Goal: Information Seeking & Learning: Learn about a topic

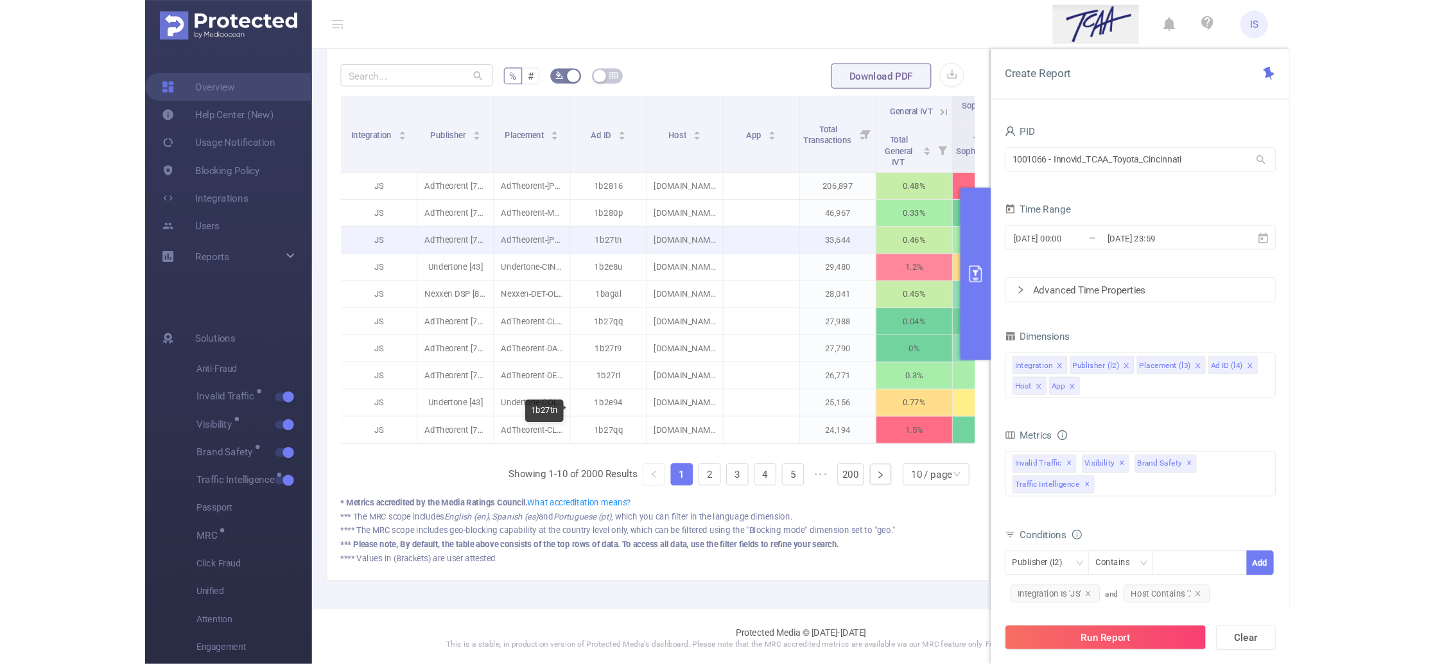
scroll to position [342, 0]
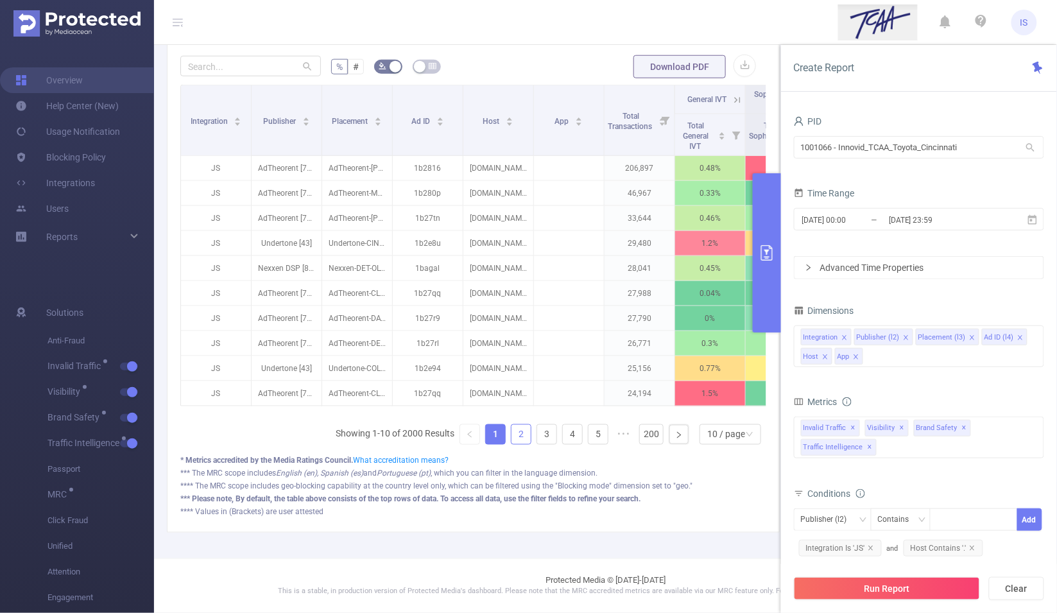
click at [512, 439] on link "2" at bounding box center [521, 434] width 19 height 19
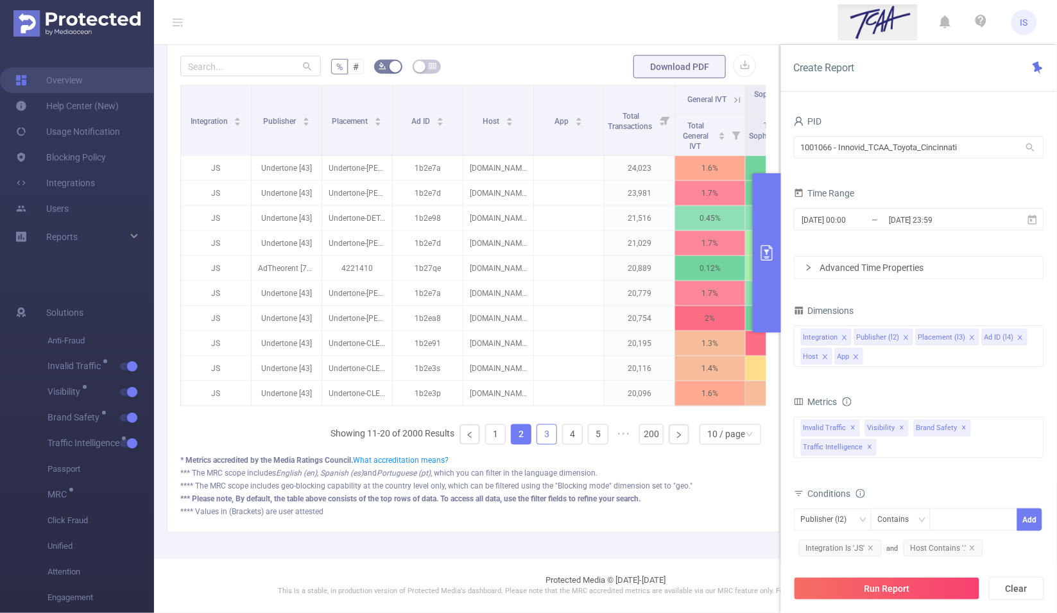
click at [537, 438] on link "3" at bounding box center [546, 434] width 19 height 19
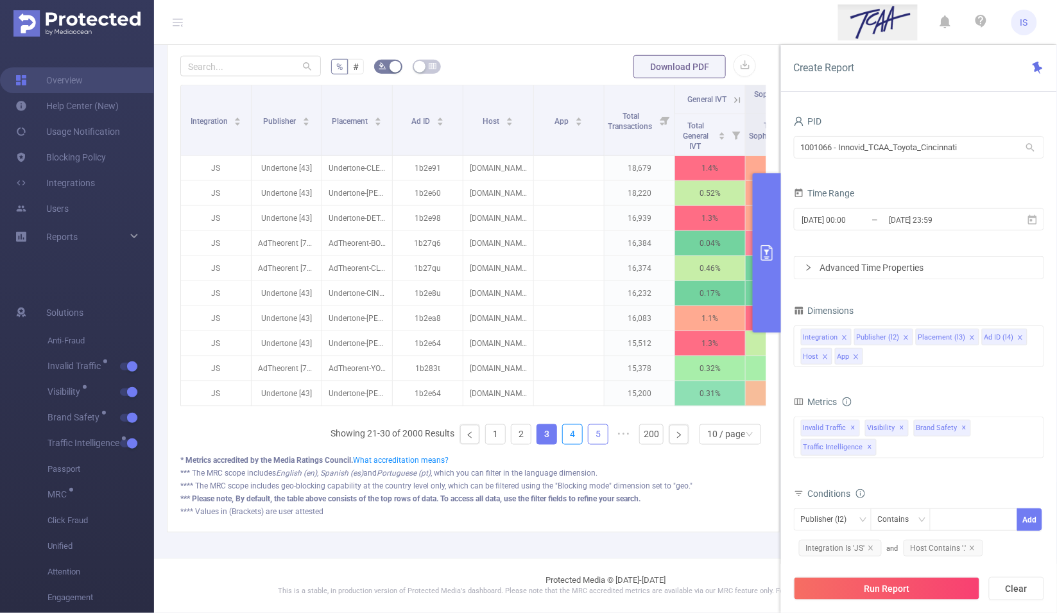
click at [563, 440] on link "4" at bounding box center [572, 434] width 19 height 19
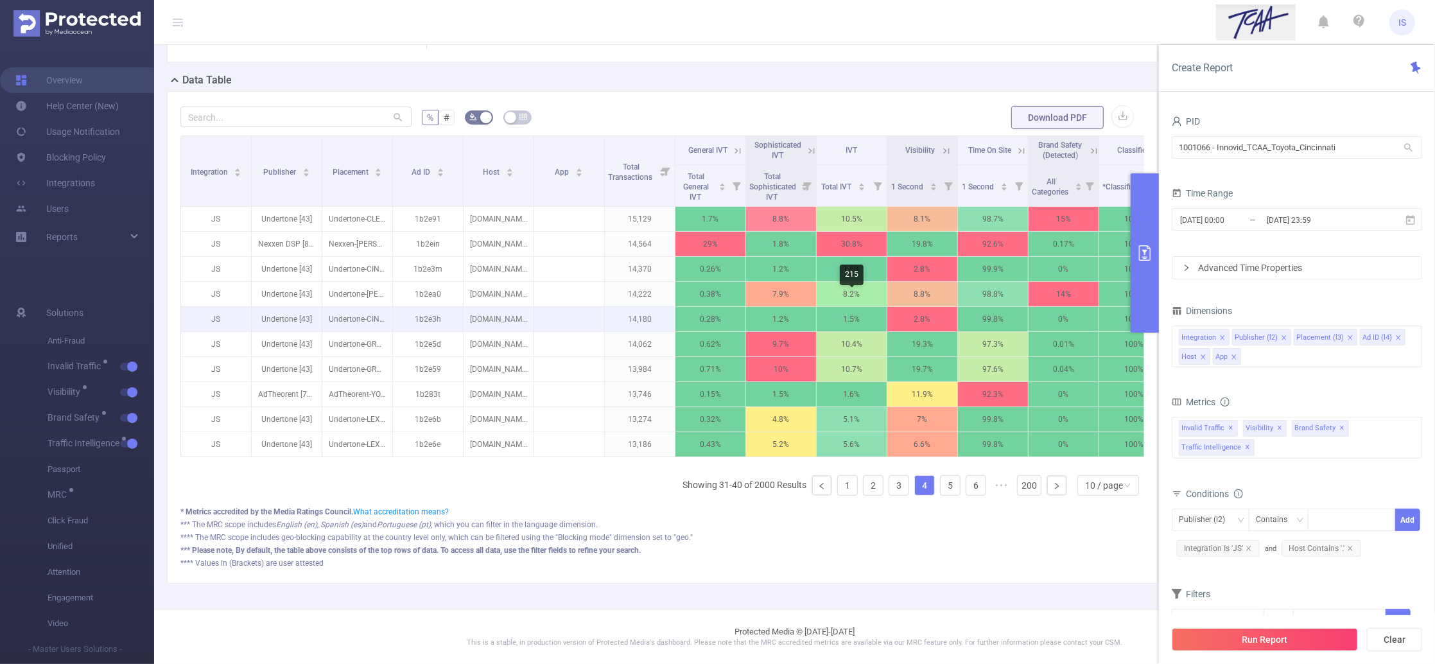
scroll to position [297, 0]
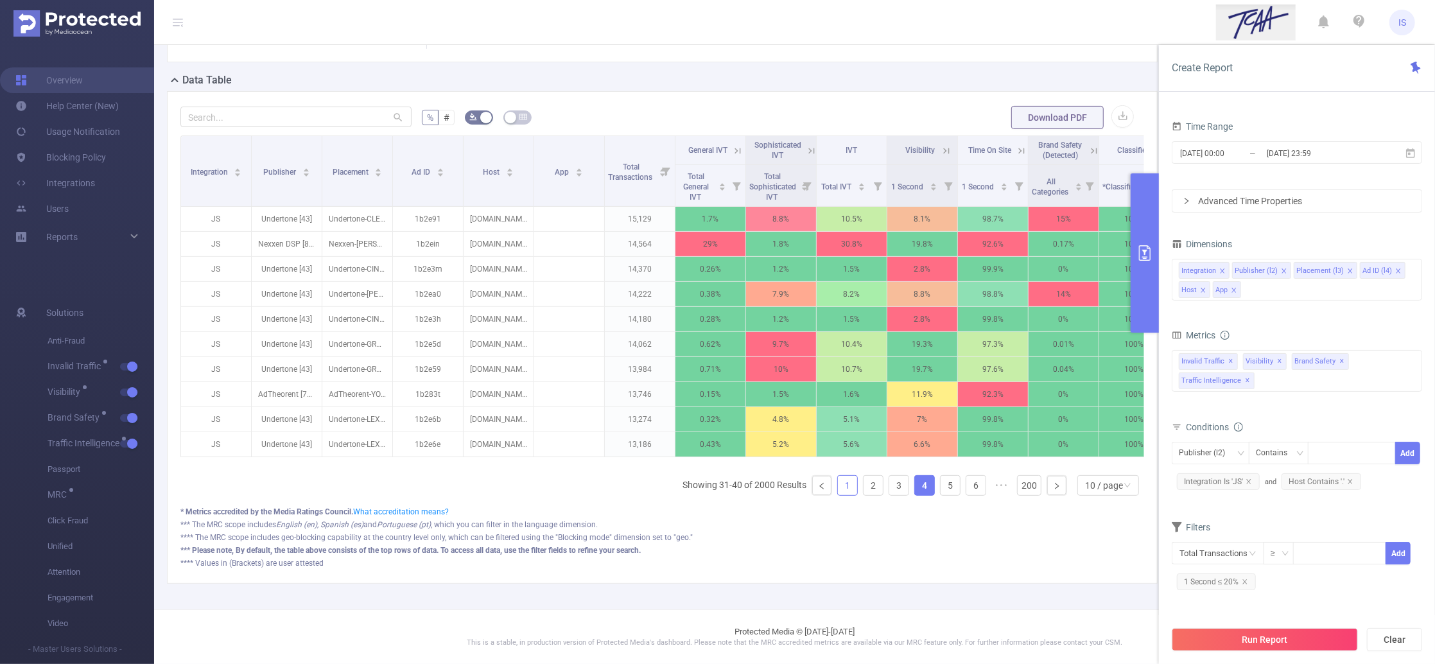
click at [839, 483] on link "1" at bounding box center [847, 485] width 19 height 19
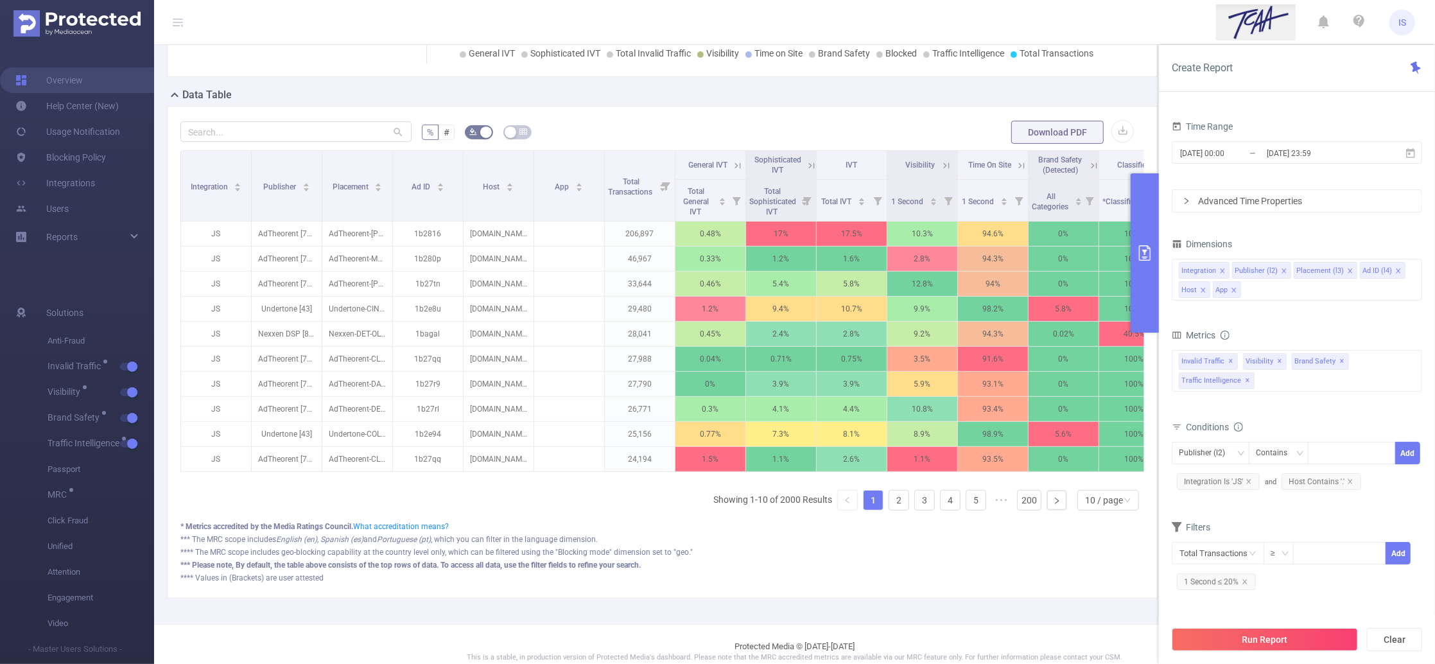
scroll to position [257, 0]
click at [889, 509] on link "2" at bounding box center [898, 499] width 19 height 19
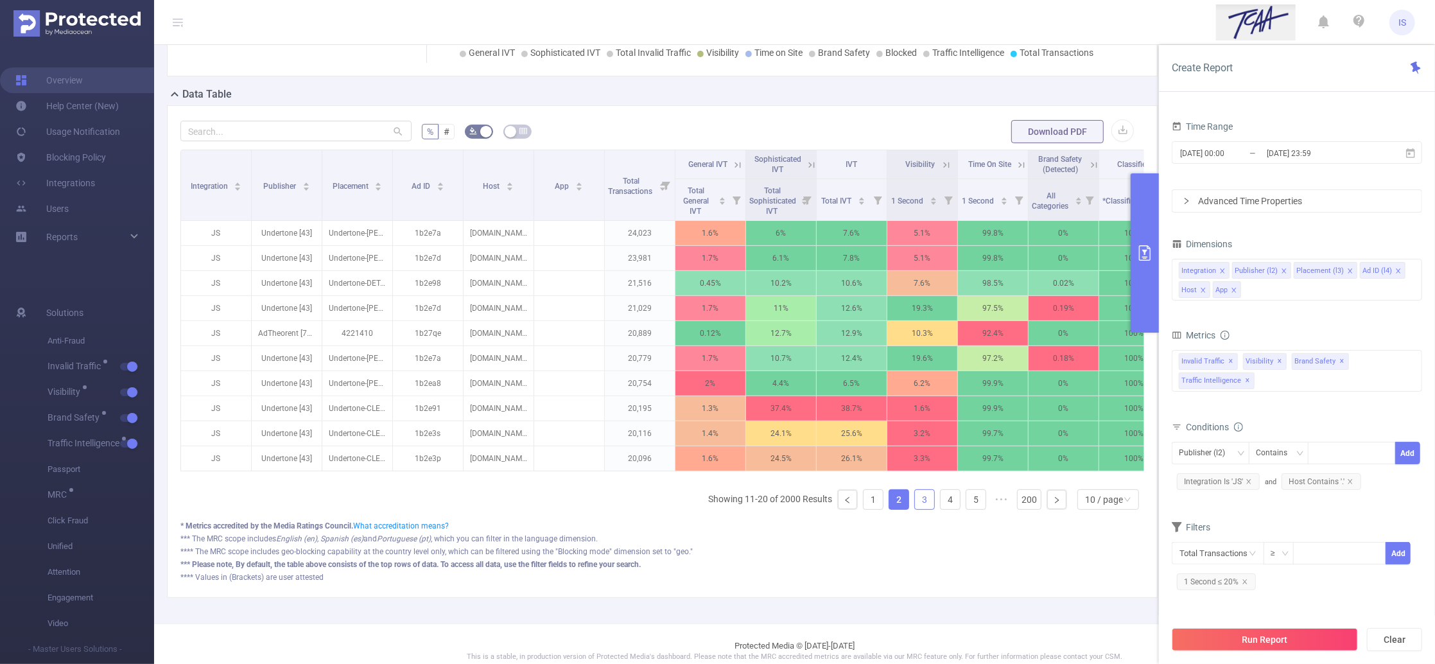
click at [918, 509] on link "3" at bounding box center [924, 499] width 19 height 19
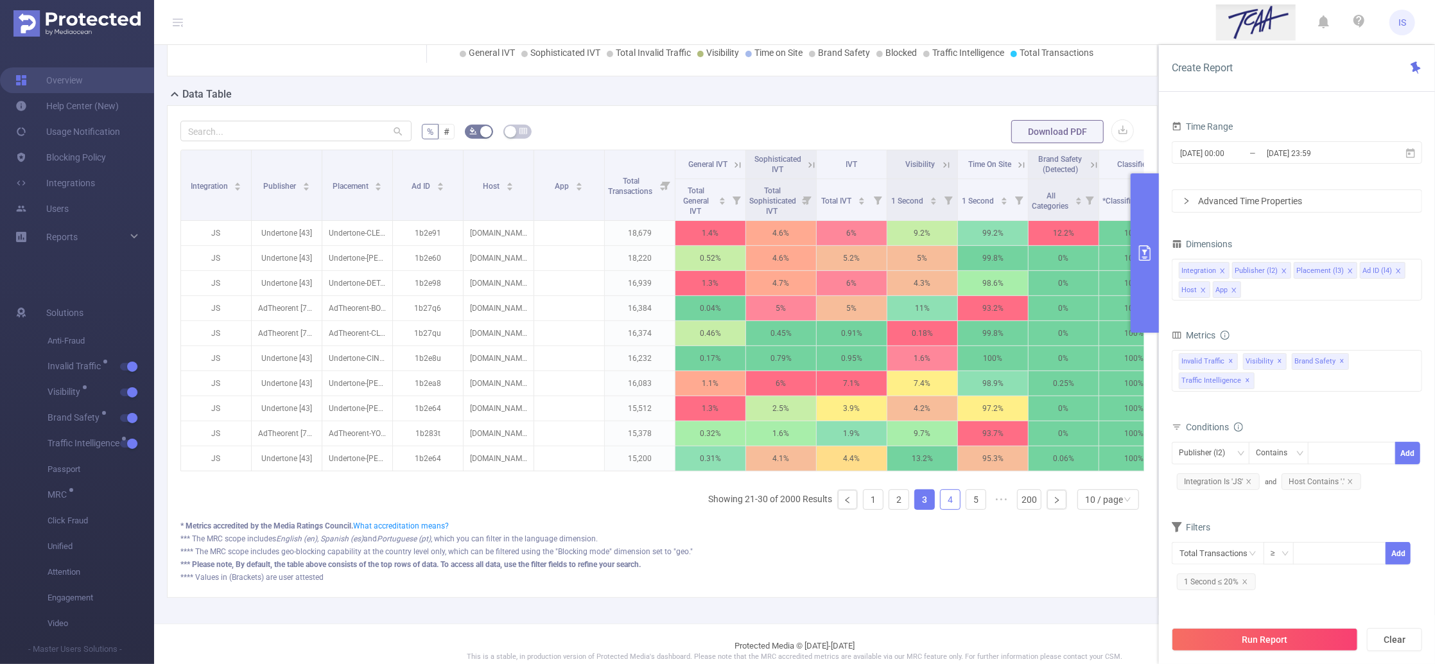
click at [942, 509] on link "4" at bounding box center [949, 499] width 19 height 19
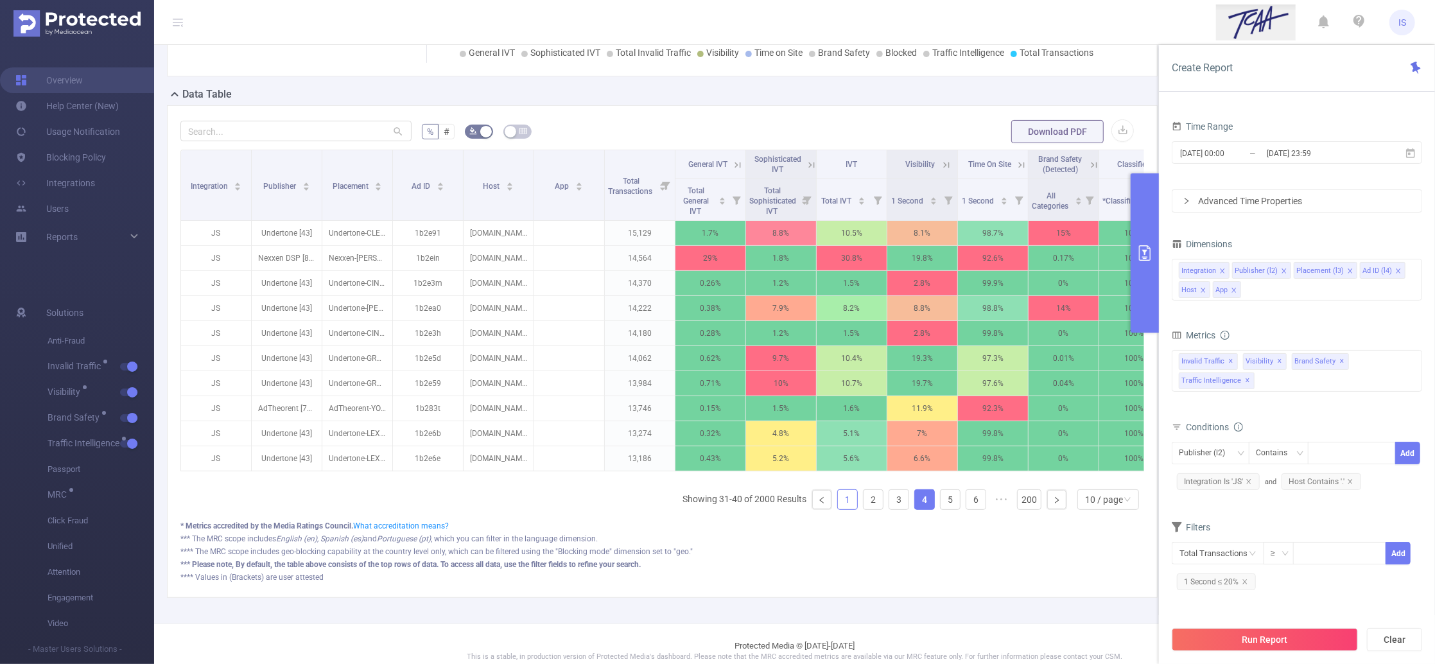
click at [838, 509] on link "1" at bounding box center [847, 499] width 19 height 19
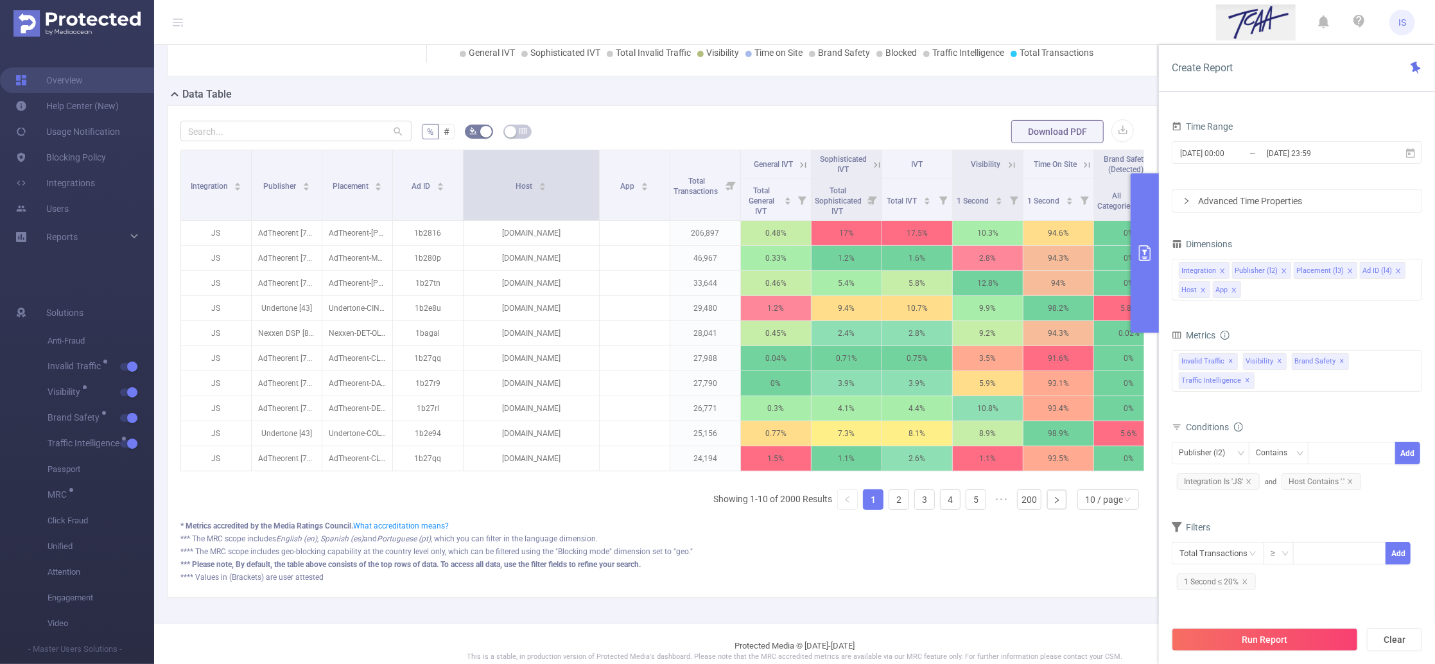
drag, startPoint x: 530, startPoint y: 221, endPoint x: 596, endPoint y: 220, distance: 65.5
click at [596, 220] on span at bounding box center [599, 185] width 6 height 70
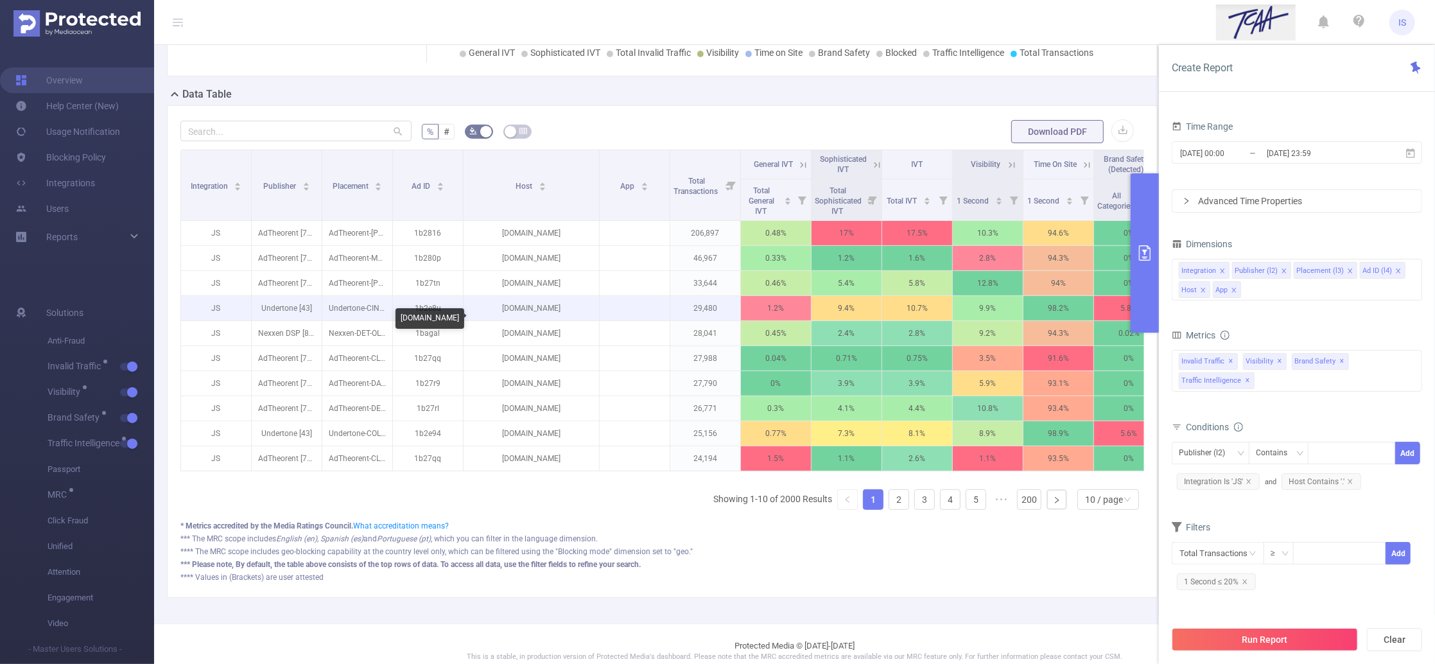
drag, startPoint x: 560, startPoint y: 317, endPoint x: 494, endPoint y: 323, distance: 67.0
click at [494, 320] on p "[DOMAIN_NAME]" at bounding box center [530, 308] width 135 height 24
copy p "[DOMAIN_NAME]"
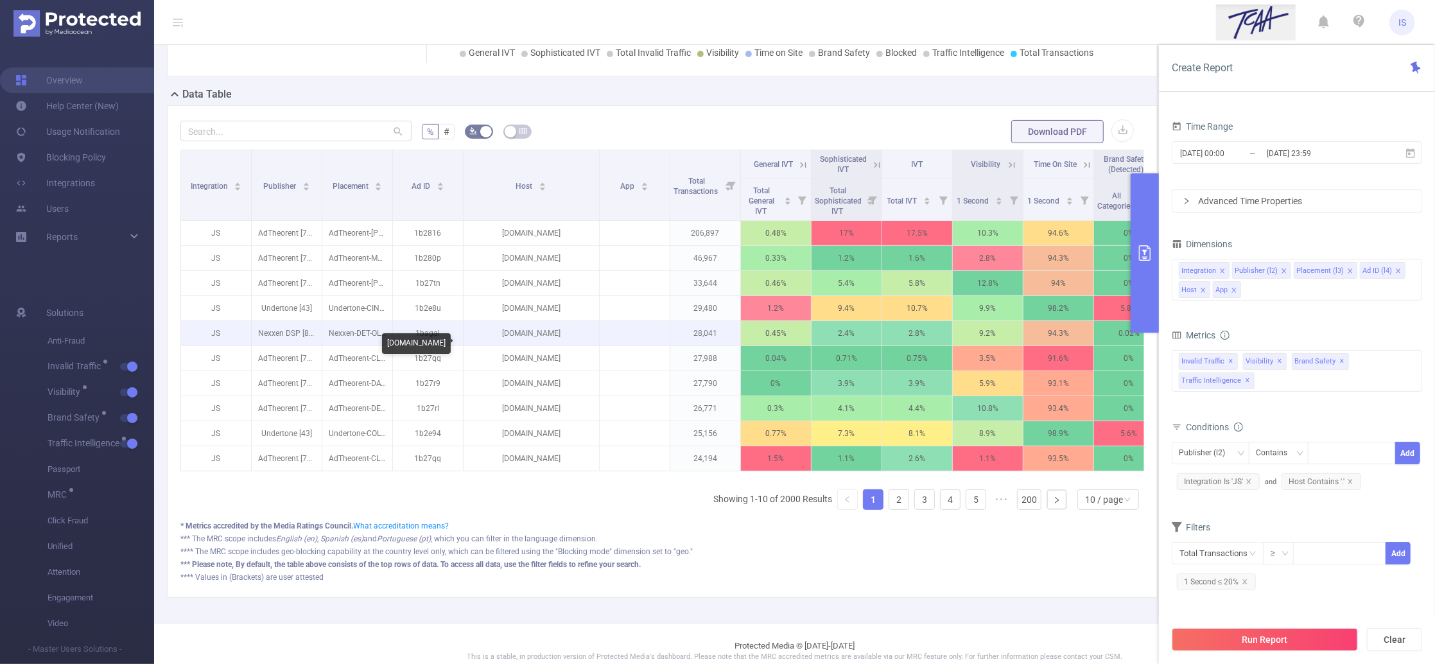
drag, startPoint x: 563, startPoint y: 347, endPoint x: 476, endPoint y: 342, distance: 86.8
click at [476, 342] on p "[DOMAIN_NAME]" at bounding box center [530, 333] width 135 height 24
copy p "[DOMAIN_NAME]"
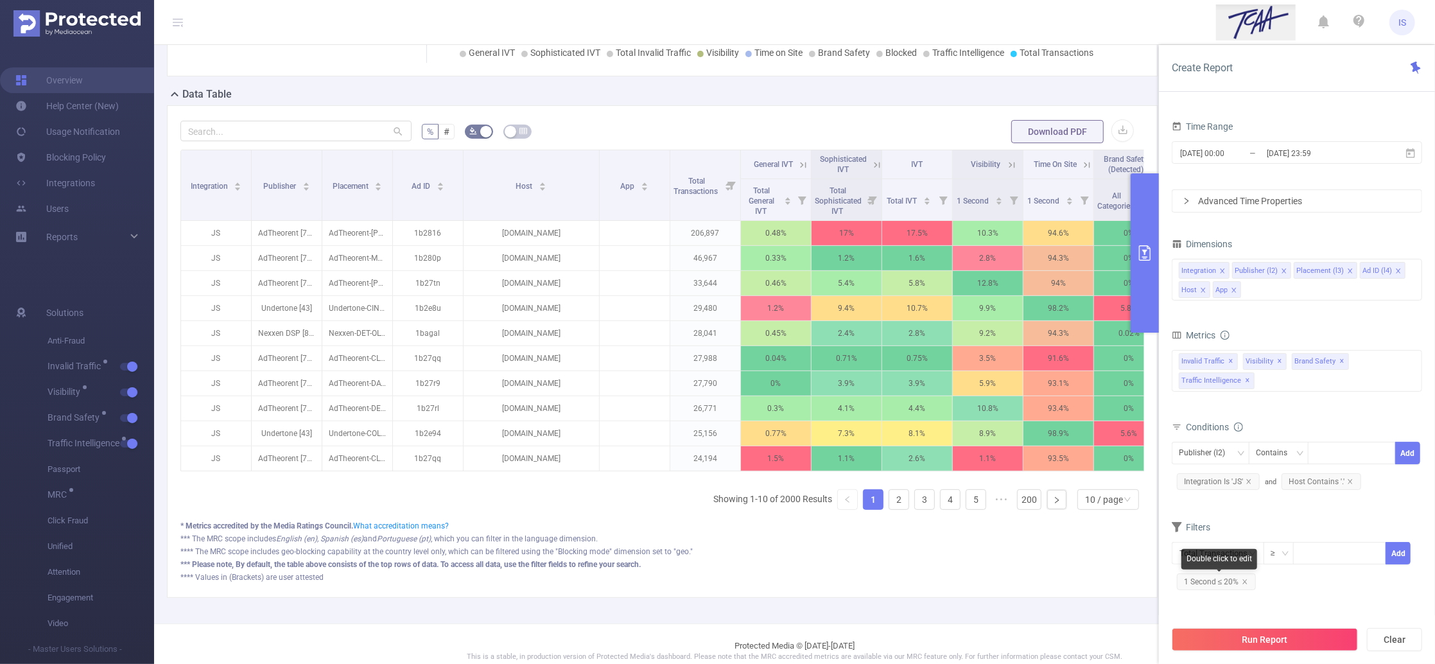
click at [1244, 585] on span "1 Second ≤ 20%" at bounding box center [1216, 581] width 79 height 17
click at [1244, 579] on icon "icon: close" at bounding box center [1245, 581] width 6 height 6
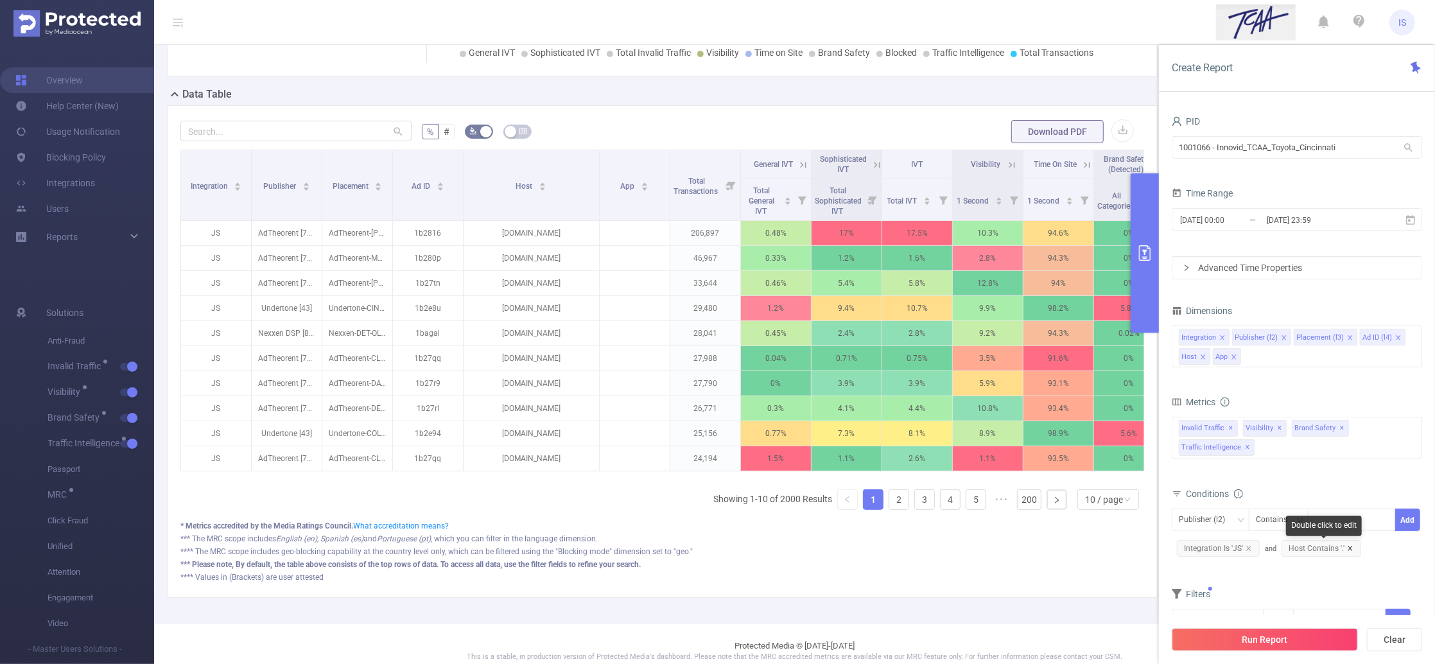
click at [1349, 548] on icon "icon: close" at bounding box center [1349, 548] width 4 height 4
click at [1339, 485] on div "Conditions" at bounding box center [1297, 495] width 250 height 21
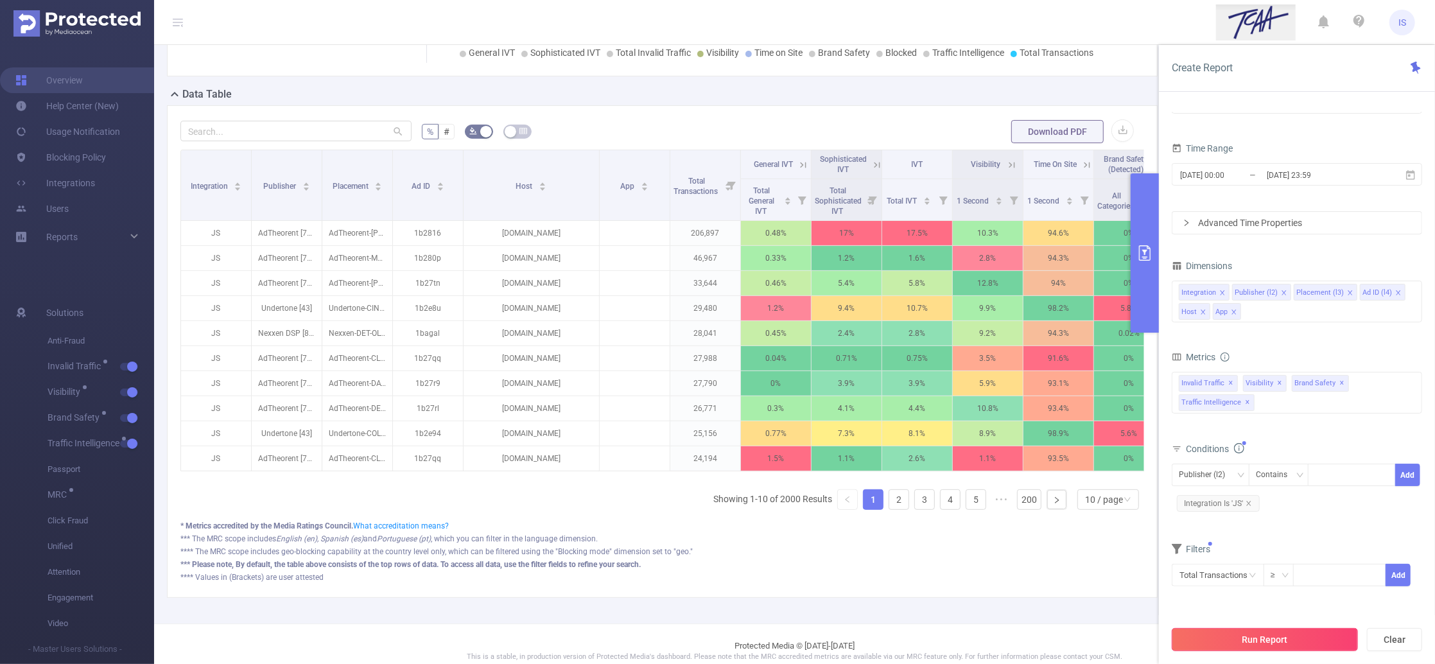
click at [1249, 639] on button "Run Report" at bounding box center [1265, 639] width 186 height 23
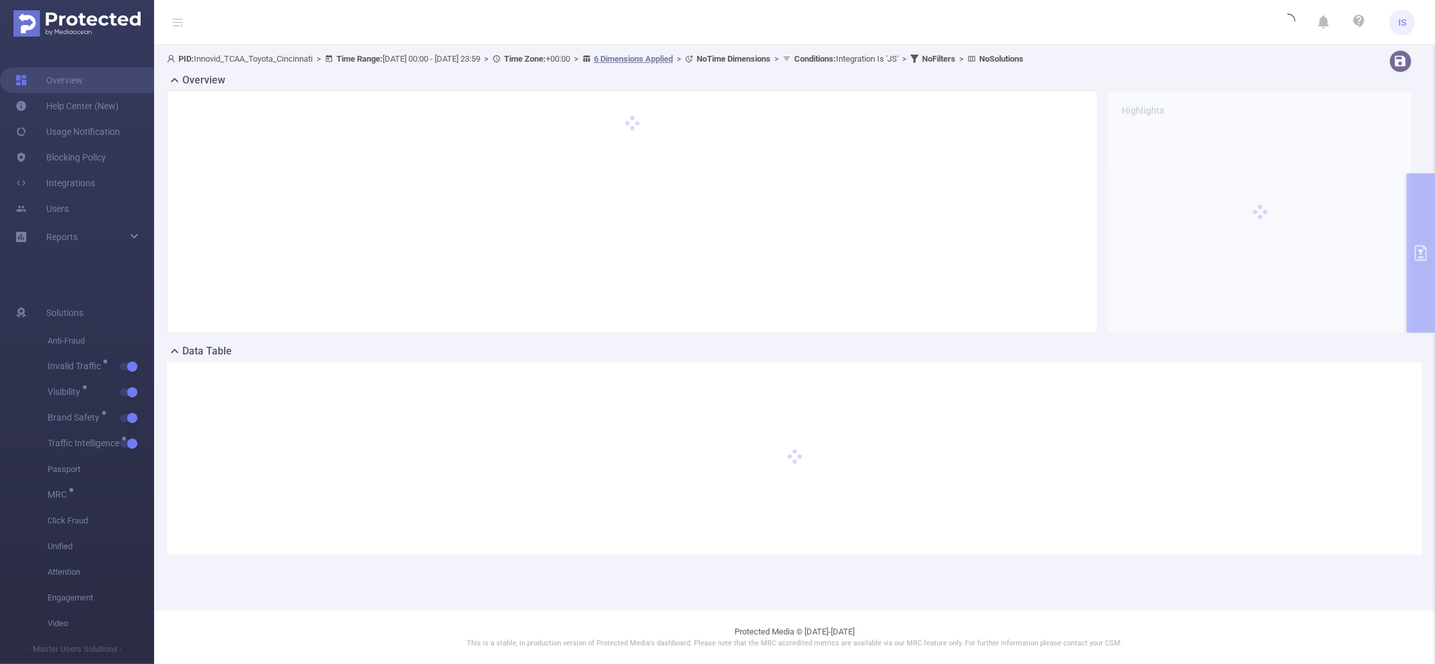
scroll to position [0, 0]
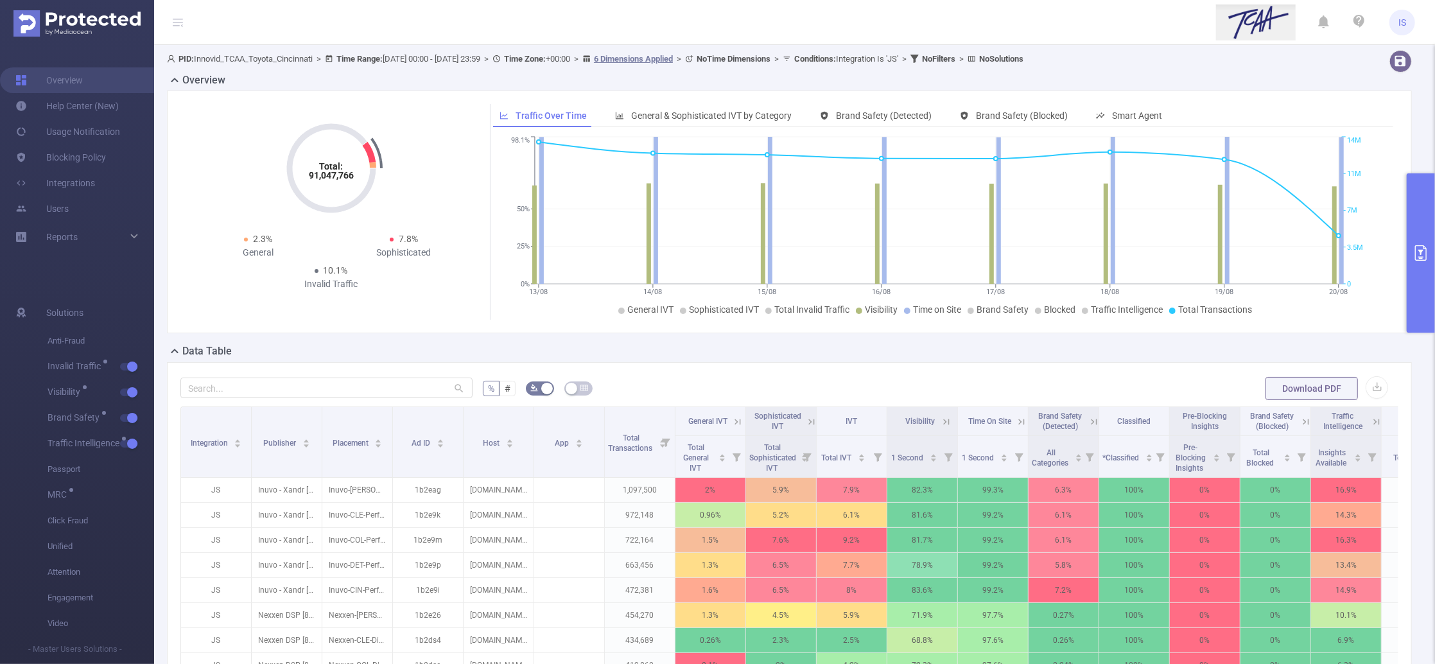
click at [1412, 298] on button "primary" at bounding box center [1421, 252] width 28 height 159
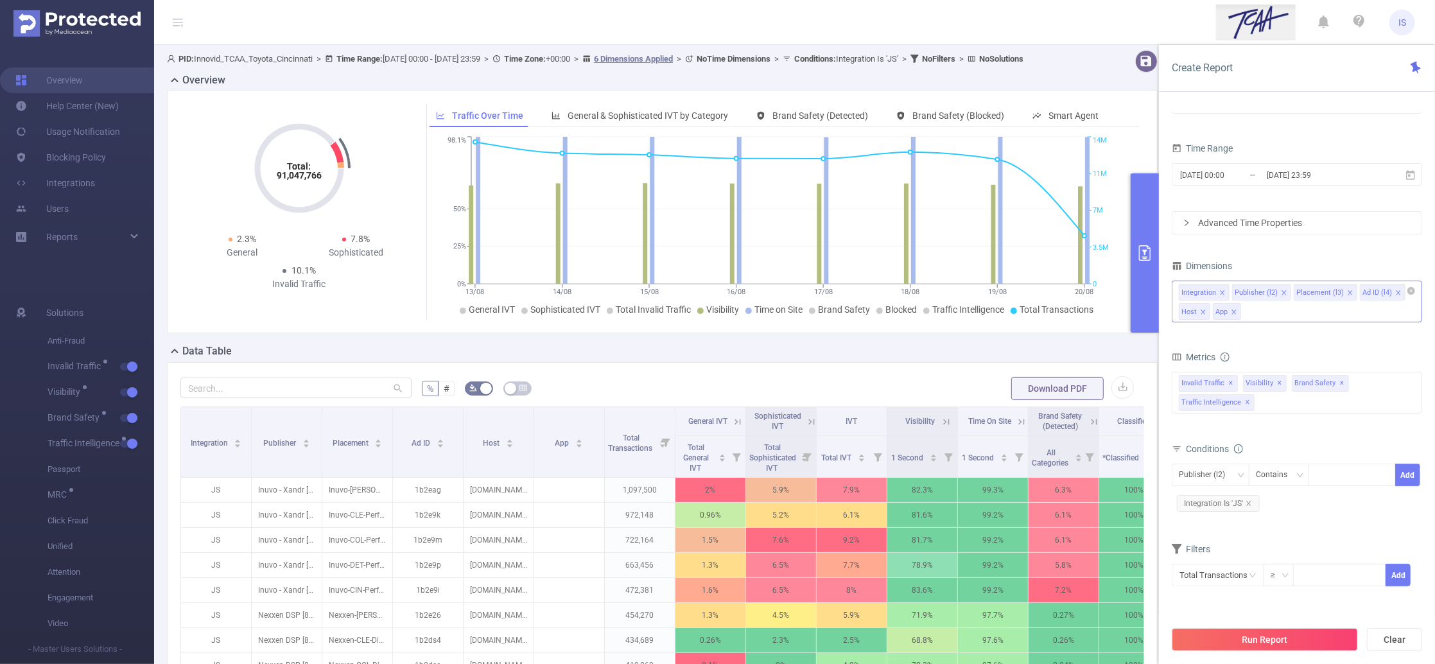
click at [1347, 292] on icon "icon: close" at bounding box center [1350, 293] width 6 height 6
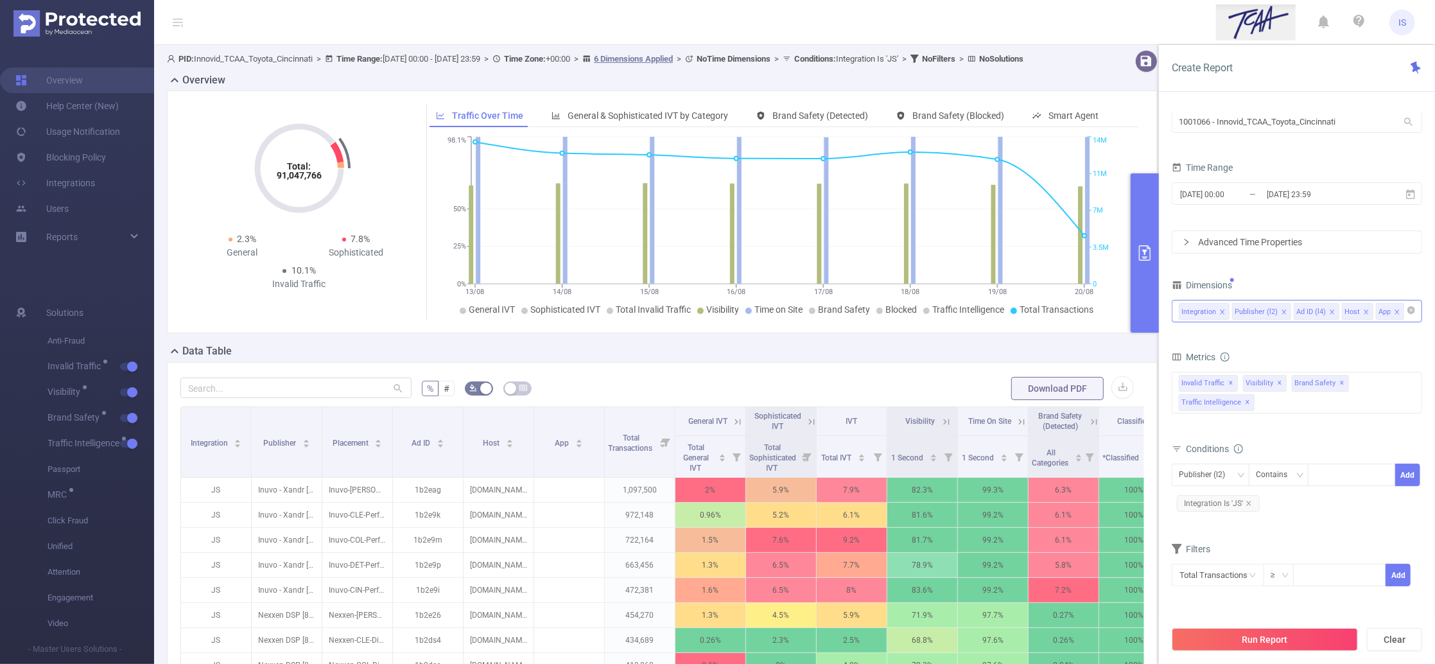
click at [1329, 310] on icon "icon: close" at bounding box center [1332, 312] width 6 height 6
click at [1252, 641] on button "Run Report" at bounding box center [1265, 639] width 186 height 23
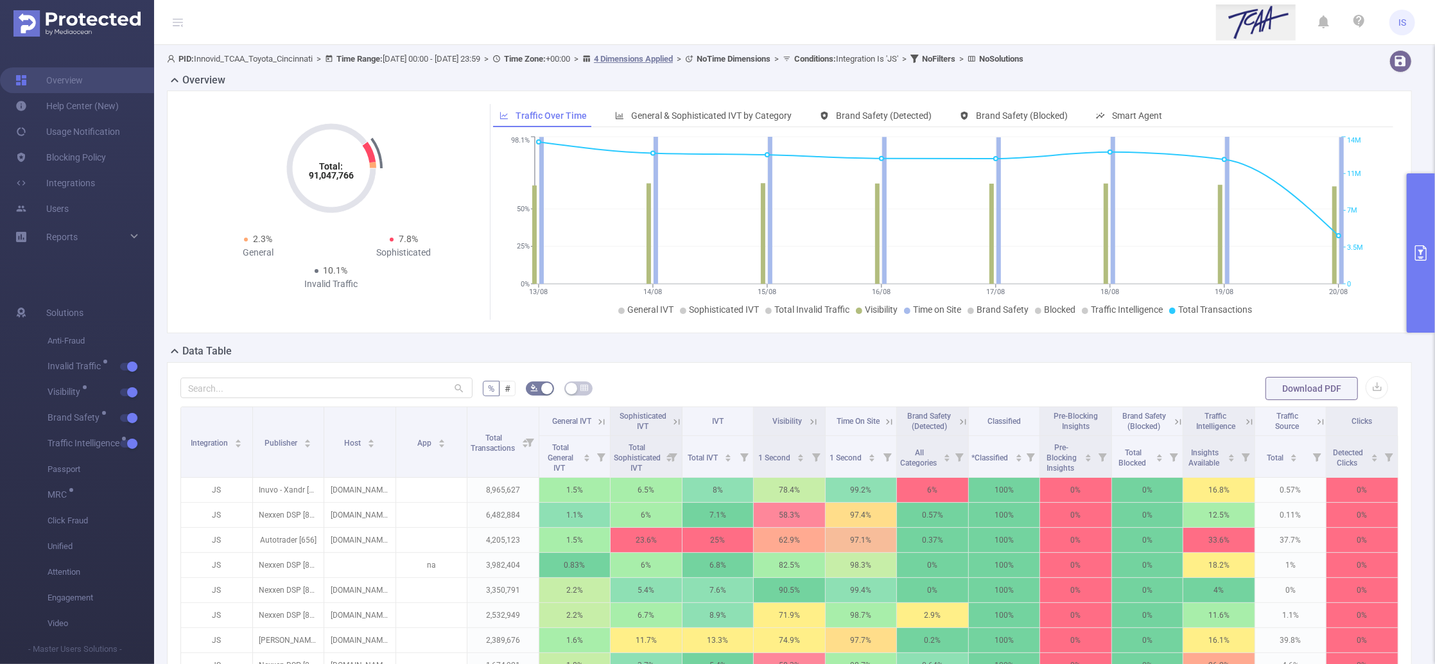
click at [671, 420] on icon at bounding box center [677, 422] width 12 height 12
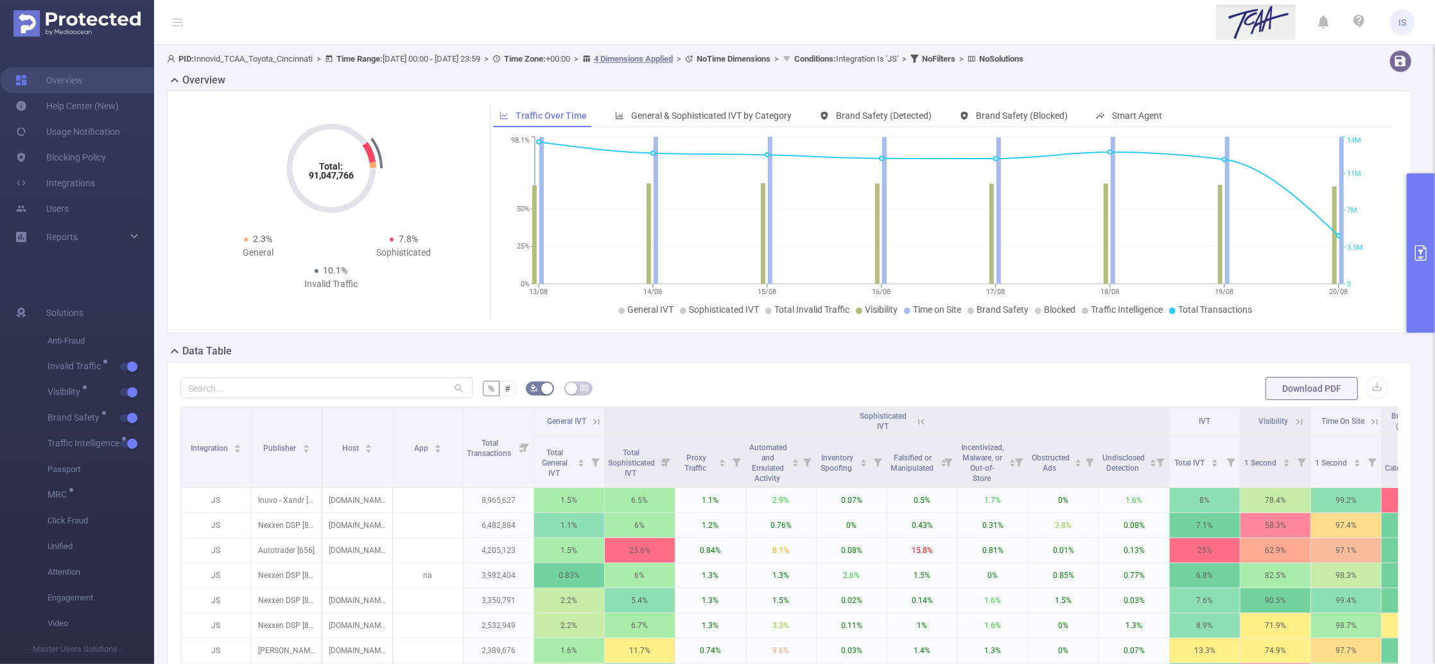
click at [918, 417] on icon at bounding box center [921, 422] width 12 height 12
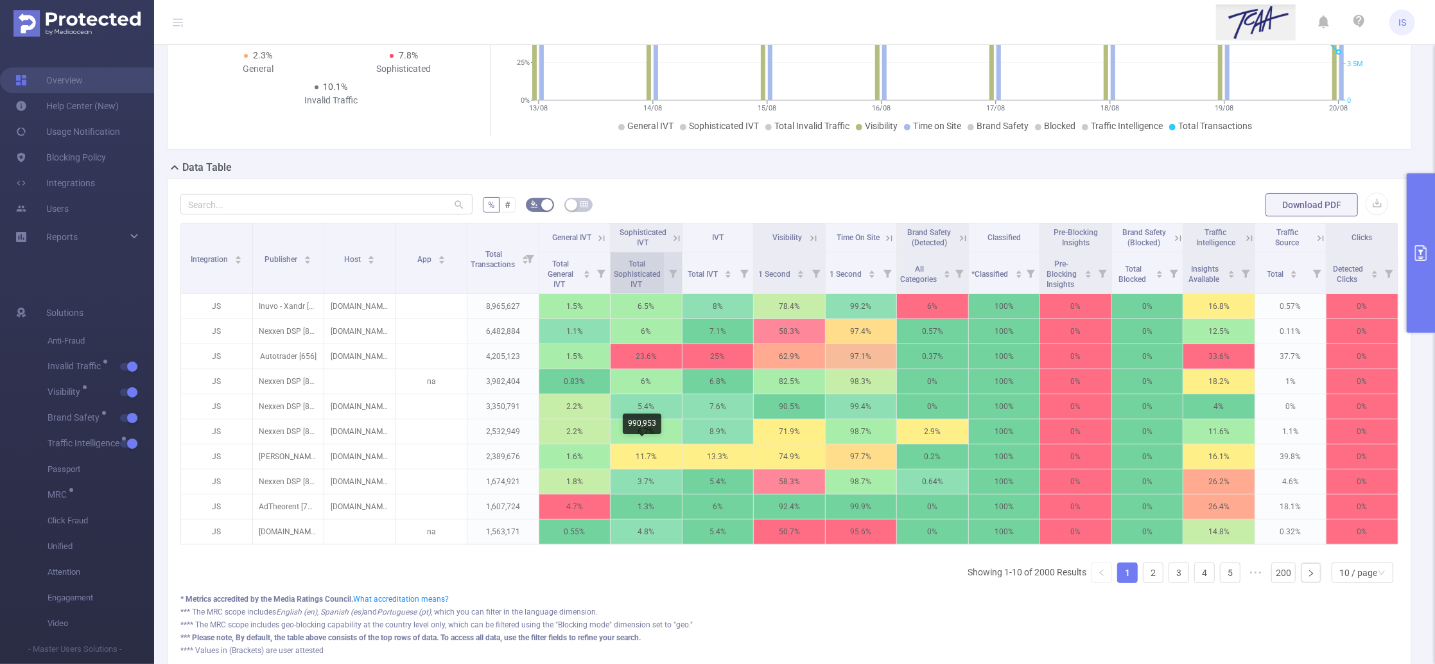
scroll to position [257, 0]
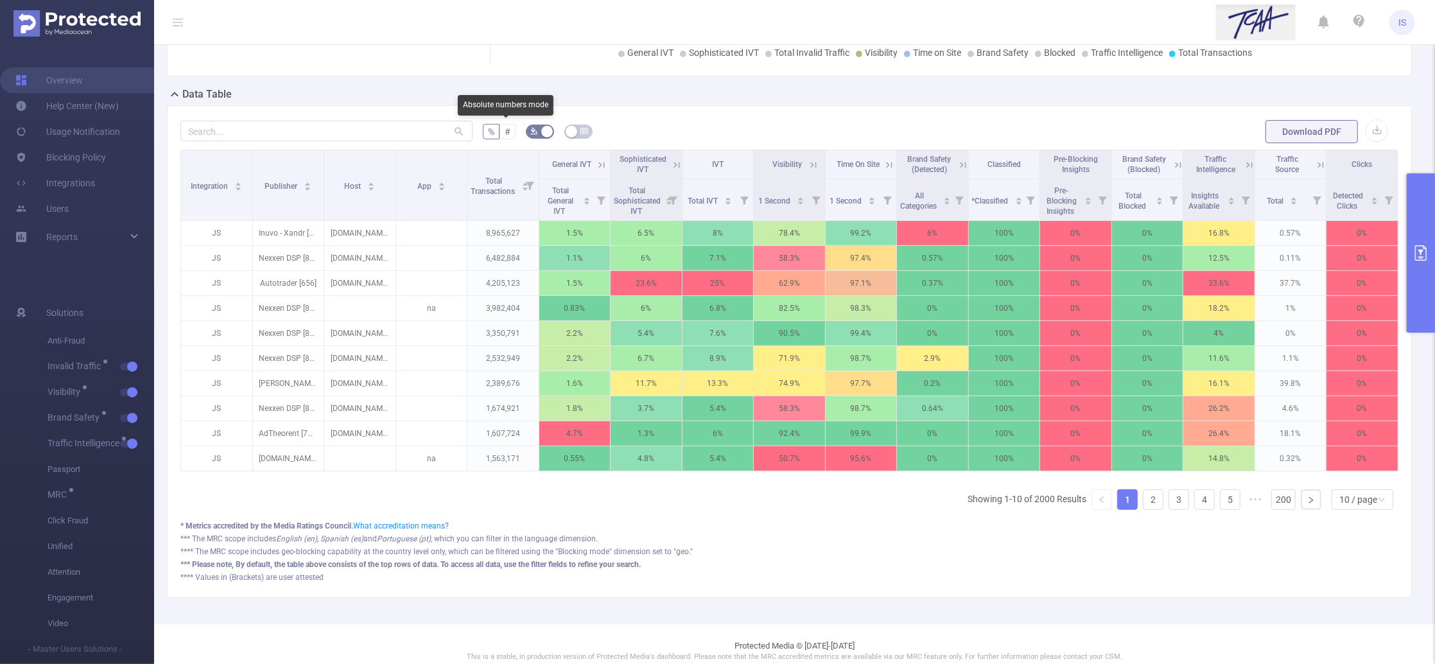
click at [505, 128] on span "#" at bounding box center [508, 131] width 6 height 10
click at [505, 135] on input "#" at bounding box center [505, 135] width 0 height 0
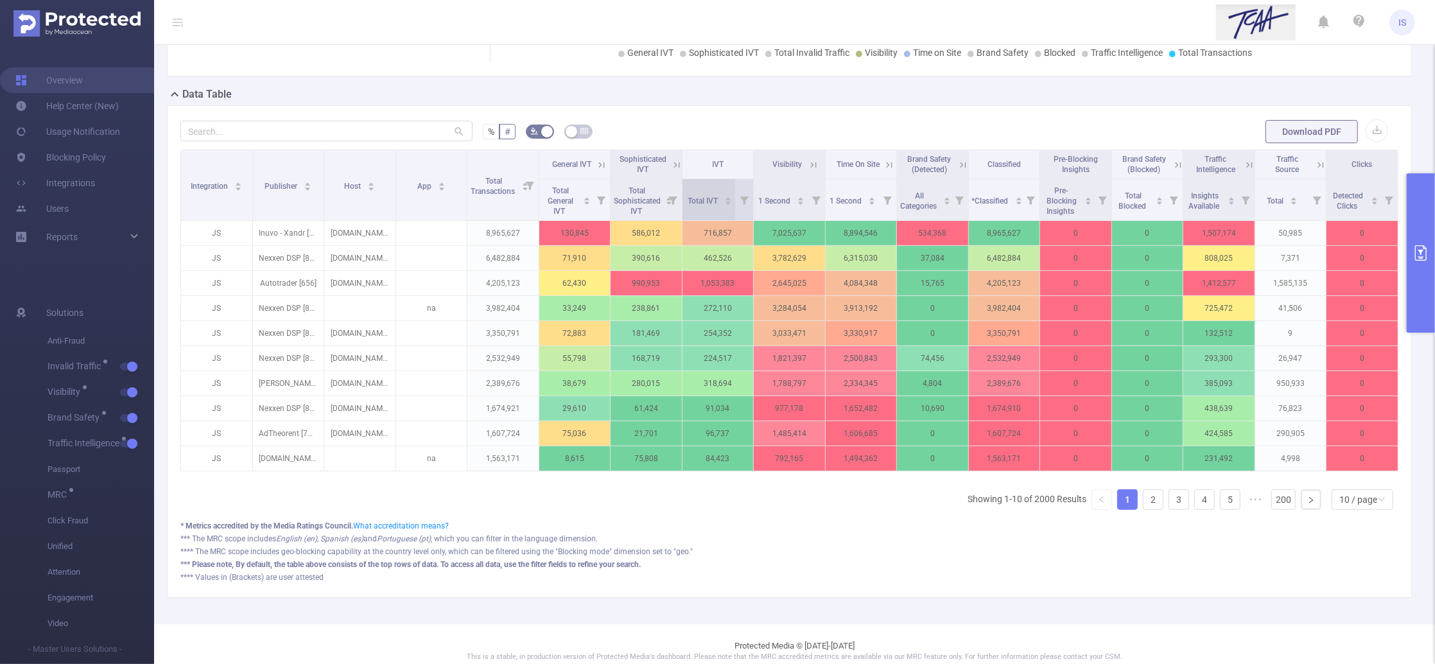
click at [693, 205] on span "Total IVT" at bounding box center [704, 200] width 32 height 9
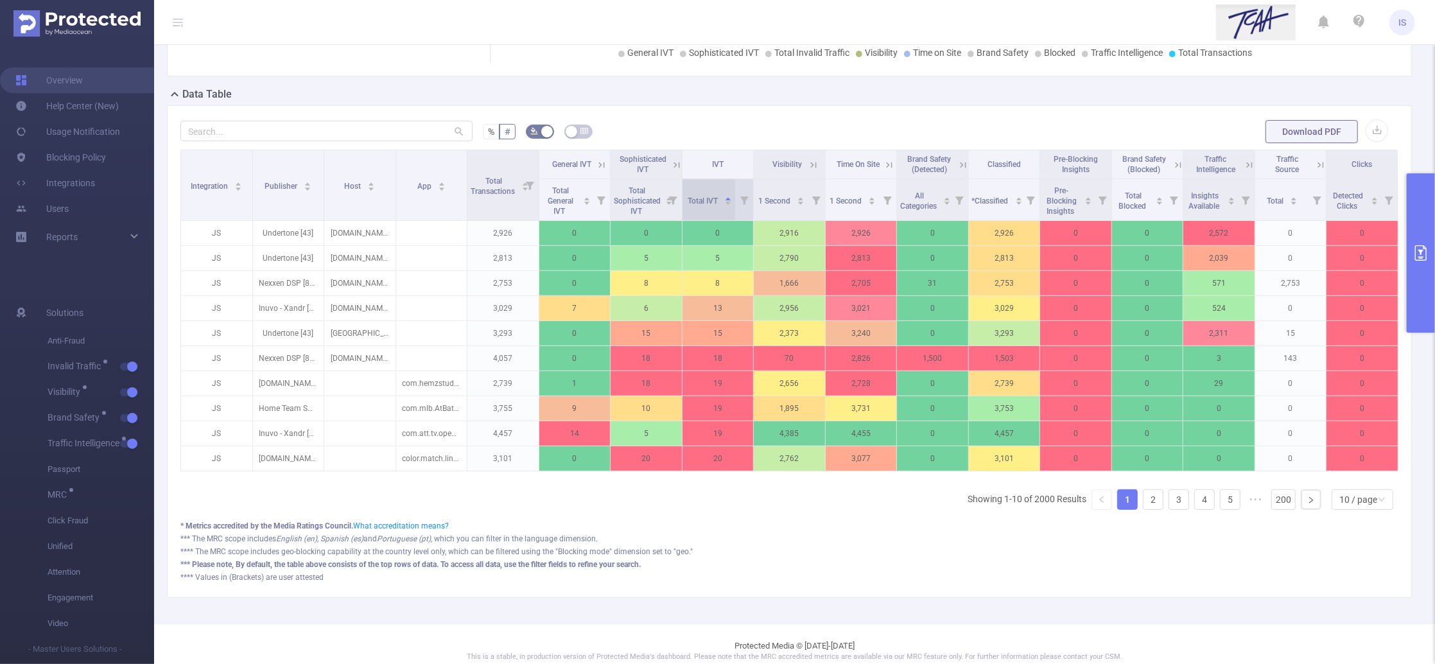
click at [693, 205] on span "Total IVT" at bounding box center [704, 200] width 32 height 9
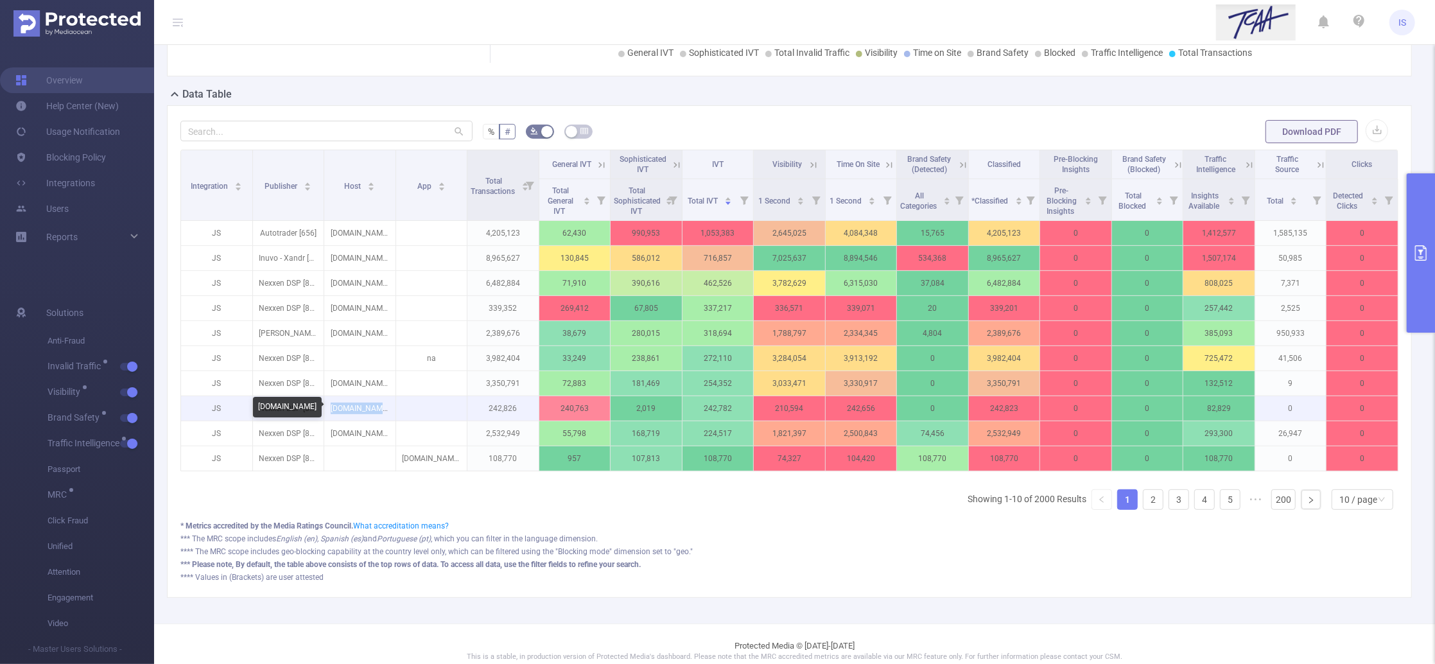
drag, startPoint x: 386, startPoint y: 410, endPoint x: 327, endPoint y: 406, distance: 59.2
click at [327, 406] on p "feathermc.com" at bounding box center [359, 408] width 71 height 24
copy p "feathermc.com"
click at [490, 133] on span "%" at bounding box center [491, 131] width 6 height 10
click at [488, 135] on input "%" at bounding box center [488, 135] width 0 height 0
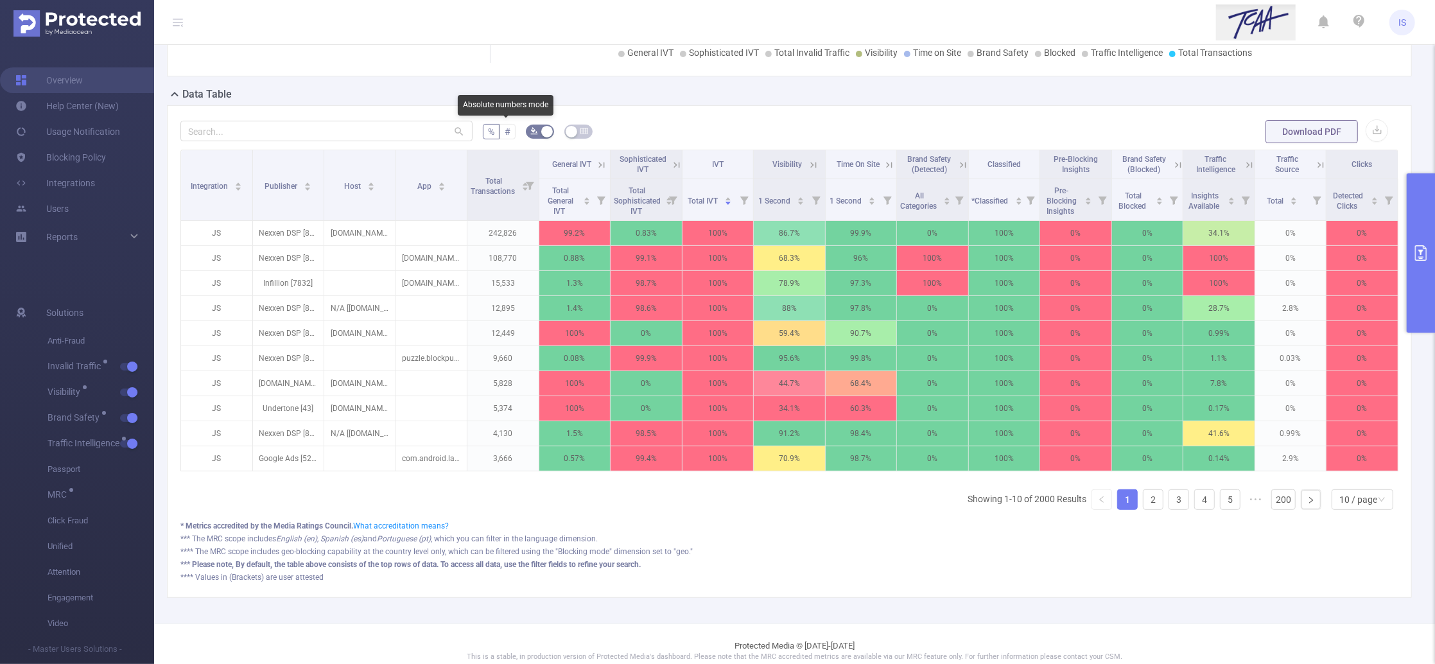
click at [512, 128] on label "#" at bounding box center [507, 131] width 16 height 15
click at [505, 135] on input "#" at bounding box center [505, 135] width 0 height 0
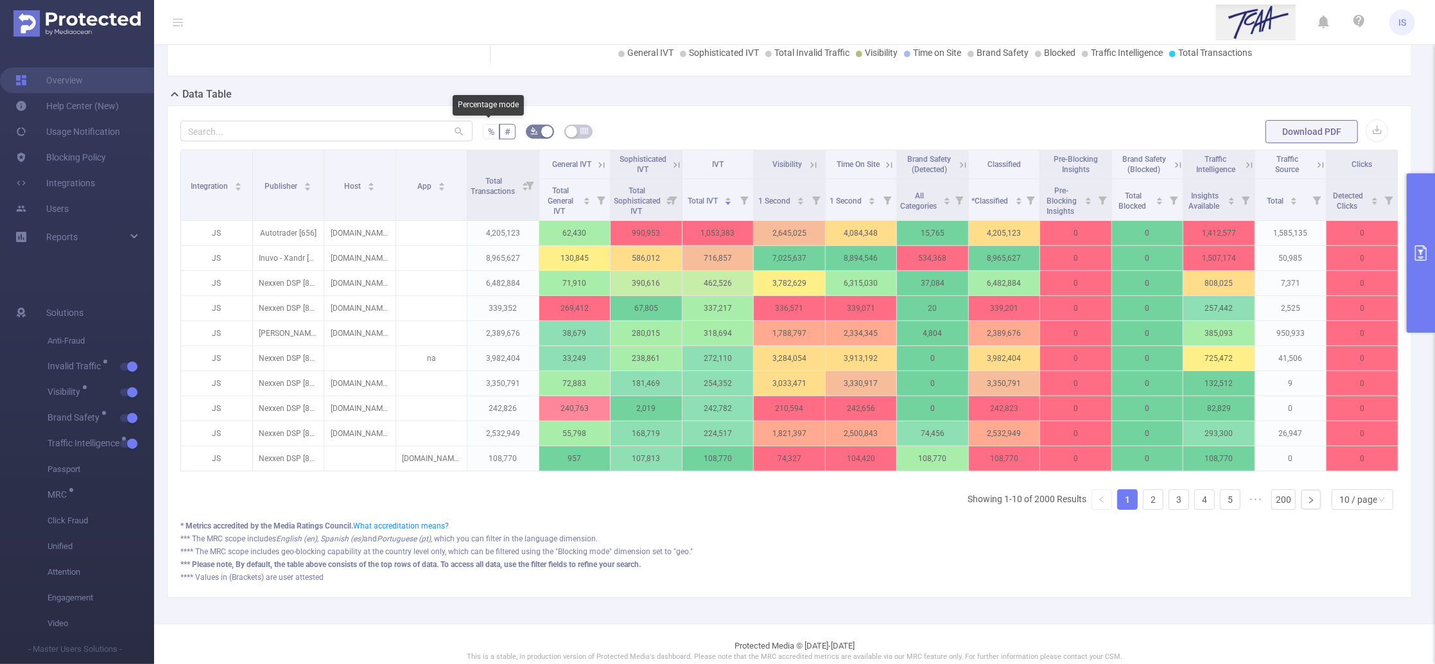
click at [491, 133] on span "%" at bounding box center [491, 131] width 6 height 10
click at [488, 135] on input "%" at bounding box center [488, 135] width 0 height 0
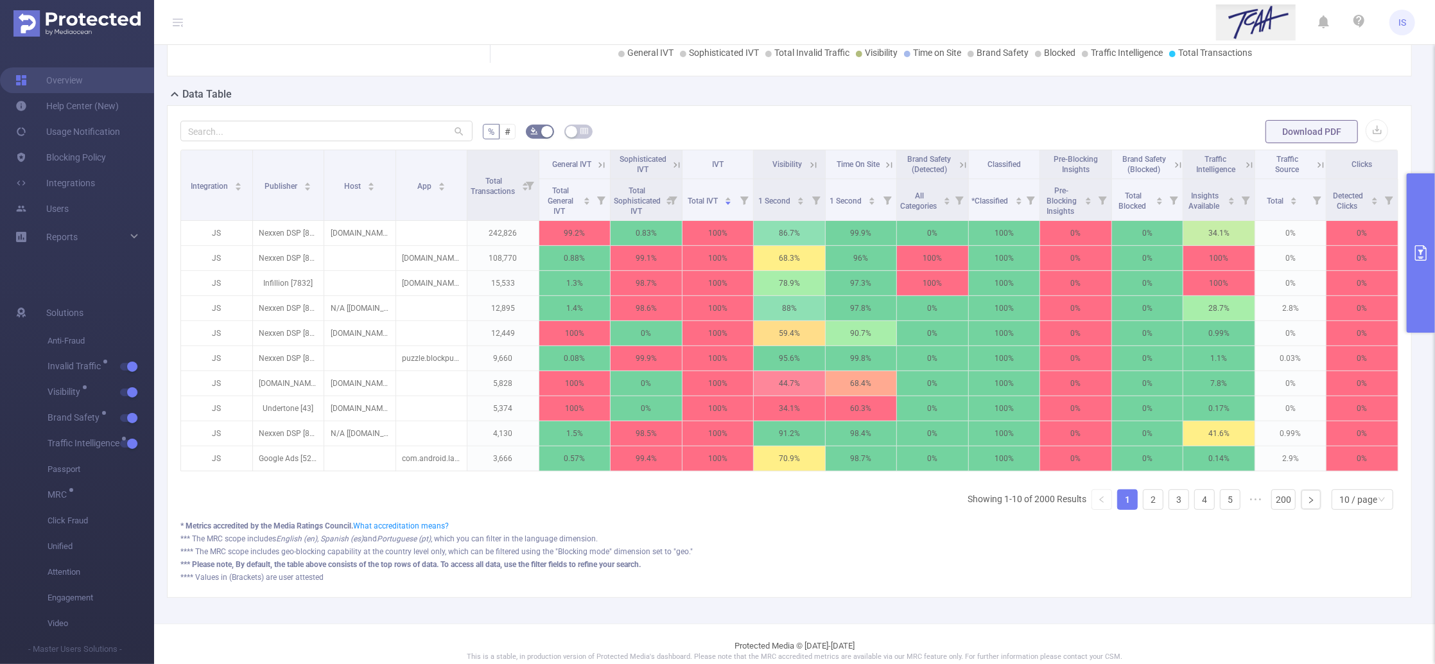
click at [1413, 193] on button "primary" at bounding box center [1421, 252] width 28 height 159
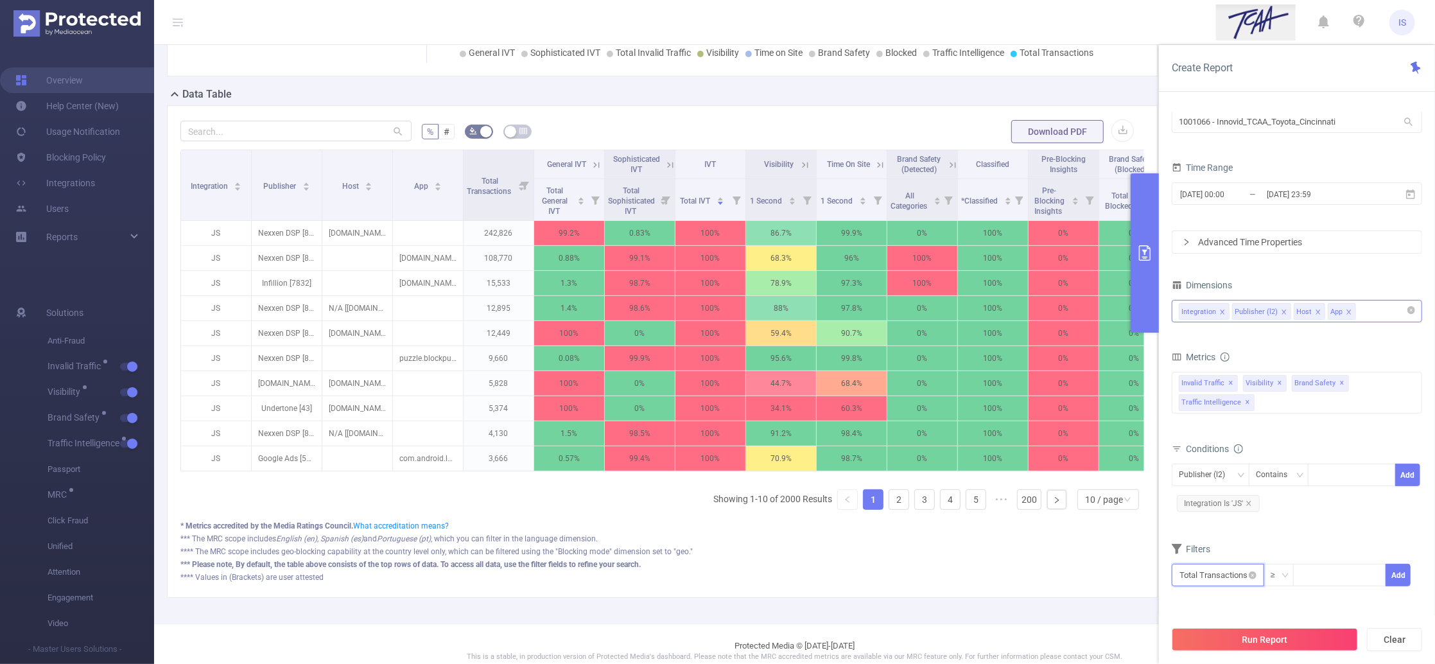
click at [1220, 579] on input "text" at bounding box center [1218, 575] width 92 height 22
click at [1220, 485] on li "Invalid Traffic" at bounding box center [1219, 479] width 95 height 21
click at [1299, 494] on li "IVT" at bounding box center [1313, 500] width 93 height 21
click at [1384, 447] on ul "Total IVT" at bounding box center [1396, 504] width 71 height 116
click at [1385, 452] on li "Total IVT" at bounding box center [1396, 459] width 71 height 21
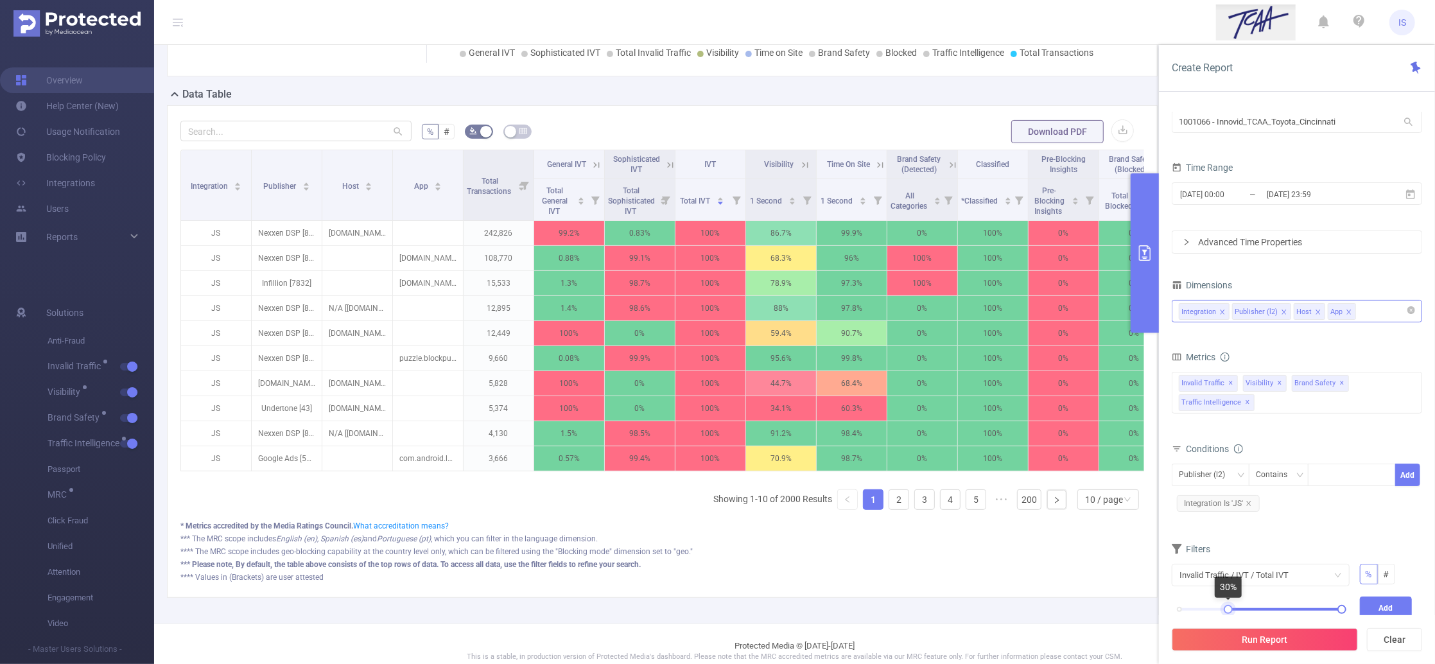
drag, startPoint x: 1179, startPoint y: 611, endPoint x: 1227, endPoint y: 611, distance: 48.1
click at [1227, 611] on div at bounding box center [1228, 609] width 9 height 9
click at [1379, 607] on button "Add" at bounding box center [1386, 607] width 53 height 22
click at [1239, 631] on button "Run Report" at bounding box center [1265, 639] width 186 height 23
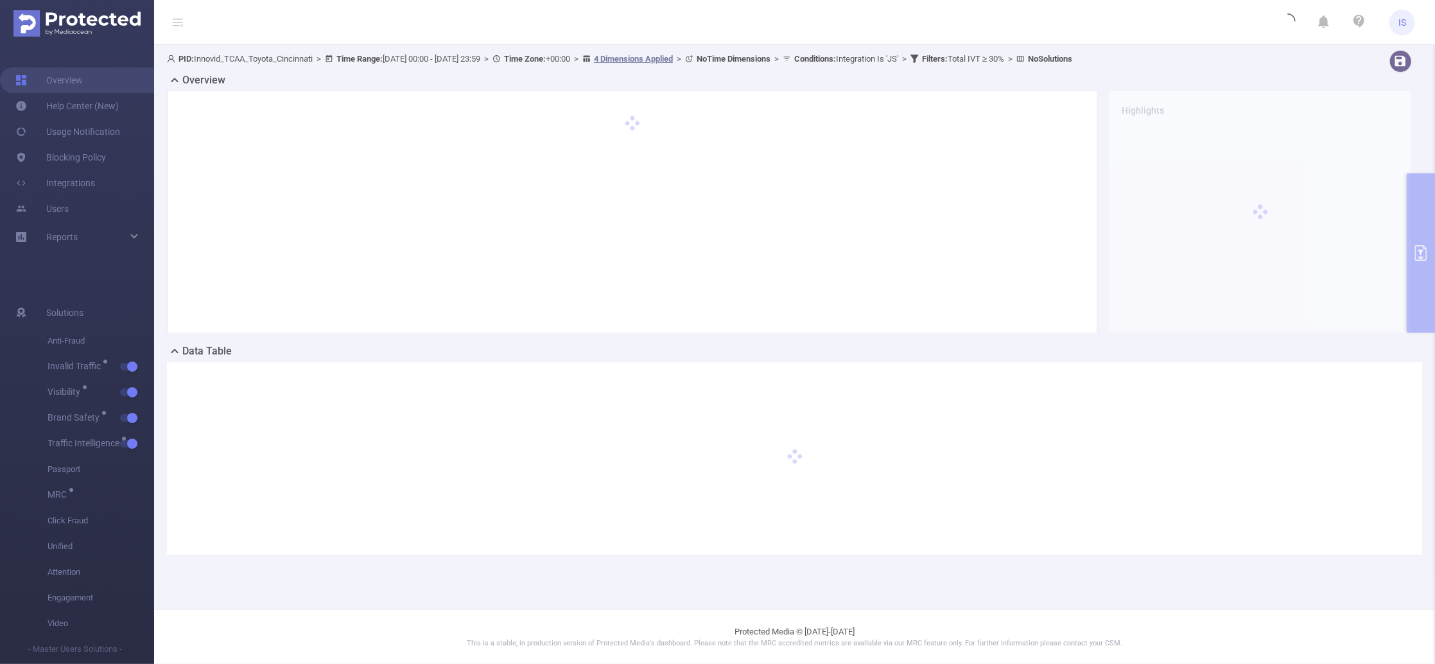
scroll to position [0, 0]
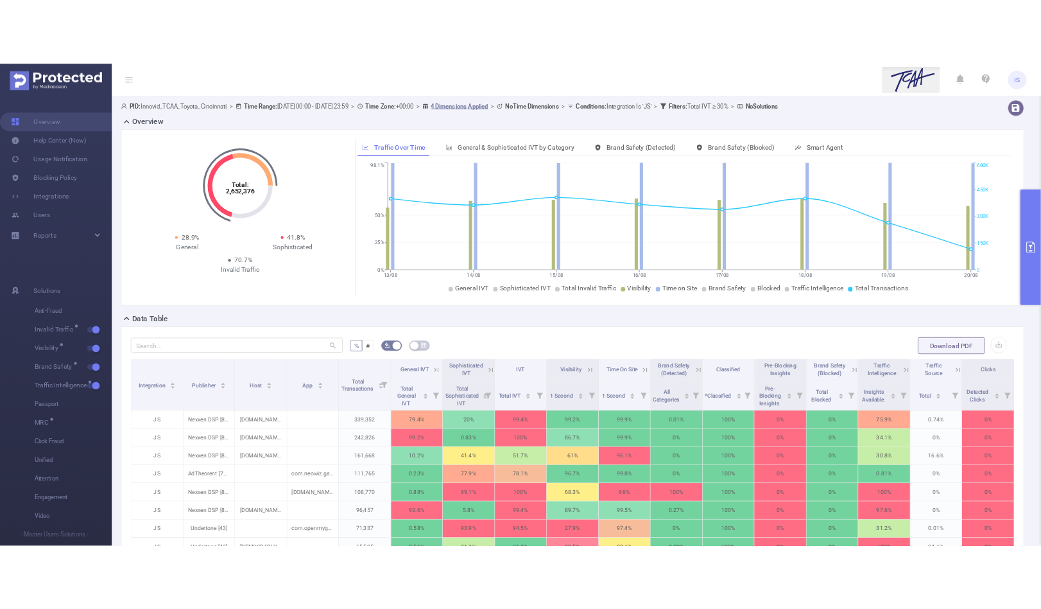
scroll to position [85, 0]
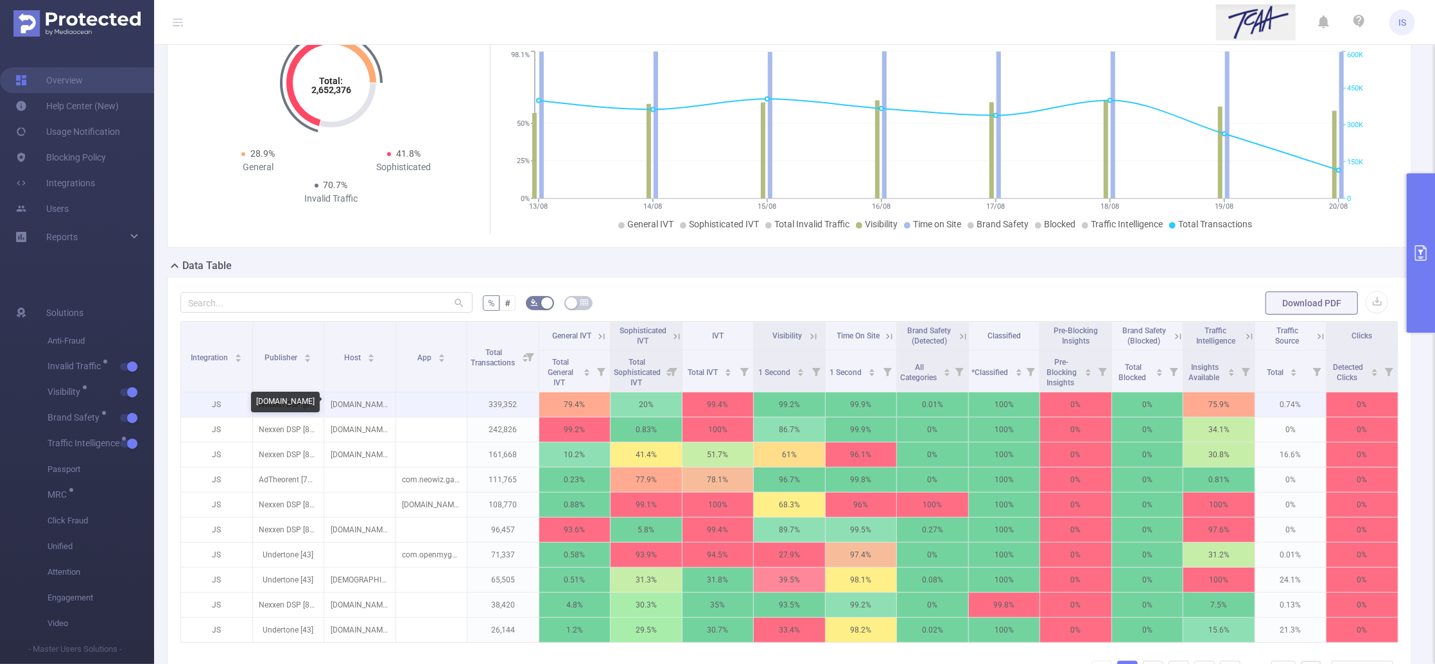
drag, startPoint x: 383, startPoint y: 408, endPoint x: 325, endPoint y: 408, distance: 57.8
click at [325, 408] on p "bluestacks.com" at bounding box center [359, 404] width 71 height 24
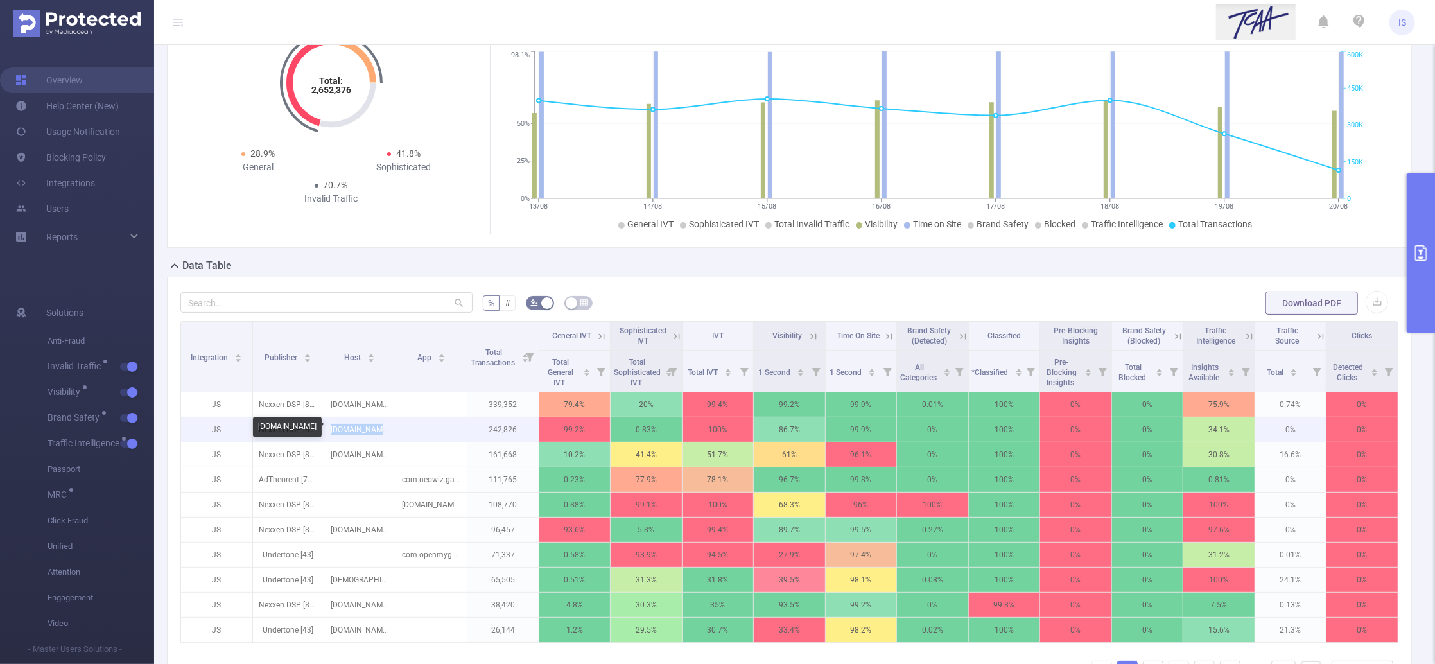
drag, startPoint x: 388, startPoint y: 429, endPoint x: 325, endPoint y: 431, distance: 62.9
click at [325, 431] on p "feathermc.com" at bounding box center [359, 429] width 71 height 24
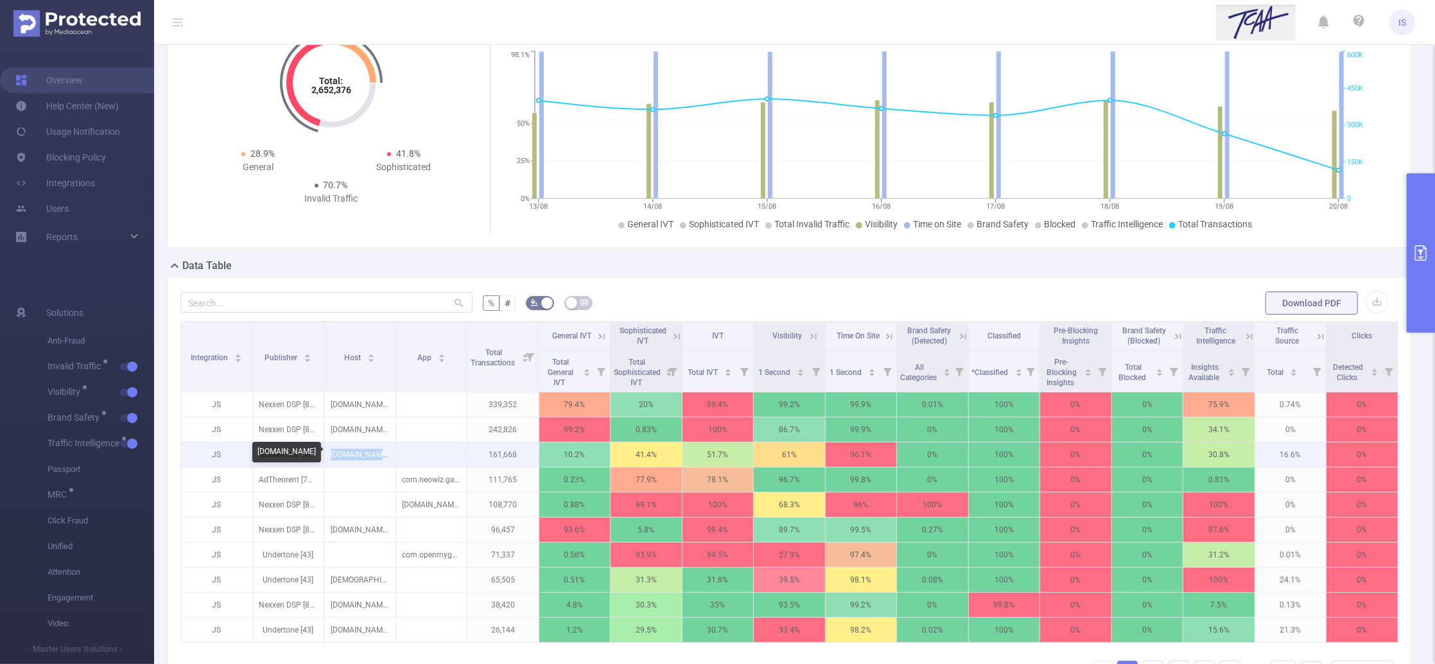
drag, startPoint x: 386, startPoint y: 456, endPoint x: 322, endPoint y: 456, distance: 63.6
click at [324, 456] on p "geoguessr.com" at bounding box center [359, 454] width 71 height 24
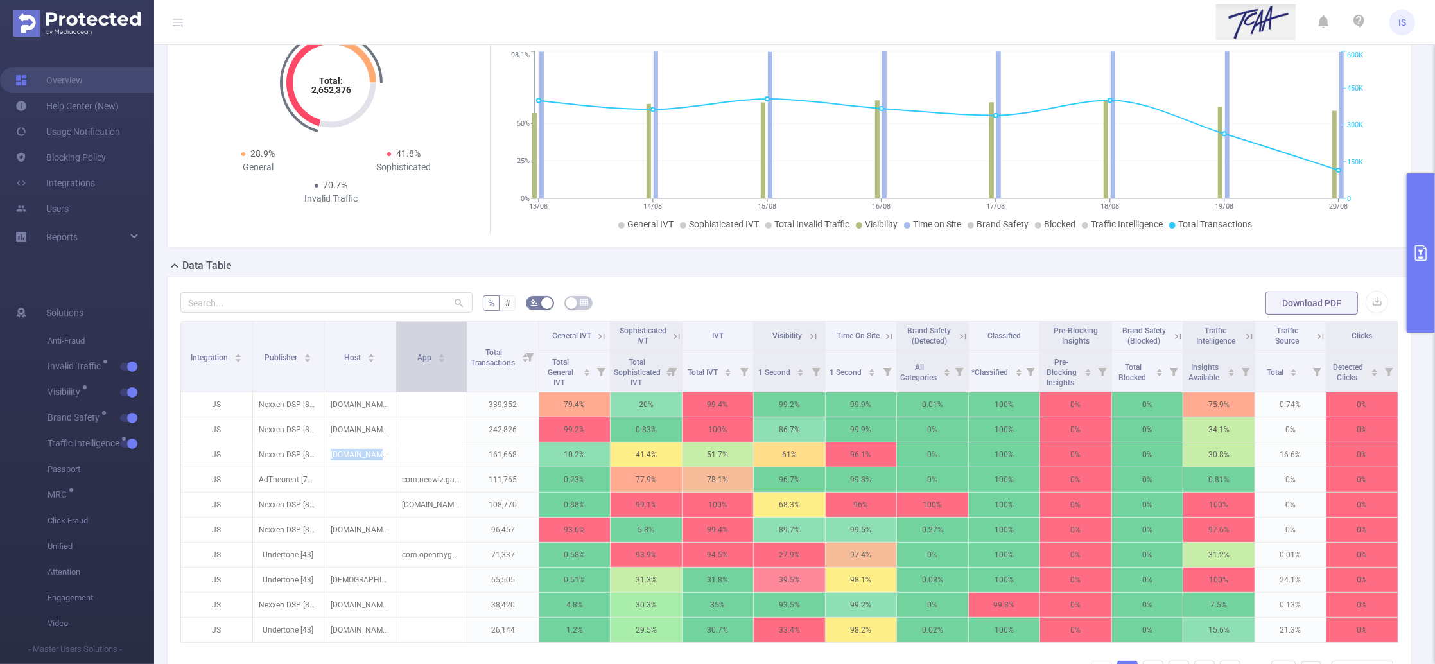
copy p "geoguessr.com"
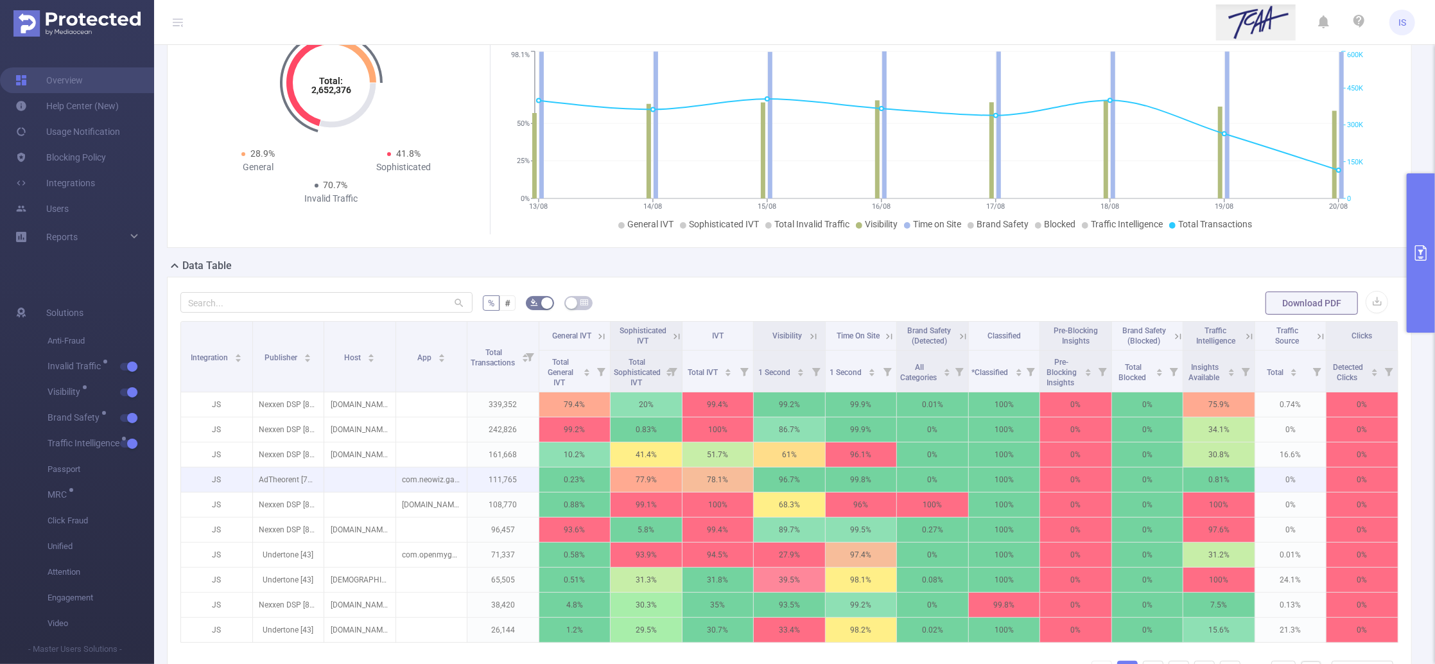
click at [361, 470] on td at bounding box center [360, 479] width 72 height 25
click at [674, 334] on icon at bounding box center [677, 336] width 6 height 6
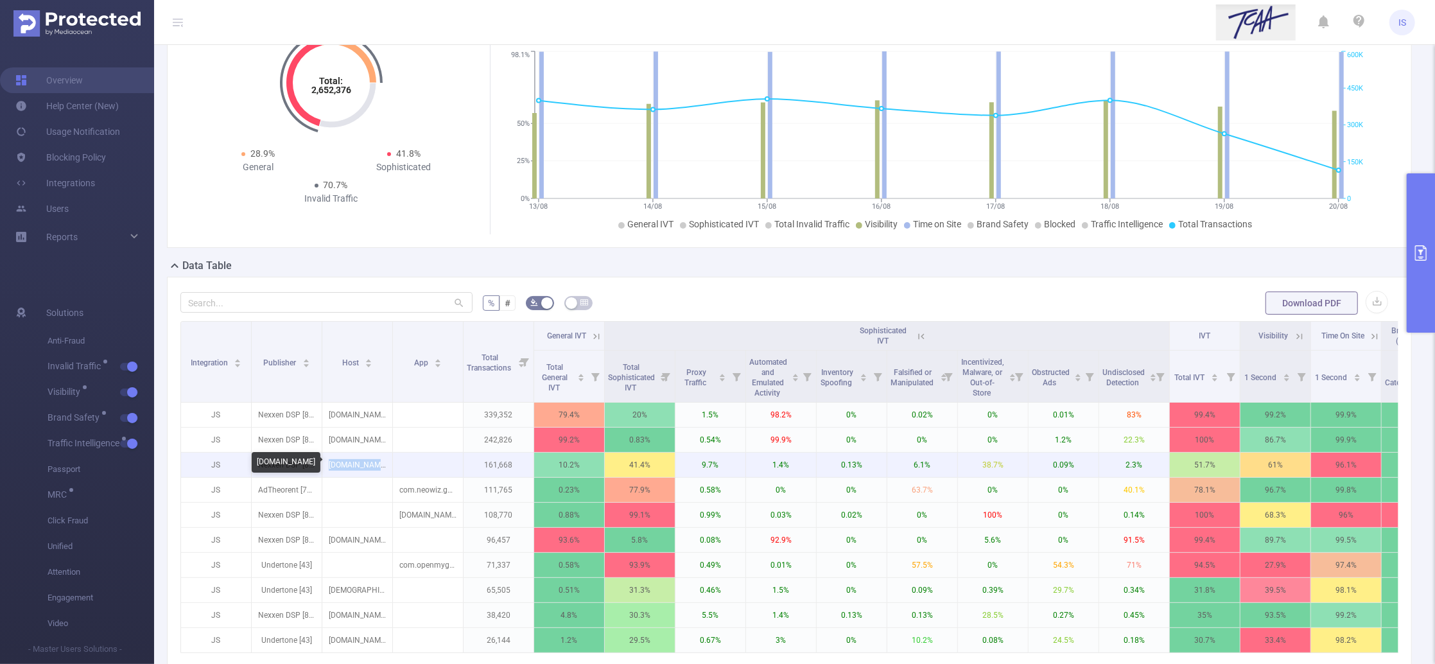
drag, startPoint x: 385, startPoint y: 467, endPoint x: 331, endPoint y: 466, distance: 53.3
click at [331, 466] on p "geoguessr.com" at bounding box center [357, 465] width 70 height 24
click at [343, 467] on p "geoguessr.com" at bounding box center [357, 465] width 70 height 24
drag, startPoint x: 331, startPoint y: 464, endPoint x: 387, endPoint y: 467, distance: 56.6
click at [387, 467] on p "geoguessr.com" at bounding box center [357, 465] width 70 height 24
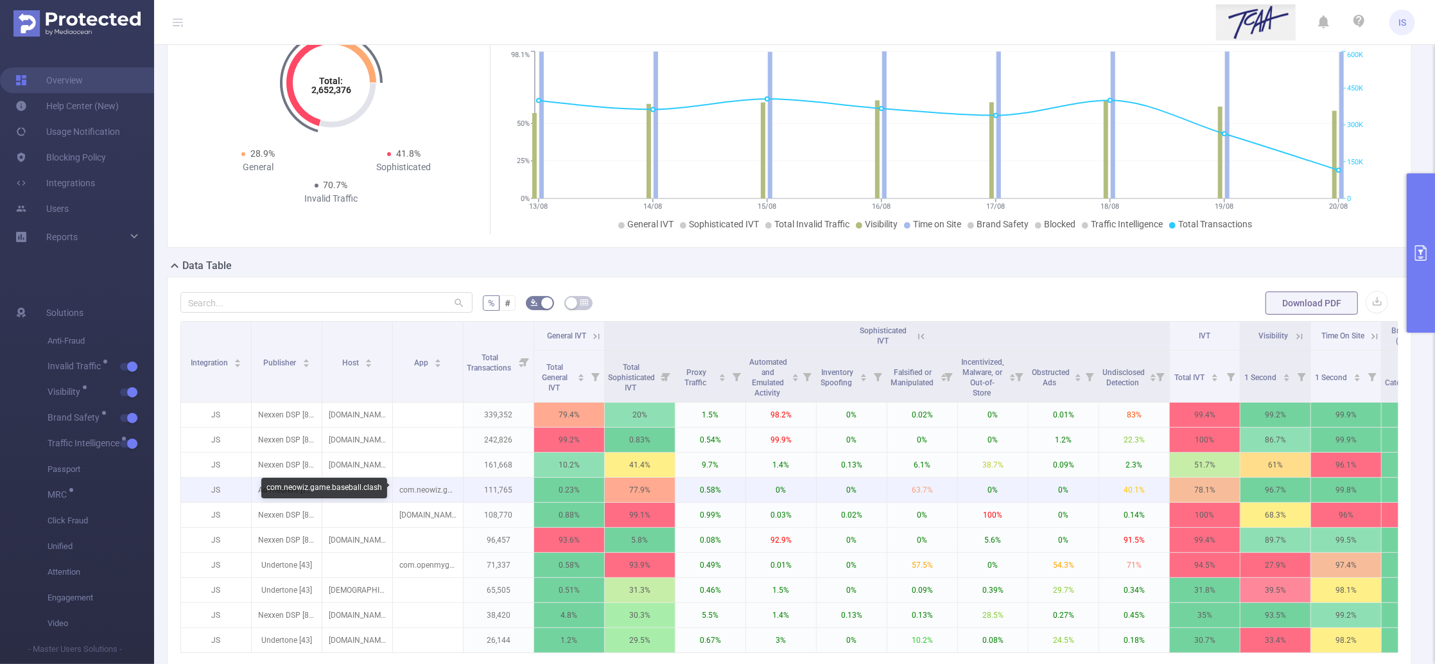
click at [402, 490] on p "com.neowiz.game.baseball.clash" at bounding box center [428, 490] width 70 height 24
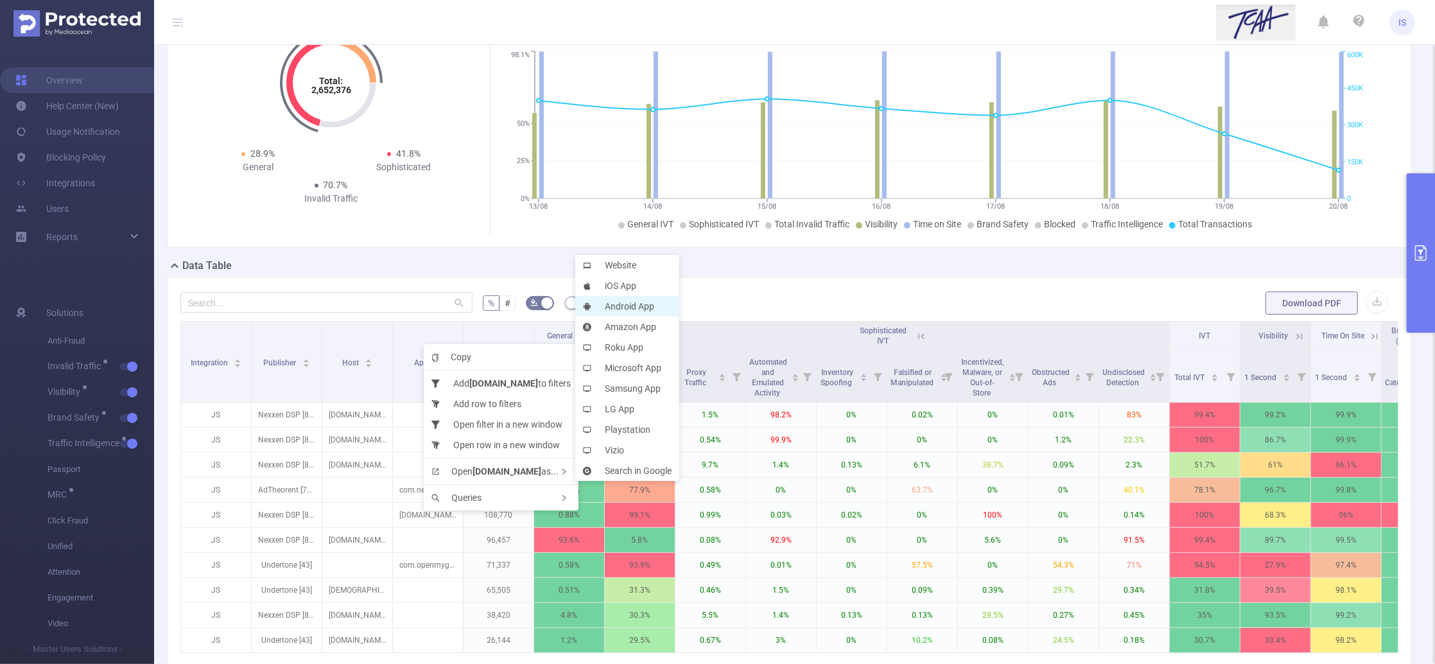
click at [618, 302] on li "Android App" at bounding box center [627, 306] width 104 height 21
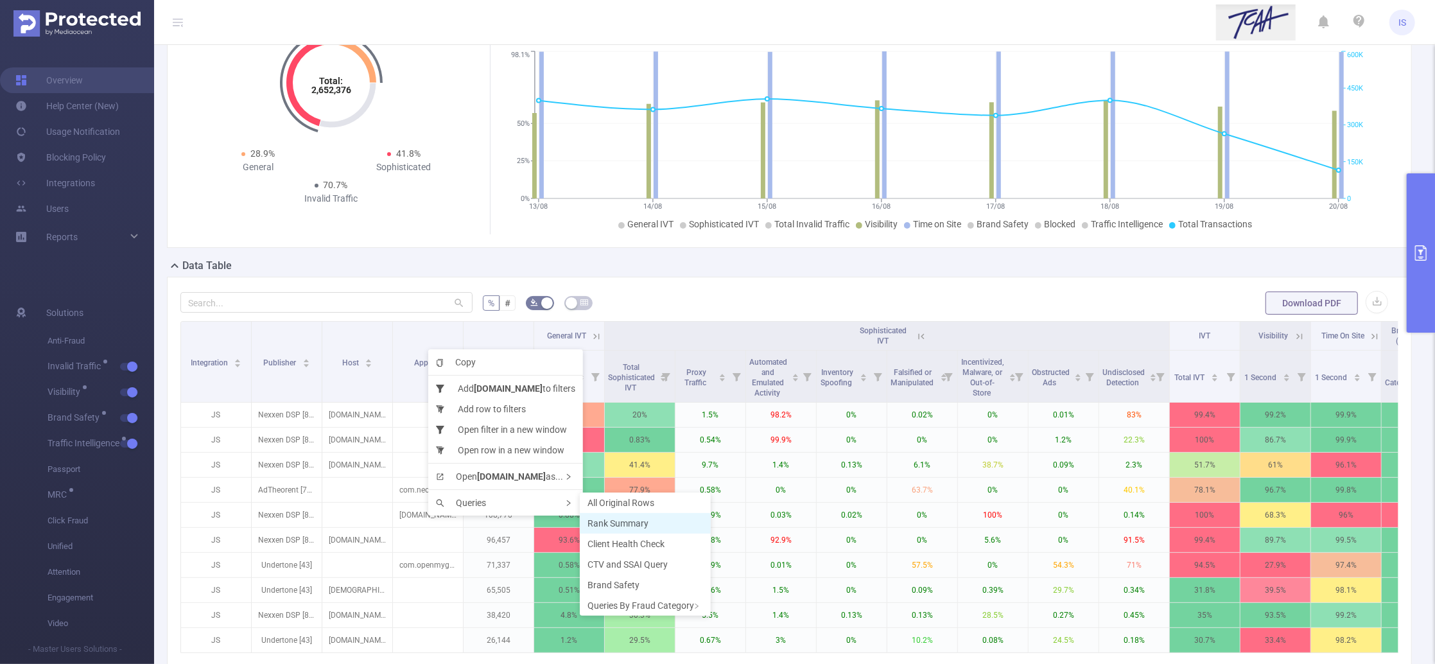
click at [641, 524] on span "Rank Summary" at bounding box center [617, 523] width 61 height 10
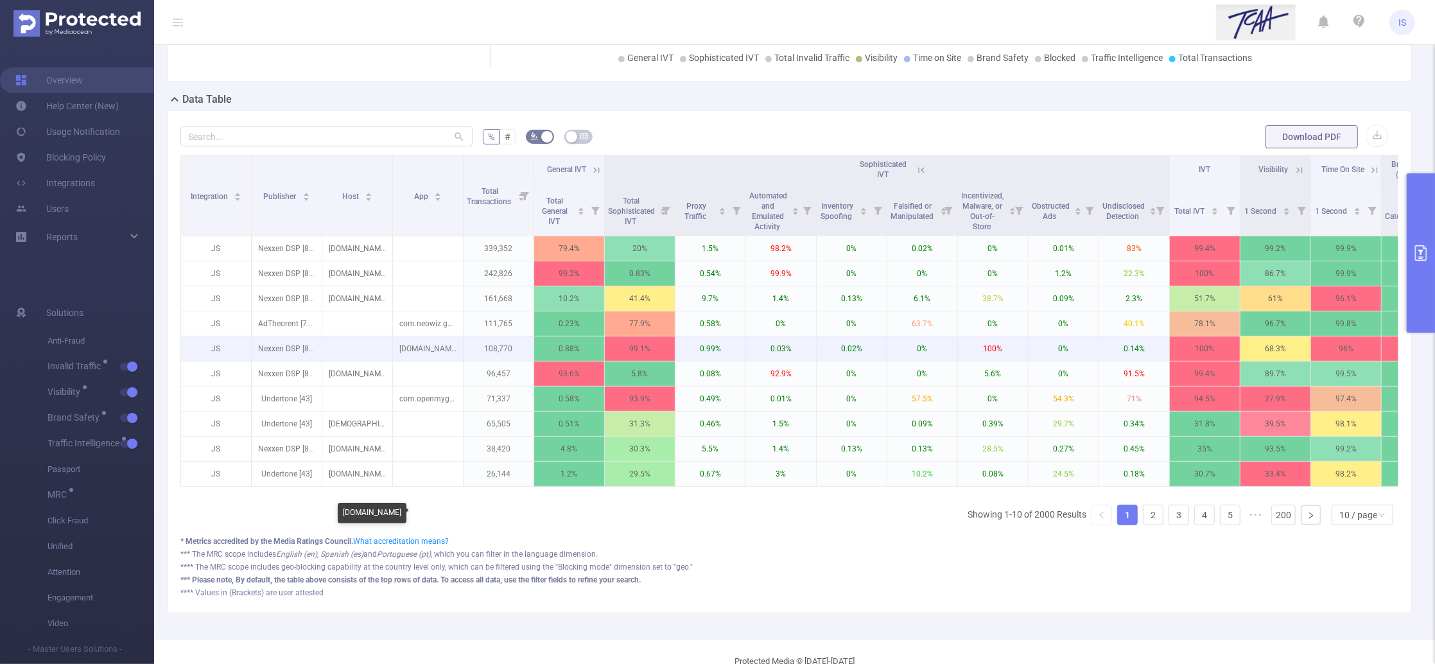
scroll to position [257, 0]
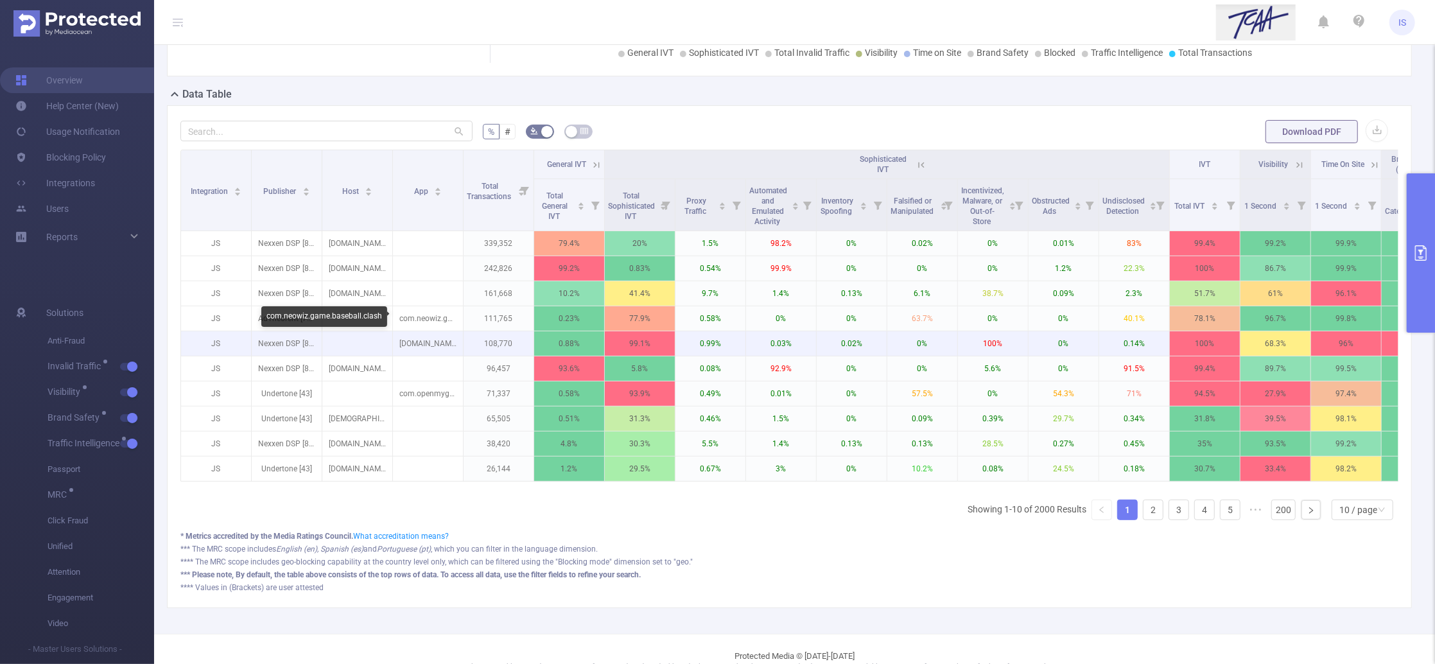
click at [410, 340] on p "[DOMAIN_NAME]" at bounding box center [428, 343] width 70 height 24
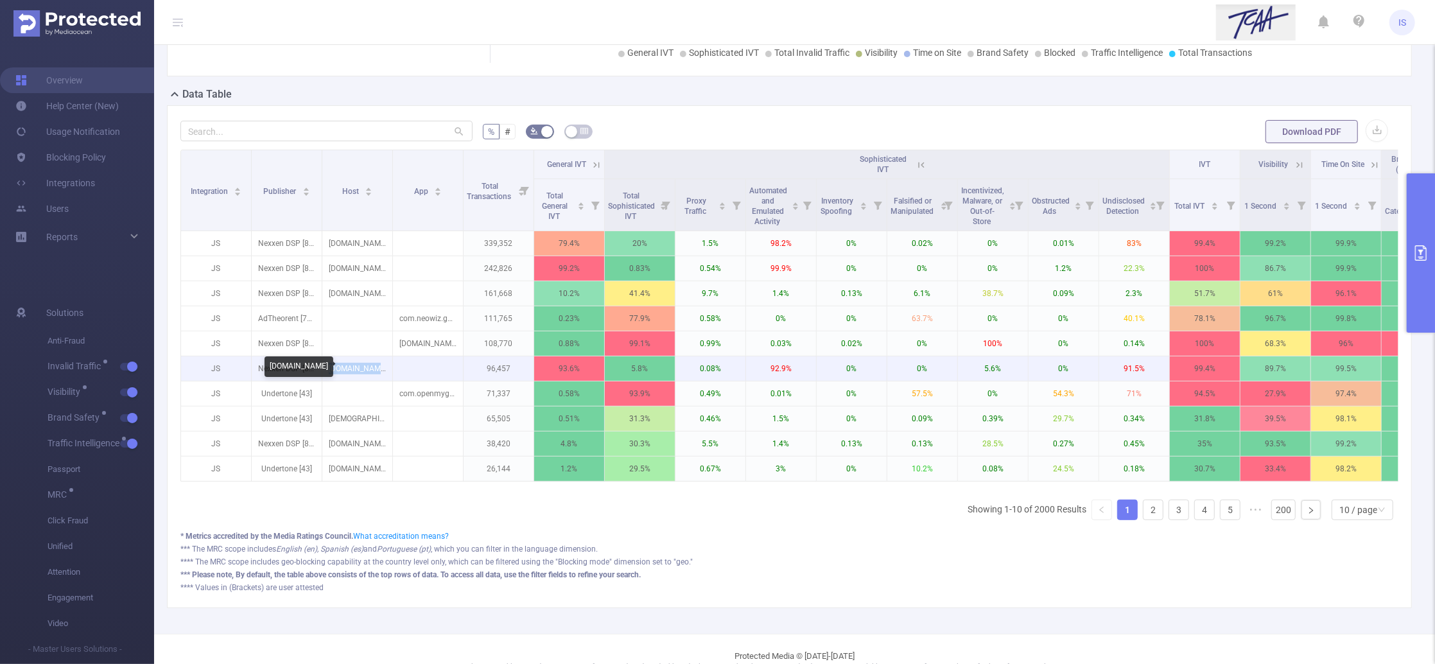
drag, startPoint x: 379, startPoint y: 371, endPoint x: 325, endPoint y: 374, distance: 54.7
click at [325, 374] on p "paltalk.com" at bounding box center [357, 368] width 70 height 24
copy p "paltalk.com"
click at [386, 371] on p "paltalk.com" at bounding box center [357, 368] width 70 height 24
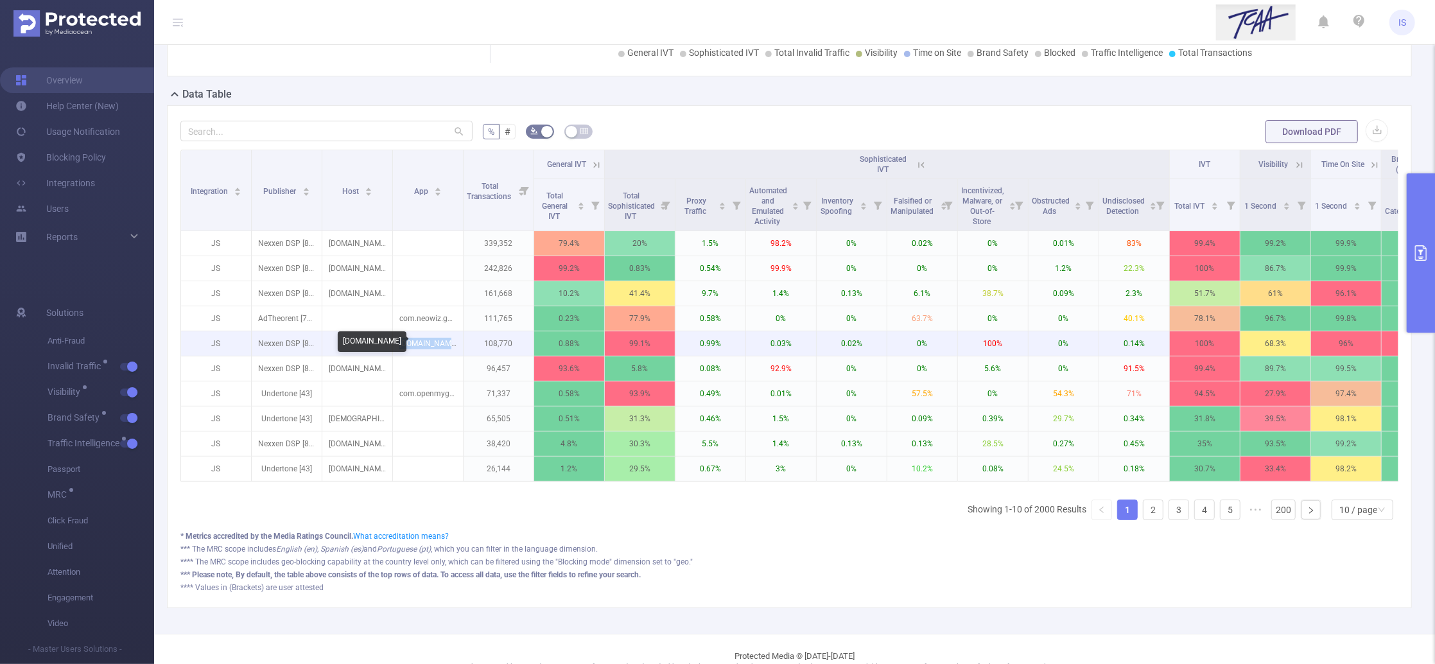
drag, startPoint x: 405, startPoint y: 340, endPoint x: 463, endPoint y: 339, distance: 57.8
click at [463, 339] on tr "JS Nexxen DSP [8605] kik.android 108,770 0.88% 99.1% 0.99% 0.03% 0.02% 0% 100% …" at bounding box center [1028, 343] width 1695 height 25
copy p "[DOMAIN_NAME]"
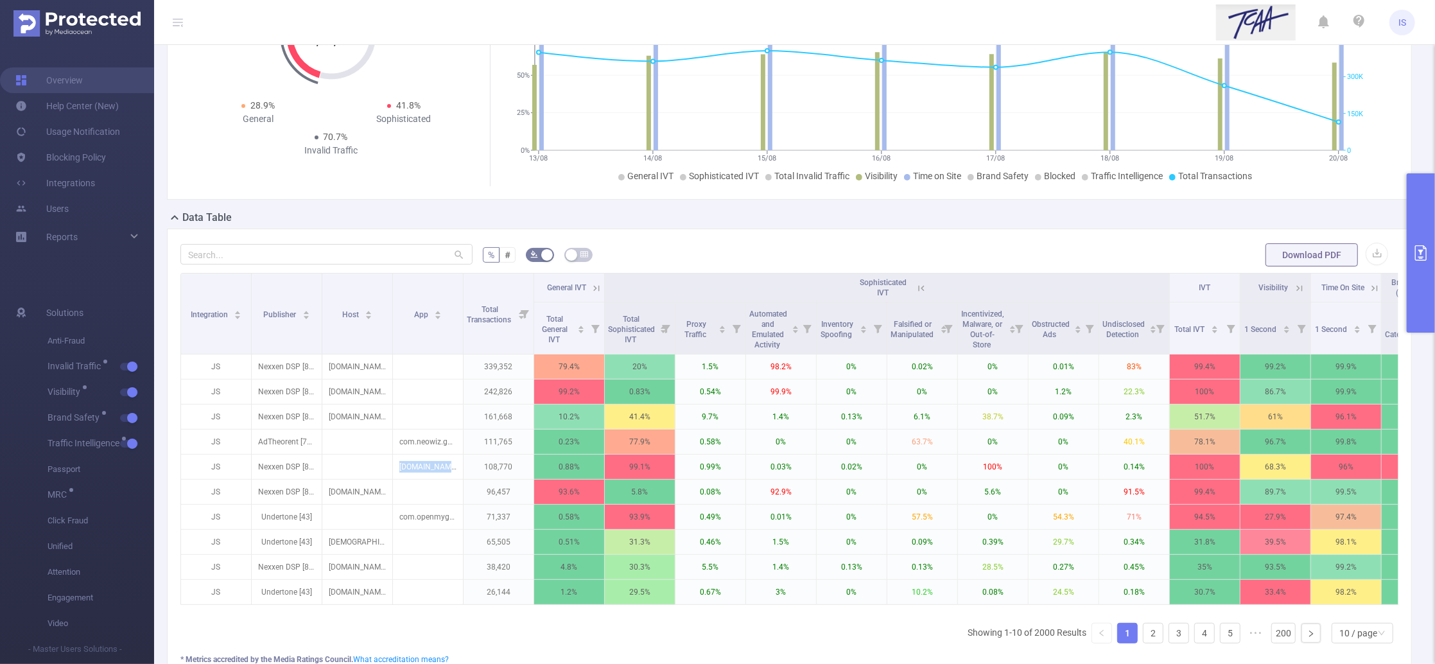
scroll to position [0, 0]
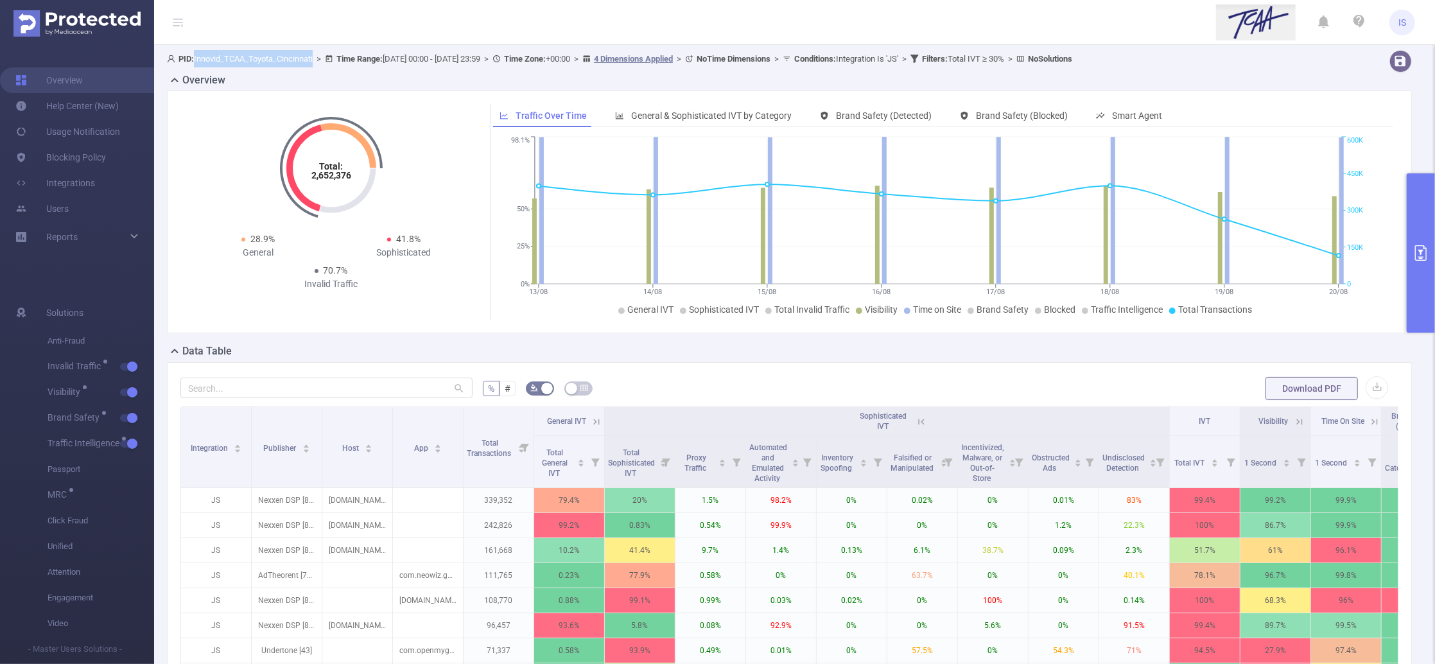
drag, startPoint x: 195, startPoint y: 59, endPoint x: 320, endPoint y: 58, distance: 125.8
click at [320, 58] on span "PID: Innovid_TCAA_Toyota_Cincinnati > Time Range: 2025-08-13 00:00 - 2025-08-20…" at bounding box center [619, 59] width 905 height 10
copy span "Innovid_TCAA_Toyota_Cincinnati"
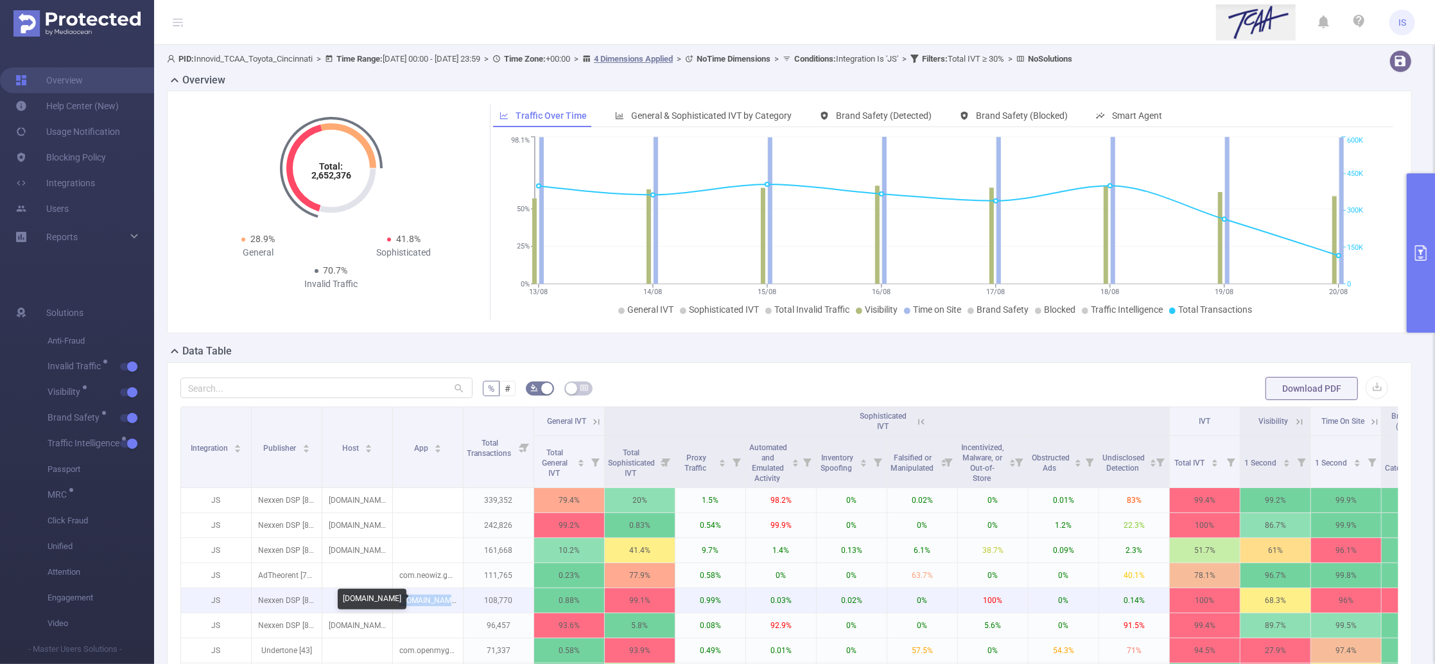
drag, startPoint x: 449, startPoint y: 597, endPoint x: 398, endPoint y: 589, distance: 52.0
click at [398, 589] on p "[DOMAIN_NAME]" at bounding box center [428, 600] width 70 height 24
copy p "[DOMAIN_NAME]"
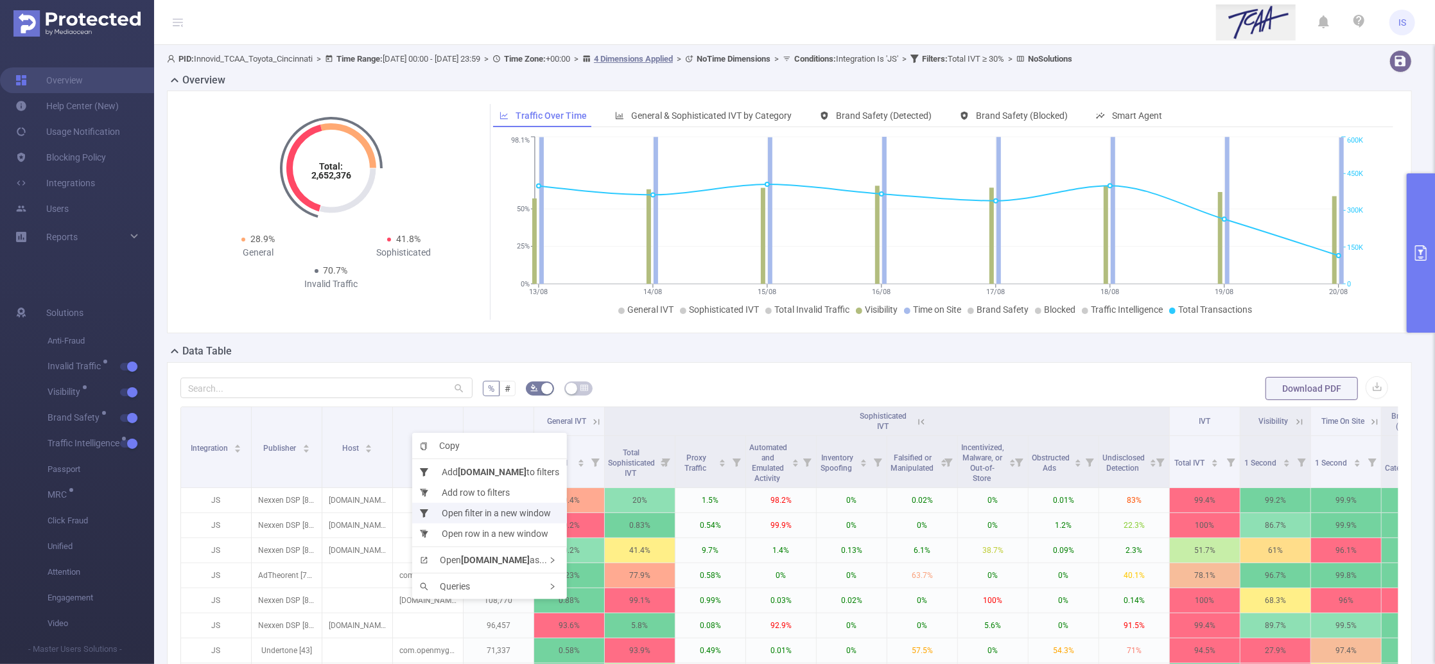
click at [499, 511] on li "Open filter in a new window" at bounding box center [489, 513] width 155 height 21
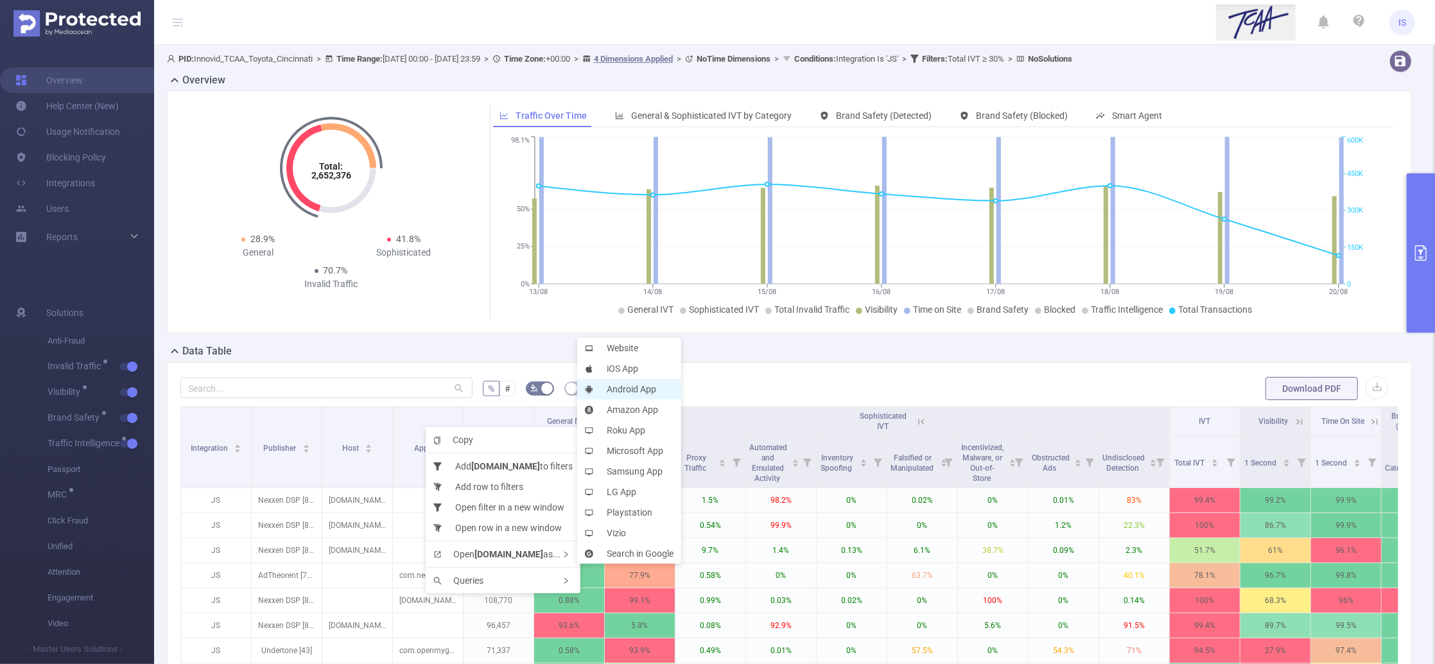
click at [625, 388] on li "Android App" at bounding box center [629, 389] width 104 height 21
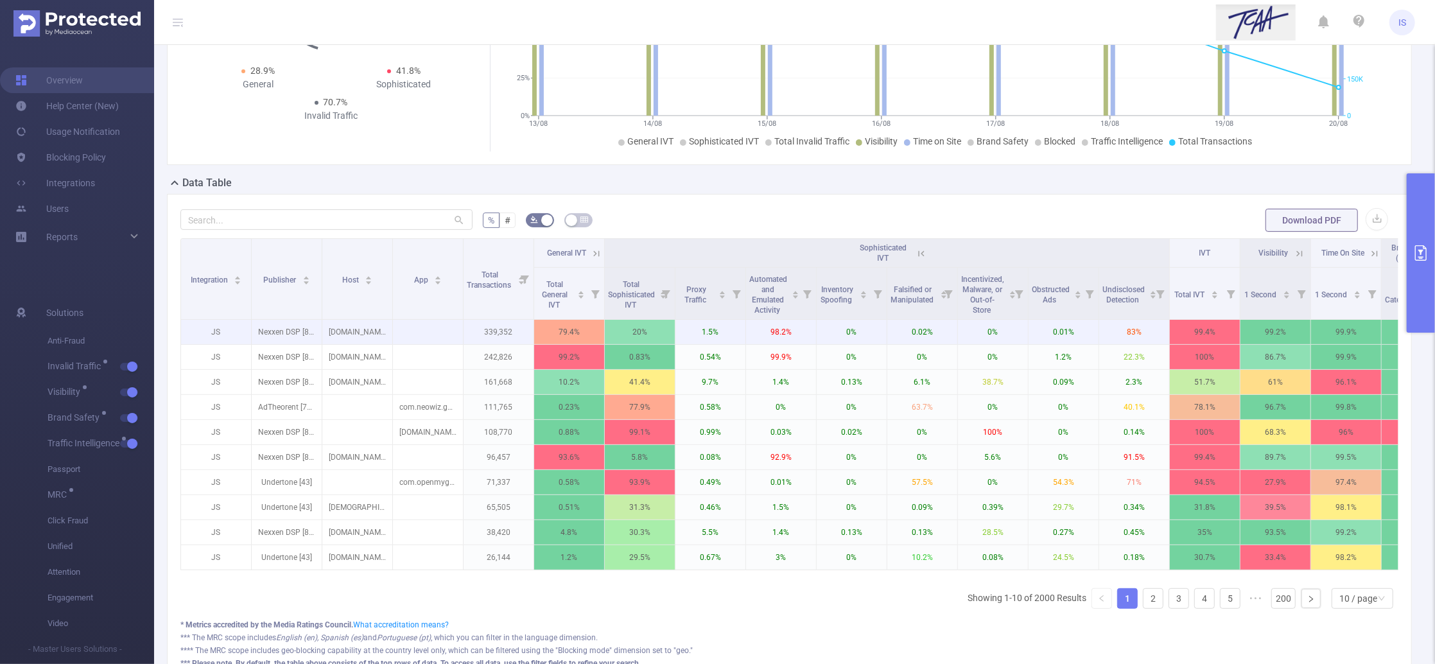
scroll to position [171, 0]
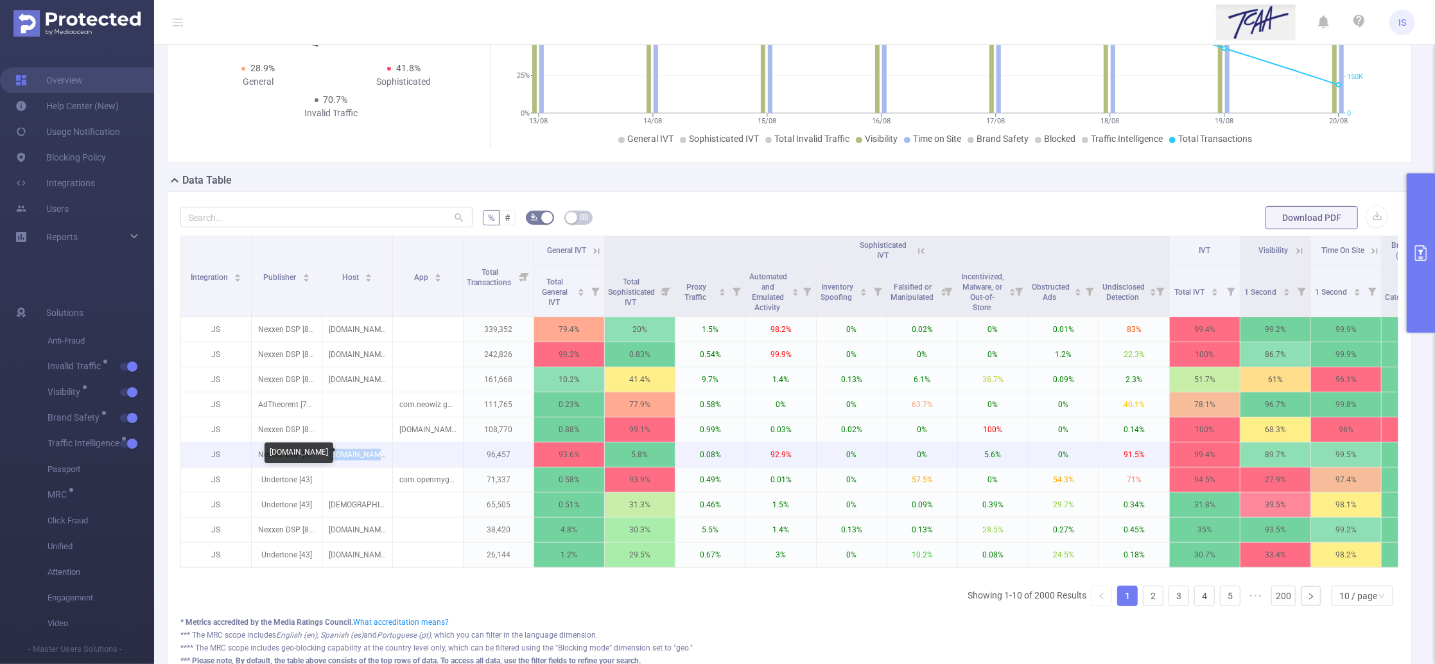
drag, startPoint x: 381, startPoint y: 456, endPoint x: 332, endPoint y: 456, distance: 48.8
click at [332, 456] on p "paltalk.com" at bounding box center [357, 454] width 70 height 24
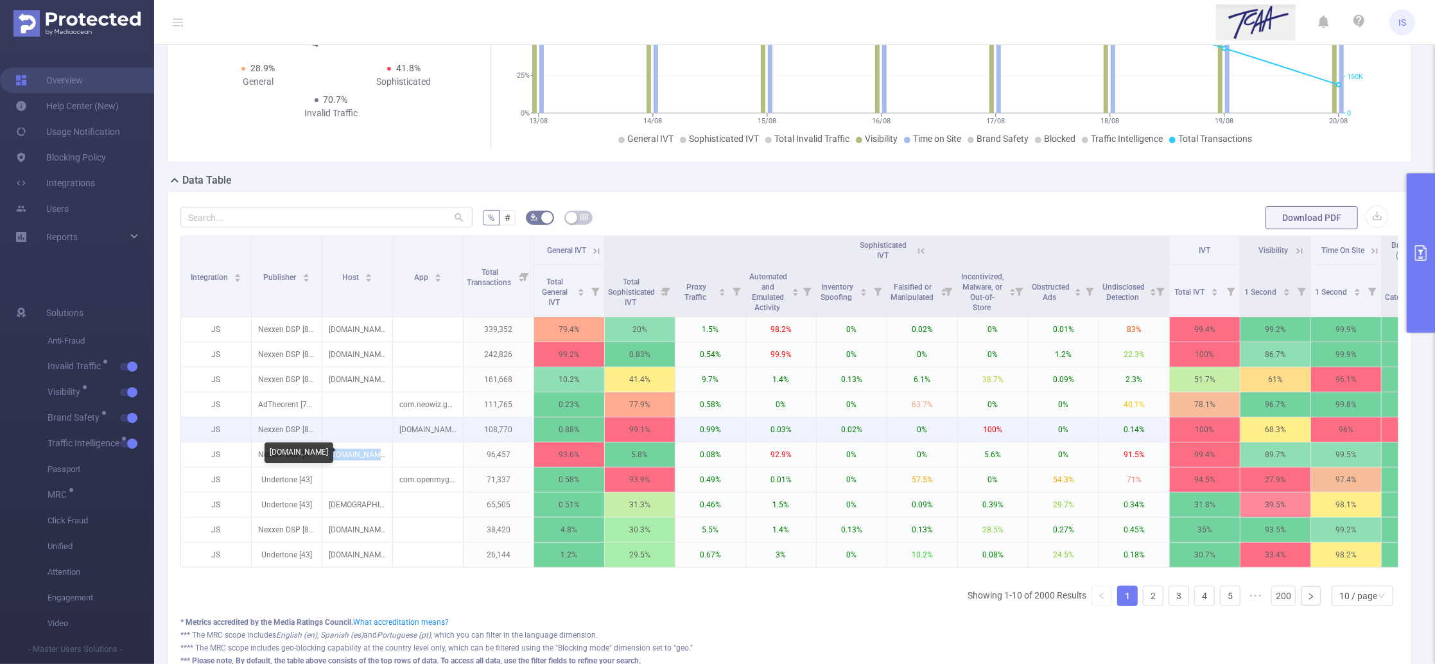
copy p "paltalk.com"
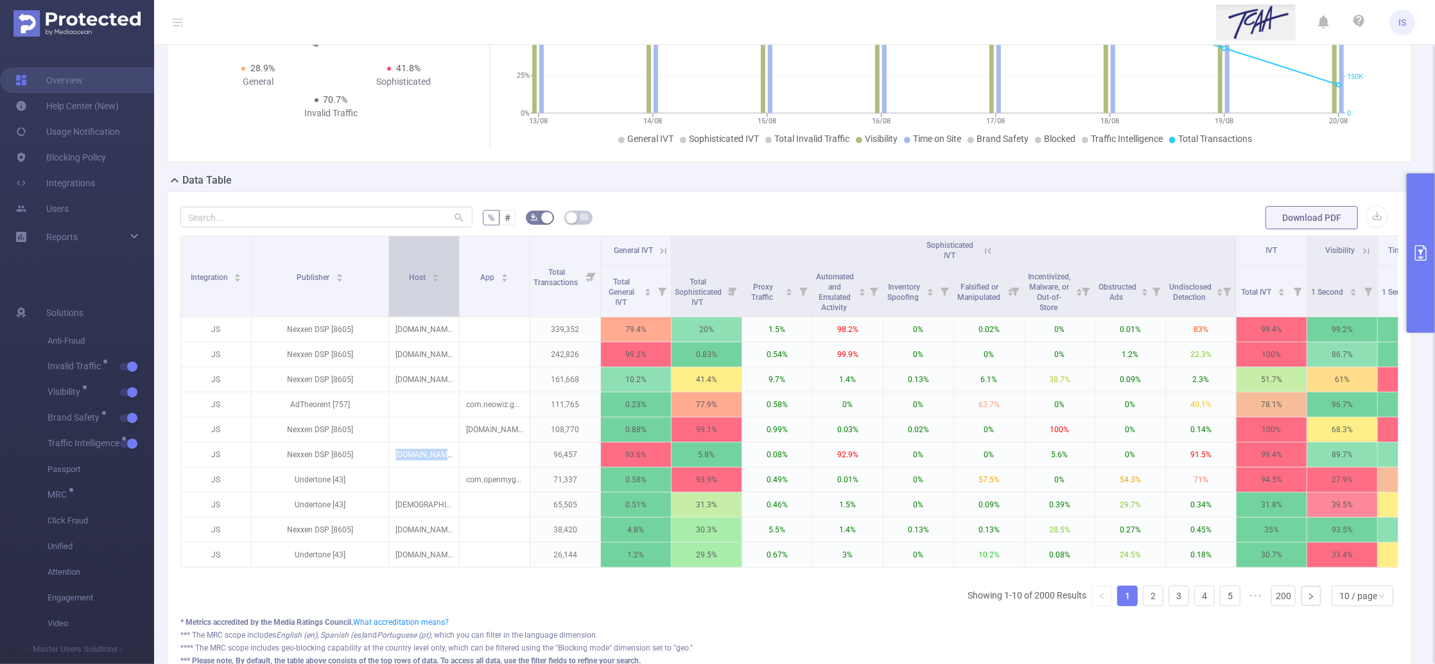
drag, startPoint x: 320, startPoint y: 303, endPoint x: 386, endPoint y: 303, distance: 66.8
click at [386, 303] on span at bounding box center [388, 276] width 6 height 80
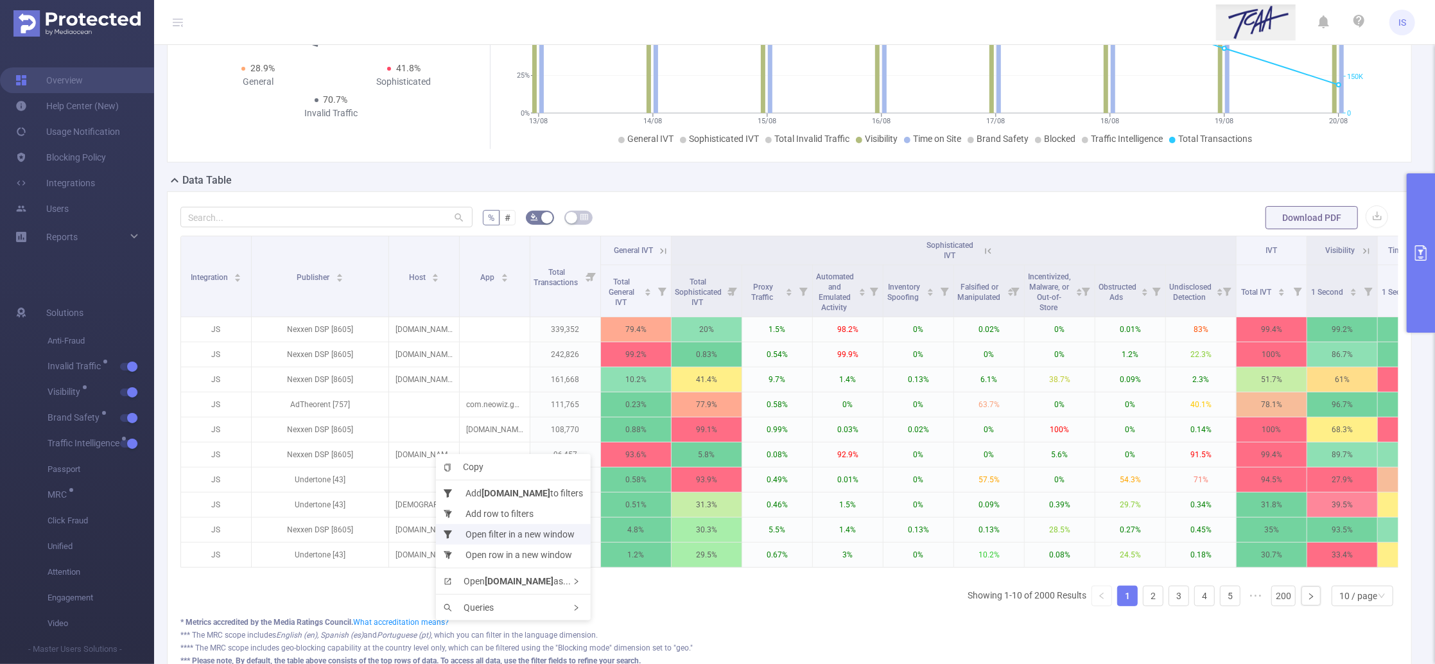
click at [508, 528] on li "Open filter in a new window" at bounding box center [513, 534] width 155 height 21
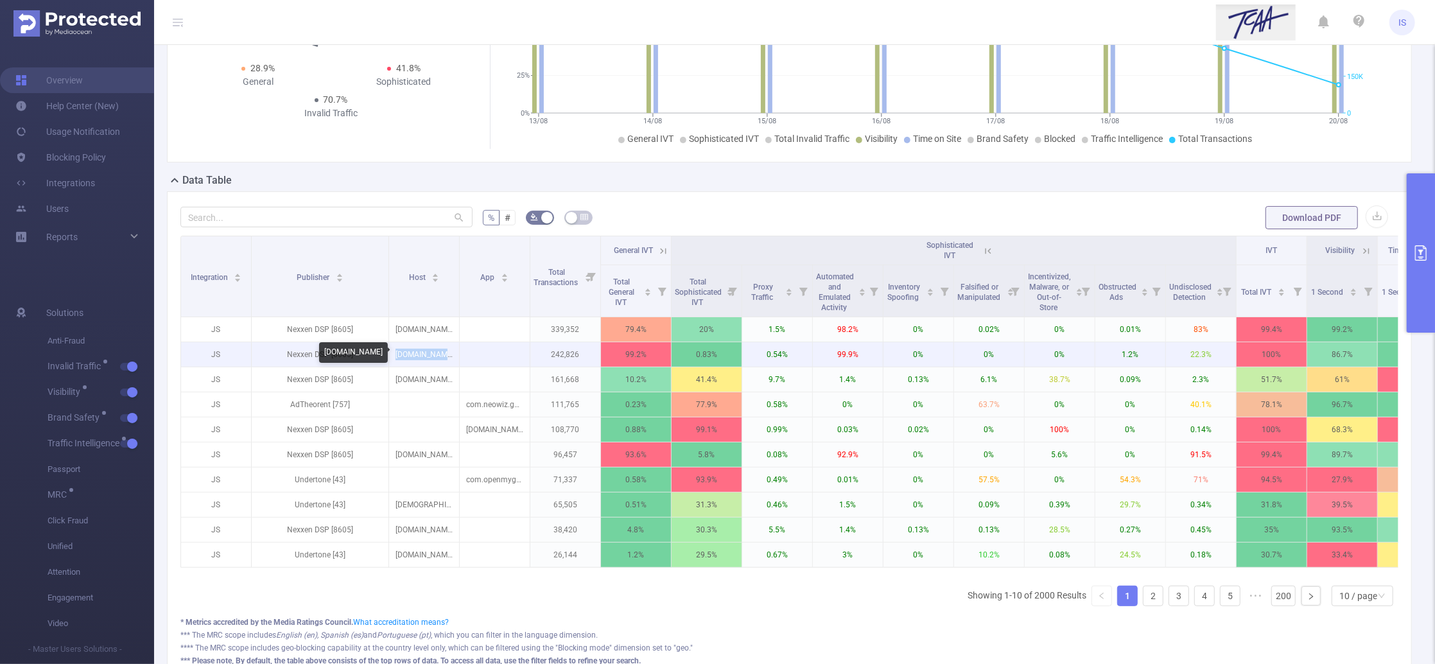
drag, startPoint x: 455, startPoint y: 352, endPoint x: 390, endPoint y: 349, distance: 65.6
click at [390, 349] on p "feathermc.com" at bounding box center [424, 354] width 70 height 24
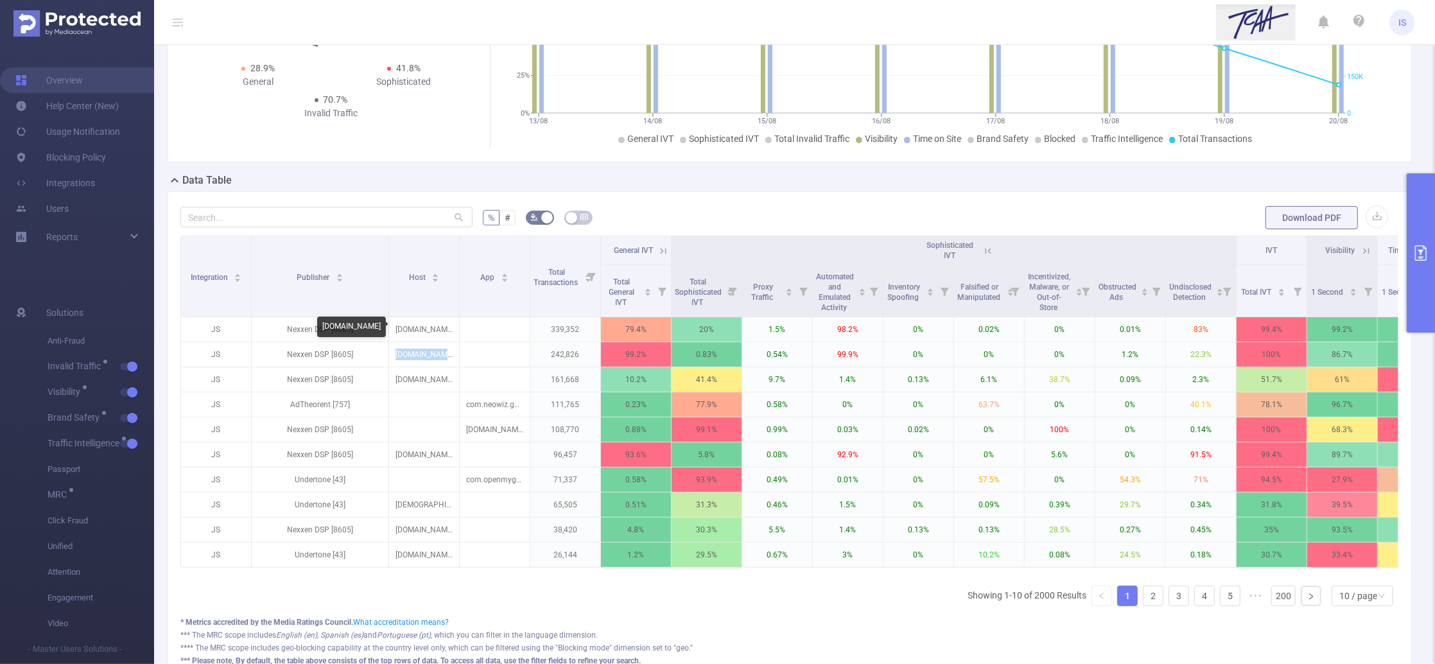
copy p "feathermc.com"
drag, startPoint x: 451, startPoint y: 329, endPoint x: 391, endPoint y: 323, distance: 60.0
click at [391, 323] on p "bluestacks.com" at bounding box center [424, 329] width 70 height 24
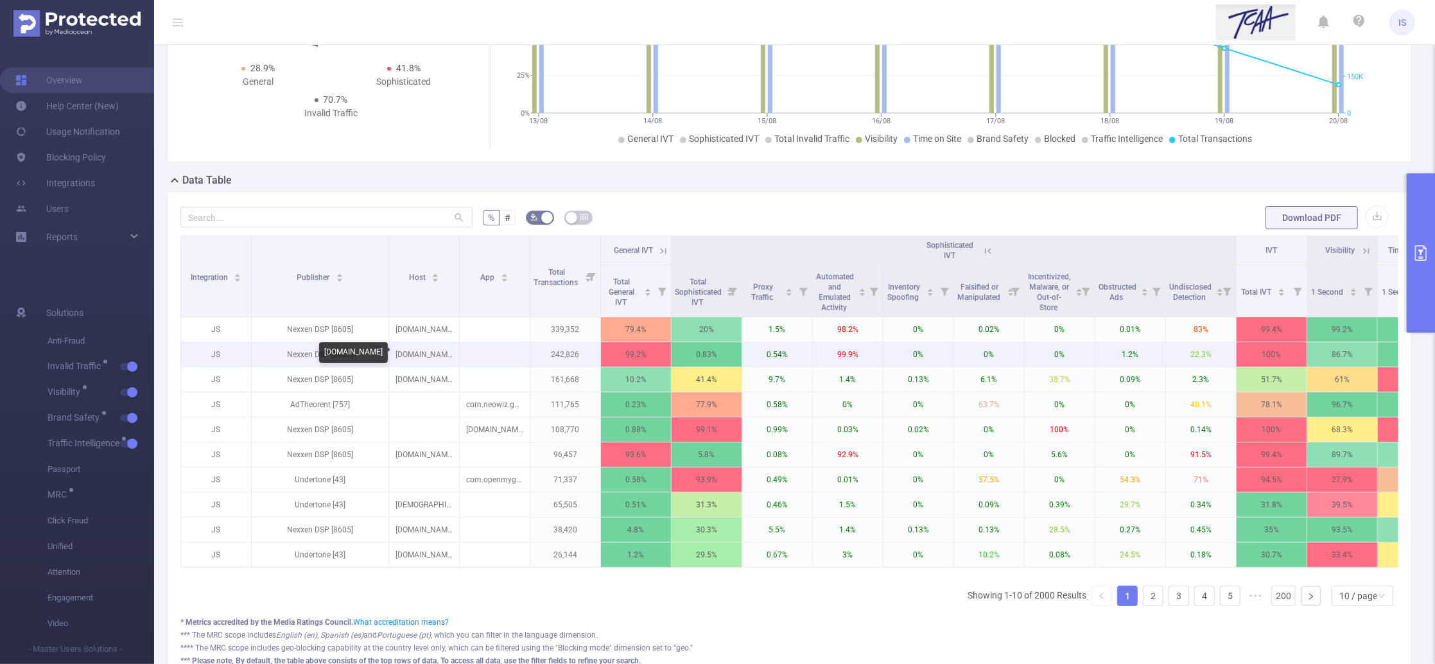
click at [415, 344] on p "feathermc.com" at bounding box center [424, 354] width 70 height 24
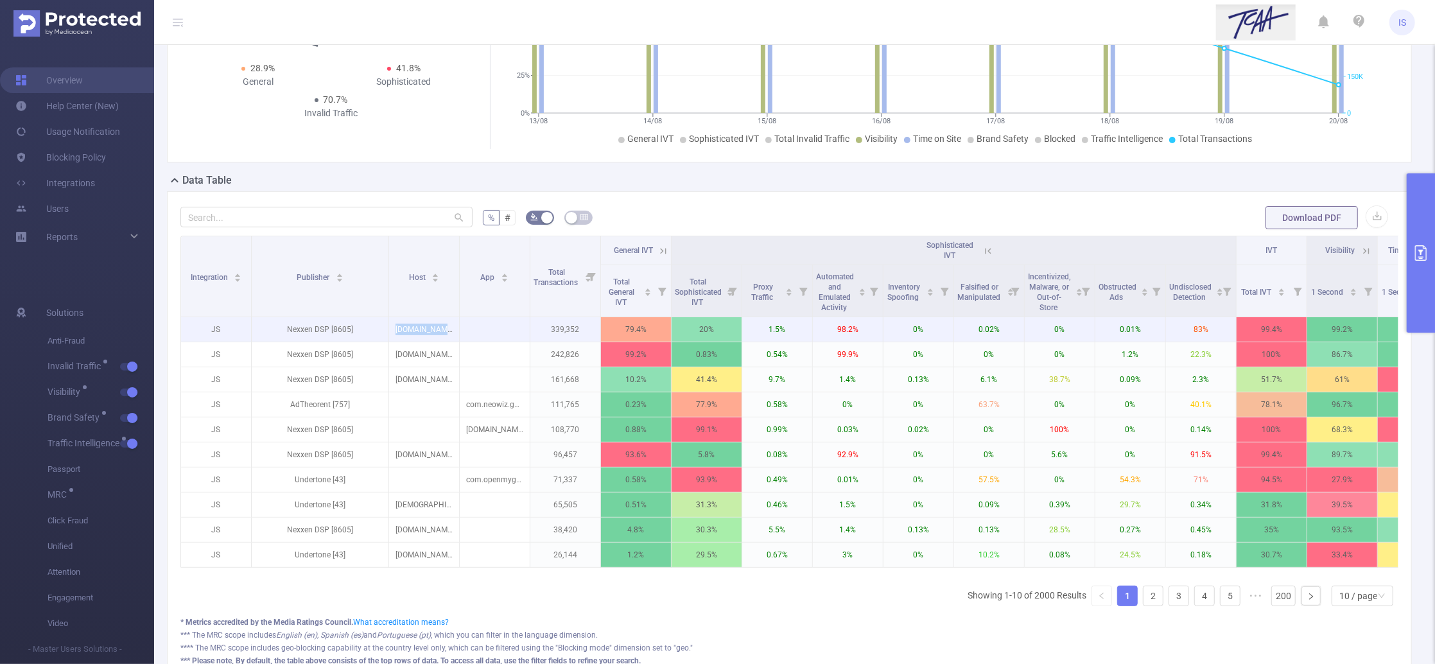
drag, startPoint x: 393, startPoint y: 340, endPoint x: 485, endPoint y: 319, distance: 94.1
click at [485, 319] on tr "JS Nexxen DSP [8605] bluestacks.com 339,352 79.4% 20% 1.5% 98.2% 0% 0.02% 0% 0.…" at bounding box center [1062, 329] width 1762 height 25
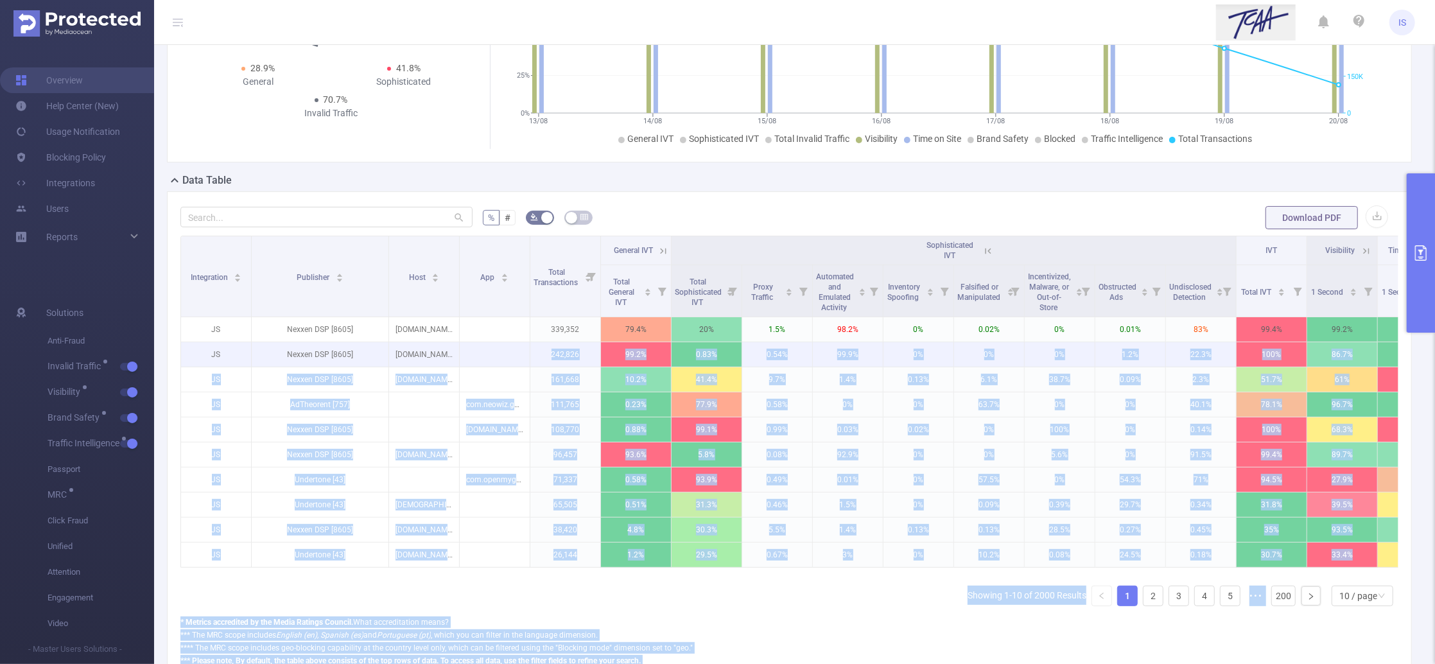
drag, startPoint x: 396, startPoint y: 353, endPoint x: 507, endPoint y: 346, distance: 111.3
click at [507, 346] on body "IS Overview Help Center (New) Usage Notification Blocking Policy Integrations U…" at bounding box center [717, 332] width 1435 height 664
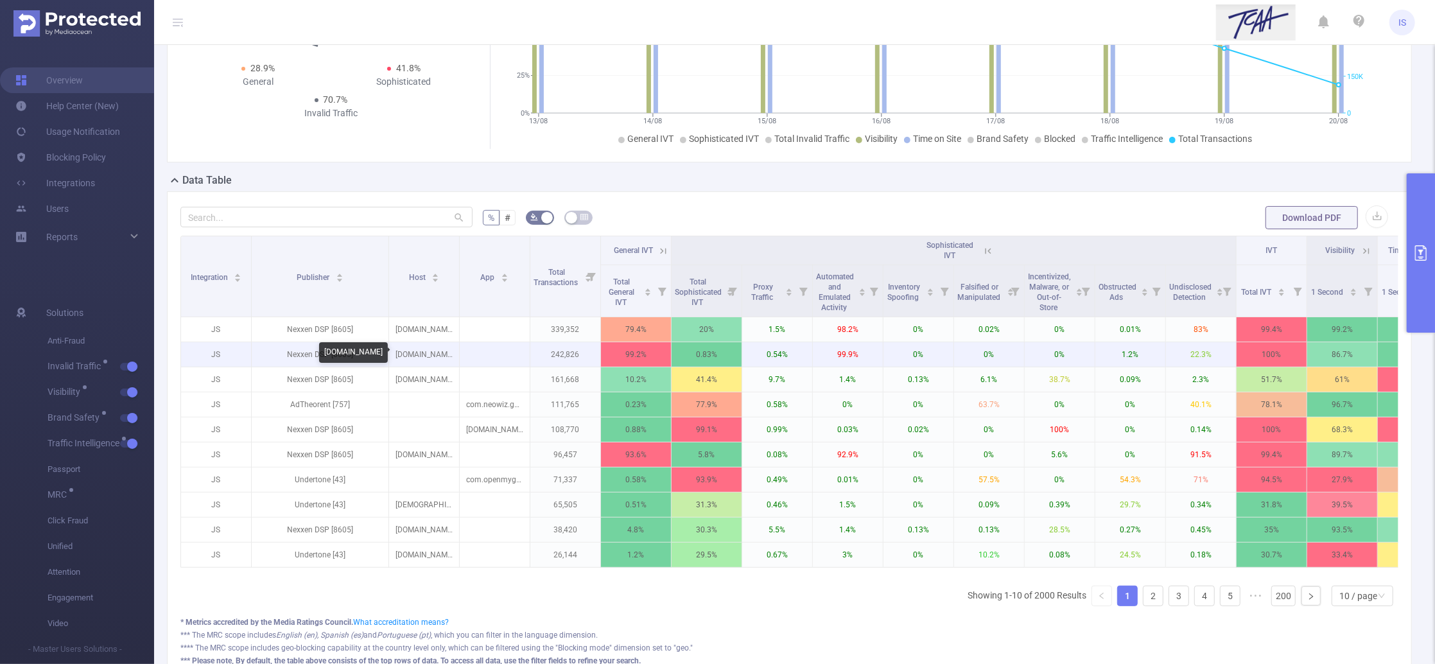
click at [428, 347] on p "feathermc.com" at bounding box center [424, 354] width 70 height 24
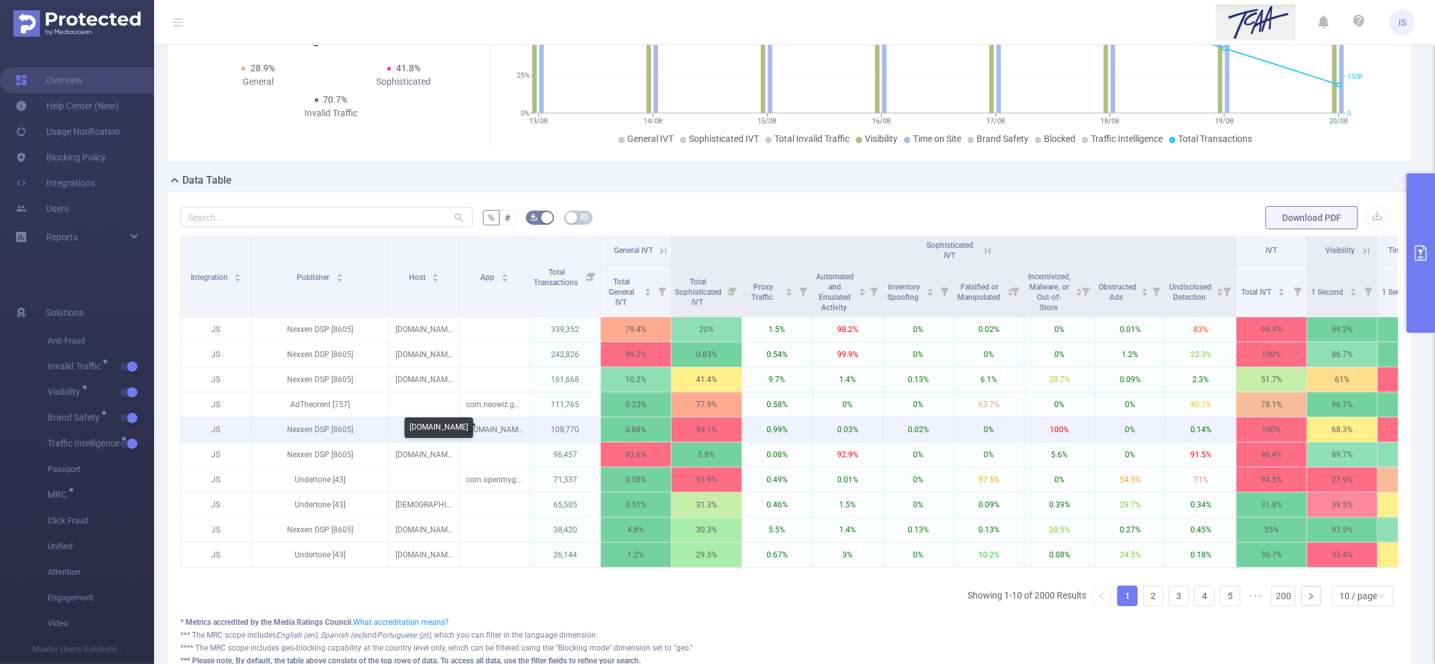
click at [490, 424] on p "[DOMAIN_NAME]" at bounding box center [495, 429] width 70 height 24
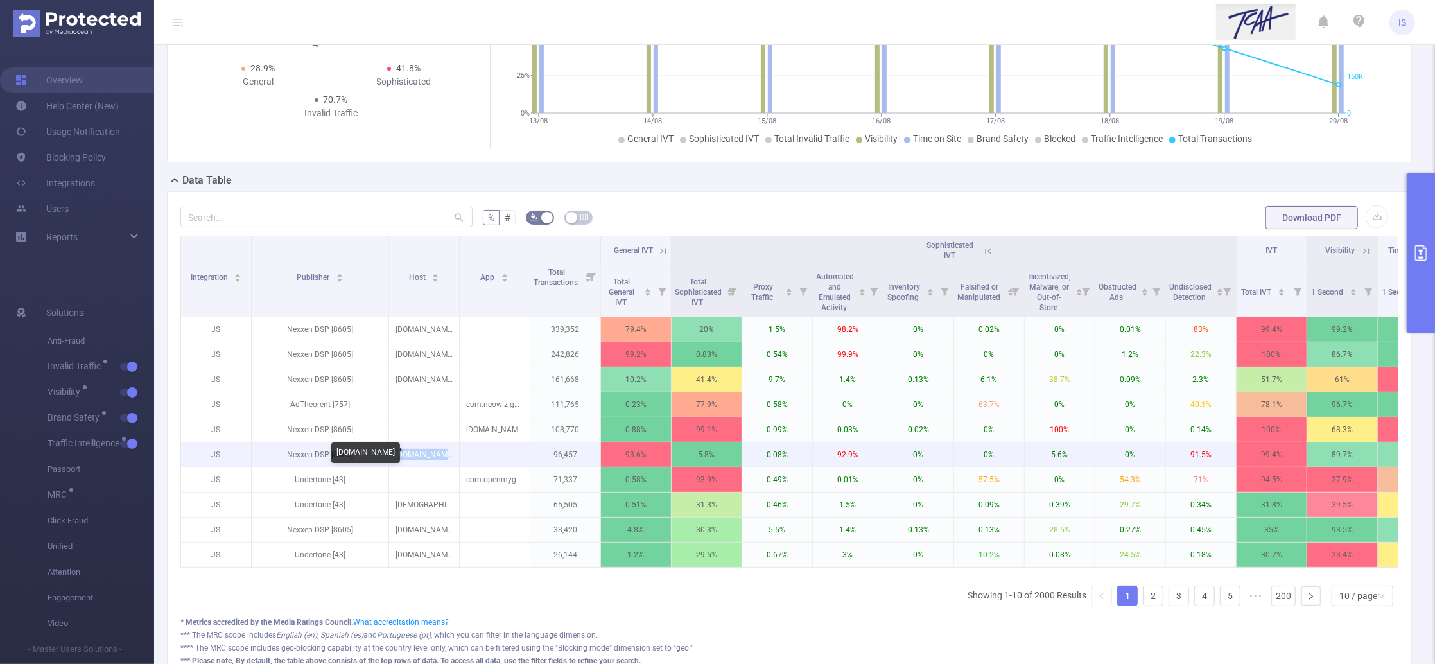
drag, startPoint x: 405, startPoint y: 453, endPoint x: 451, endPoint y: 457, distance: 46.4
click at [451, 457] on p "paltalk.com" at bounding box center [424, 454] width 70 height 24
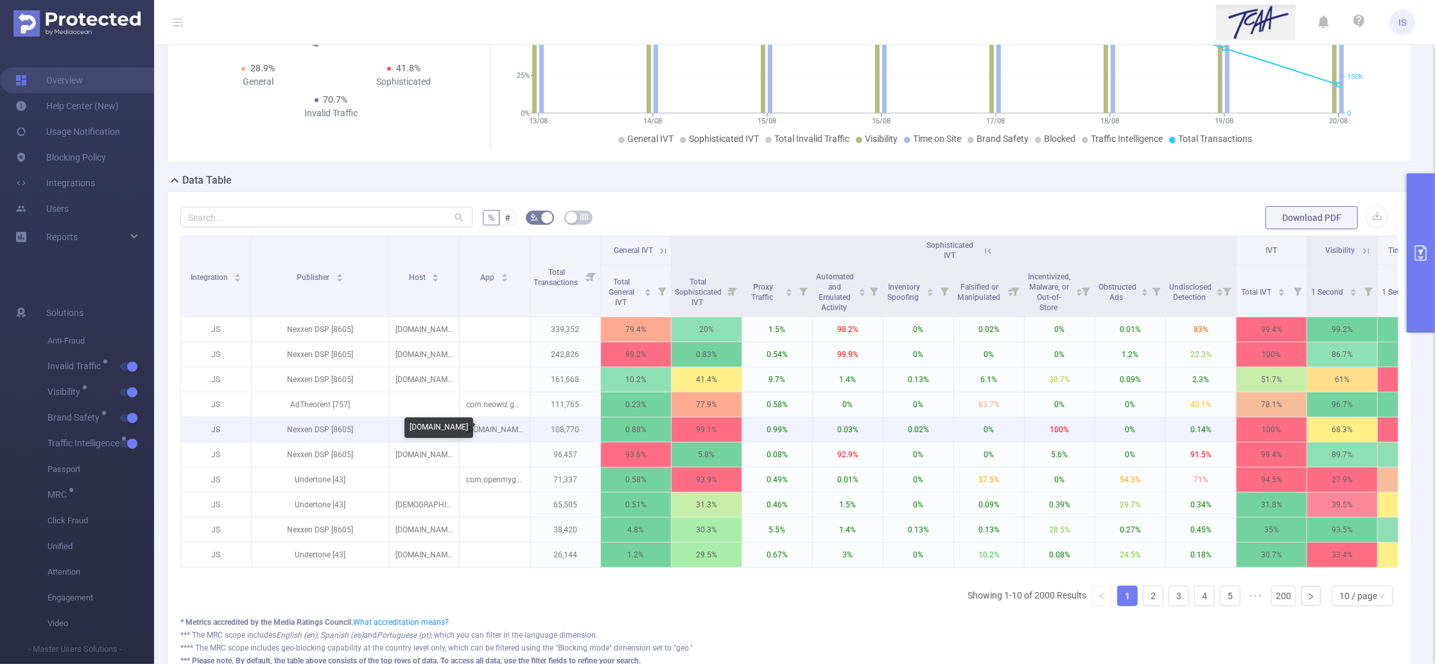
click at [485, 428] on p "[DOMAIN_NAME]" at bounding box center [495, 429] width 70 height 24
drag, startPoint x: 478, startPoint y: 428, endPoint x: 524, endPoint y: 430, distance: 45.7
click at [524, 430] on p "[DOMAIN_NAME]" at bounding box center [495, 429] width 70 height 24
click at [509, 430] on p "[DOMAIN_NAME]" at bounding box center [495, 429] width 70 height 24
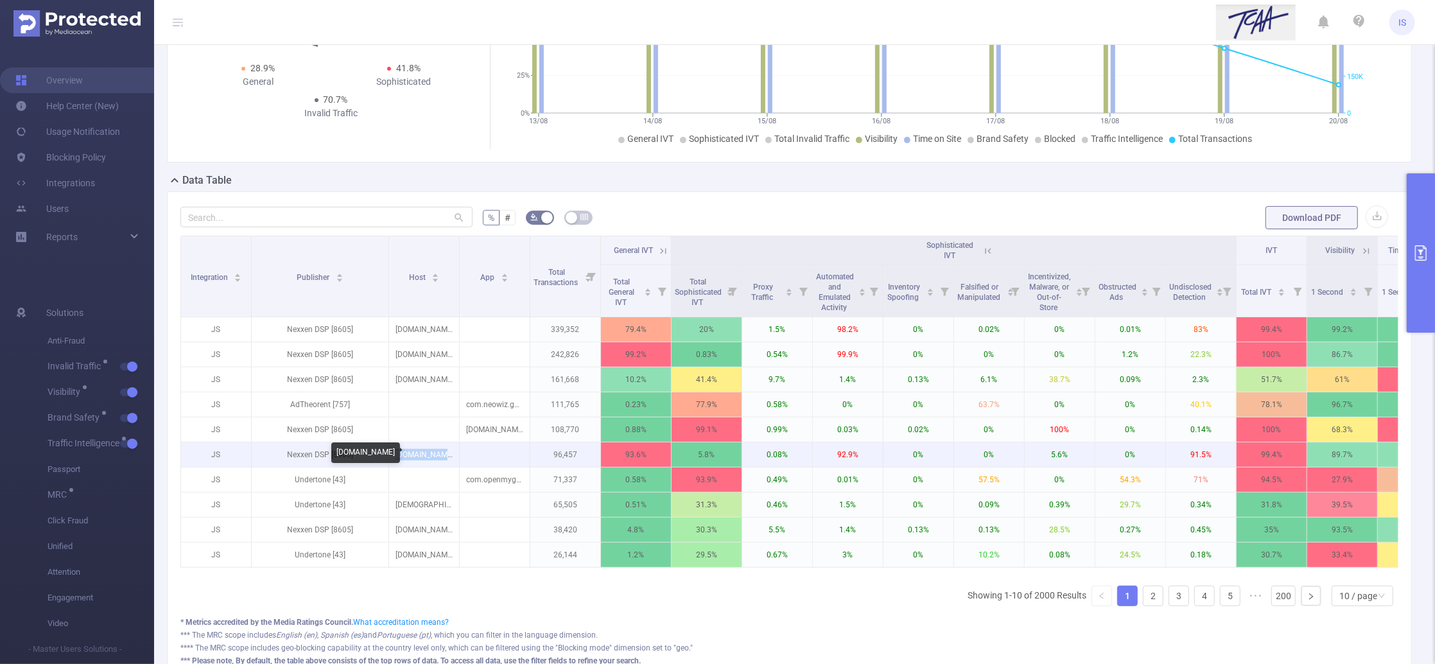
drag, startPoint x: 445, startPoint y: 458, endPoint x: 397, endPoint y: 449, distance: 48.3
click at [397, 449] on p "paltalk.com" at bounding box center [424, 454] width 70 height 24
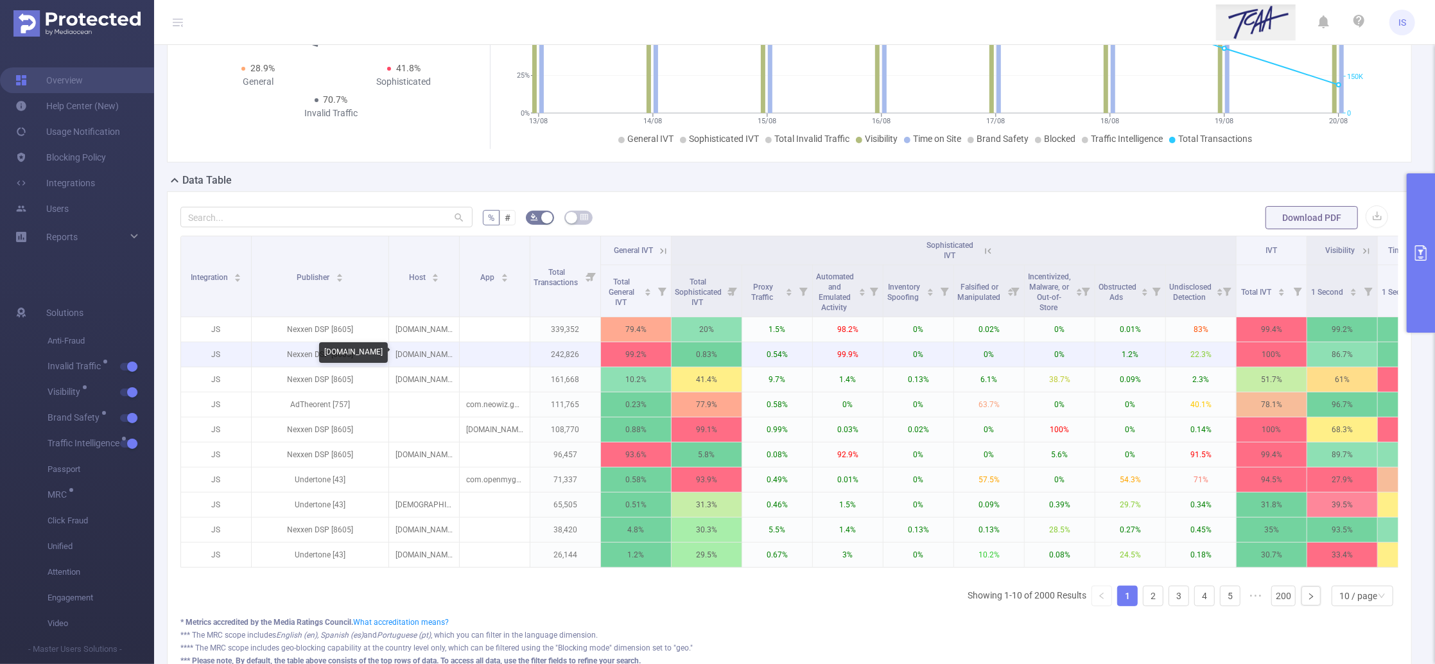
click at [412, 349] on p "feathermc.com" at bounding box center [424, 354] width 70 height 24
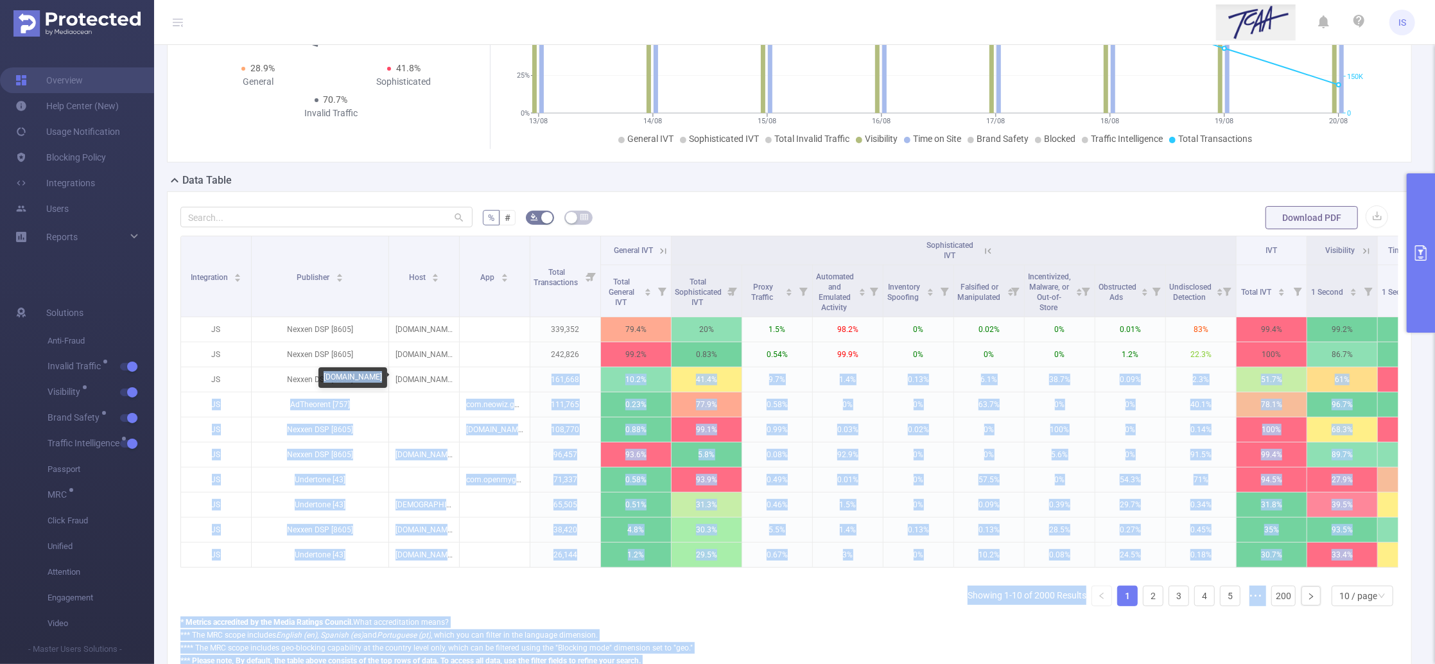
drag, startPoint x: 457, startPoint y: 379, endPoint x: 386, endPoint y: 381, distance: 71.3
click at [386, 381] on body "IS Overview Help Center (New) Usage Notification Blocking Policy Integrations U…" at bounding box center [717, 332] width 1435 height 664
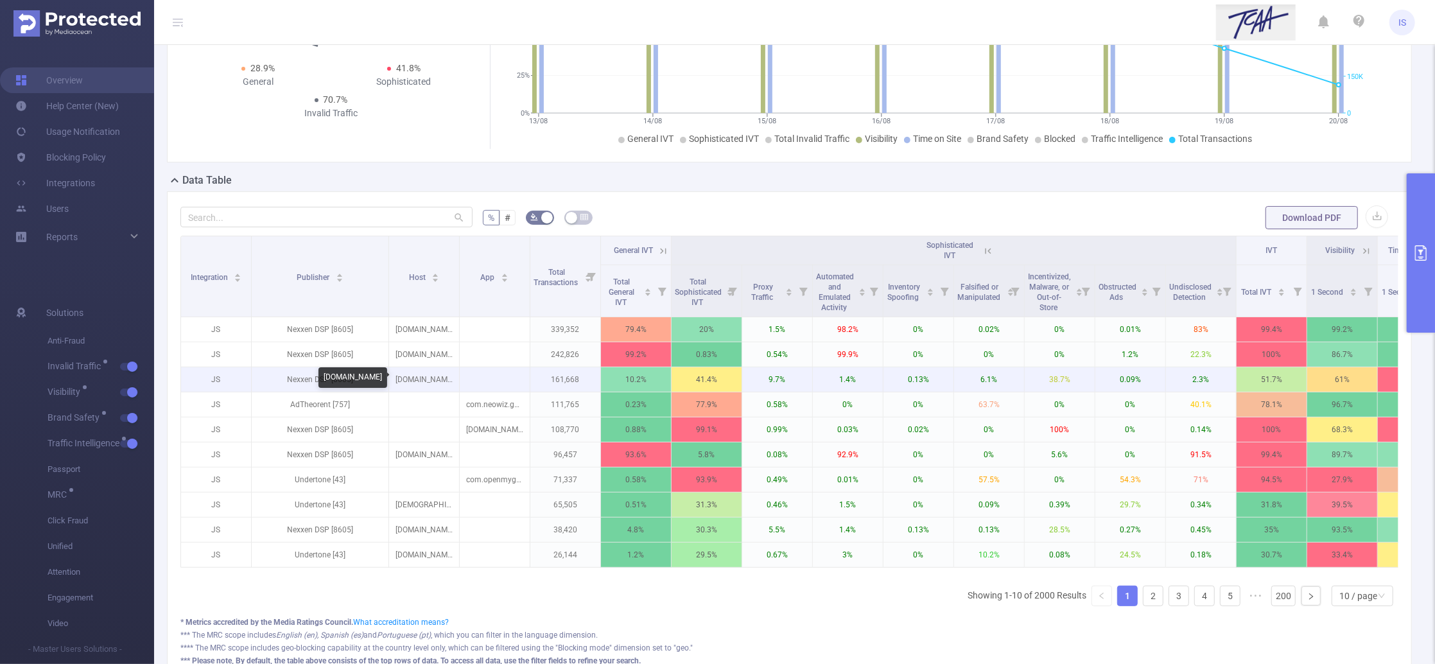
click at [400, 379] on p "geoguessr.com" at bounding box center [424, 379] width 70 height 24
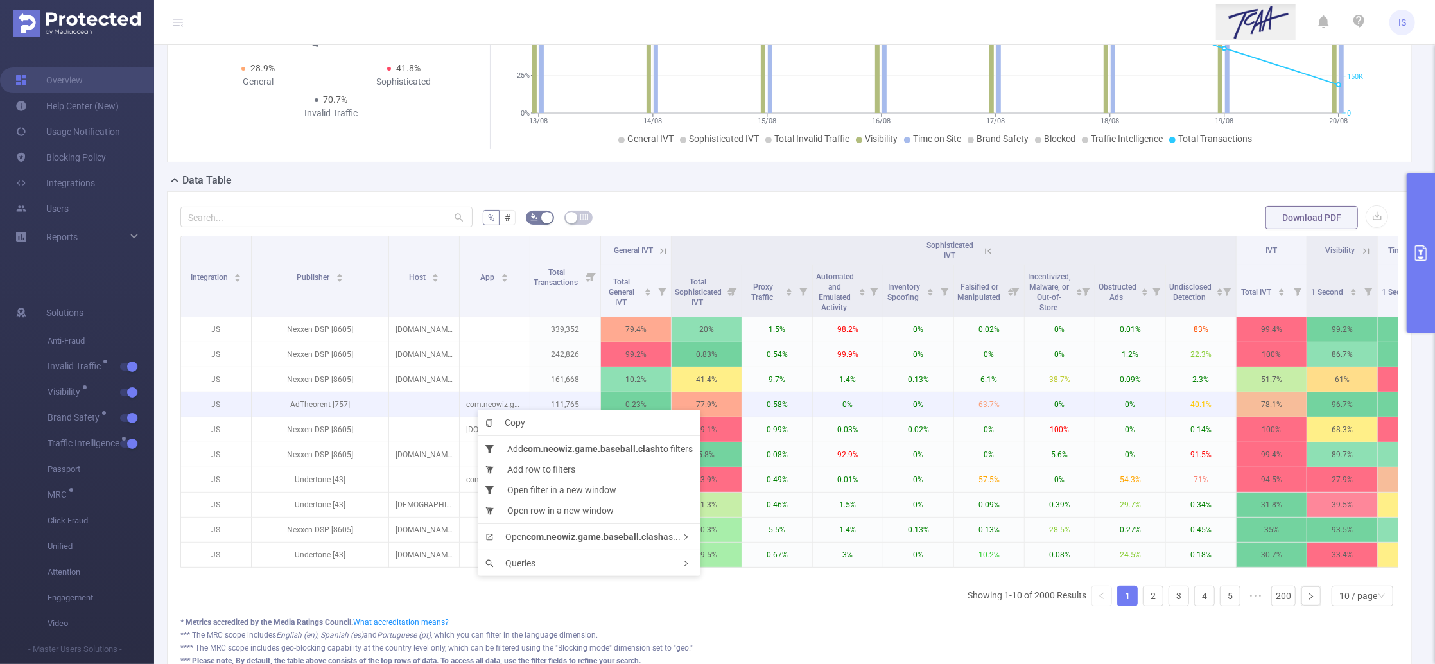
click at [472, 405] on p "com.neowiz.game.baseball.clash" at bounding box center [495, 404] width 70 height 24
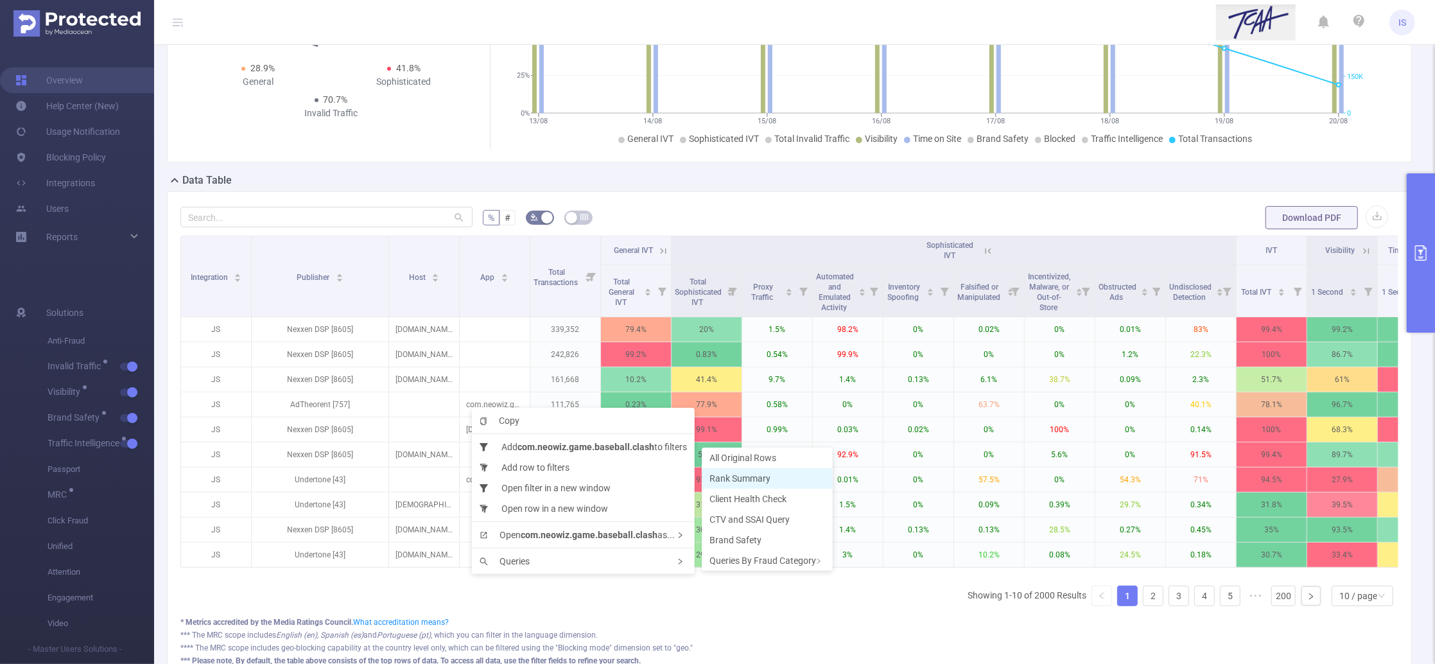
click at [736, 477] on span "Rank Summary" at bounding box center [739, 478] width 61 height 10
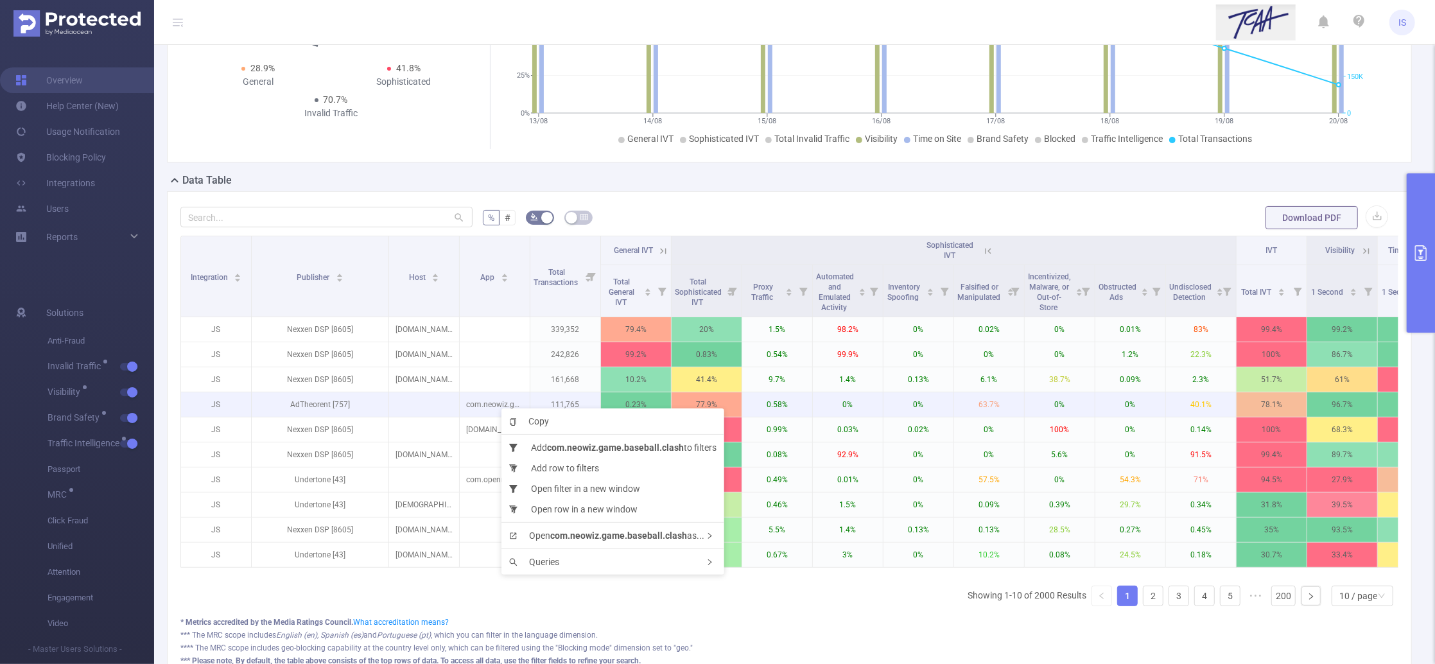
click at [487, 403] on p "com.neowiz.game.baseball.clash" at bounding box center [495, 404] width 70 height 24
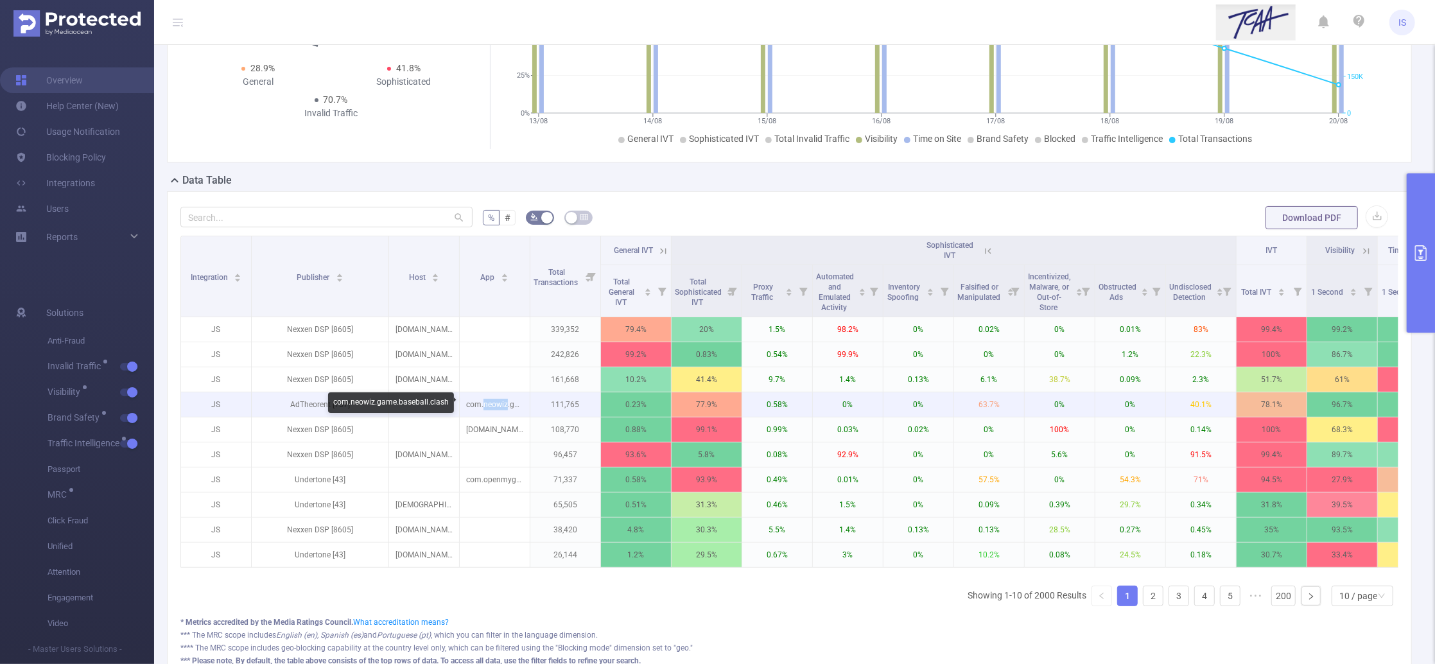
click at [487, 403] on p "com.neowiz.game.baseball.clash" at bounding box center [495, 404] width 70 height 24
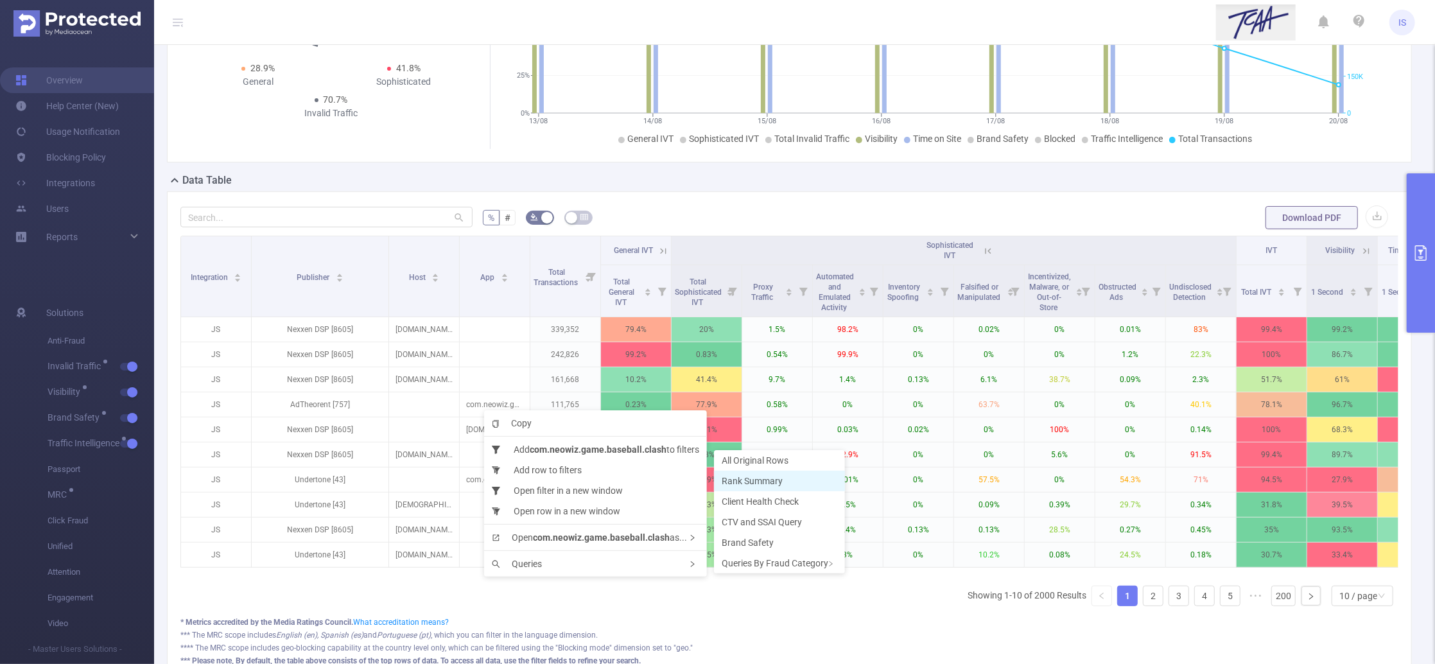
click at [822, 487] on li "Rank Summary" at bounding box center [779, 481] width 131 height 21
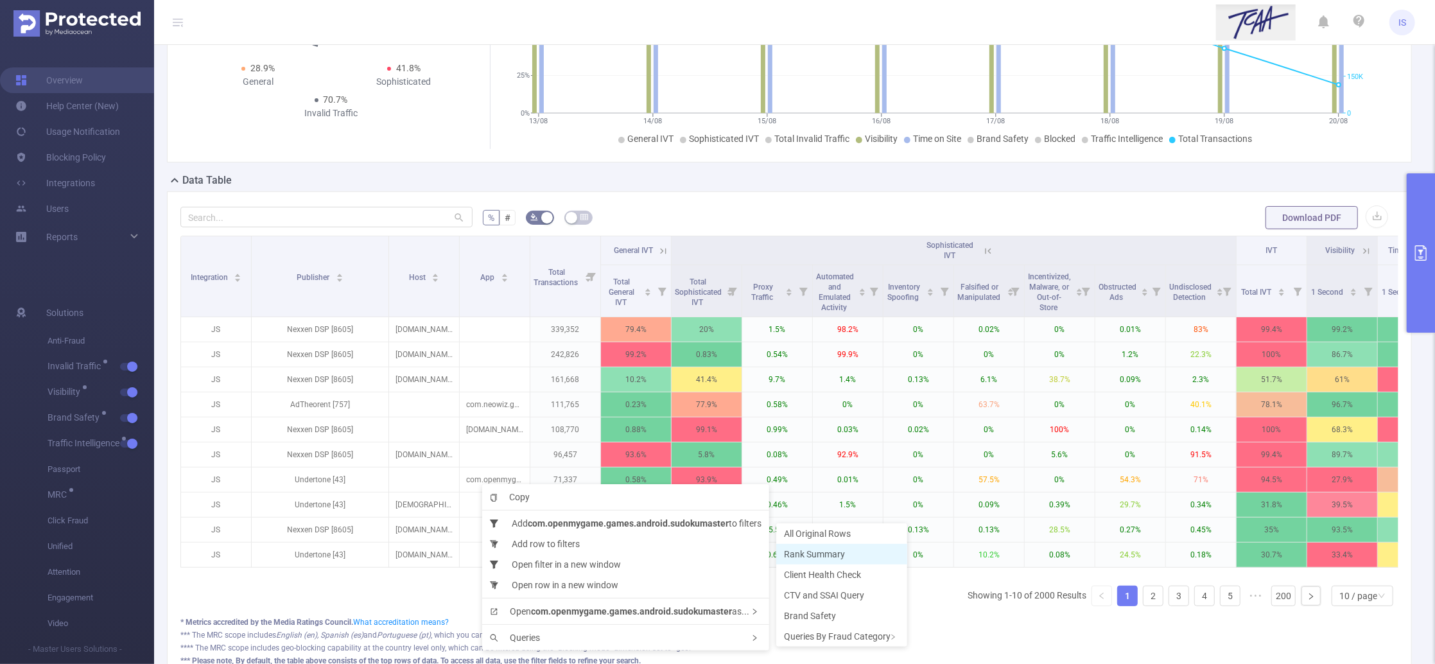
click at [830, 554] on span "Rank Summary" at bounding box center [814, 554] width 61 height 10
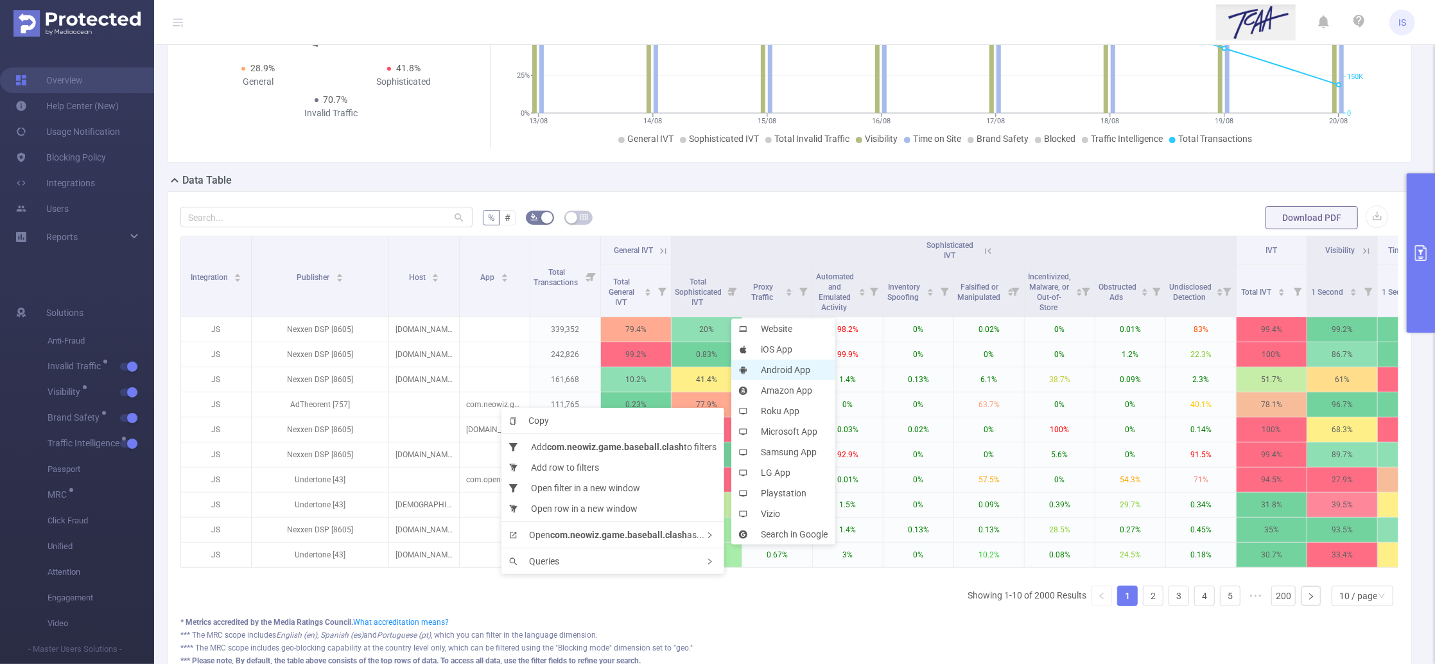
click at [784, 369] on li "Android App" at bounding box center [783, 369] width 104 height 21
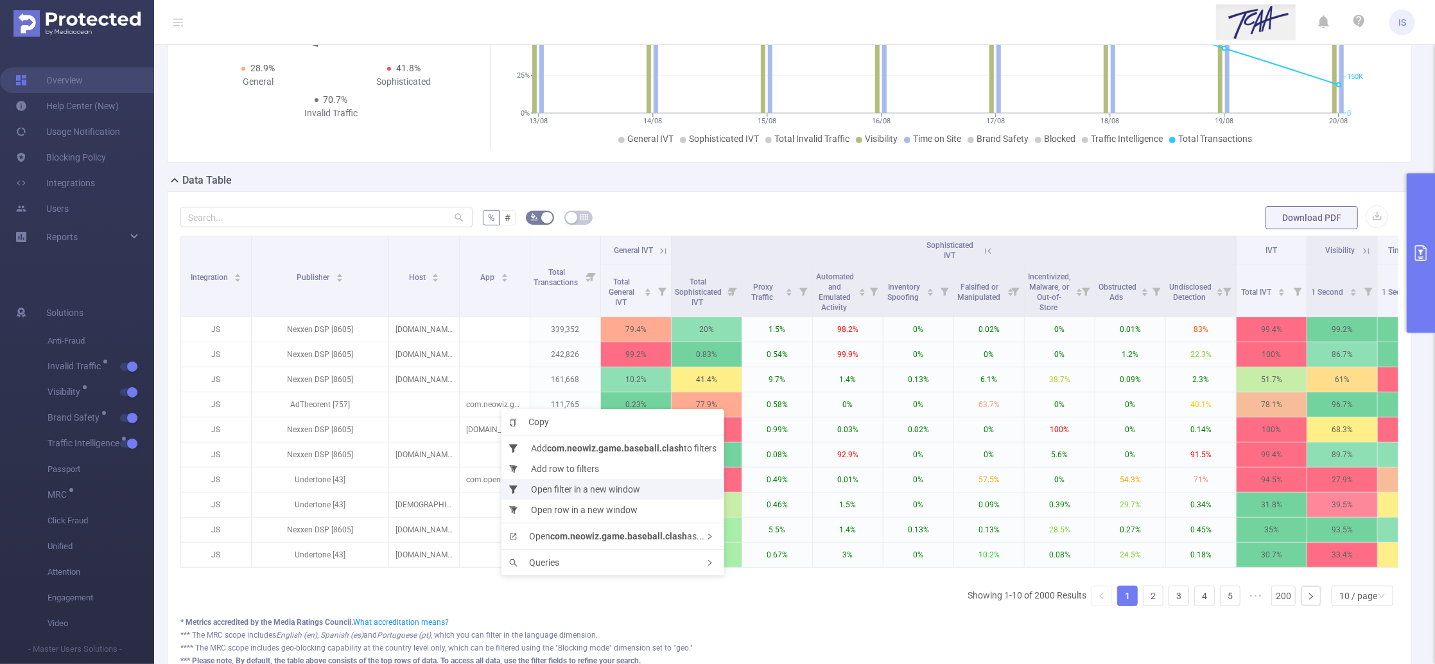
click at [635, 490] on li "Open filter in a new window" at bounding box center [612, 489] width 223 height 21
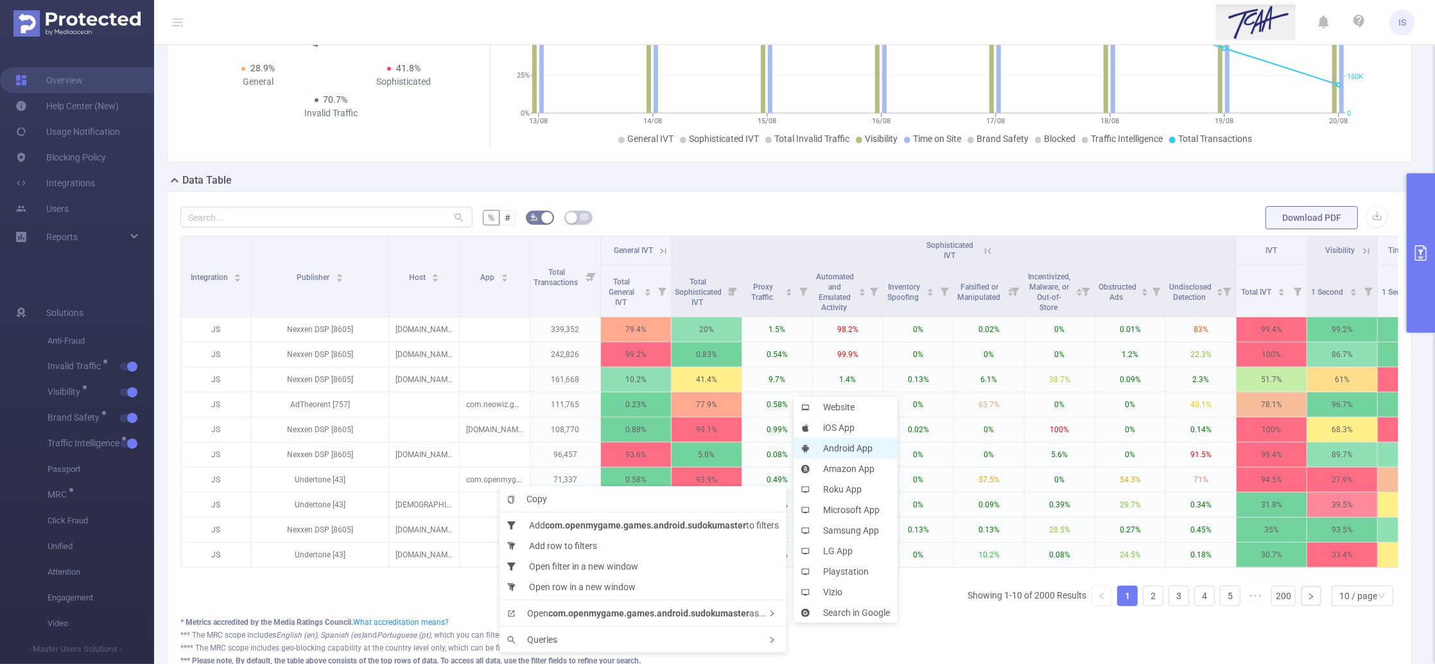
click at [853, 445] on li "Android App" at bounding box center [845, 448] width 104 height 21
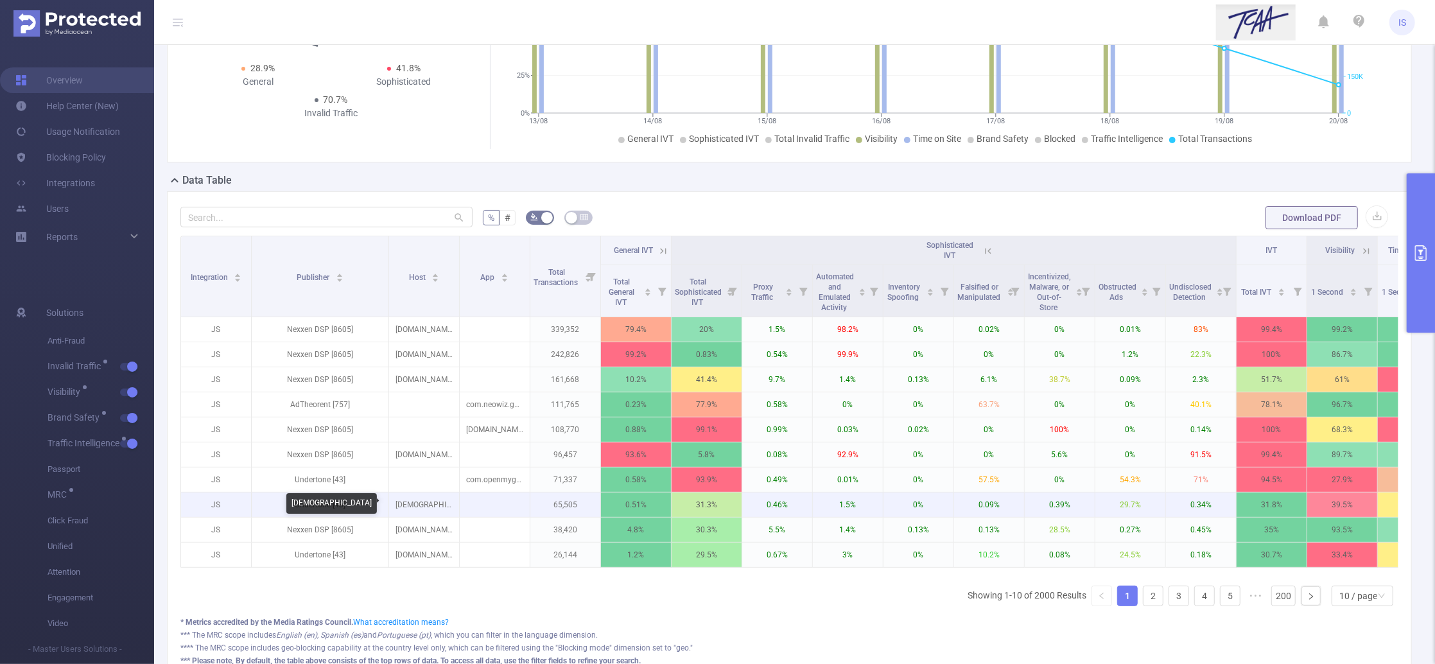
click at [416, 510] on p "americansongwriter.com" at bounding box center [424, 504] width 70 height 24
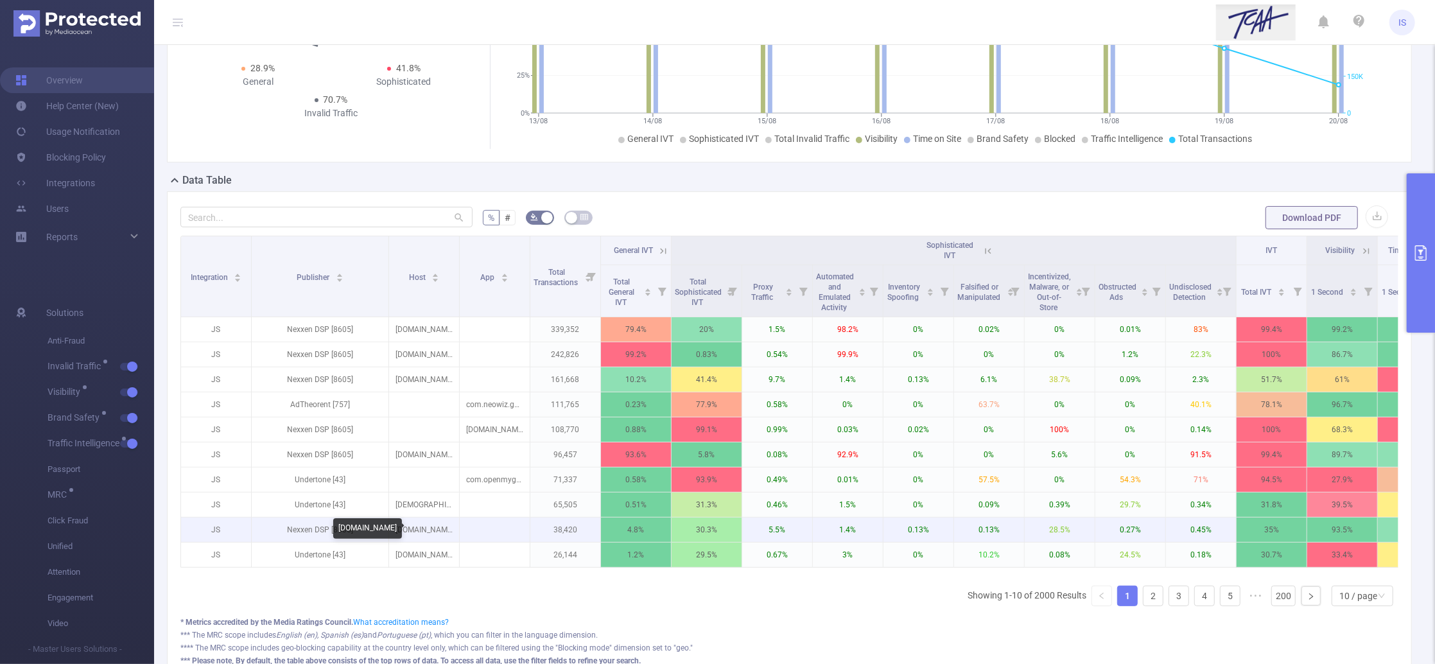
click at [414, 533] on p "typing.com" at bounding box center [424, 529] width 70 height 24
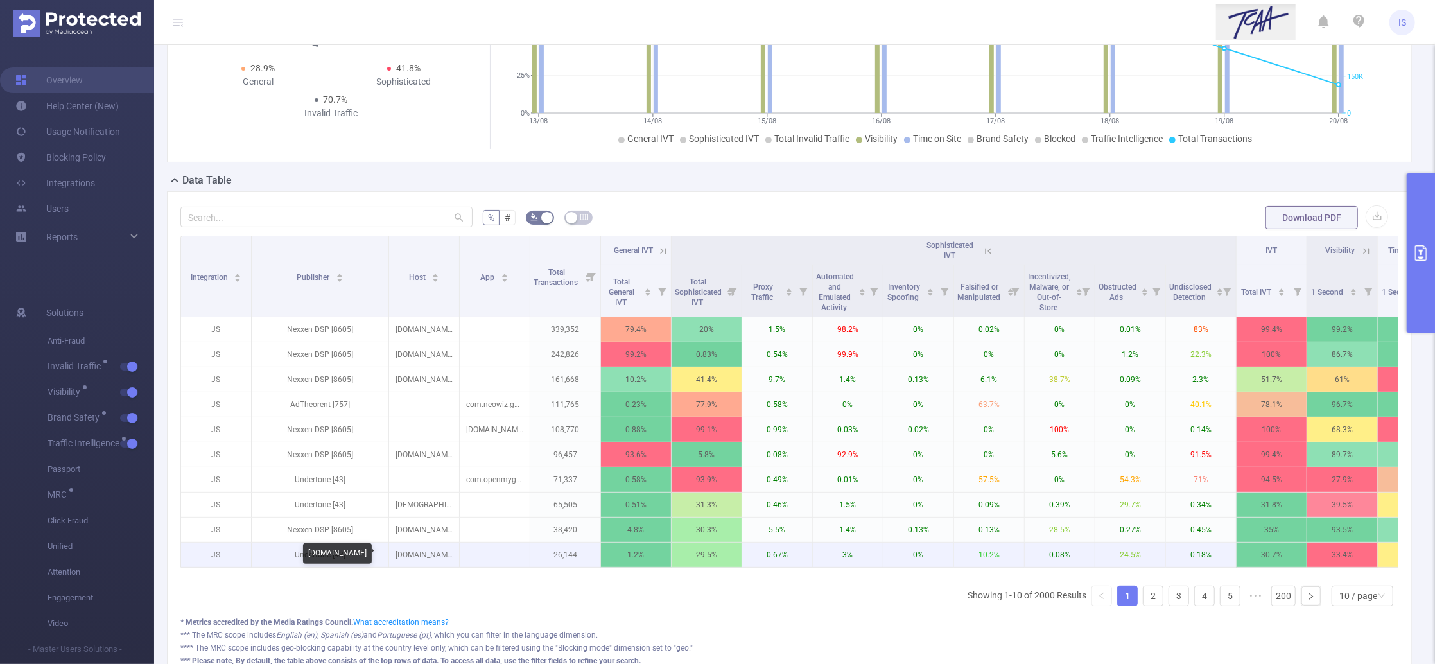
click at [430, 552] on p "luxurylaunches.com" at bounding box center [424, 554] width 70 height 24
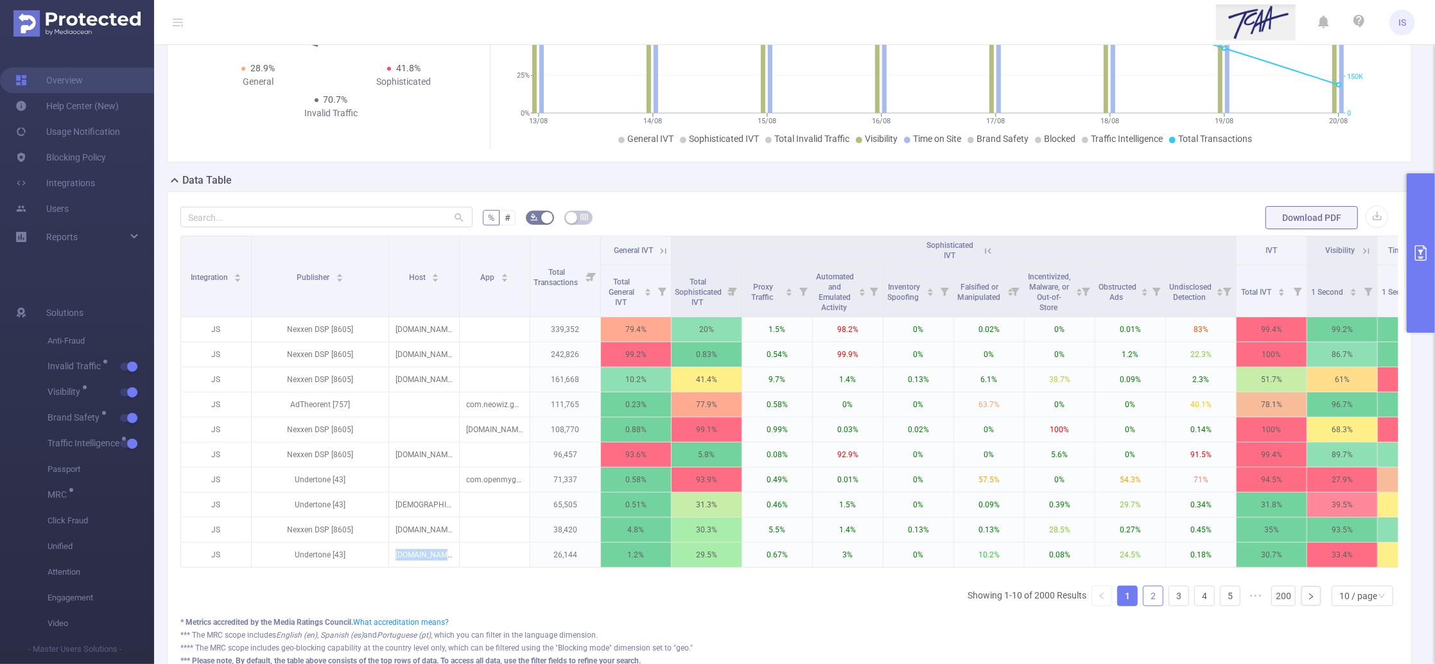
click at [1143, 605] on link "2" at bounding box center [1152, 595] width 19 height 19
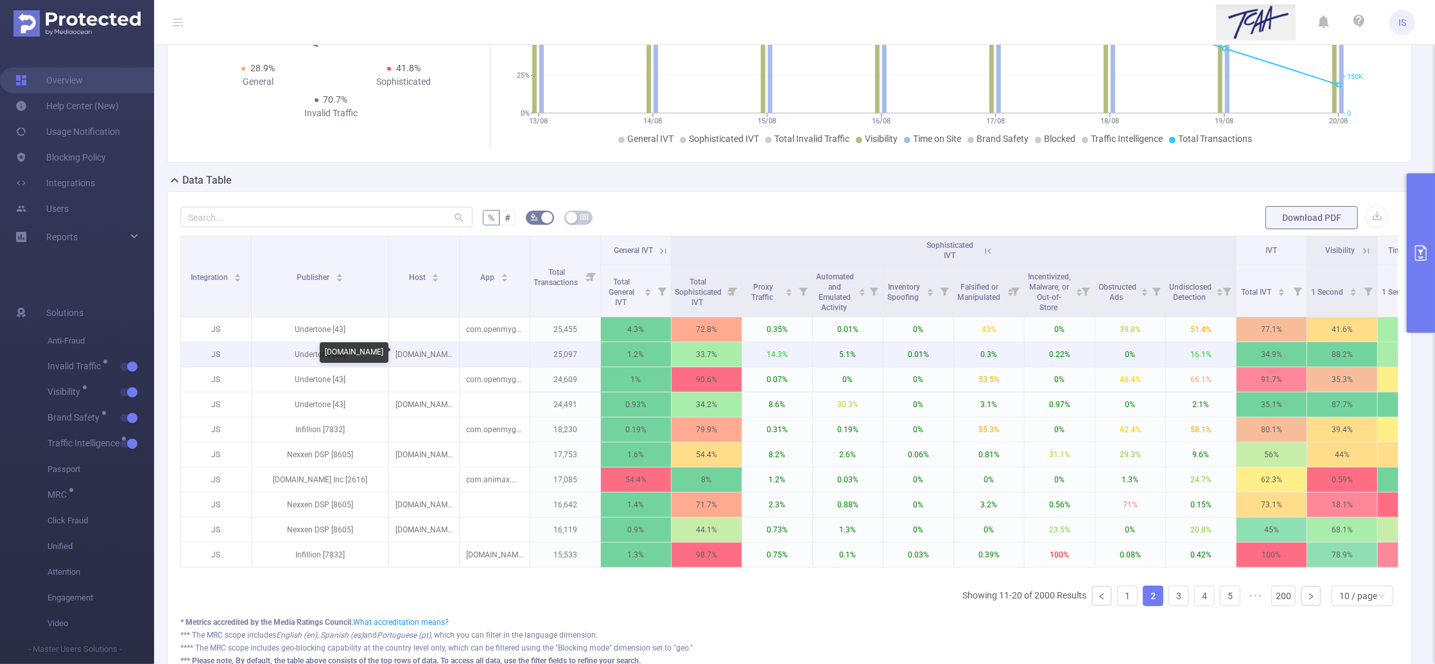
click at [426, 352] on p "icd10data.com" at bounding box center [424, 354] width 70 height 24
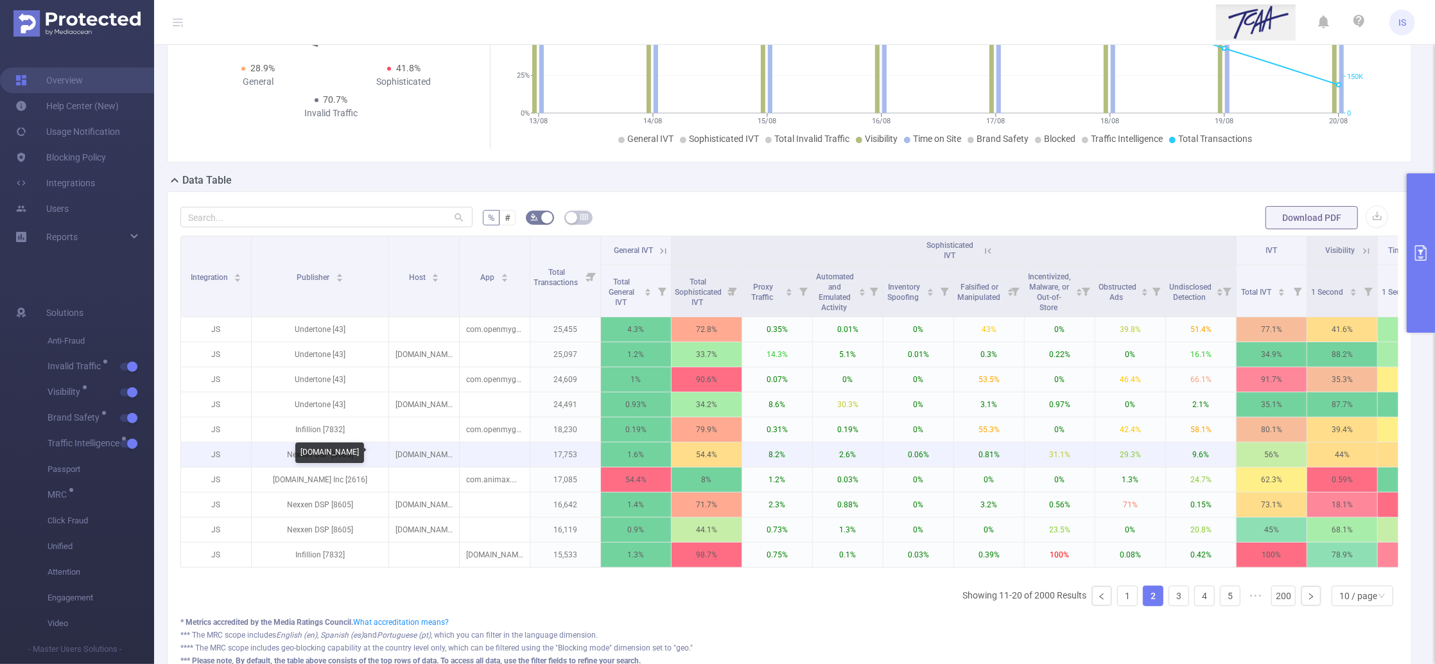
click at [441, 452] on p "online-stopwatch.com" at bounding box center [424, 454] width 70 height 24
click at [441, 453] on p "online-stopwatch.com" at bounding box center [424, 454] width 70 height 24
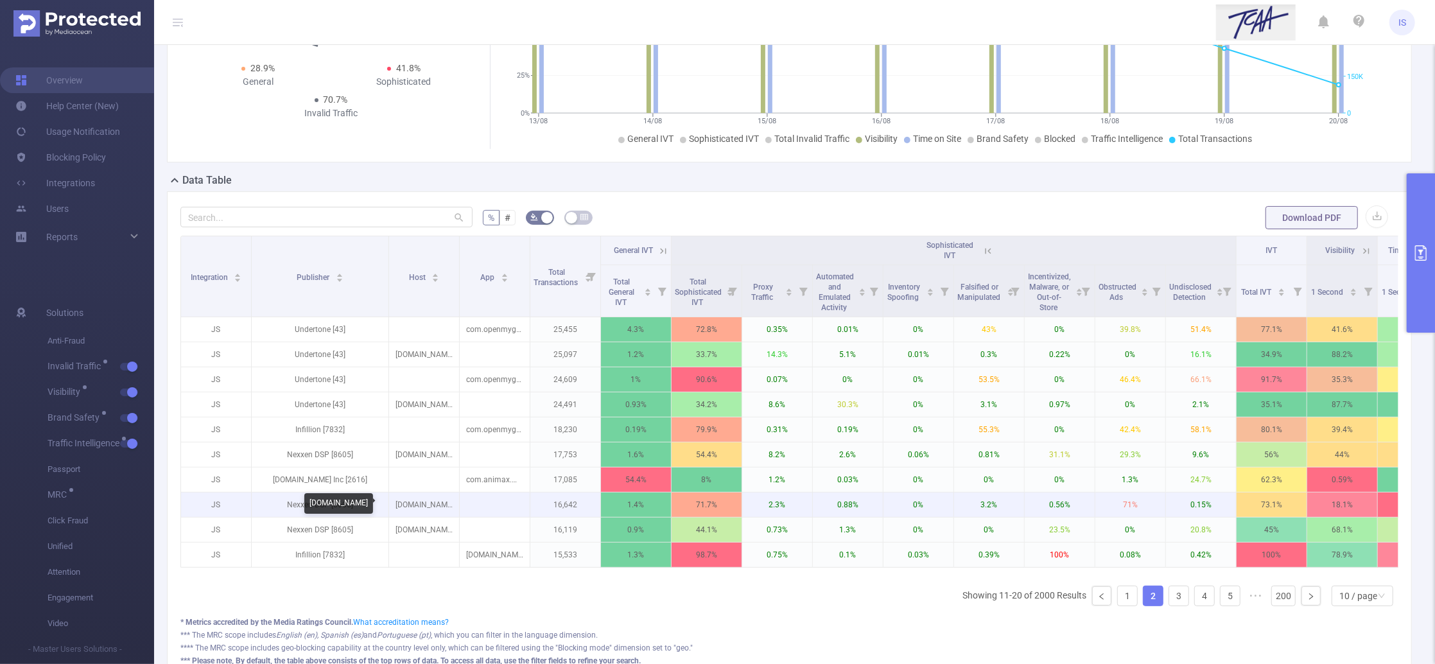
click at [419, 508] on p "tigerdroppings.com" at bounding box center [424, 504] width 70 height 24
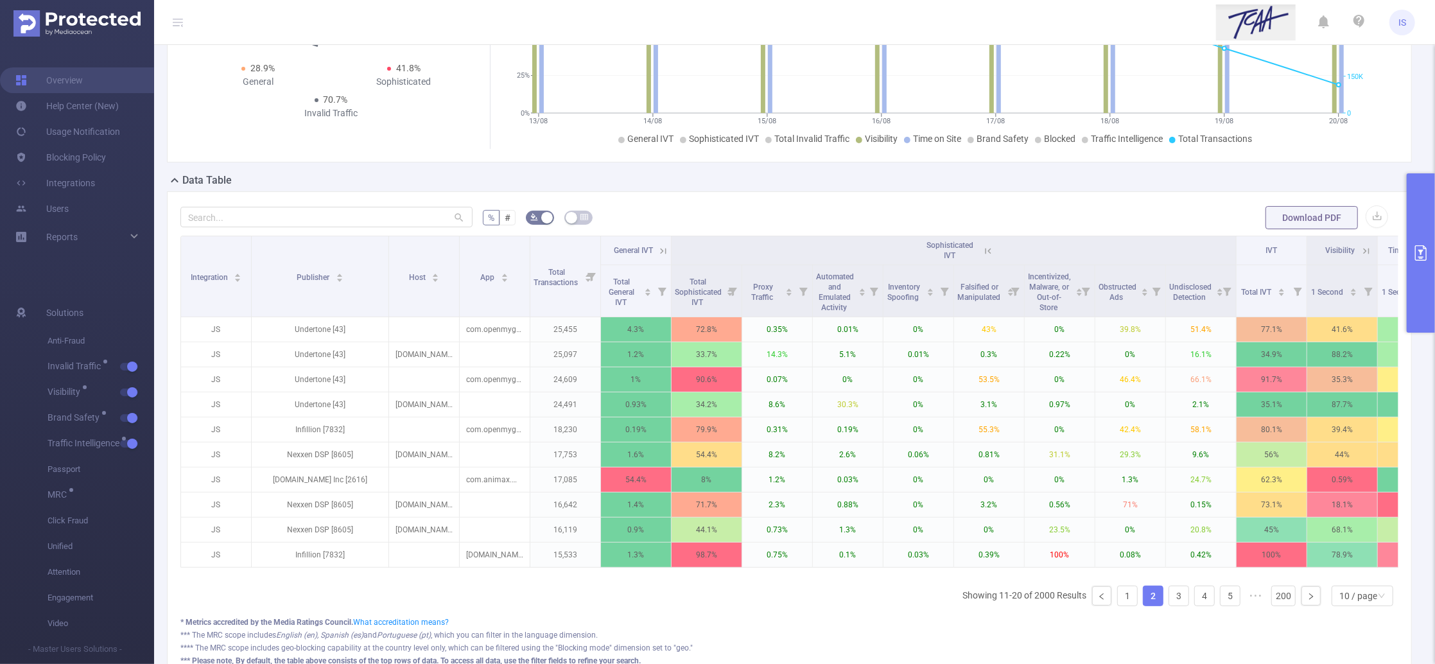
click at [666, 252] on icon at bounding box center [664, 251] width 6 height 6
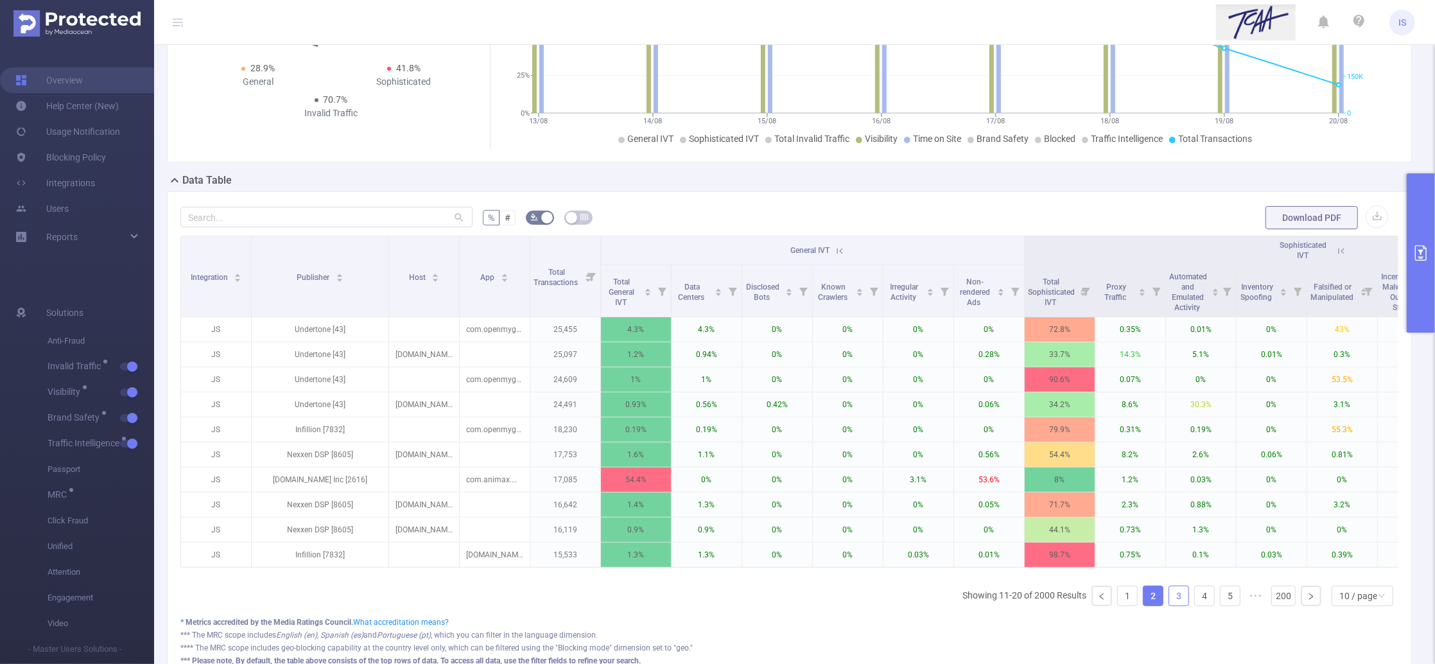
click at [1169, 605] on link "3" at bounding box center [1178, 595] width 19 height 19
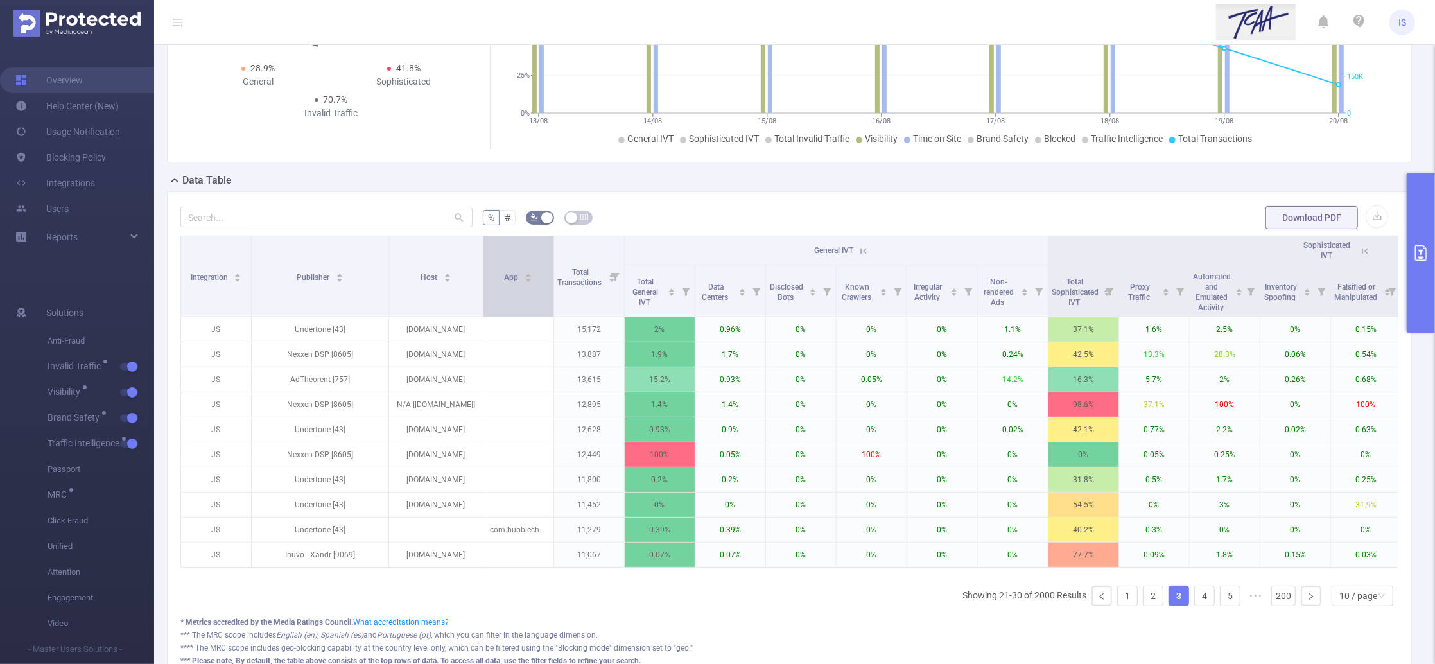
drag, startPoint x: 458, startPoint y: 291, endPoint x: 482, endPoint y: 291, distance: 23.8
click at [482, 291] on span at bounding box center [483, 276] width 6 height 80
click at [1197, 605] on link "4" at bounding box center [1204, 595] width 19 height 19
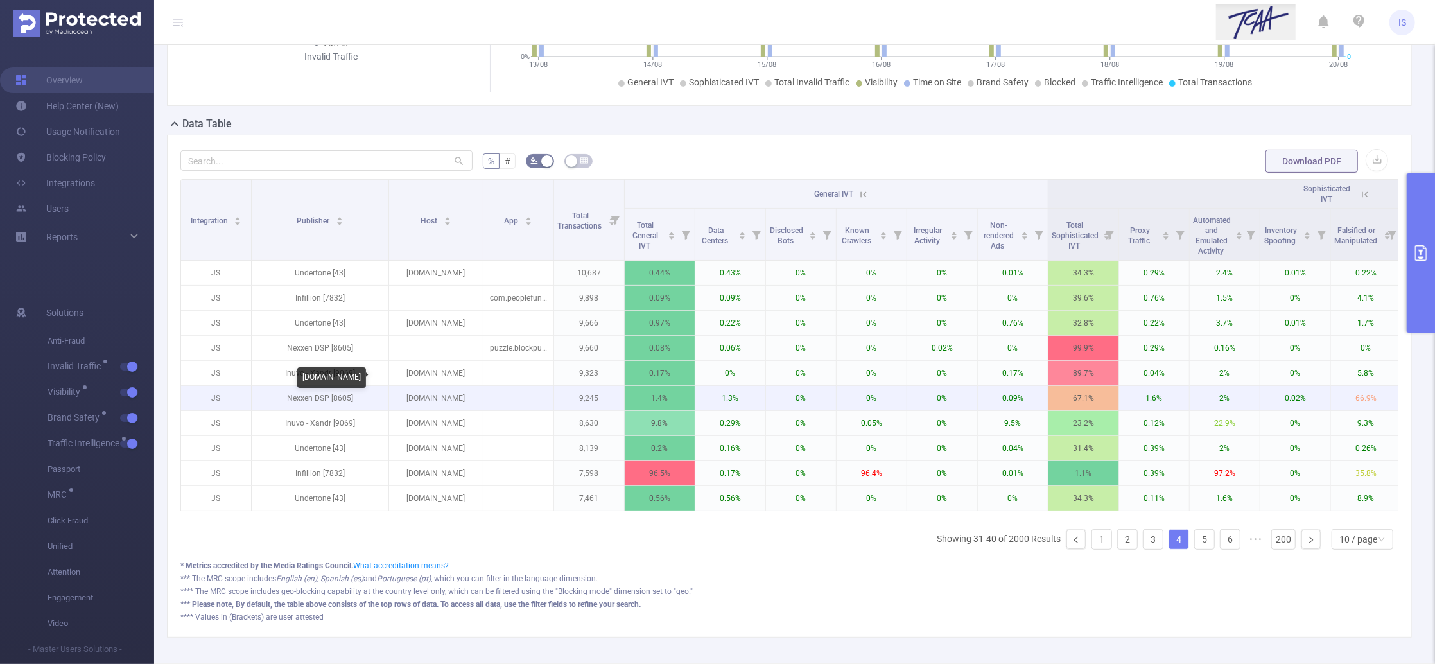
scroll to position [257, 0]
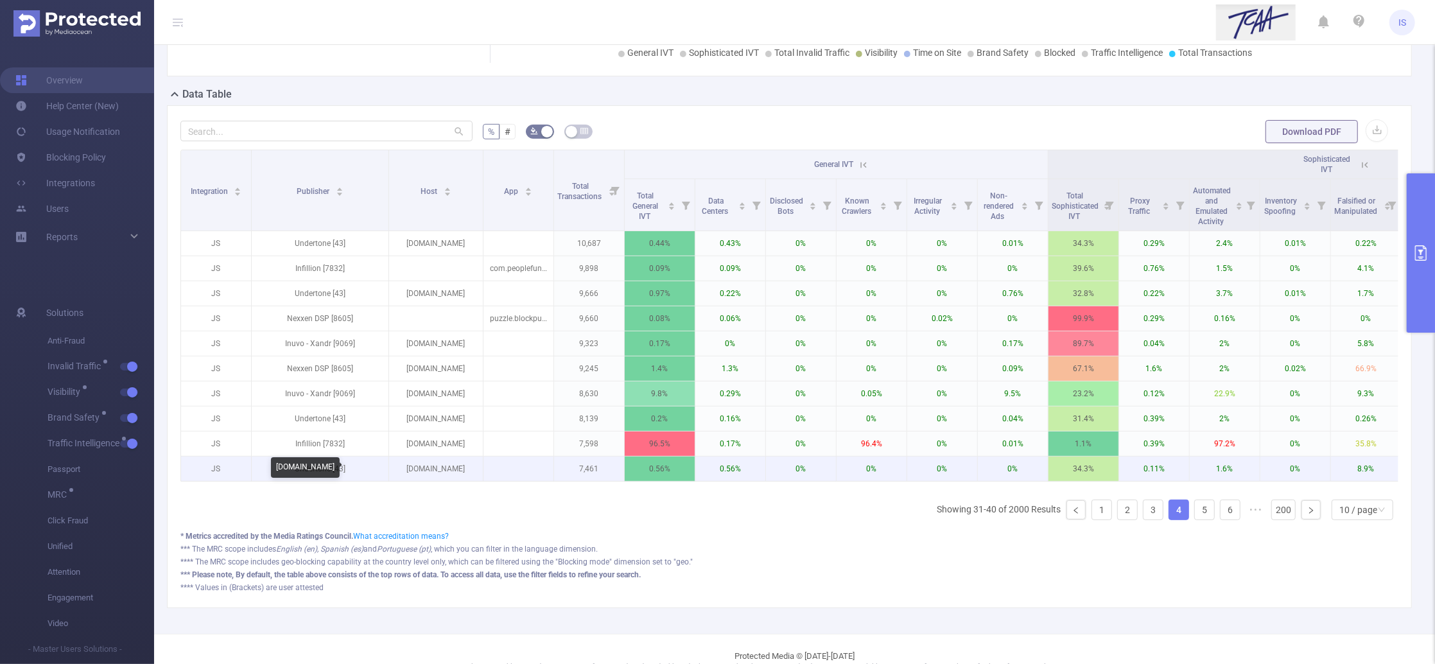
click at [435, 471] on p "passionatepennypincher.com" at bounding box center [436, 468] width 94 height 24
click at [435, 472] on p "passionatepennypincher.com" at bounding box center [436, 468] width 94 height 24
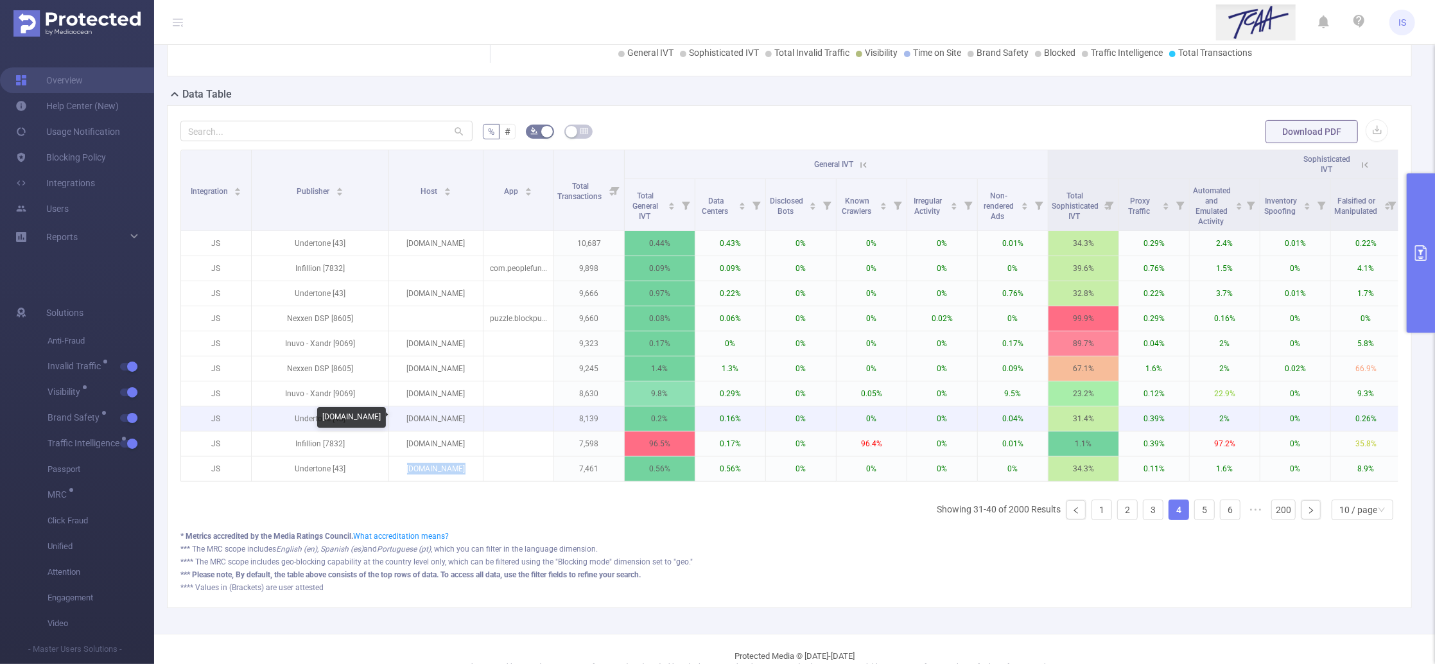
drag, startPoint x: 408, startPoint y: 417, endPoint x: 474, endPoint y: 415, distance: 66.1
click at [474, 415] on p "whiskeyriff.com" at bounding box center [436, 418] width 94 height 24
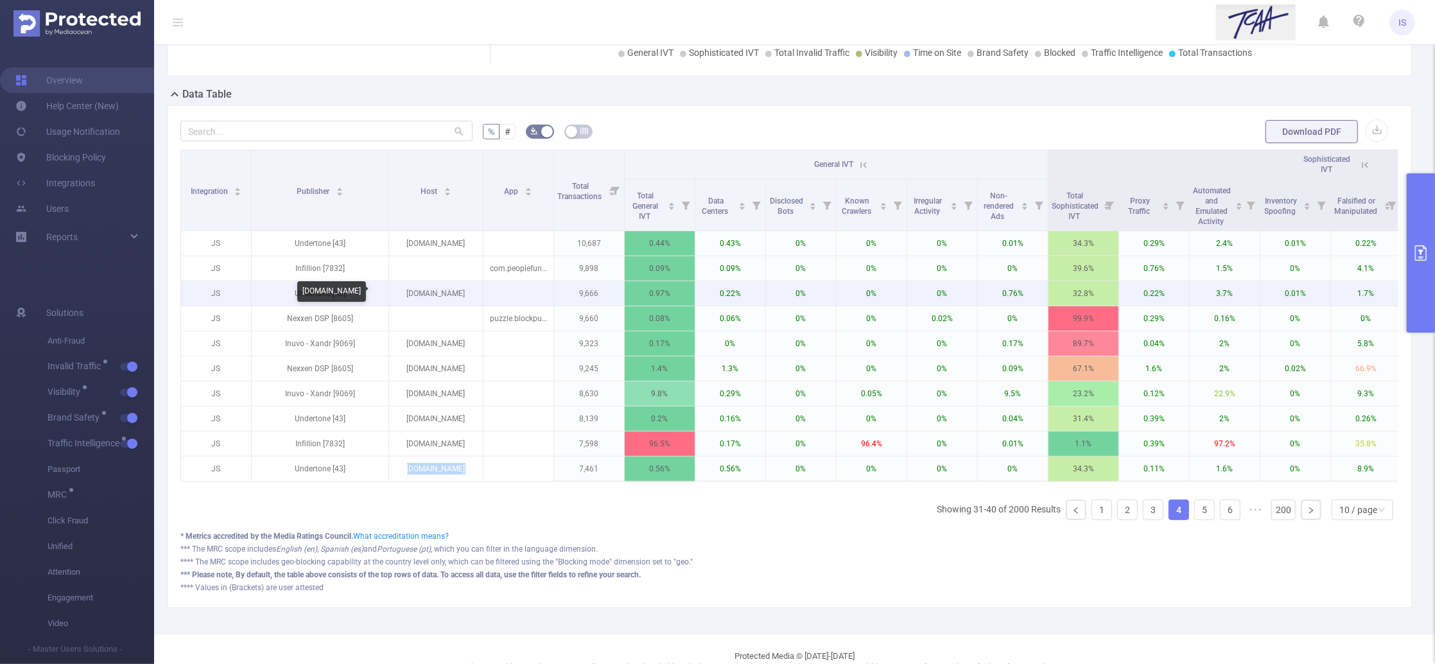
drag, startPoint x: 475, startPoint y: 294, endPoint x: 394, endPoint y: 292, distance: 81.6
click at [394, 292] on p "messages.textfree.us" at bounding box center [436, 293] width 94 height 24
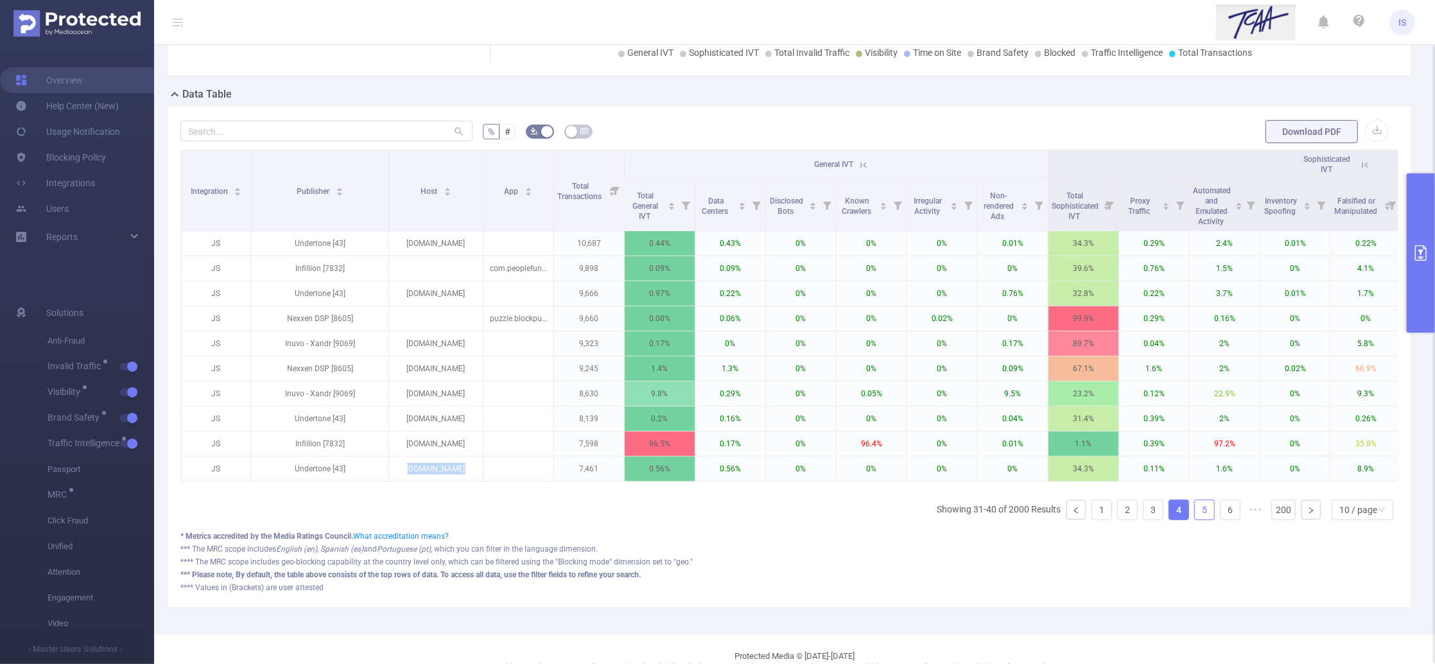
click at [1195, 519] on link "5" at bounding box center [1204, 509] width 19 height 19
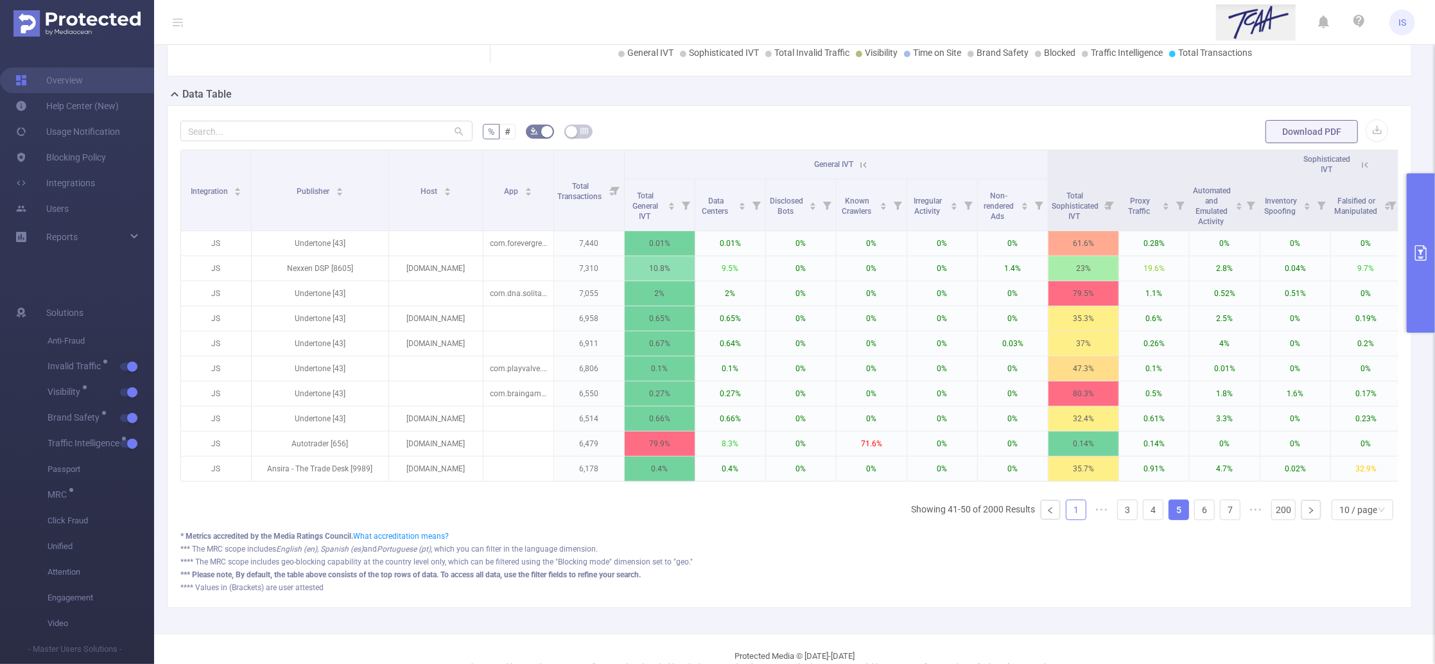
click at [1066, 519] on link "1" at bounding box center [1075, 509] width 19 height 19
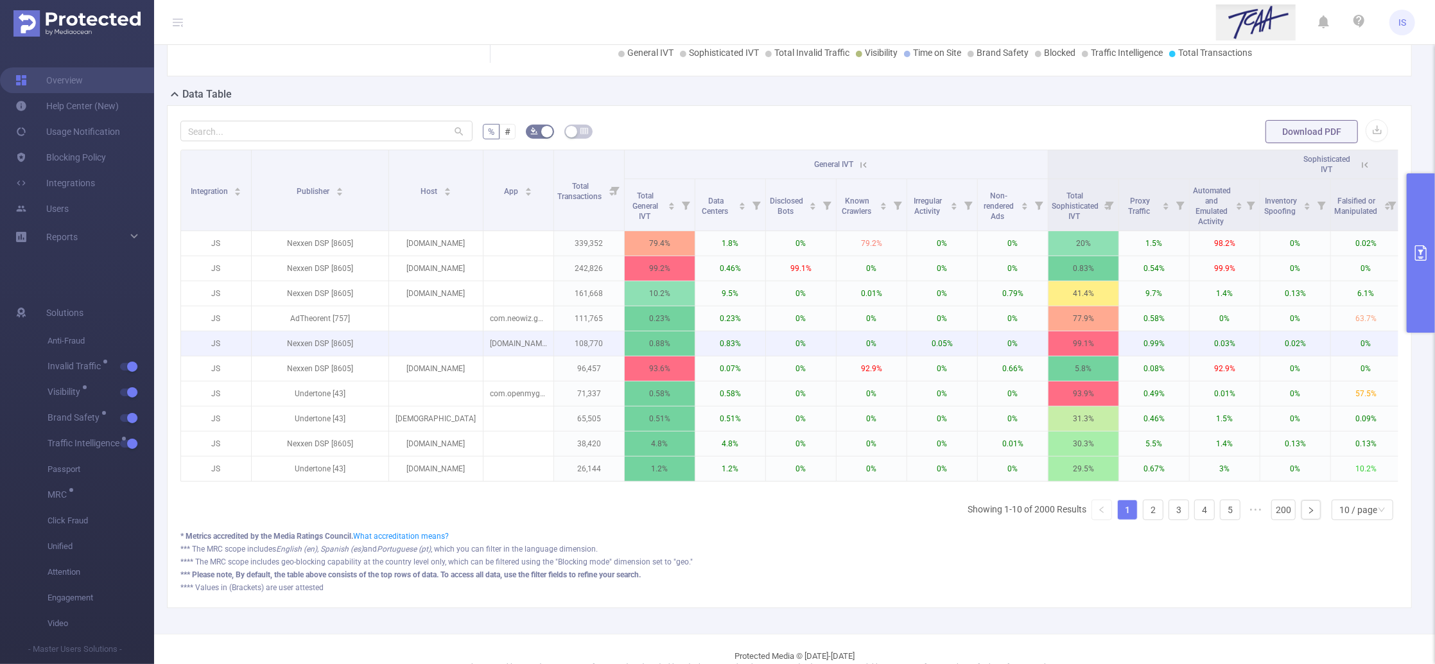
scroll to position [295, 0]
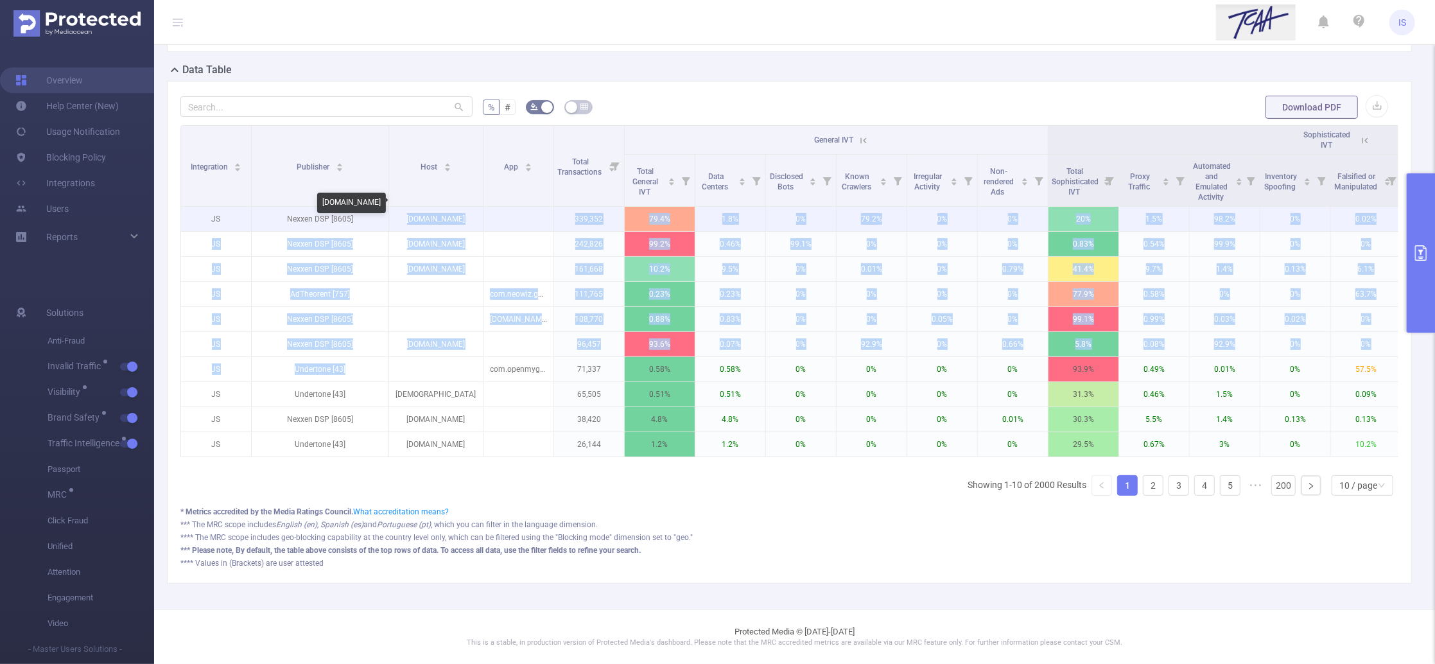
drag, startPoint x: 435, startPoint y: 354, endPoint x: 405, endPoint y: 200, distance: 156.9
click at [405, 207] on tbody "JS Nexxen DSP [8605] bluestacks.com 339,352 79.4% 1.8% 0% 79.2% 0% 0% 20% 1.5% …" at bounding box center [1250, 332] width 2138 height 250
click at [405, 207] on p "bluestacks.com" at bounding box center [436, 219] width 94 height 24
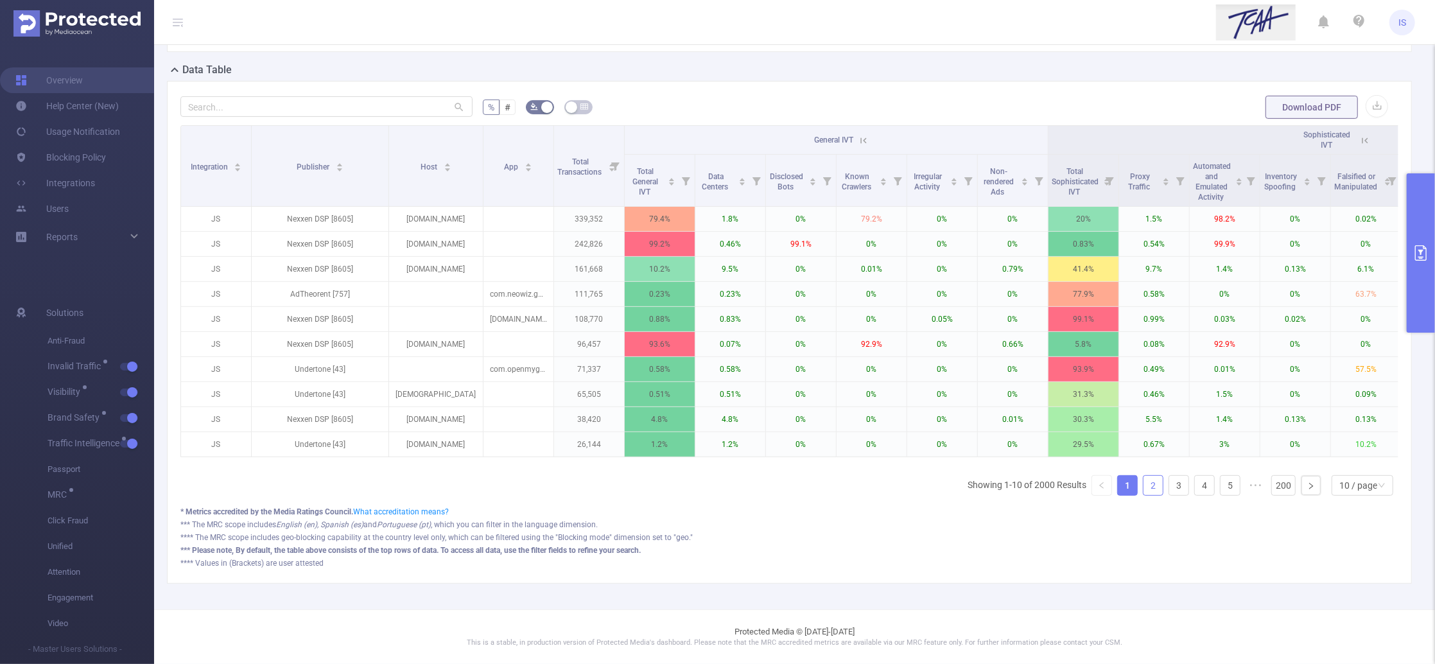
click at [1143, 483] on link "2" at bounding box center [1152, 485] width 19 height 19
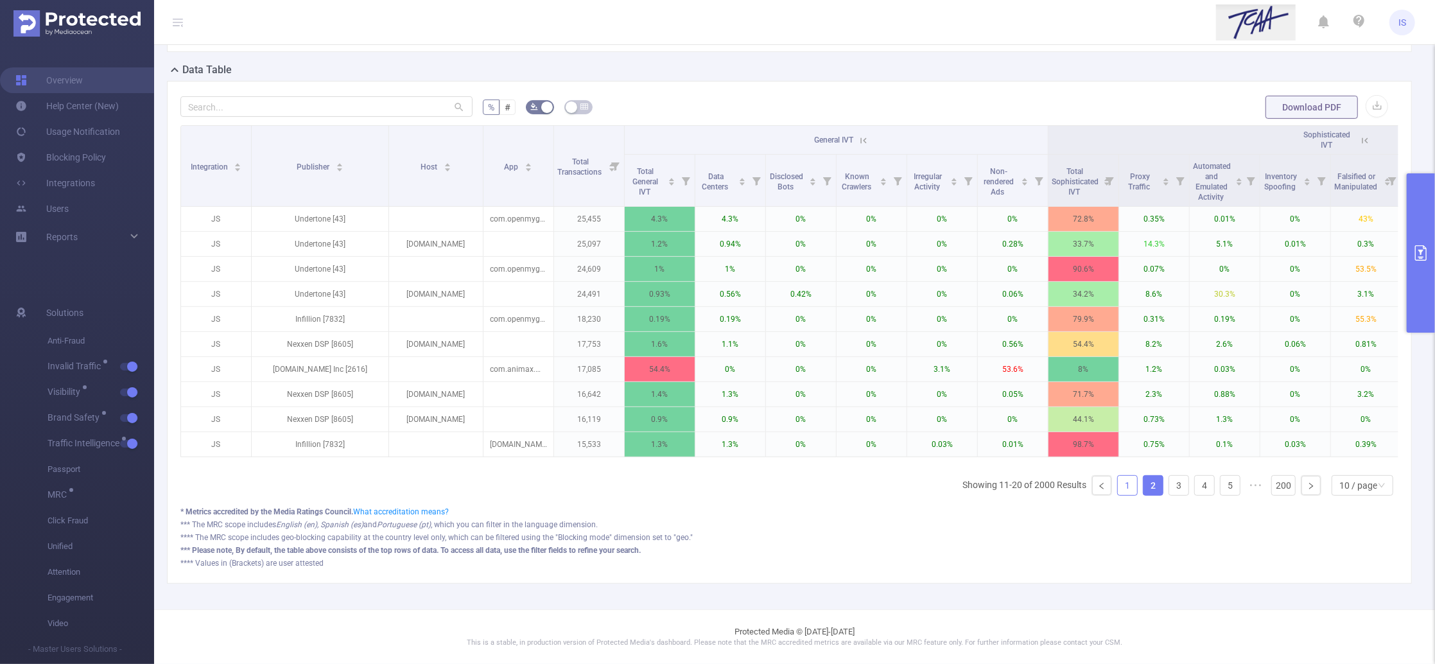
click at [1124, 486] on li "1" at bounding box center [1127, 485] width 21 height 21
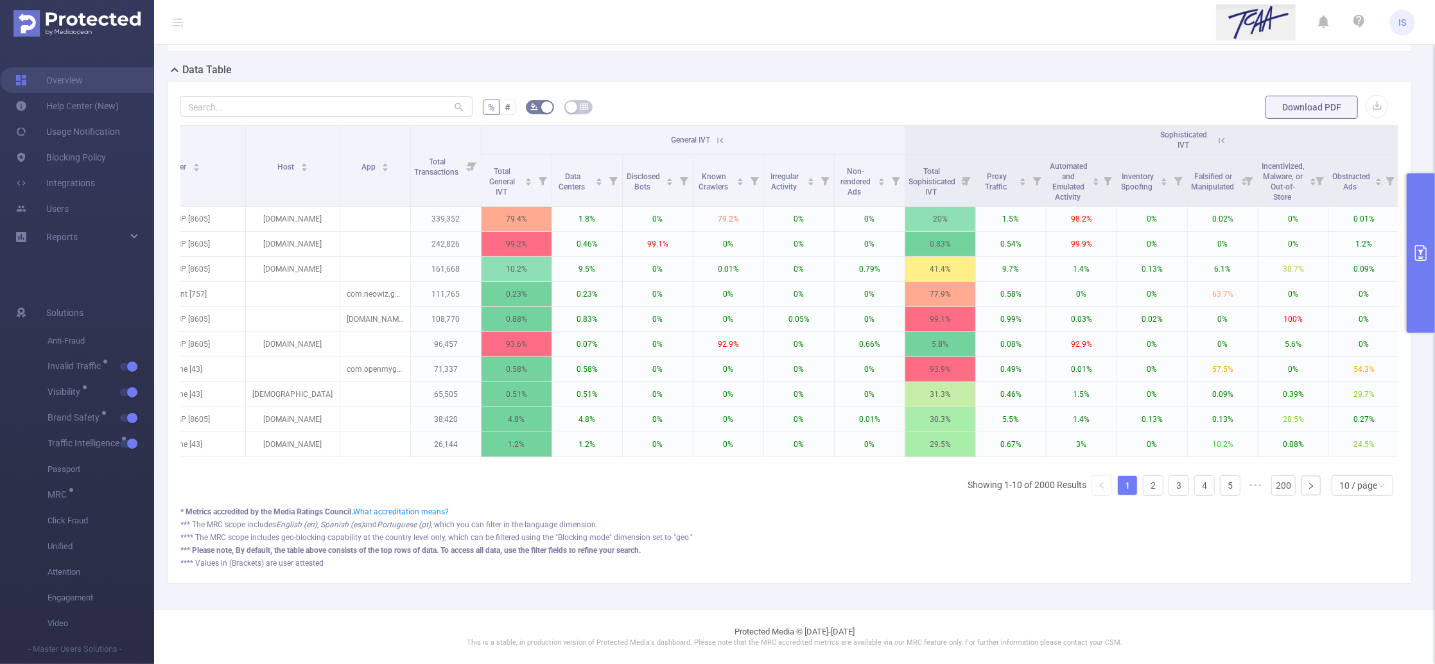
scroll to position [0, 0]
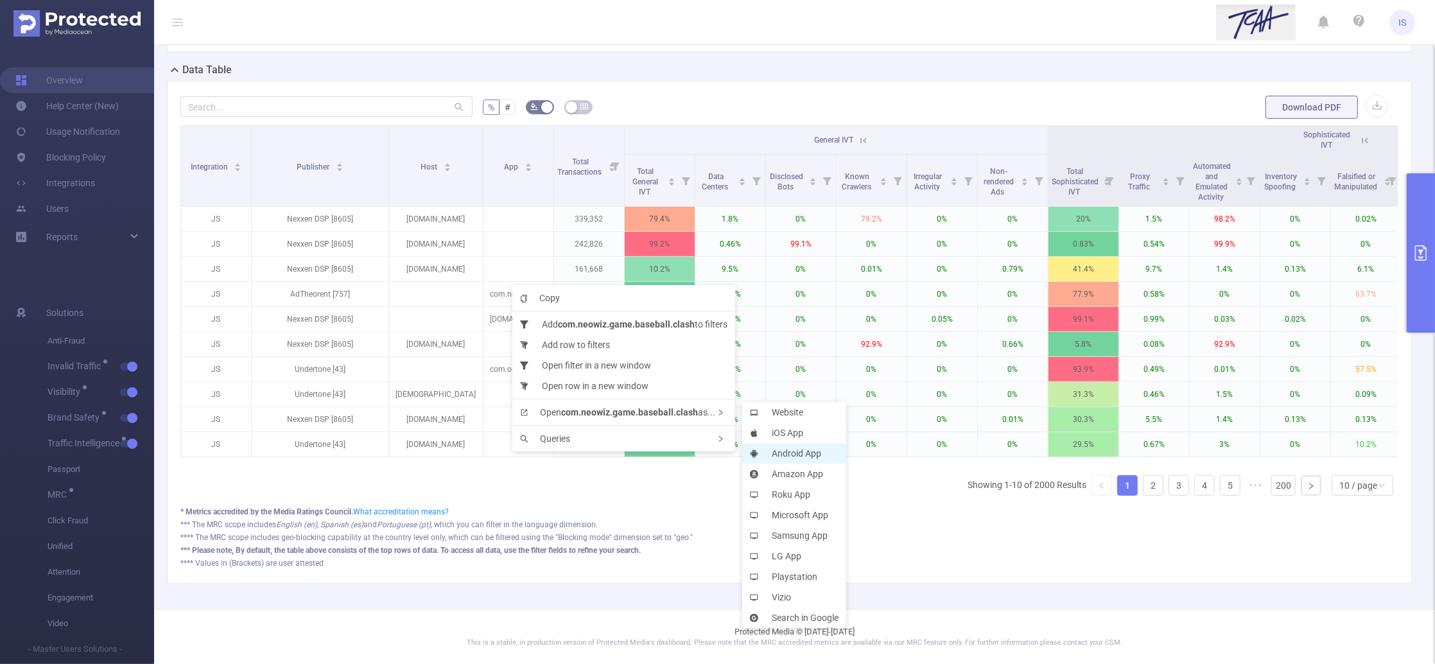
click at [781, 451] on li "Android App" at bounding box center [794, 453] width 104 height 21
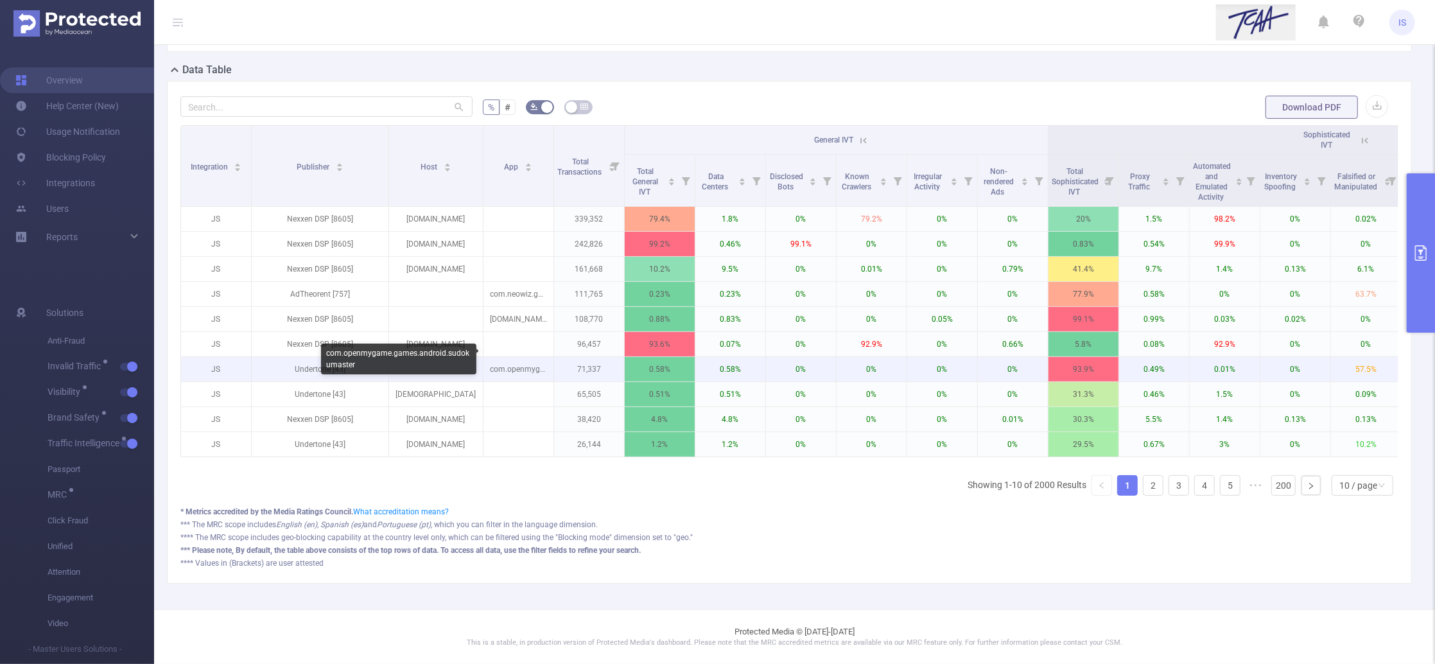
click at [499, 357] on p "com.openmygame.games.android.sudokumaster" at bounding box center [518, 369] width 70 height 24
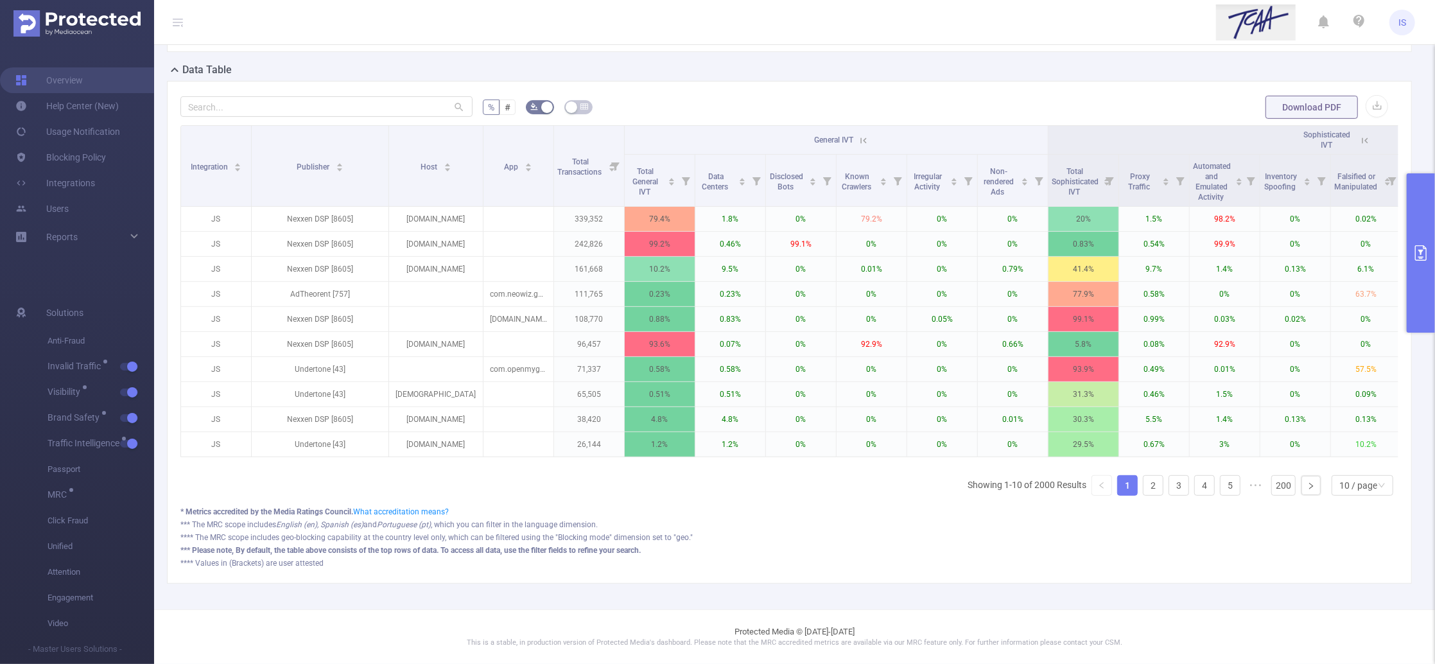
click at [1151, 481] on ul "Showing 1-10 of 2000 Results 1 2 3 4 5 ••• 200 10 / page" at bounding box center [1182, 485] width 431 height 21
click at [1147, 481] on link "2" at bounding box center [1152, 485] width 19 height 19
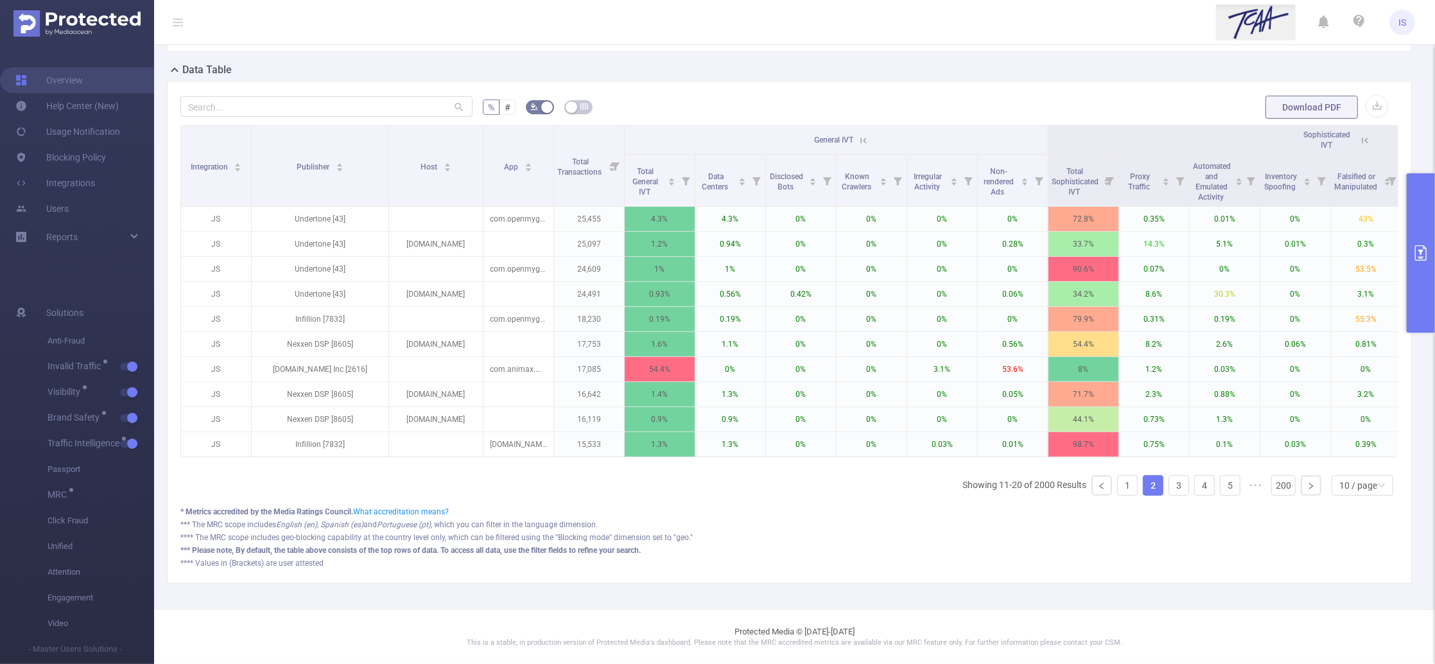
click at [1414, 211] on button "primary" at bounding box center [1421, 252] width 28 height 159
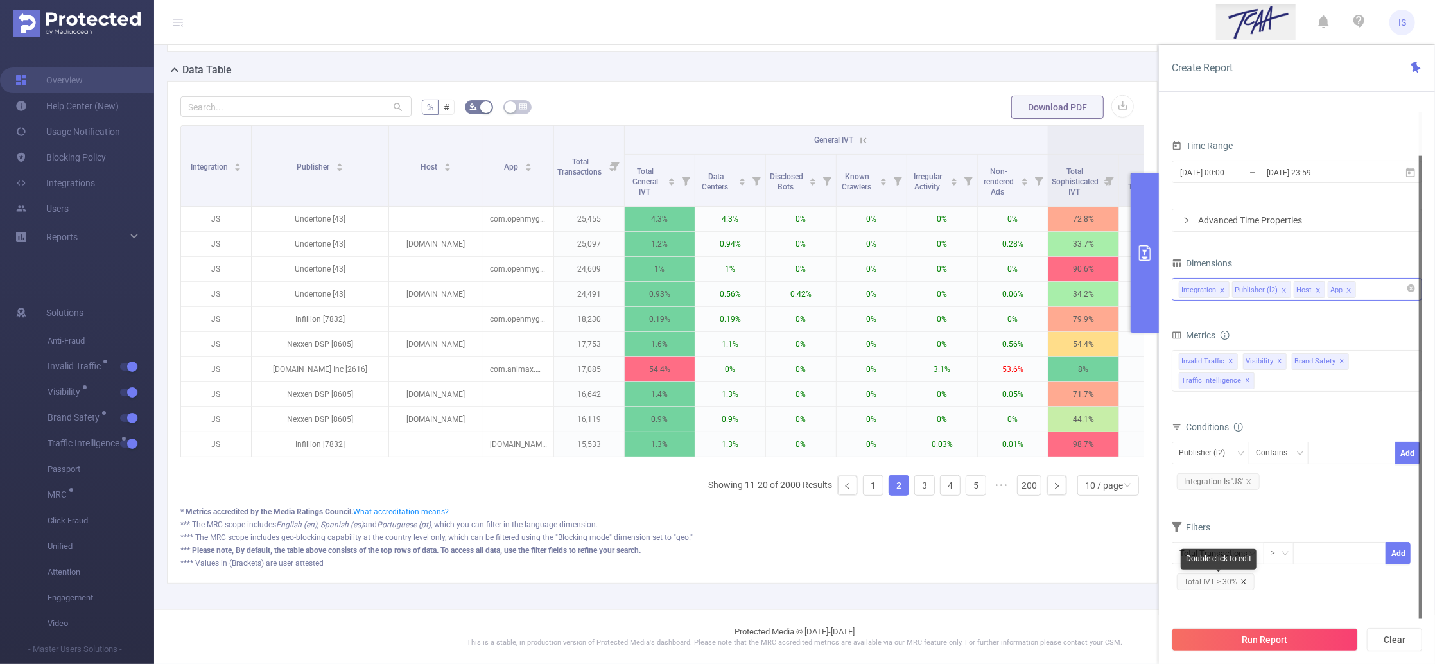
click at [1240, 578] on icon "icon: close" at bounding box center [1243, 581] width 6 height 6
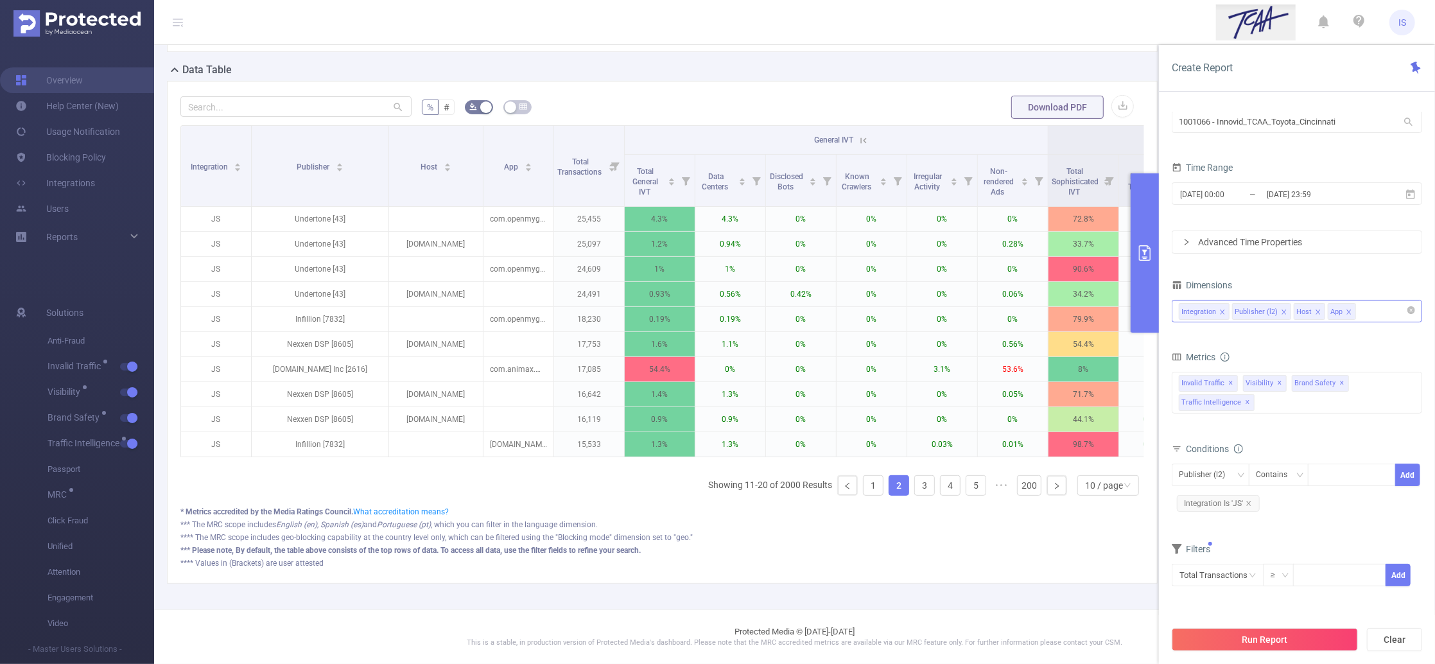
click at [1271, 433] on div "Total General IVT Data Centers Disclosed Bots Known Crawlers Irregular Activity…" at bounding box center [1297, 401] width 250 height 65
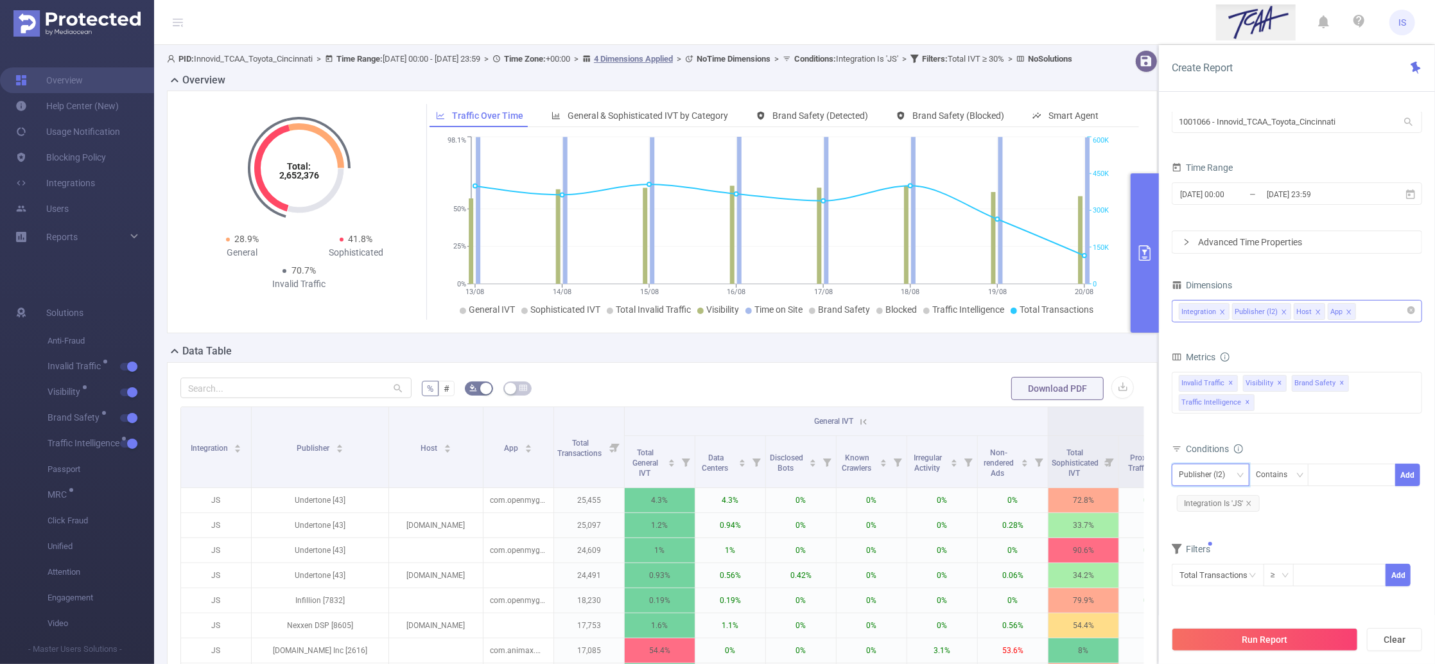
click at [1216, 477] on div "Publisher (l2)" at bounding box center [1206, 474] width 55 height 21
click at [1290, 437] on div "Metrics Total General IVT Data Centers Disclosed Bots Known Crawlers Irregular …" at bounding box center [1297, 393] width 250 height 91
click at [1208, 488] on div "Publisher (l2) Contains Add" at bounding box center [1297, 477] width 250 height 29
click at [1208, 476] on div "Publisher (l2)" at bounding box center [1206, 474] width 55 height 21
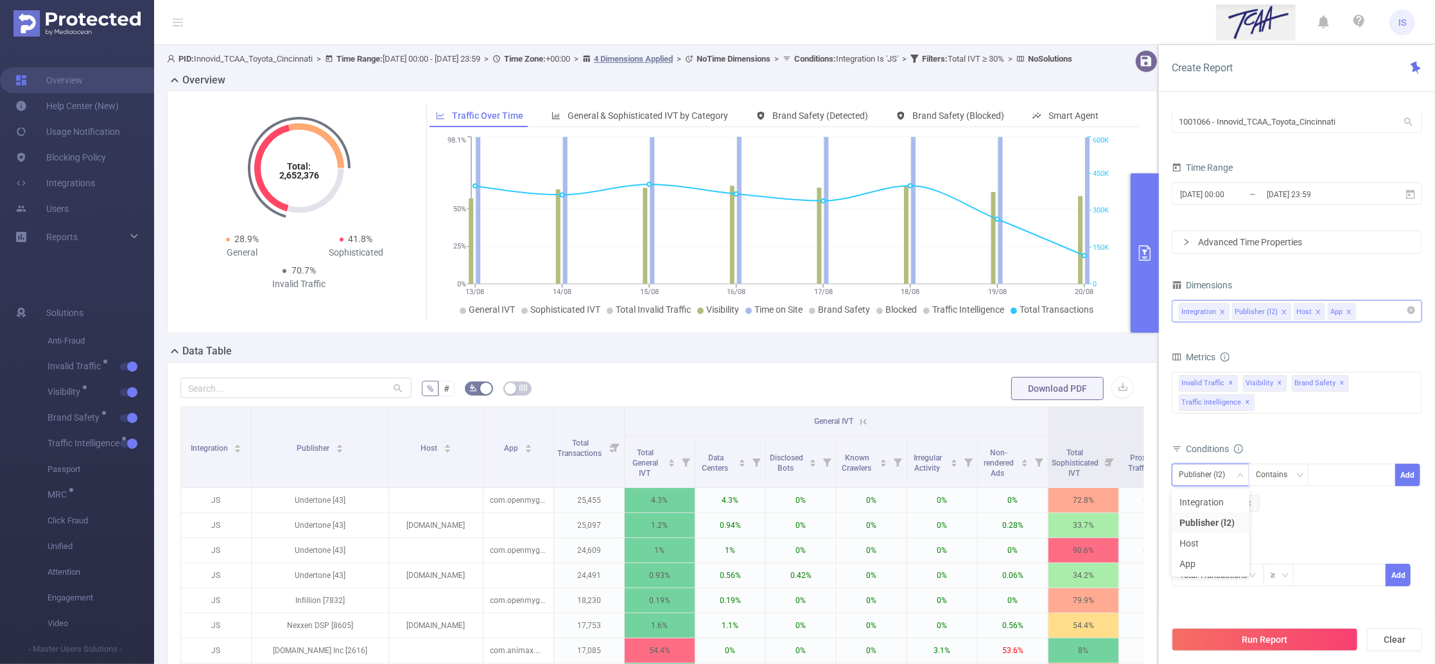
click at [1268, 435] on div "Metrics Total General IVT Data Centers Disclosed Bots Known Crawlers Irregular …" at bounding box center [1297, 393] width 250 height 91
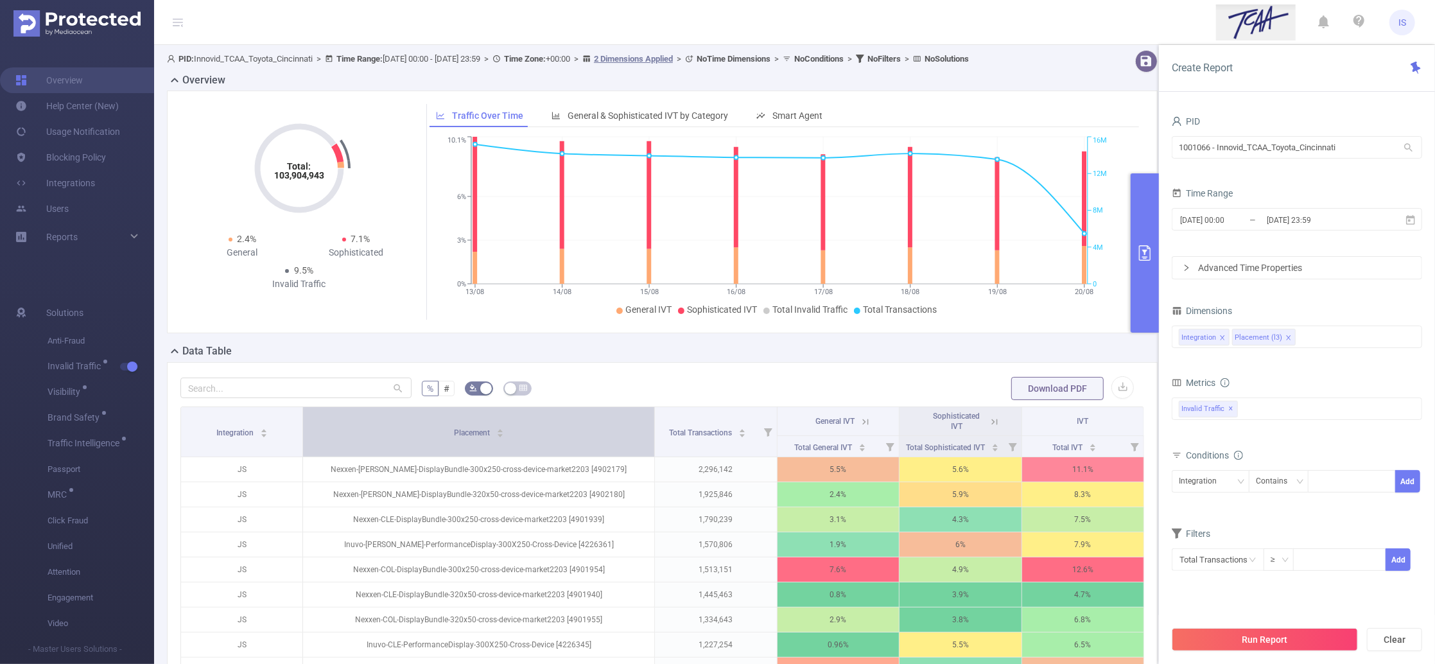
drag, startPoint x: 495, startPoint y: 436, endPoint x: 590, endPoint y: 442, distance: 95.2
click at [590, 442] on th "Placement" at bounding box center [479, 432] width 352 height 50
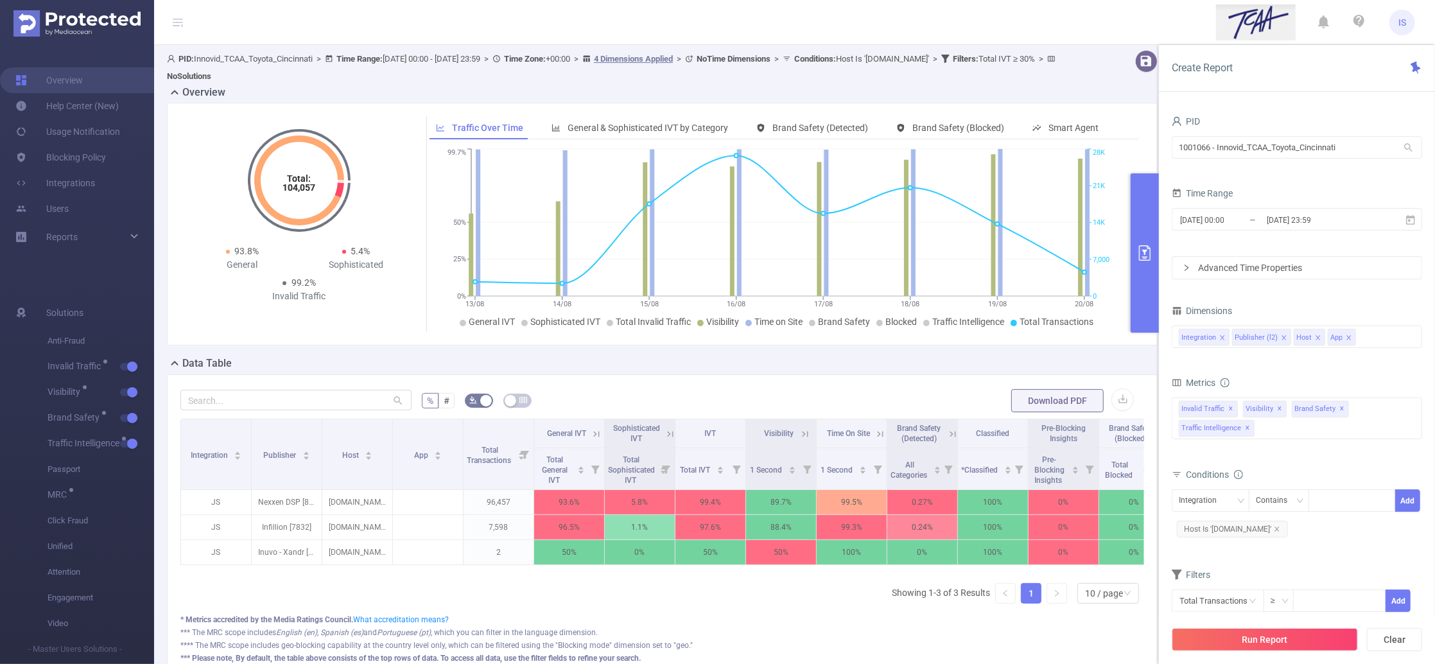
click at [597, 434] on icon at bounding box center [597, 434] width 12 height 12
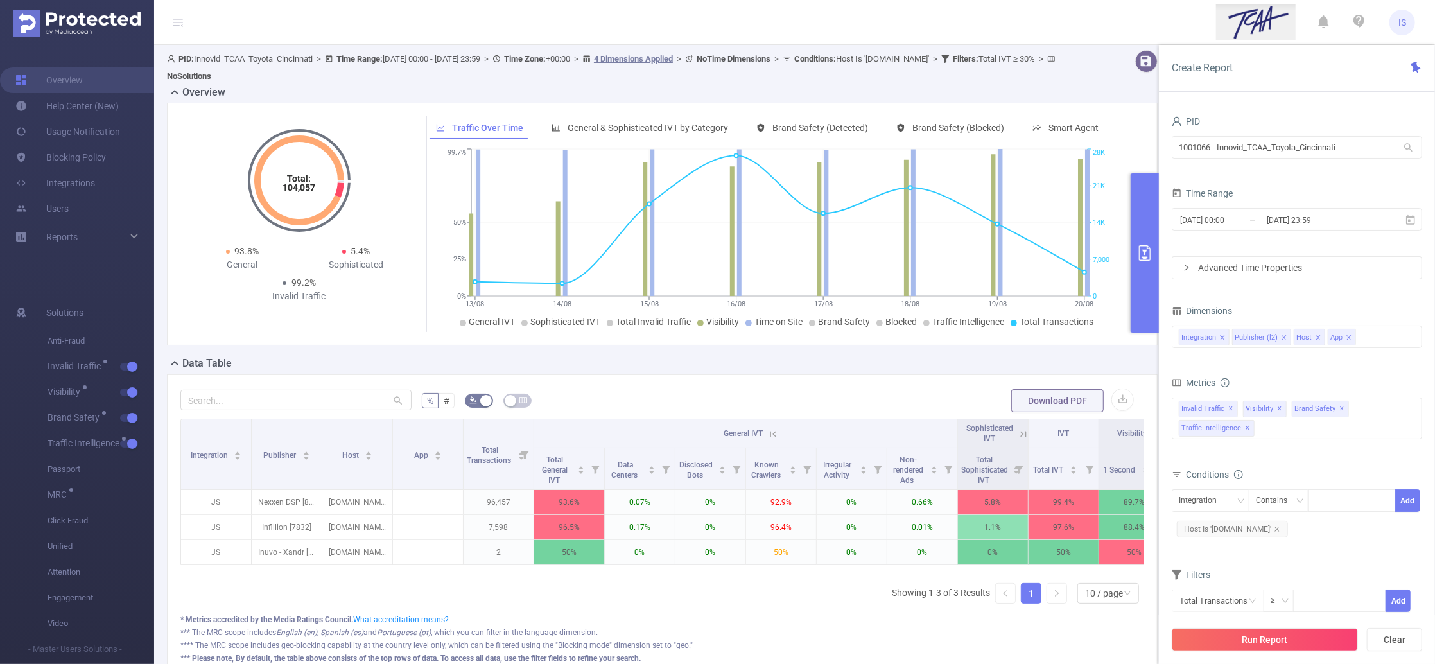
click at [776, 431] on icon at bounding box center [773, 434] width 12 height 12
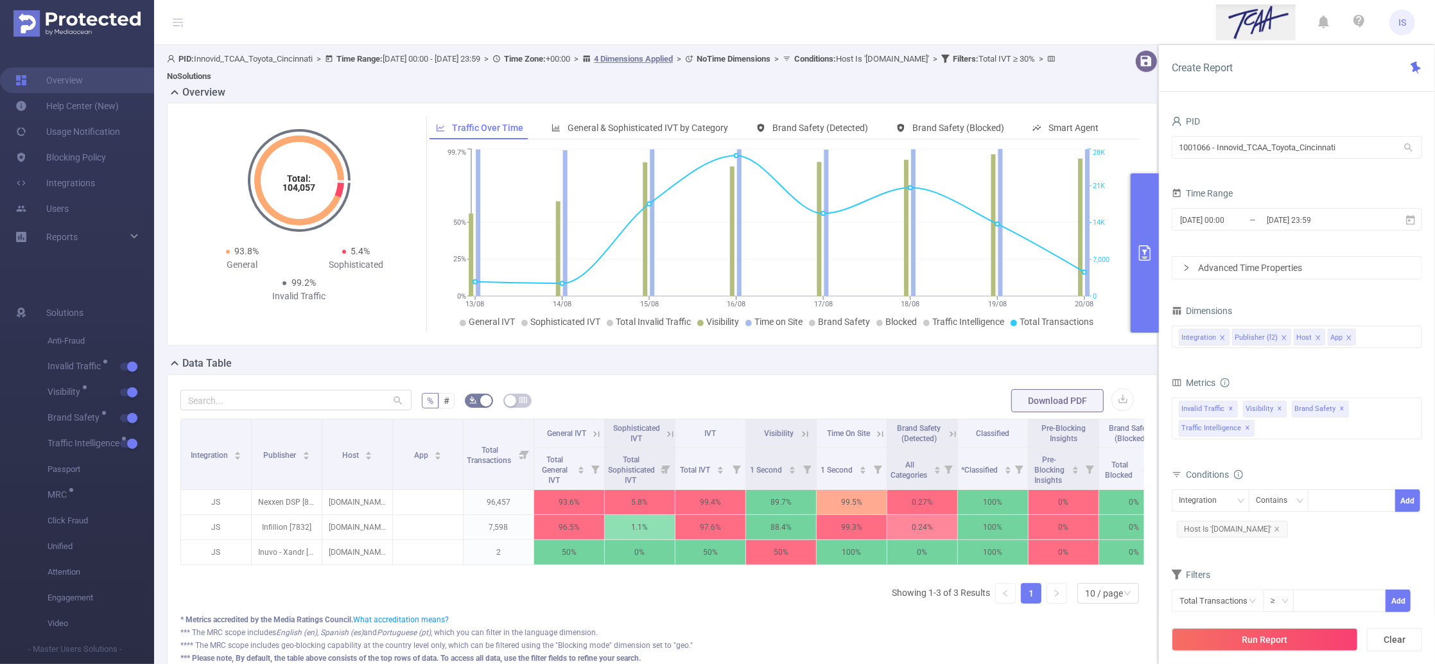
click at [667, 434] on icon at bounding box center [670, 434] width 12 height 12
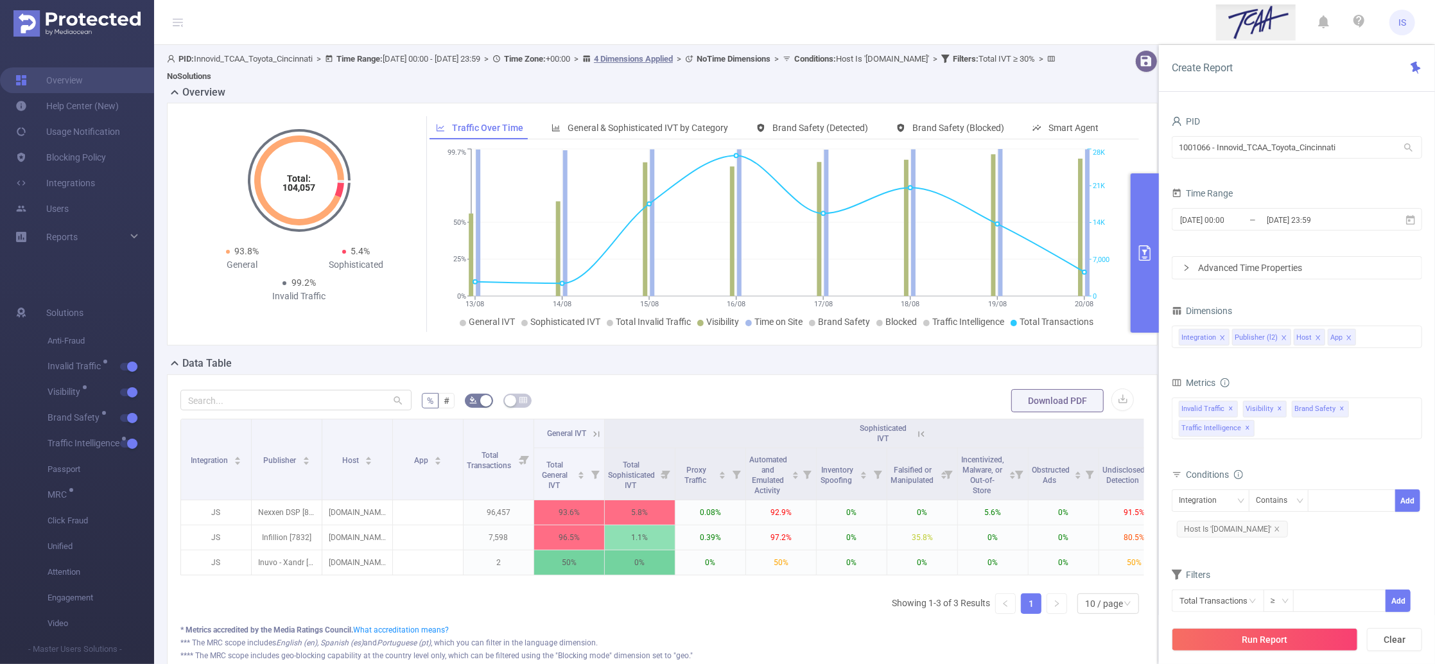
click at [912, 434] on icon at bounding box center [919, 433] width 15 height 13
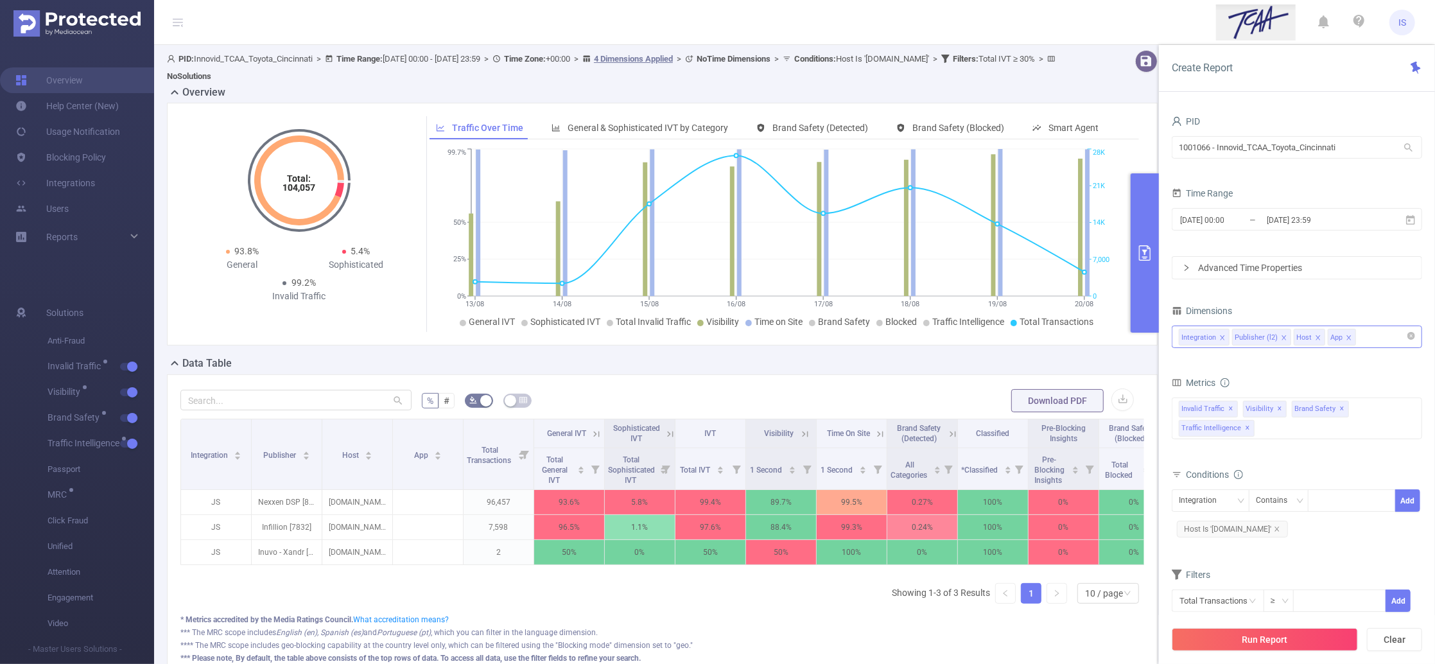
click at [1371, 331] on div "Integration Publisher (l2) Host App" at bounding box center [1297, 336] width 236 height 21
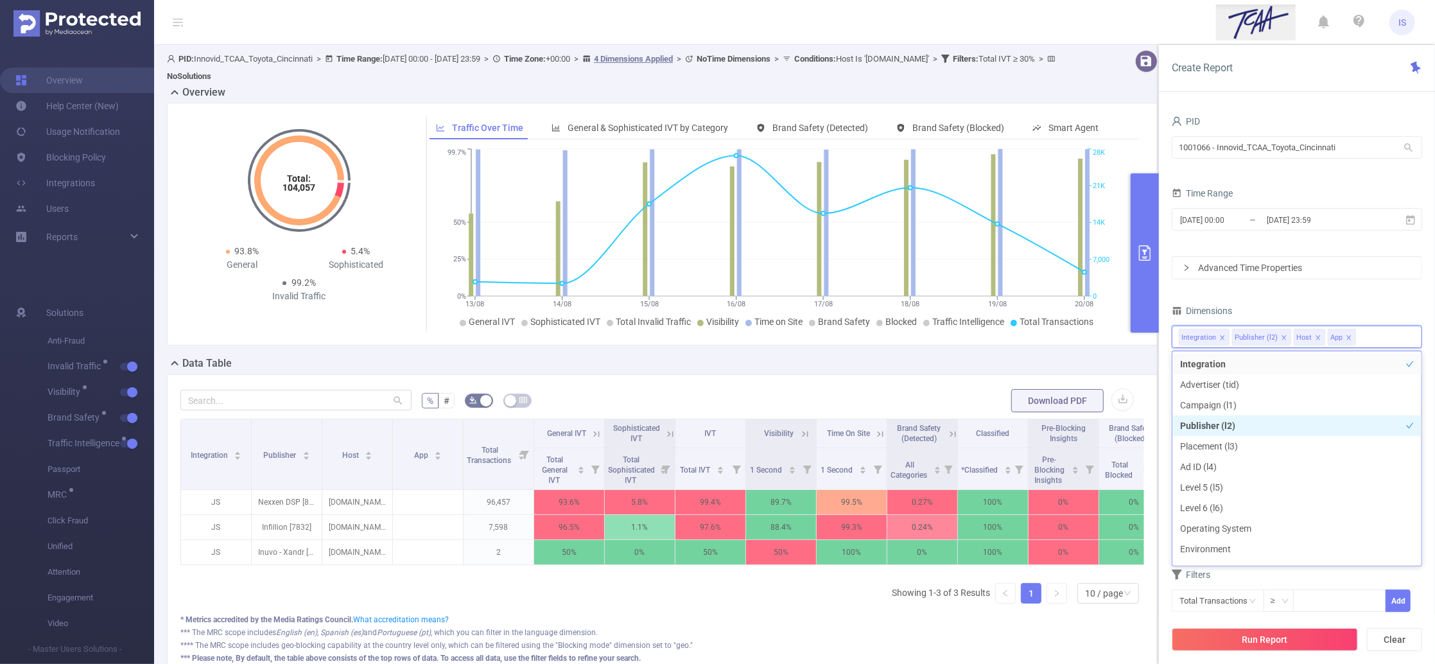
scroll to position [85, 0]
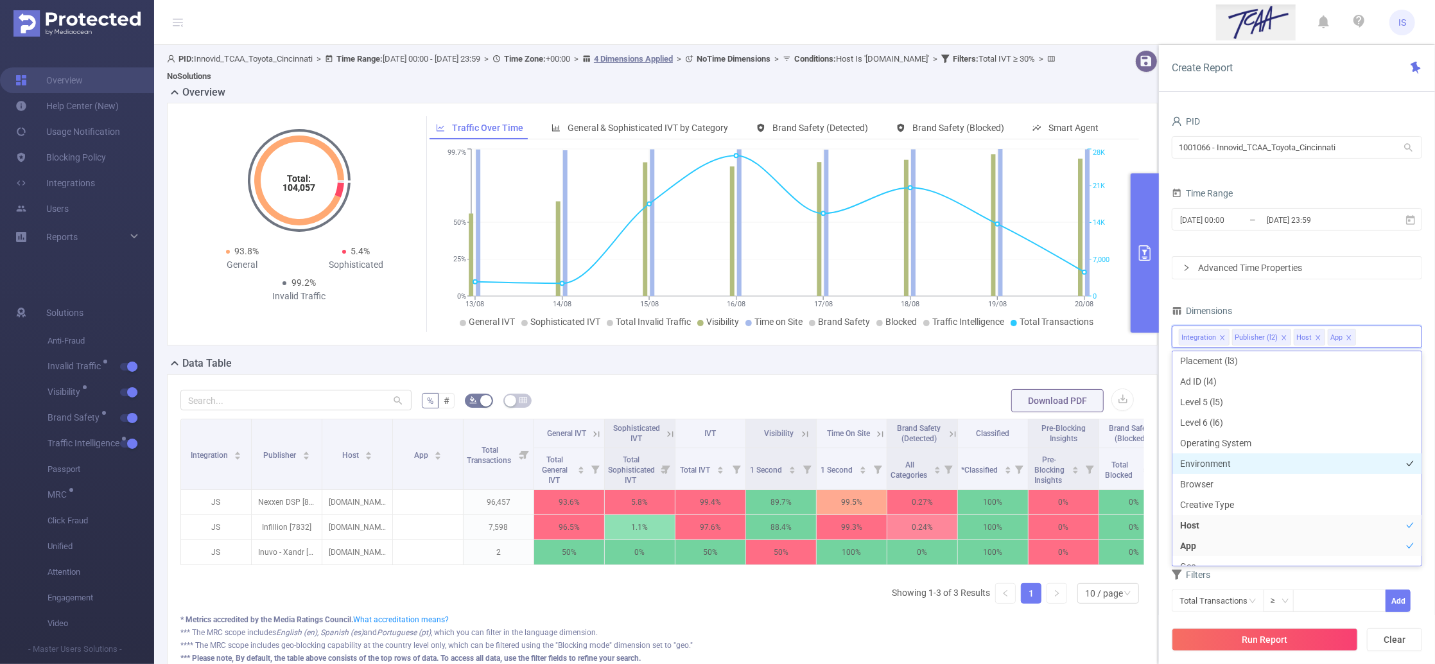
click at [1231, 465] on li "Environment" at bounding box center [1296, 463] width 249 height 21
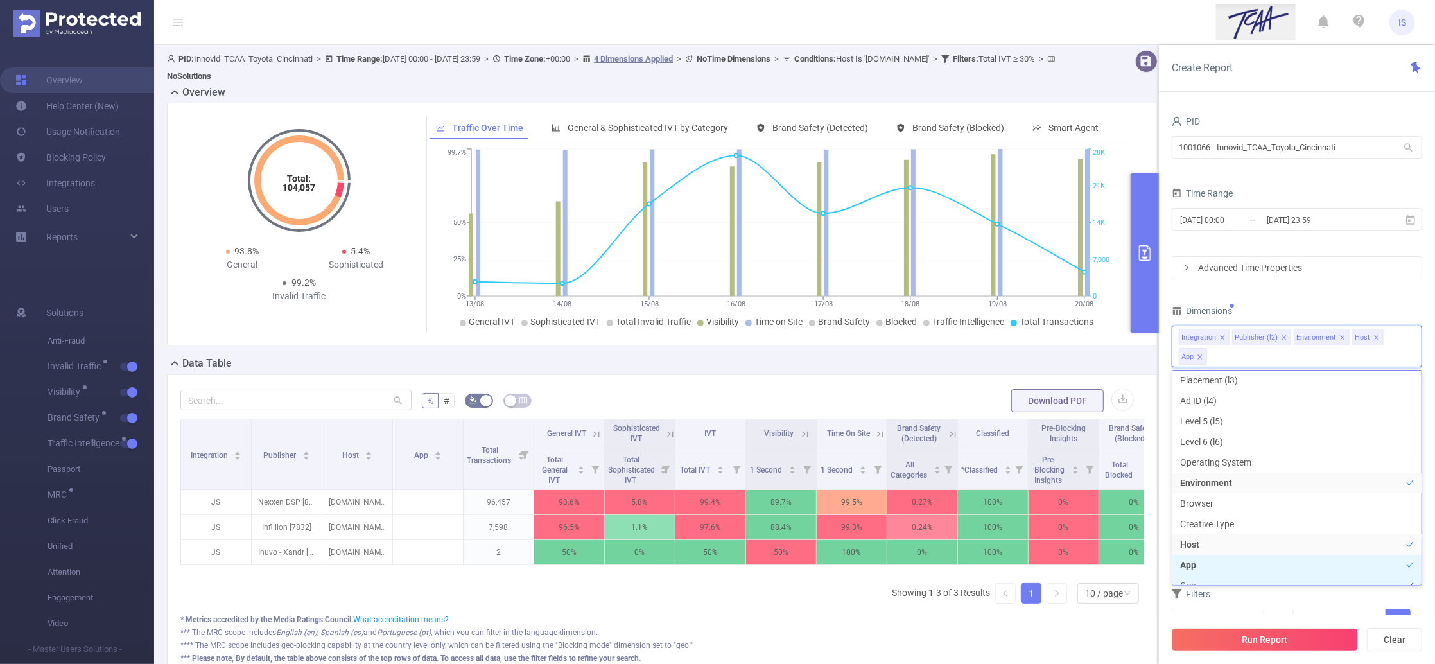
scroll to position [96, 0]
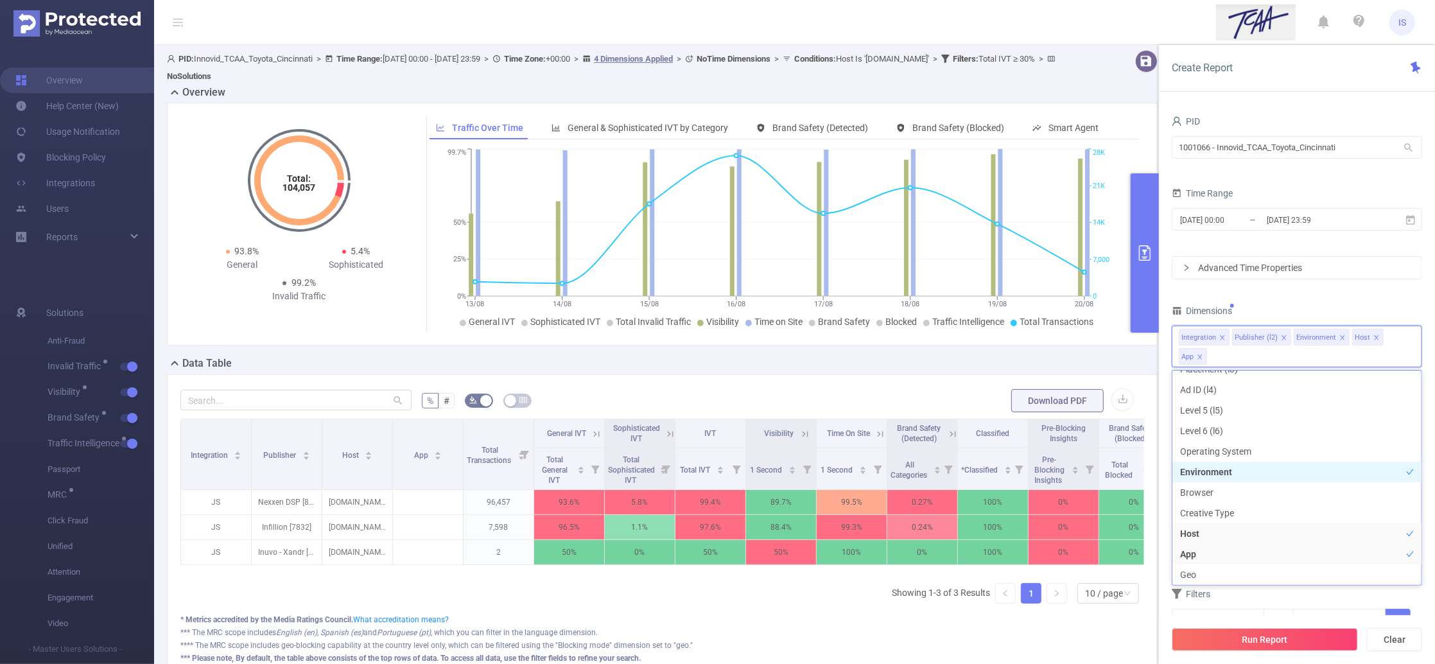
click at [1215, 476] on li "Environment" at bounding box center [1296, 472] width 249 height 21
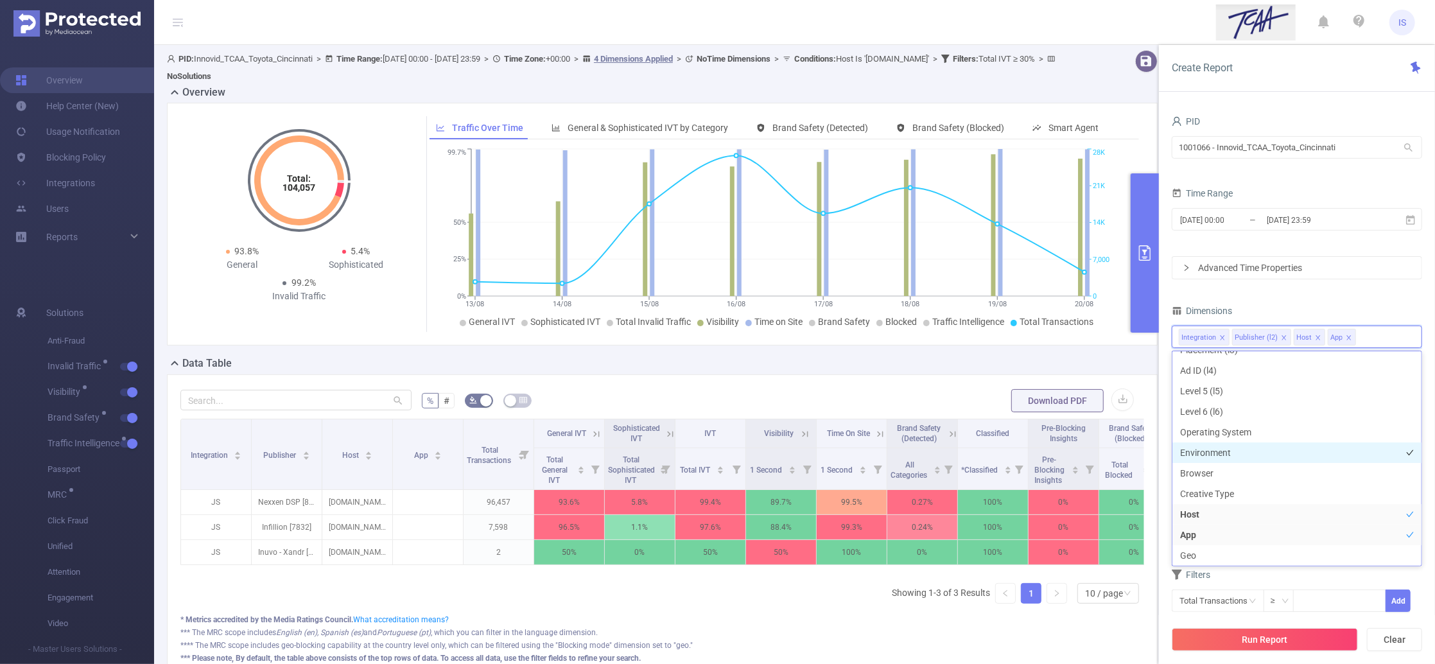
click at [1222, 452] on li "Environment" at bounding box center [1296, 452] width 249 height 21
click at [1222, 456] on li "Operating System" at bounding box center [1296, 451] width 249 height 21
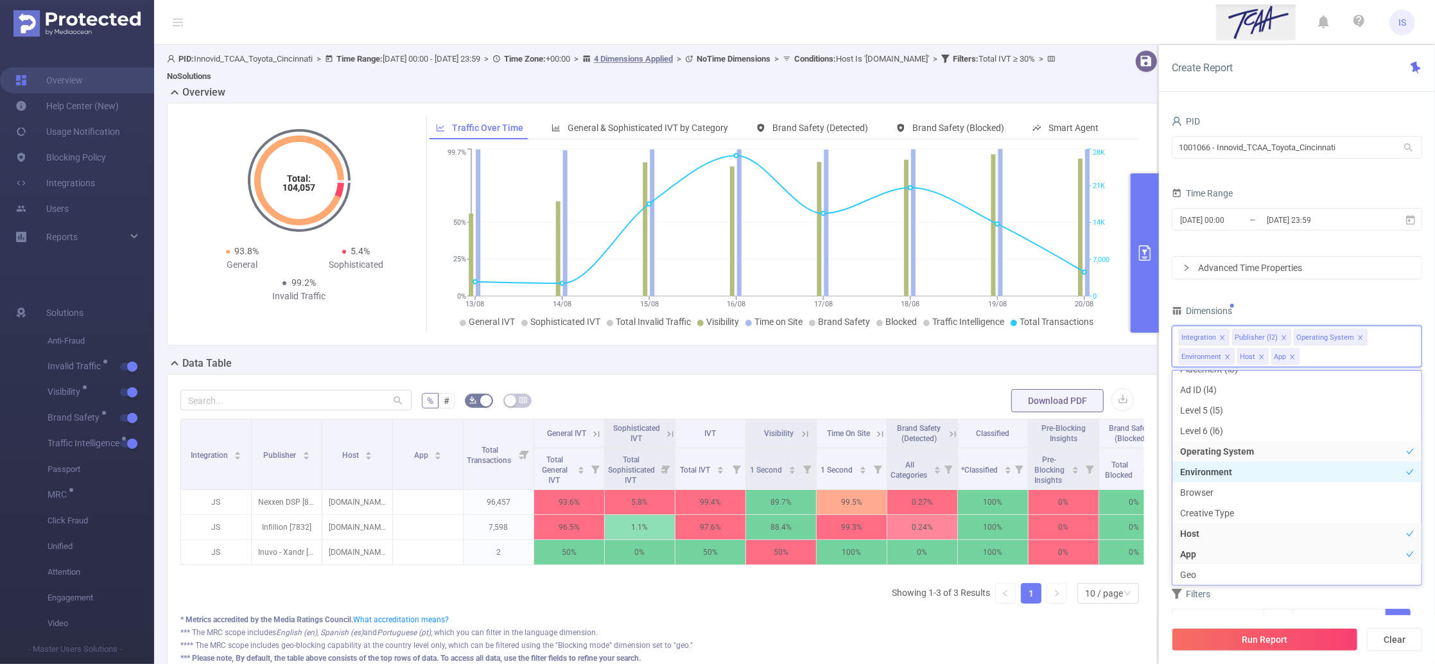
click at [1224, 465] on li "Environment" at bounding box center [1296, 472] width 249 height 21
click at [1290, 638] on button "Run Report" at bounding box center [1265, 639] width 186 height 23
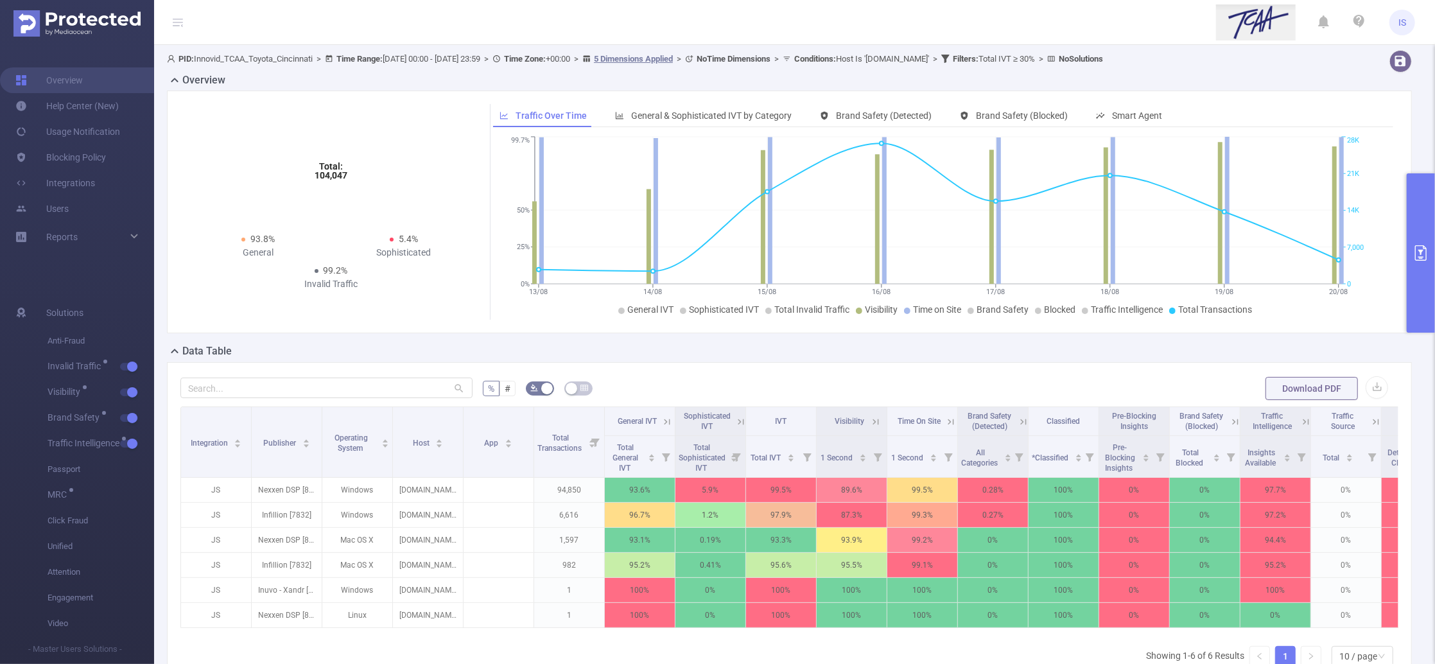
click at [1417, 210] on button "primary" at bounding box center [1421, 252] width 28 height 159
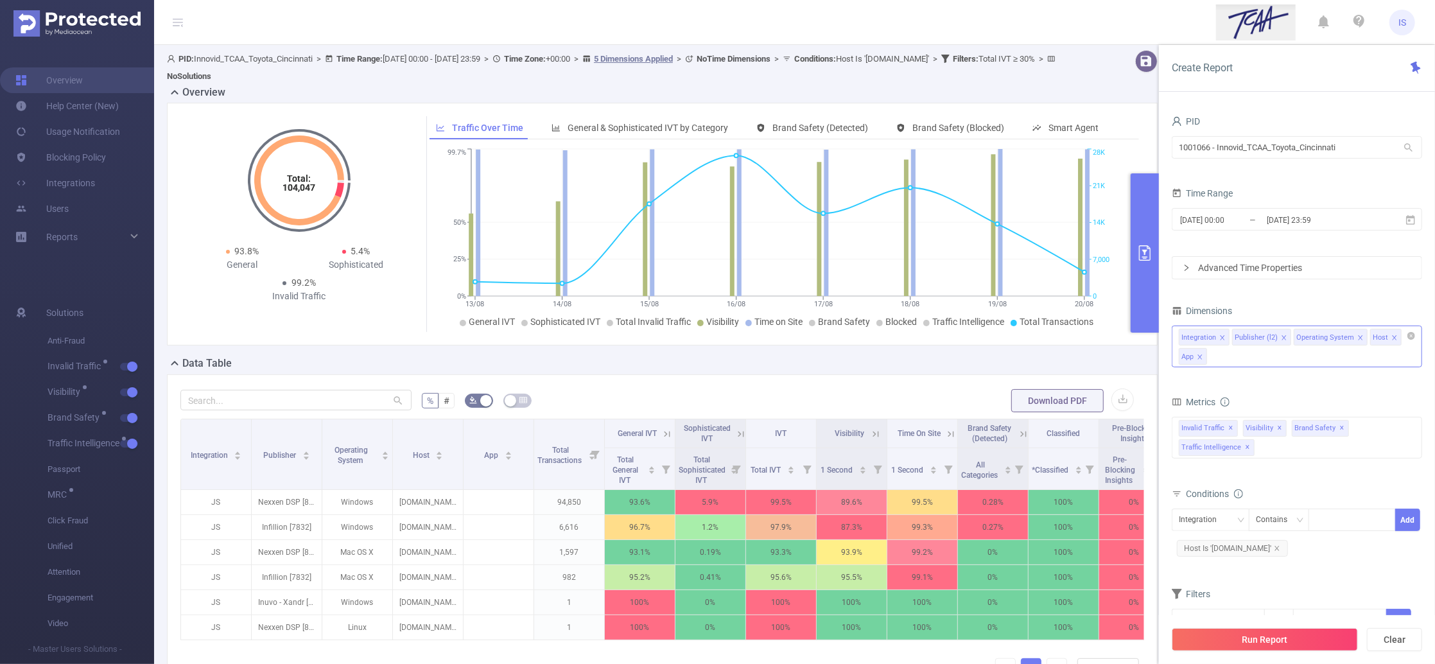
click at [1202, 358] on icon "icon: close" at bounding box center [1200, 357] width 6 height 6
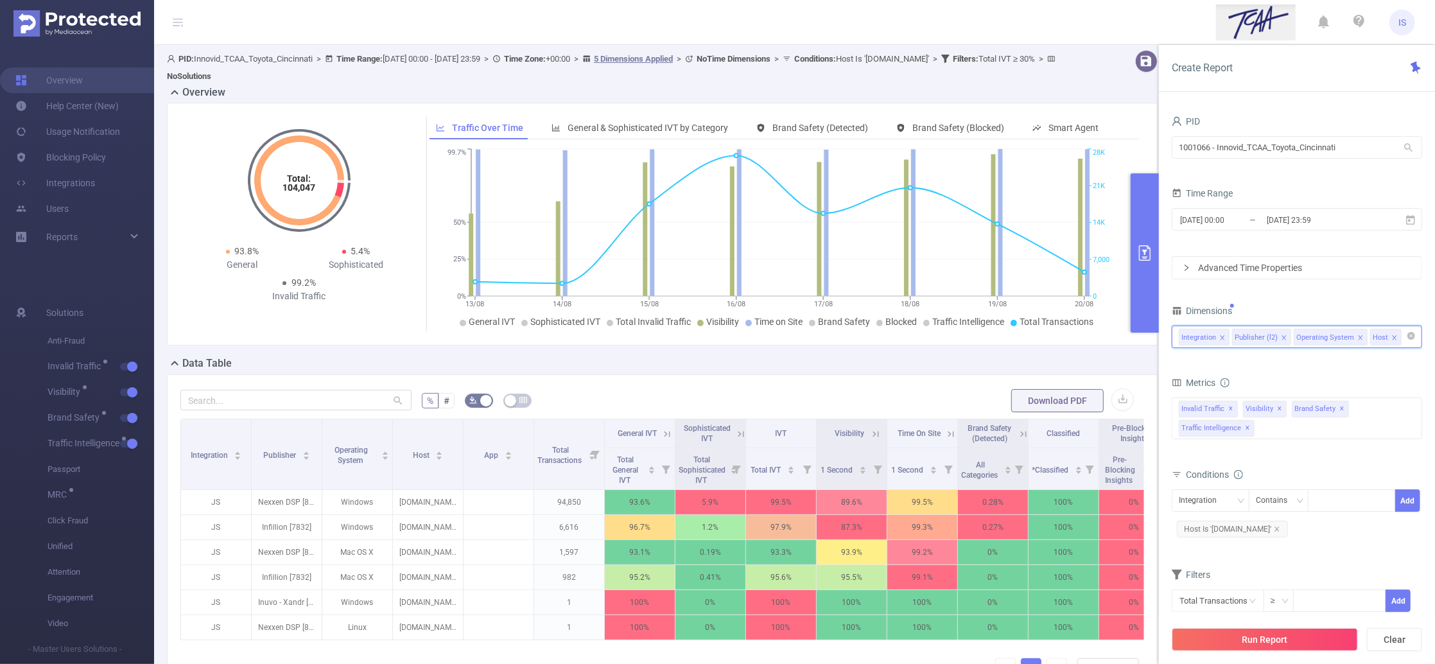
click at [1404, 343] on input at bounding box center [1407, 337] width 6 height 17
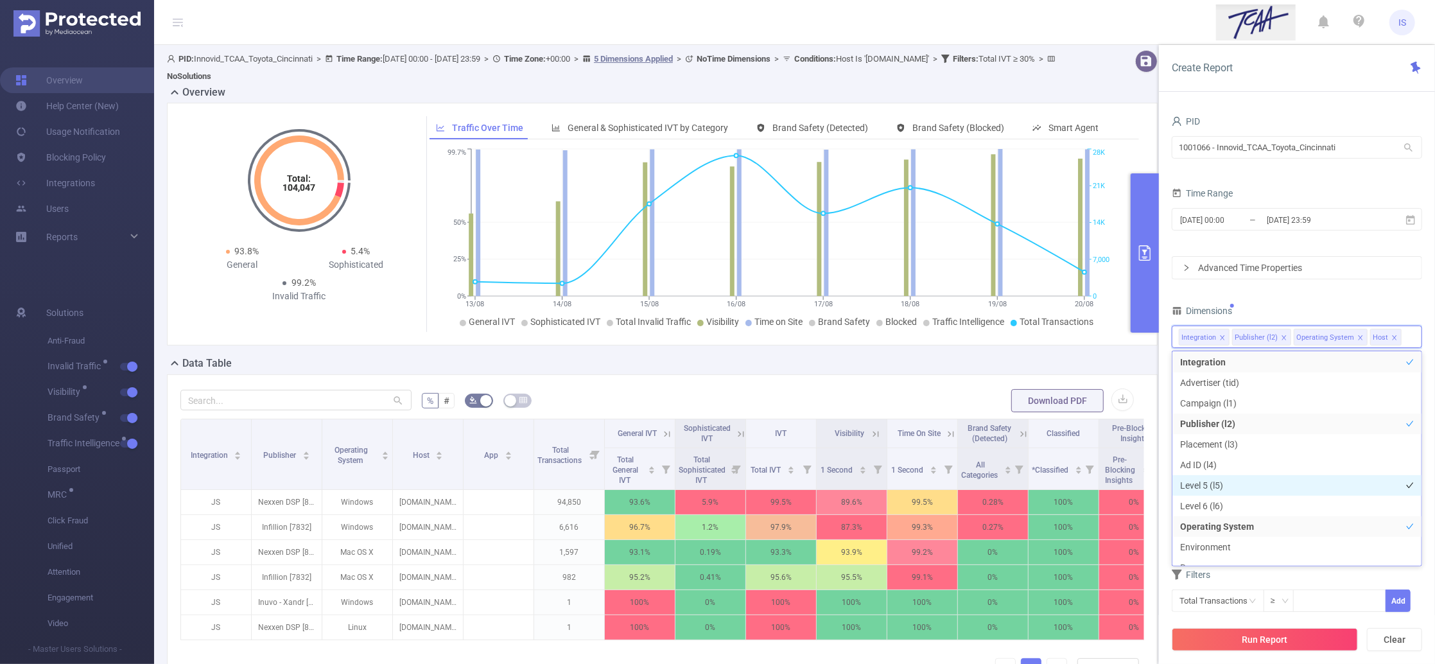
scroll to position [88, 0]
click at [1221, 481] on li "Browser" at bounding box center [1296, 481] width 249 height 21
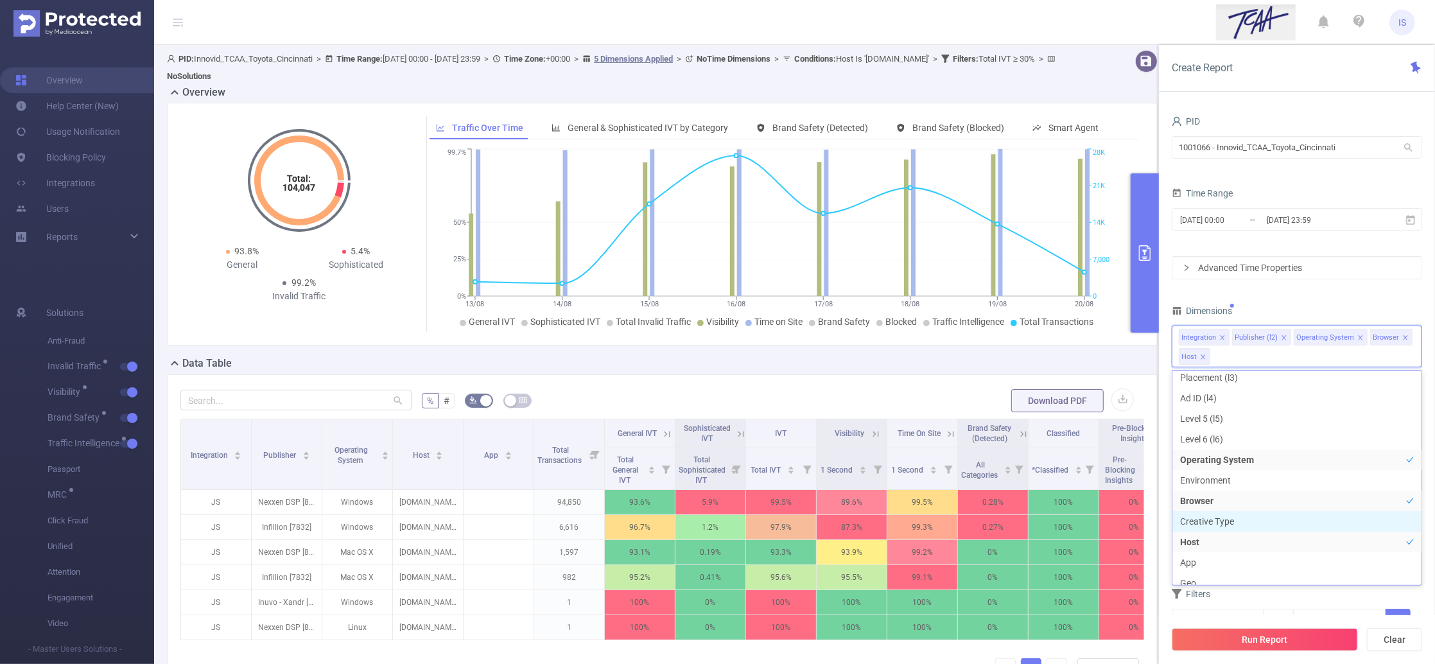
scroll to position [96, 0]
click at [1272, 631] on button "Run Report" at bounding box center [1265, 639] width 186 height 23
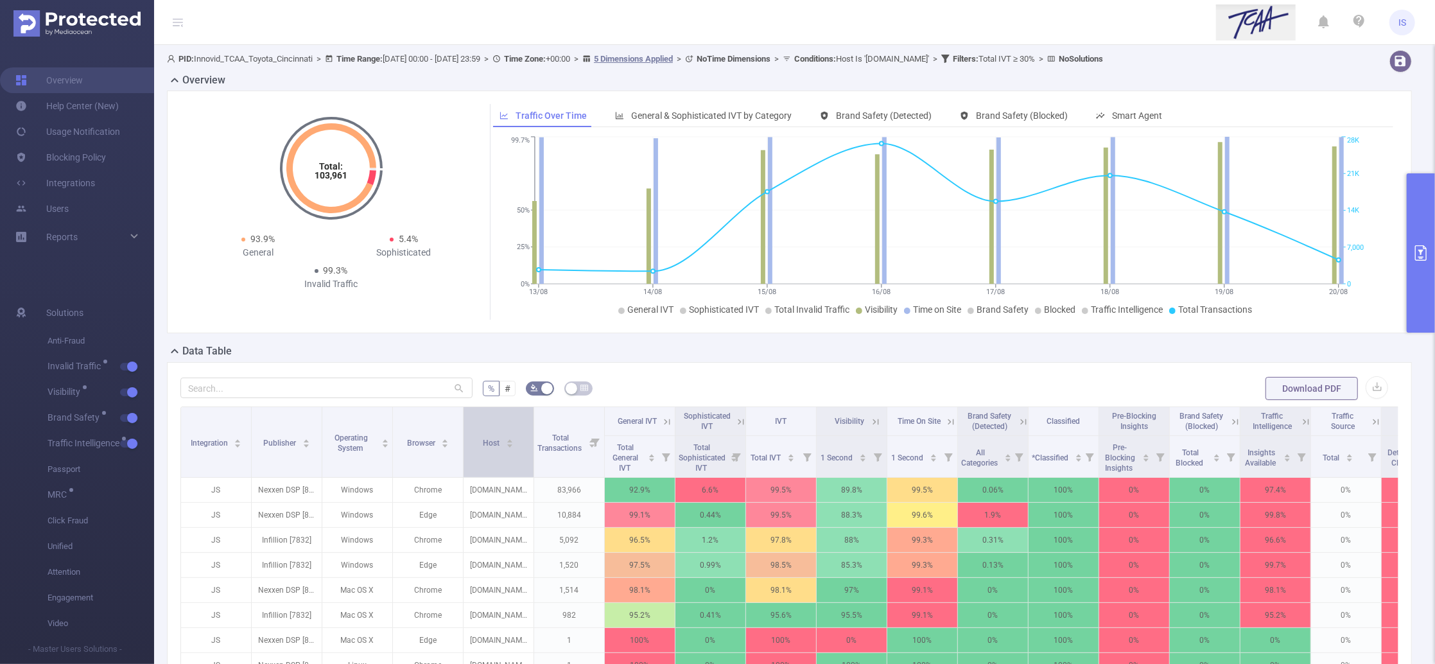
scroll to position [85, 0]
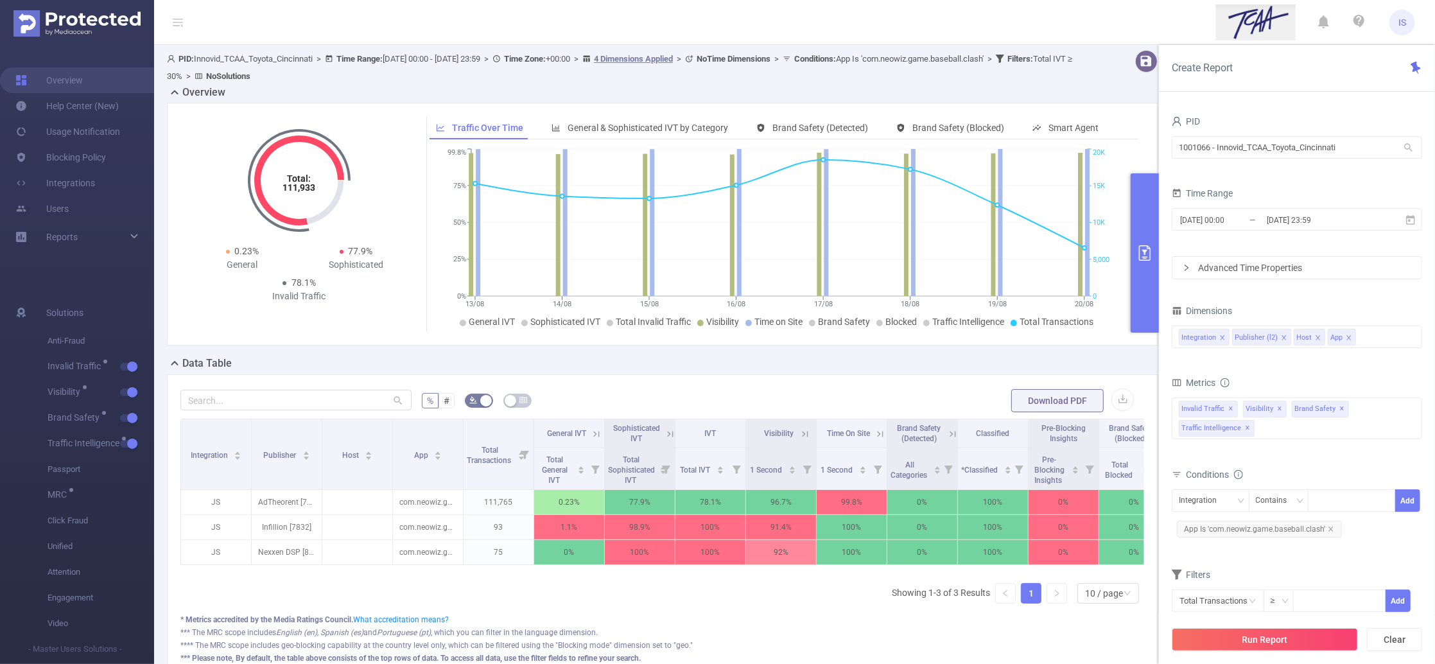
drag, startPoint x: 320, startPoint y: 280, endPoint x: 343, endPoint y: 288, distance: 24.6
click at [343, 288] on div "78.1% Invalid Traffic" at bounding box center [300, 289] width 114 height 27
click at [413, 499] on p "com.neowiz.game.baseball.clash" at bounding box center [428, 502] width 70 height 24
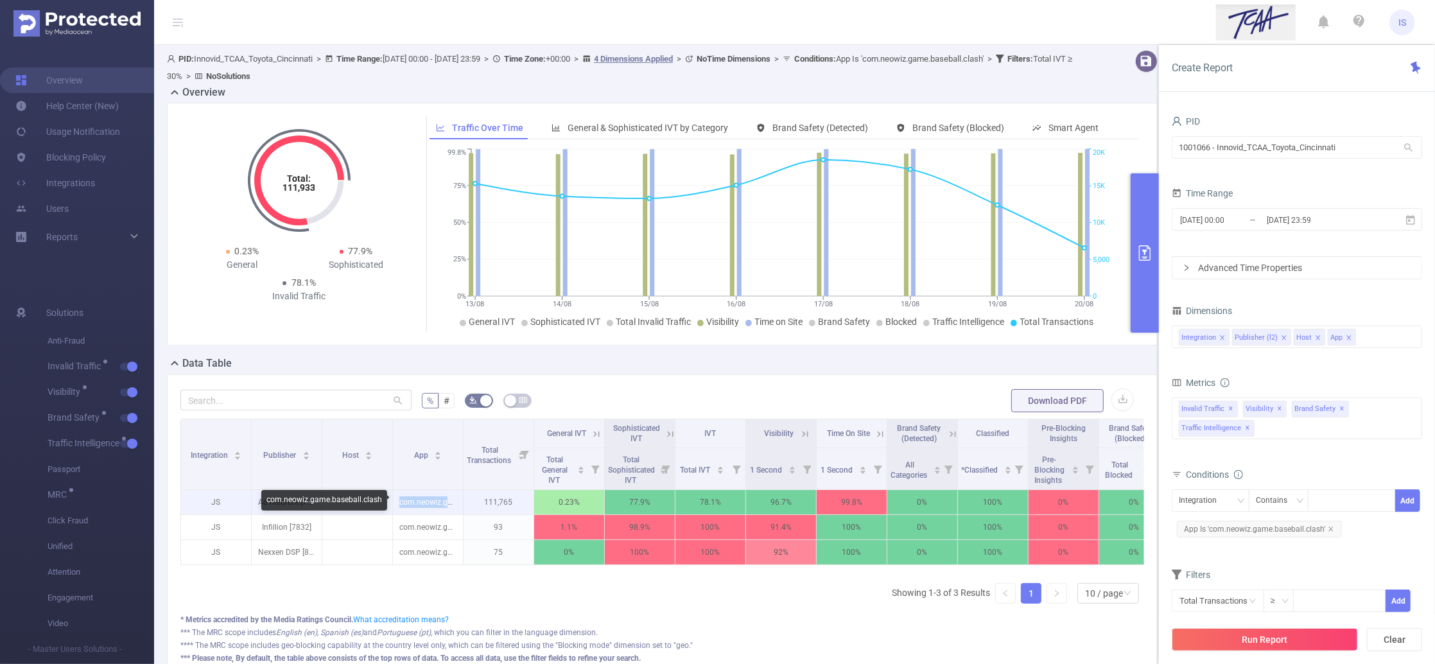
click at [413, 499] on p "com.neowiz.game.baseball.clash" at bounding box center [428, 502] width 70 height 24
copy p "com.neowiz.game.baseball.clash"
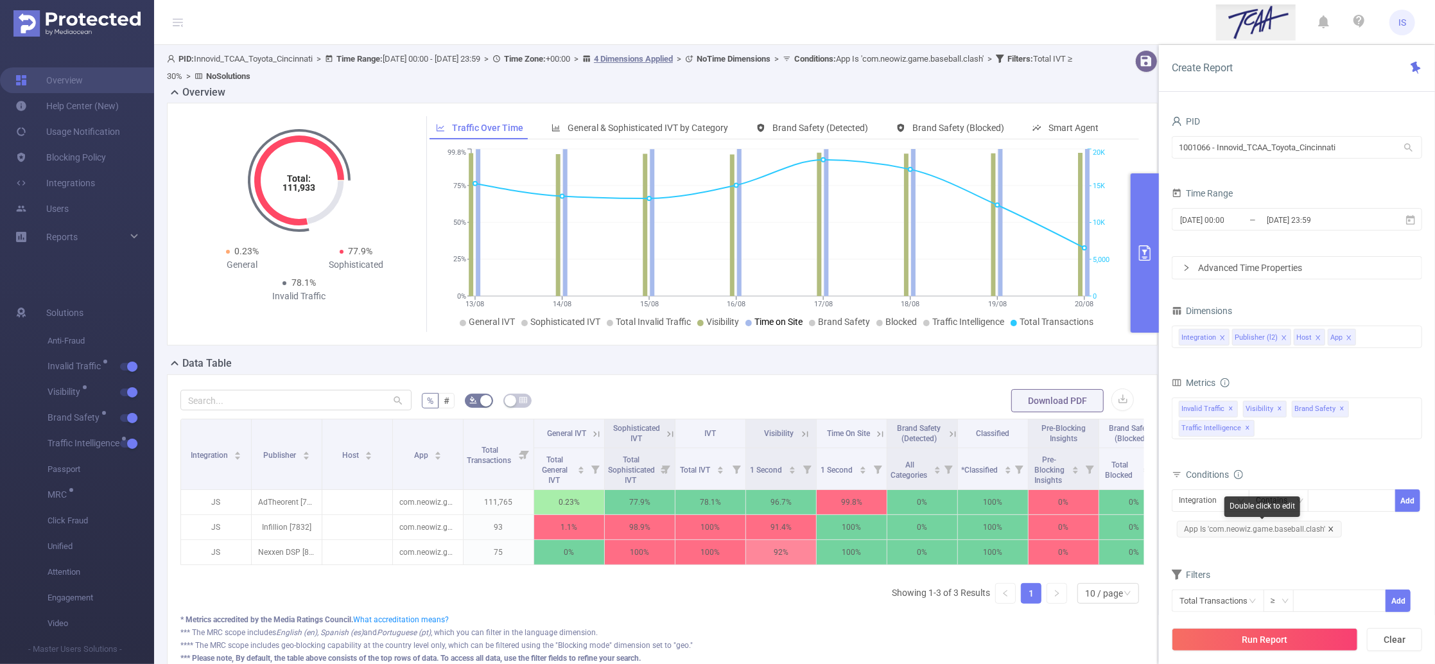
click at [1328, 530] on icon "icon: close" at bounding box center [1330, 528] width 4 height 4
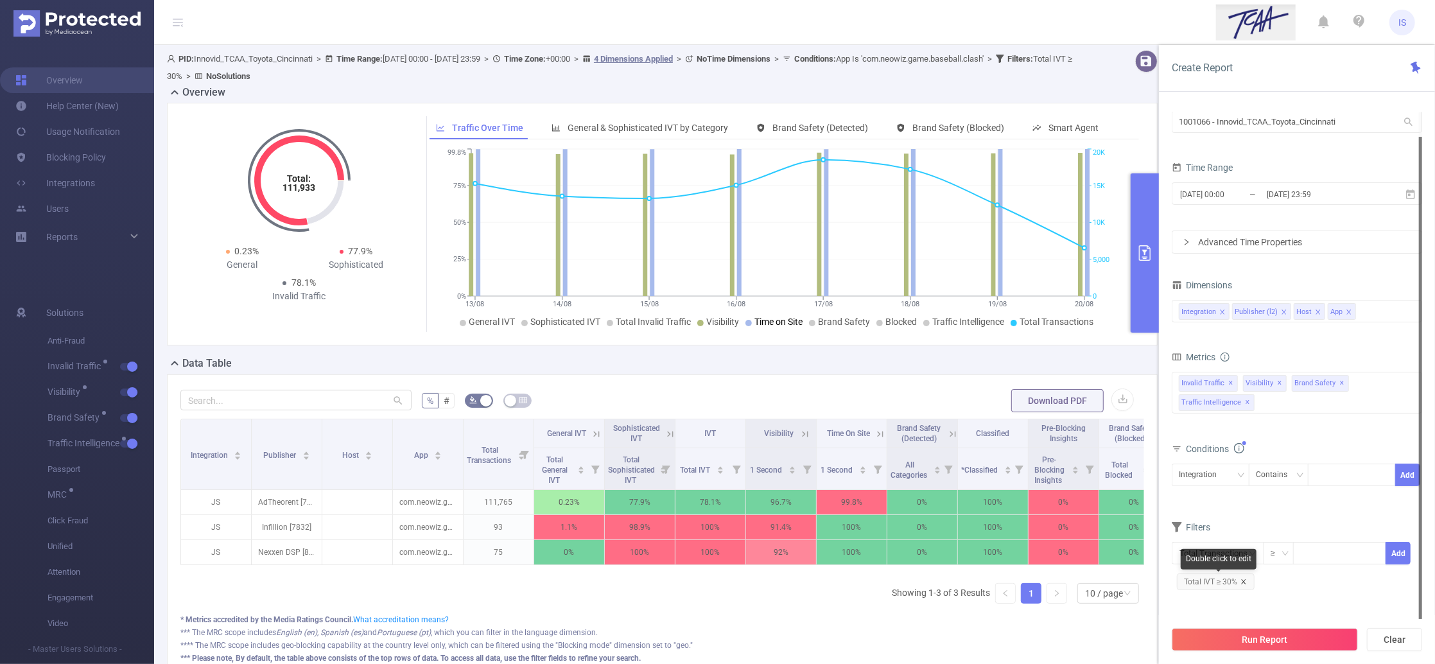
click at [1243, 584] on icon "icon: close" at bounding box center [1243, 581] width 6 height 6
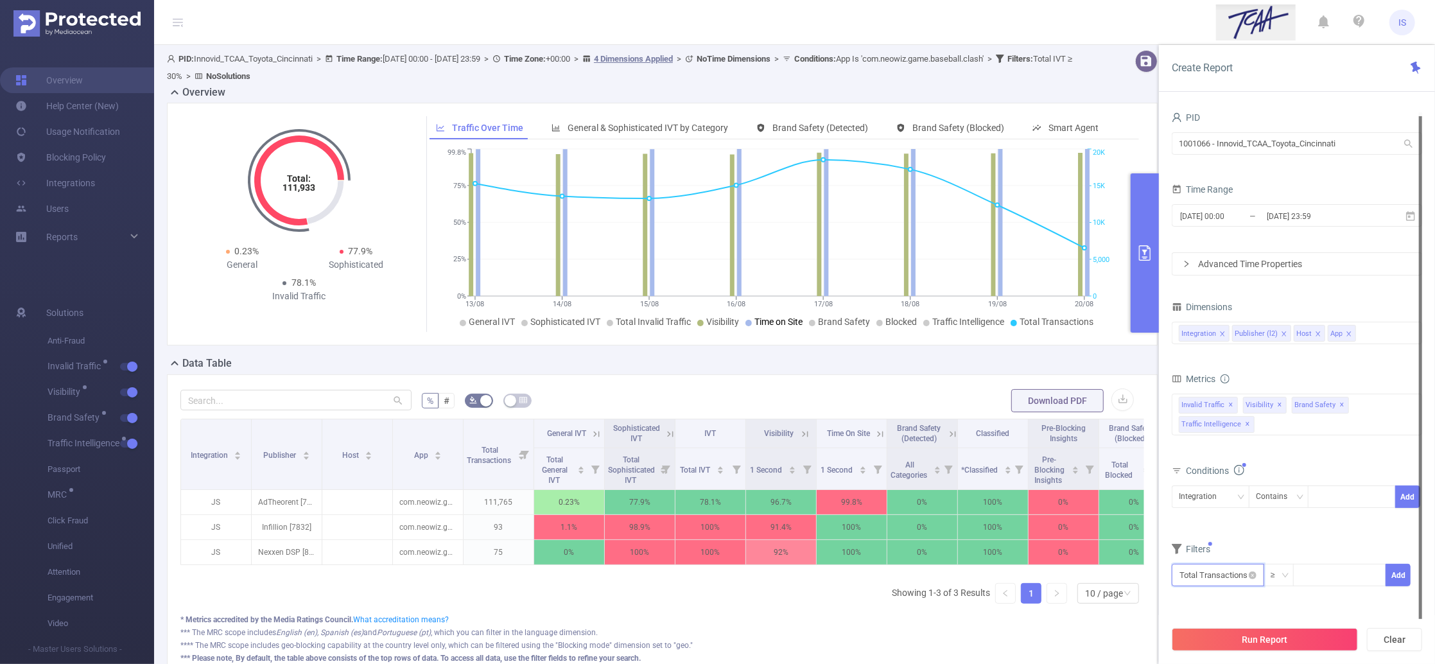
click at [1238, 578] on input "text" at bounding box center [1218, 575] width 92 height 22
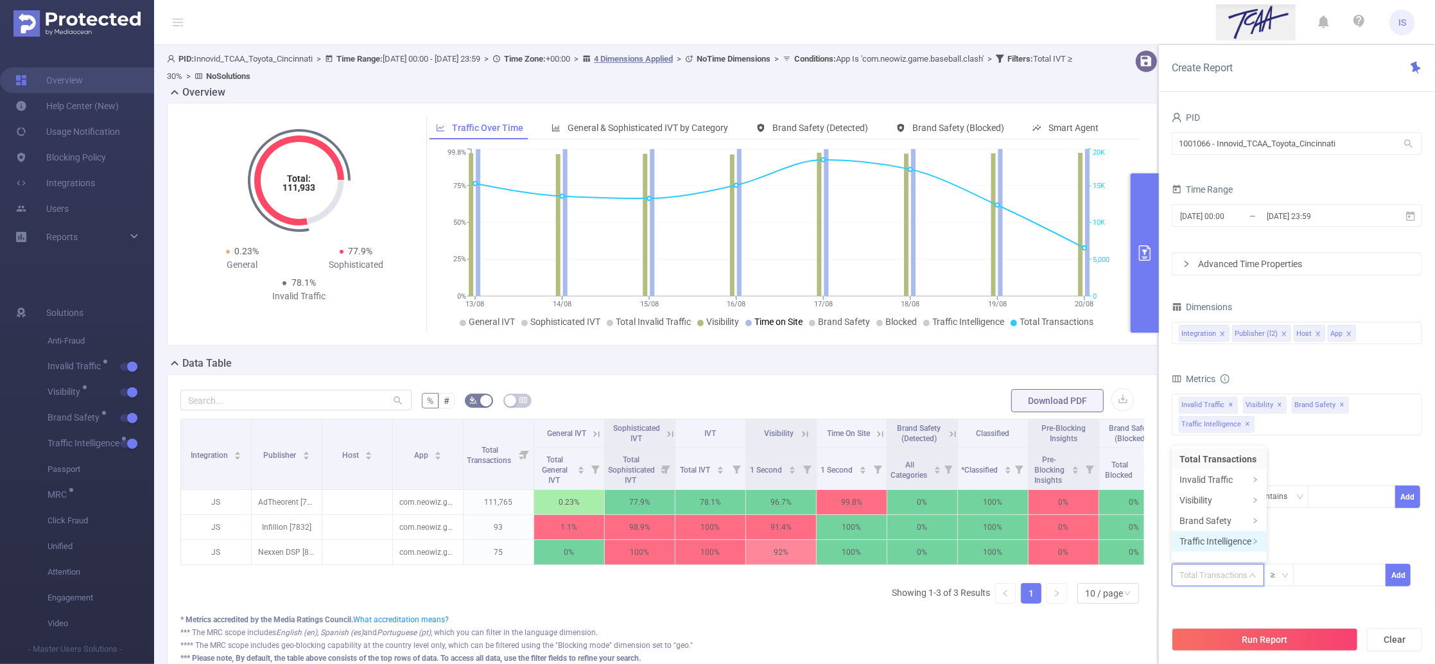
click at [1213, 541] on li "Traffic Intelligence" at bounding box center [1219, 541] width 95 height 21
click at [1306, 458] on li "Traffic Intelligence" at bounding box center [1320, 459] width 95 height 21
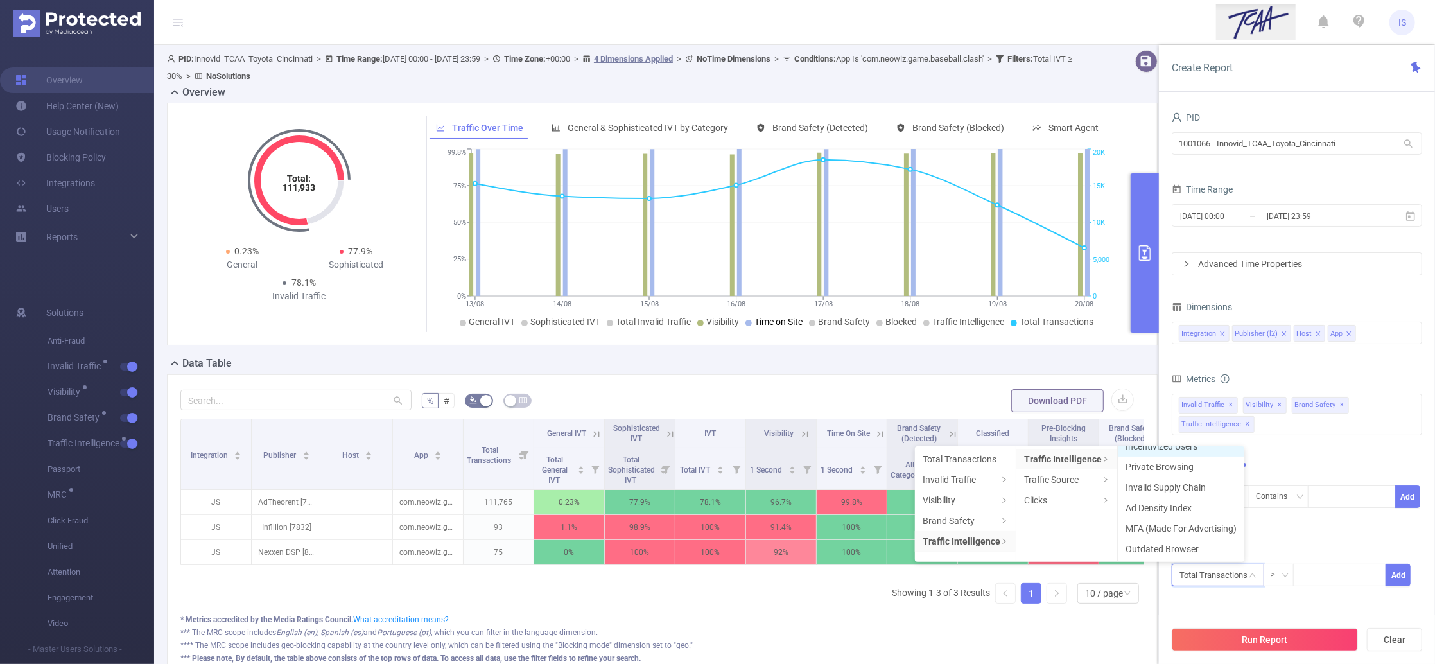
scroll to position [74, 0]
click at [1179, 507] on li "MFA (Made For Advertising)" at bounding box center [1181, 508] width 126 height 21
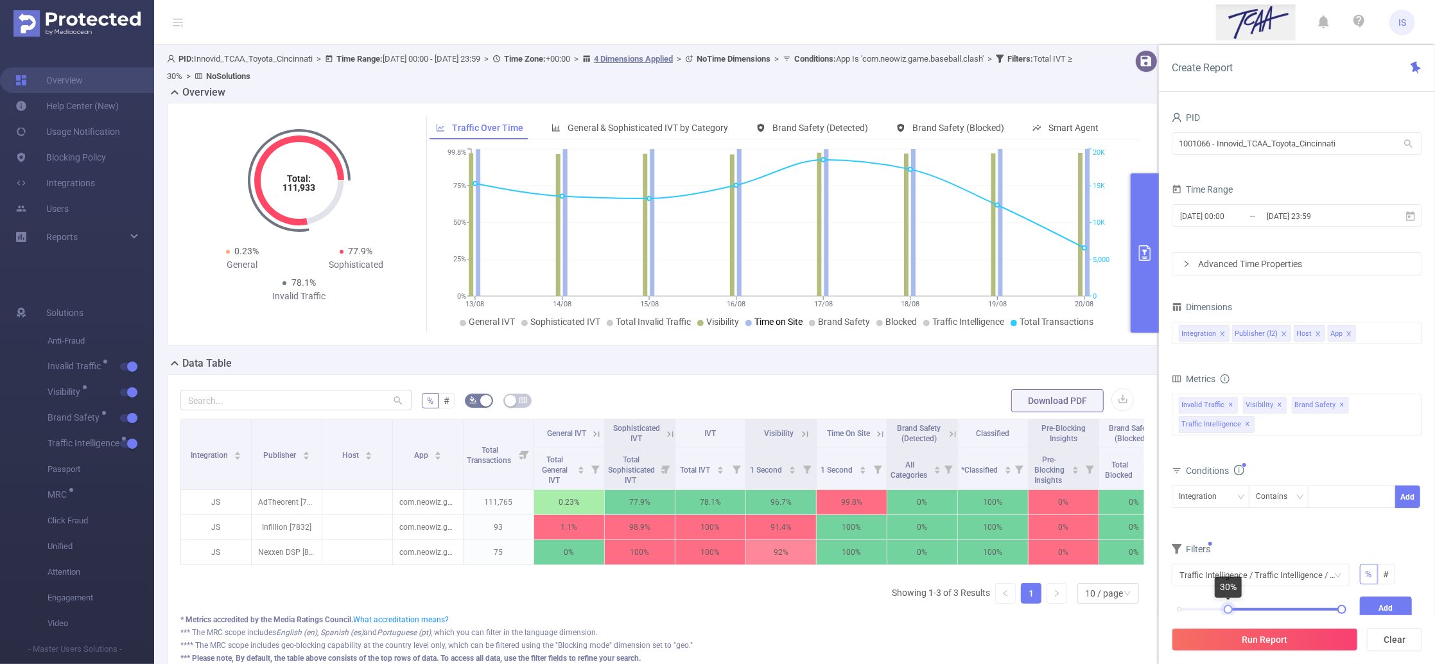
drag, startPoint x: 1178, startPoint y: 610, endPoint x: 1226, endPoint y: 611, distance: 48.2
click at [1226, 611] on div at bounding box center [1228, 609] width 9 height 9
click at [1392, 603] on button "Add" at bounding box center [1386, 607] width 53 height 22
click at [1241, 646] on button "Run Report" at bounding box center [1265, 639] width 186 height 23
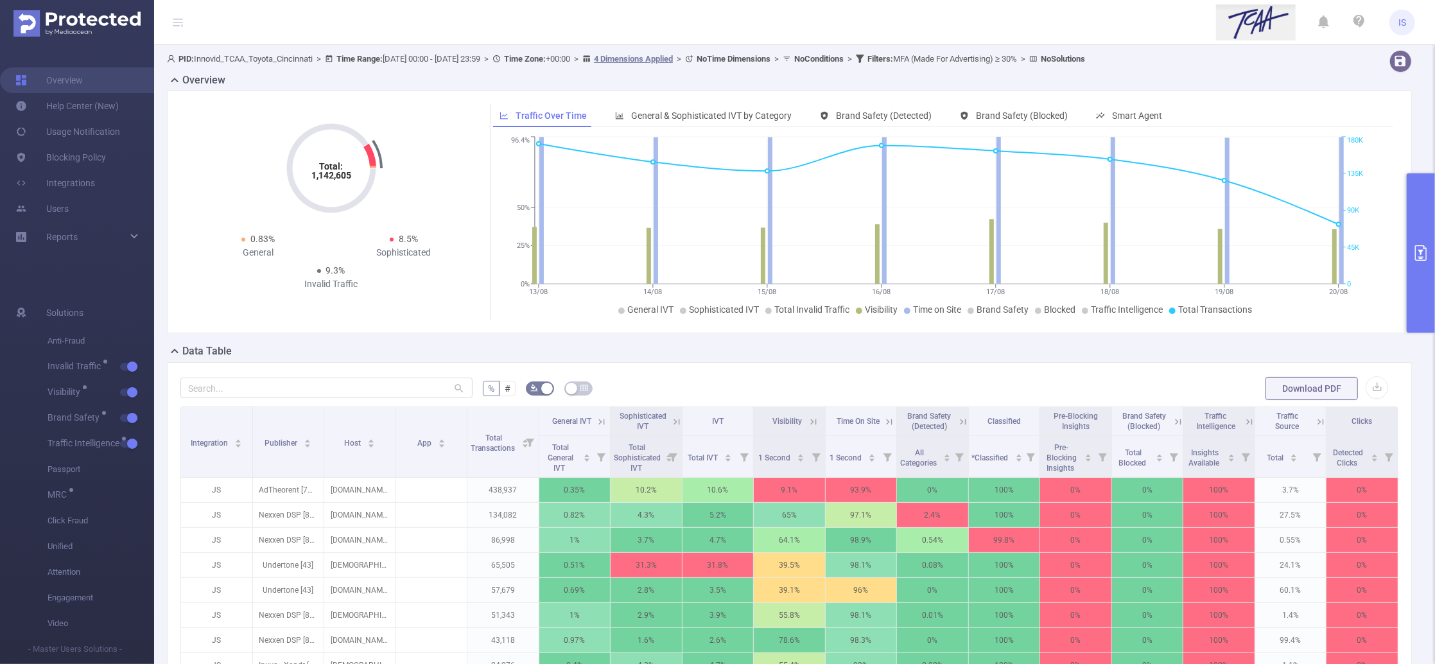
click at [671, 420] on icon at bounding box center [677, 422] width 12 height 12
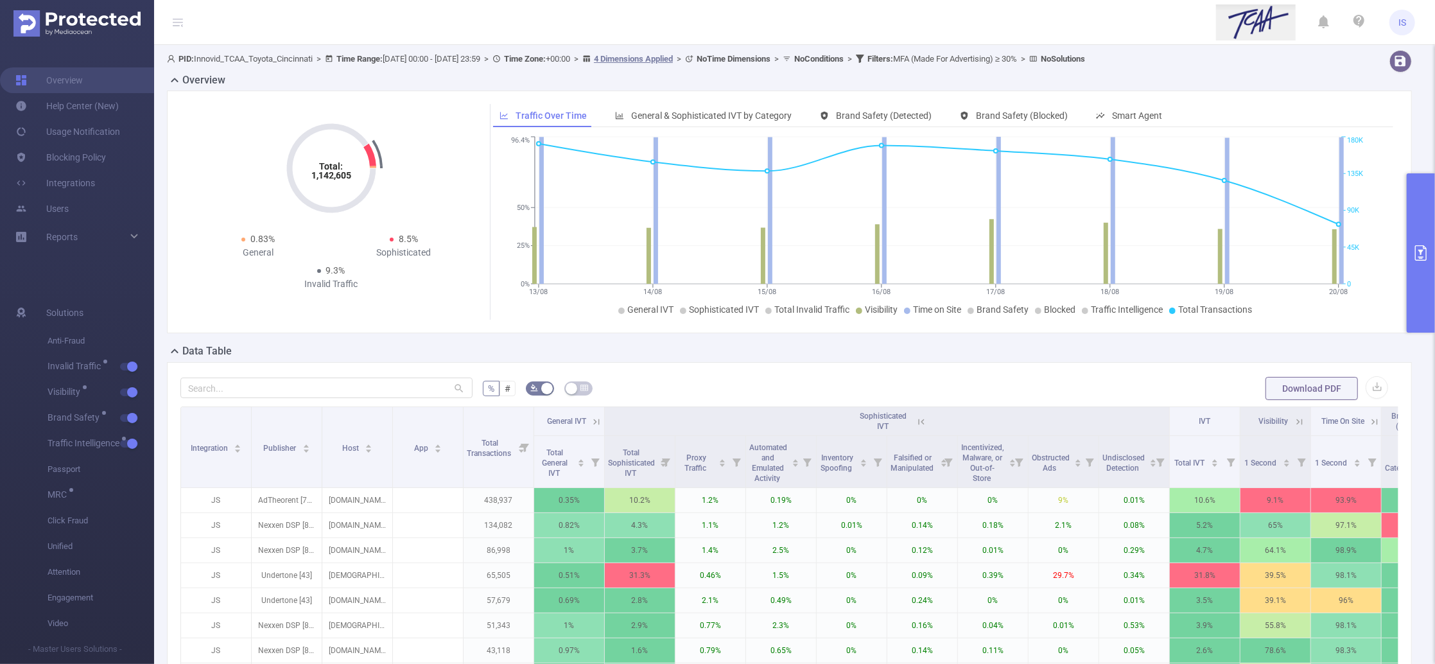
click at [924, 419] on icon at bounding box center [921, 422] width 12 height 12
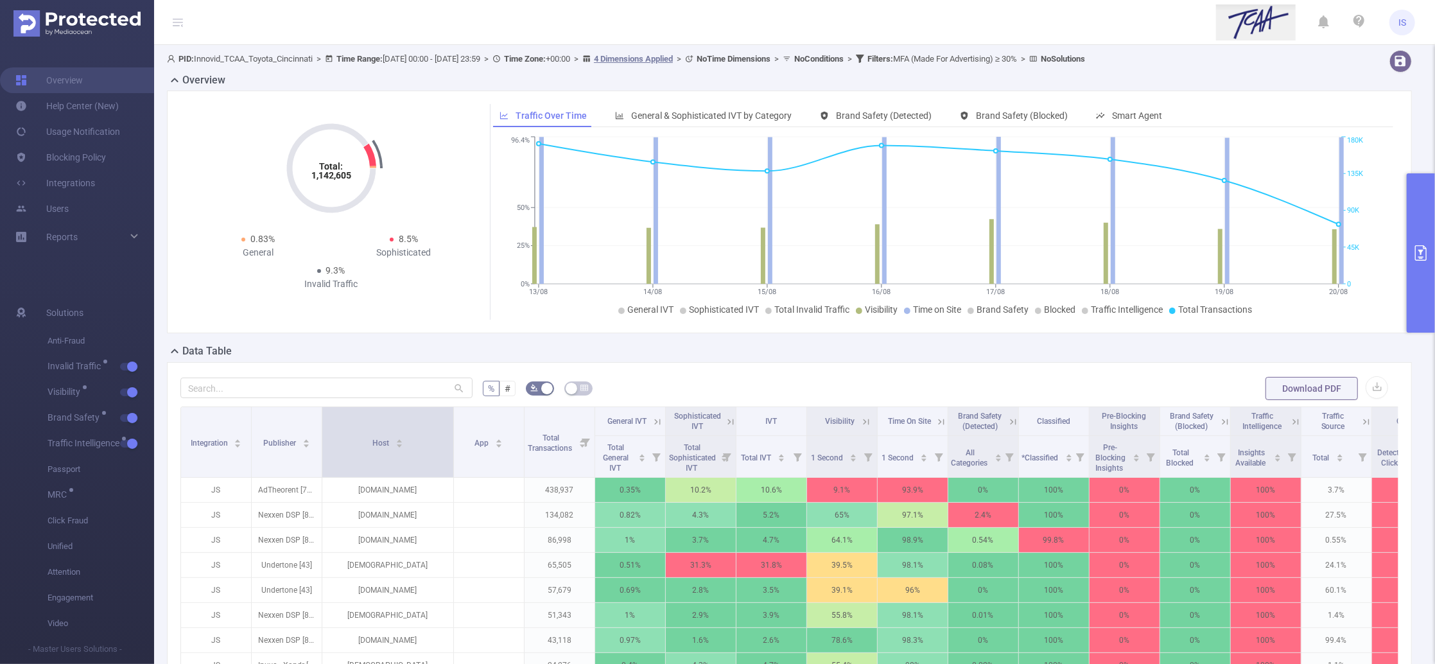
drag, startPoint x: 390, startPoint y: 458, endPoint x: 453, endPoint y: 464, distance: 62.6
click at [453, 464] on span at bounding box center [453, 442] width 6 height 70
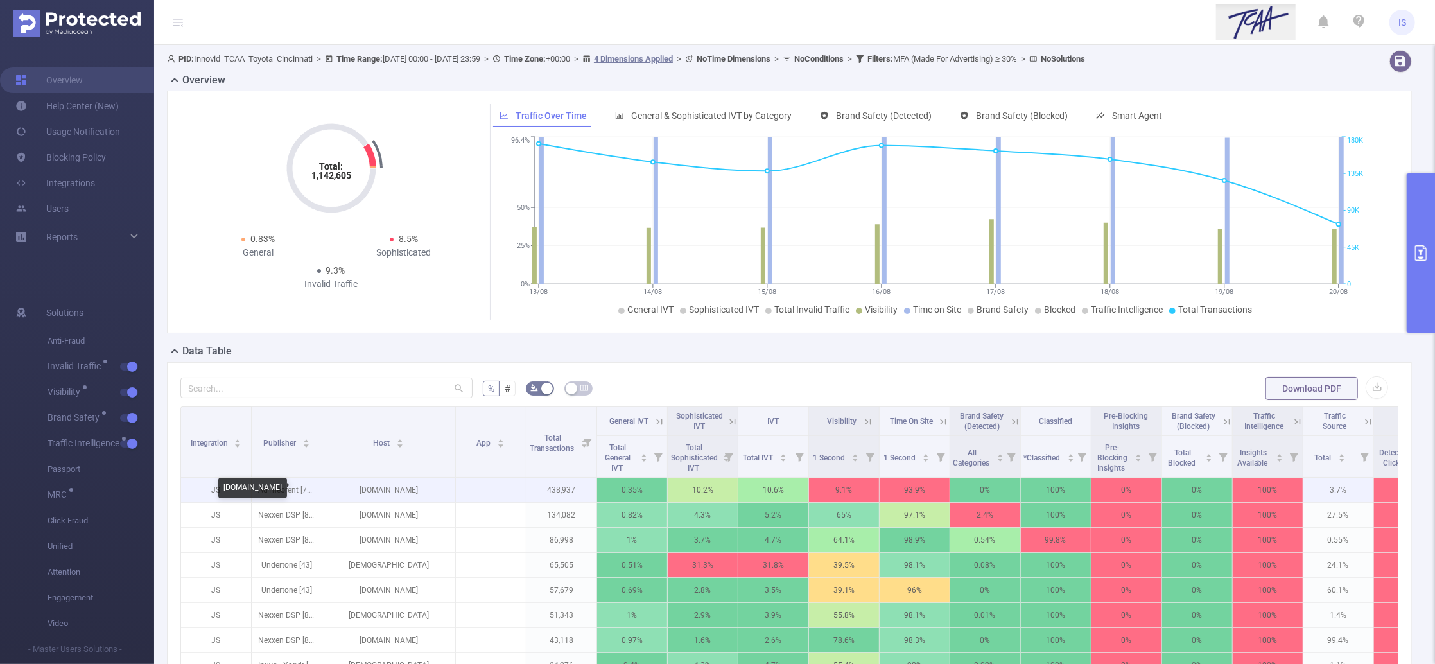
drag, startPoint x: 440, startPoint y: 490, endPoint x: 341, endPoint y: 488, distance: 98.9
click at [341, 488] on p "[DOMAIN_NAME]" at bounding box center [388, 490] width 133 height 24
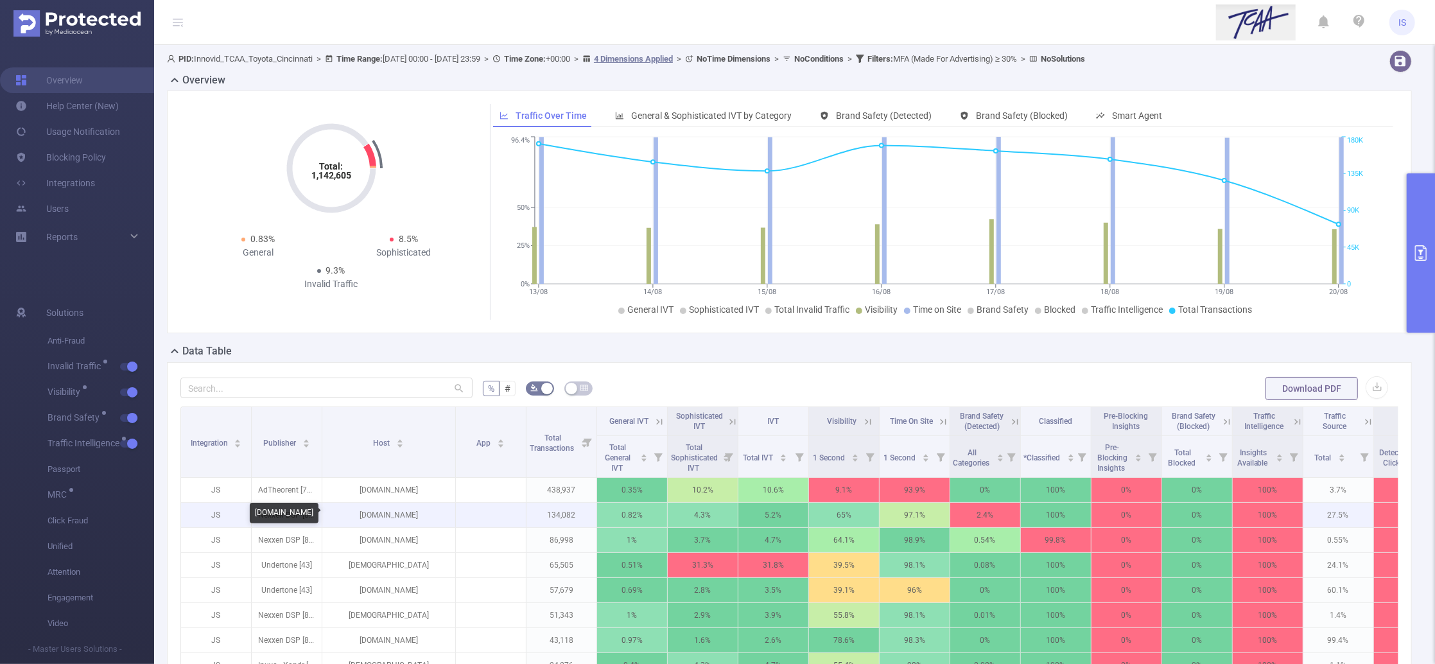
click at [361, 523] on p "healthyglam.net" at bounding box center [388, 515] width 133 height 24
drag, startPoint x: 351, startPoint y: 516, endPoint x: 437, endPoint y: 512, distance: 86.8
click at [437, 512] on p "healthyglam.net" at bounding box center [388, 515] width 133 height 24
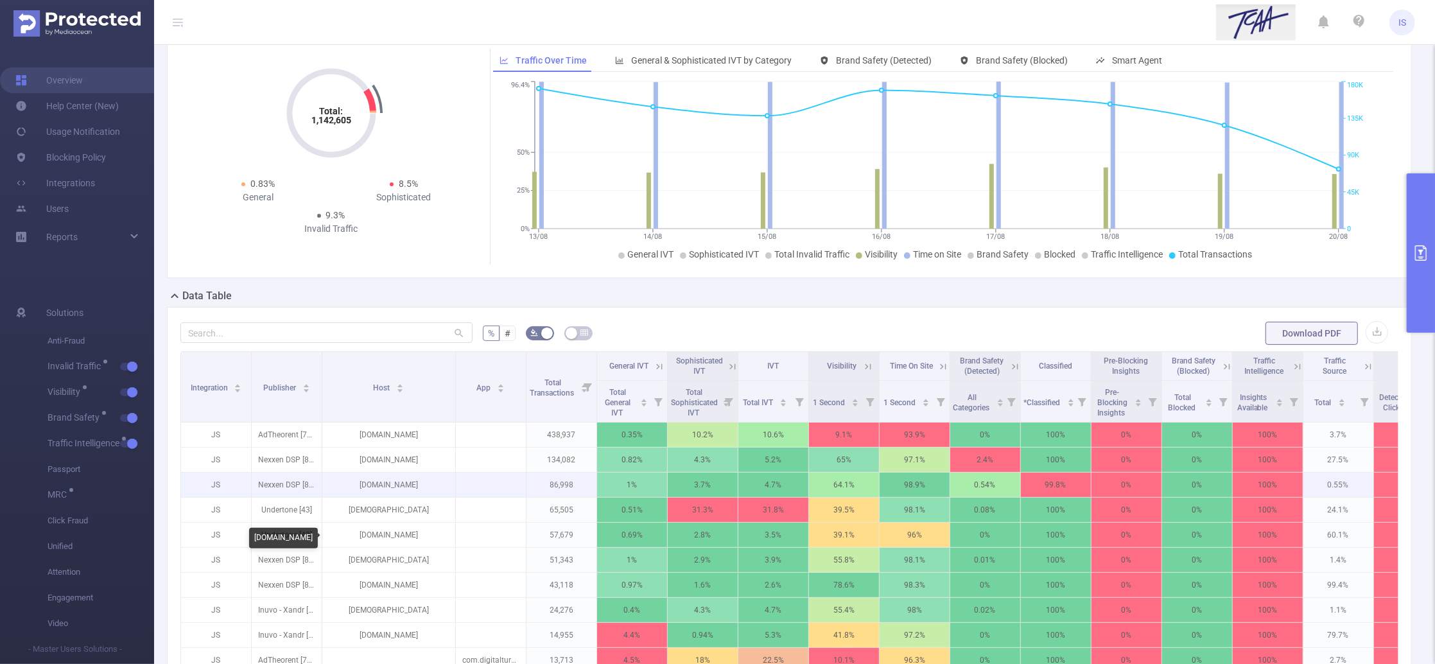
scroll to position [85, 0]
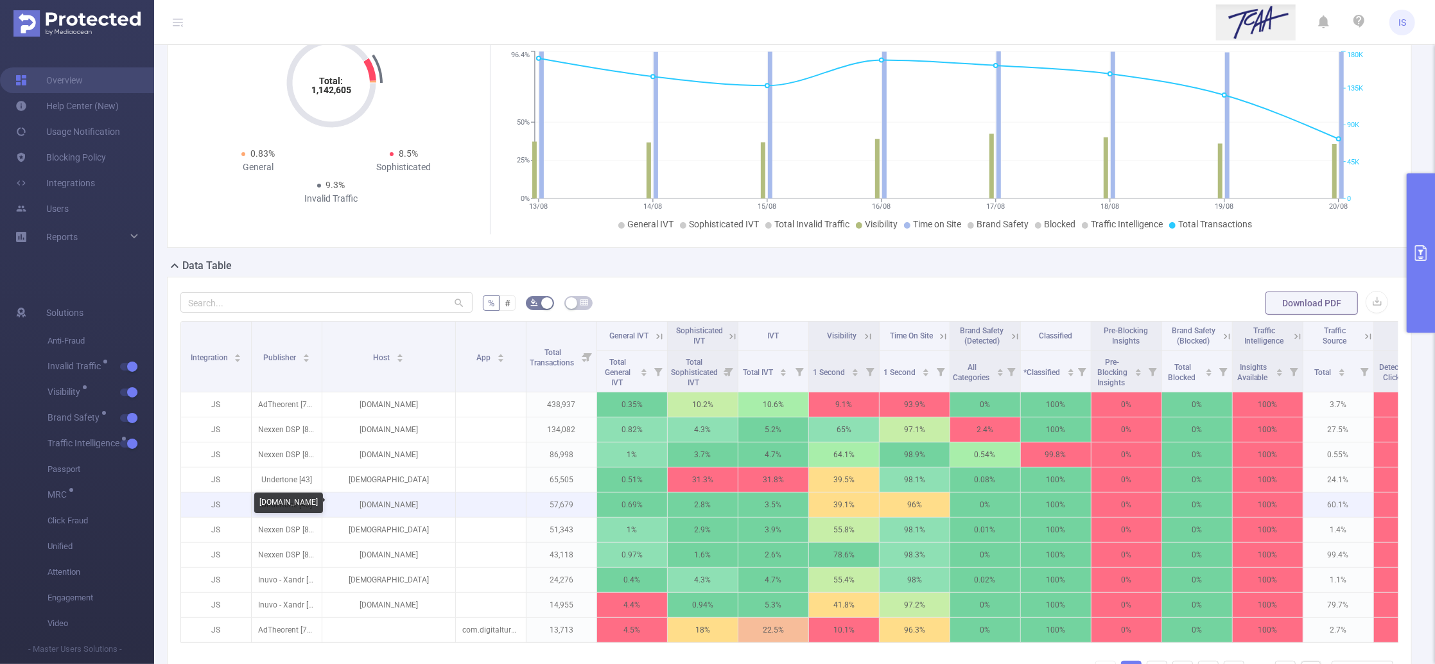
click at [420, 511] on p "moneyinc.com" at bounding box center [388, 504] width 133 height 24
drag, startPoint x: 417, startPoint y: 510, endPoint x: 339, endPoint y: 503, distance: 78.6
click at [339, 503] on p "moneyinc.com" at bounding box center [388, 504] width 133 height 24
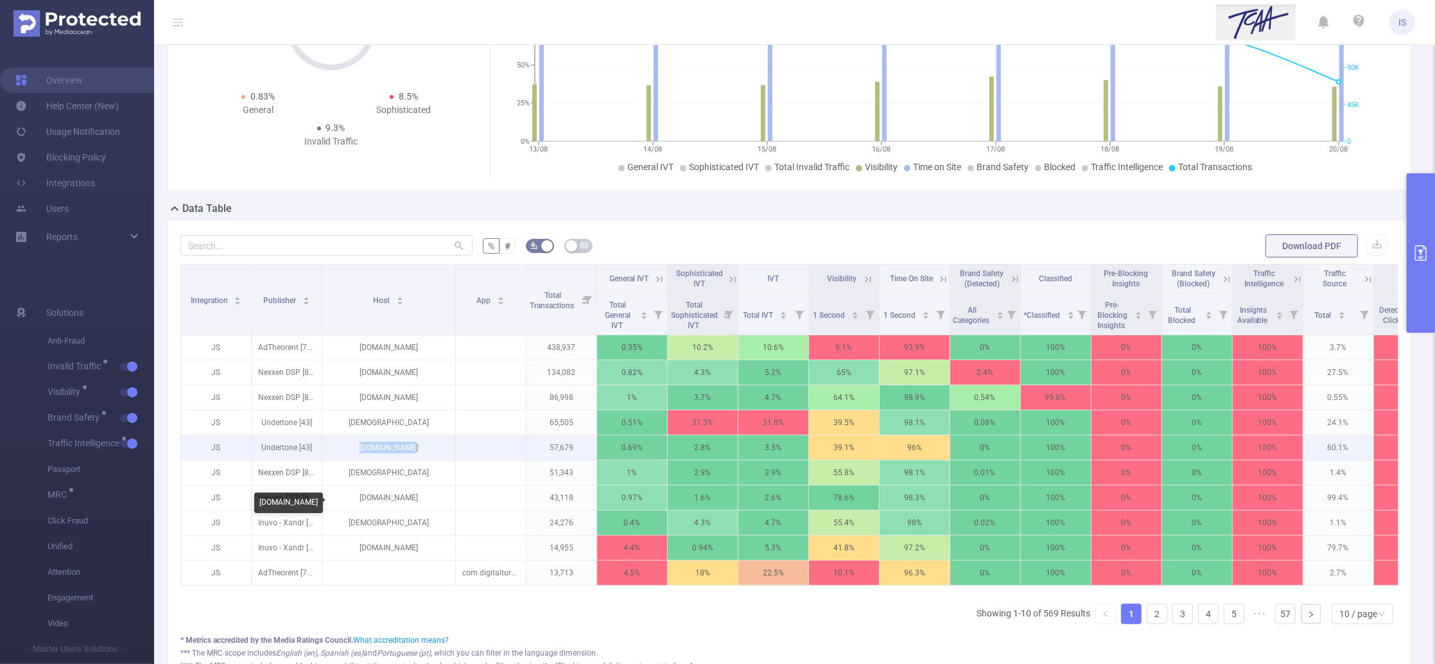
scroll to position [171, 0]
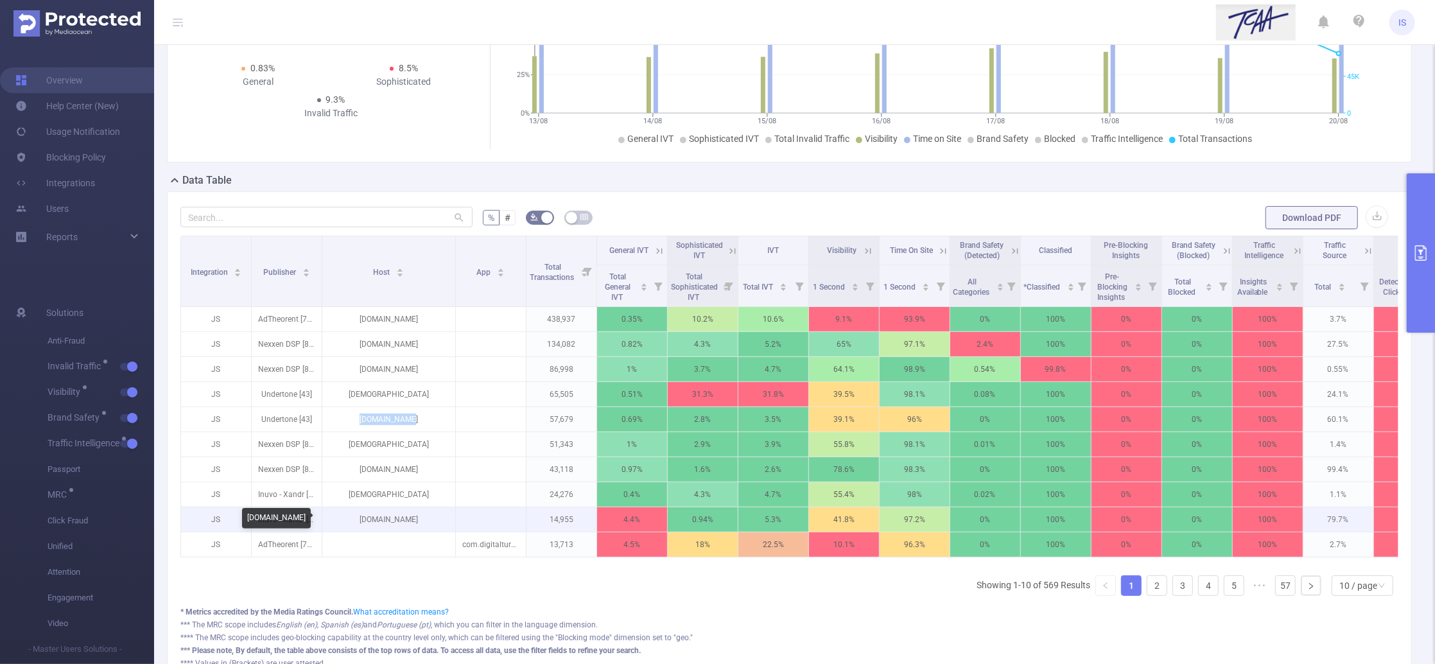
drag, startPoint x: 430, startPoint y: 520, endPoint x: 327, endPoint y: 516, distance: 103.4
click at [327, 516] on p "parentsdome.com" at bounding box center [388, 519] width 133 height 24
copy p "parentsdome.com"
click at [1423, 182] on button "primary" at bounding box center [1421, 252] width 28 height 159
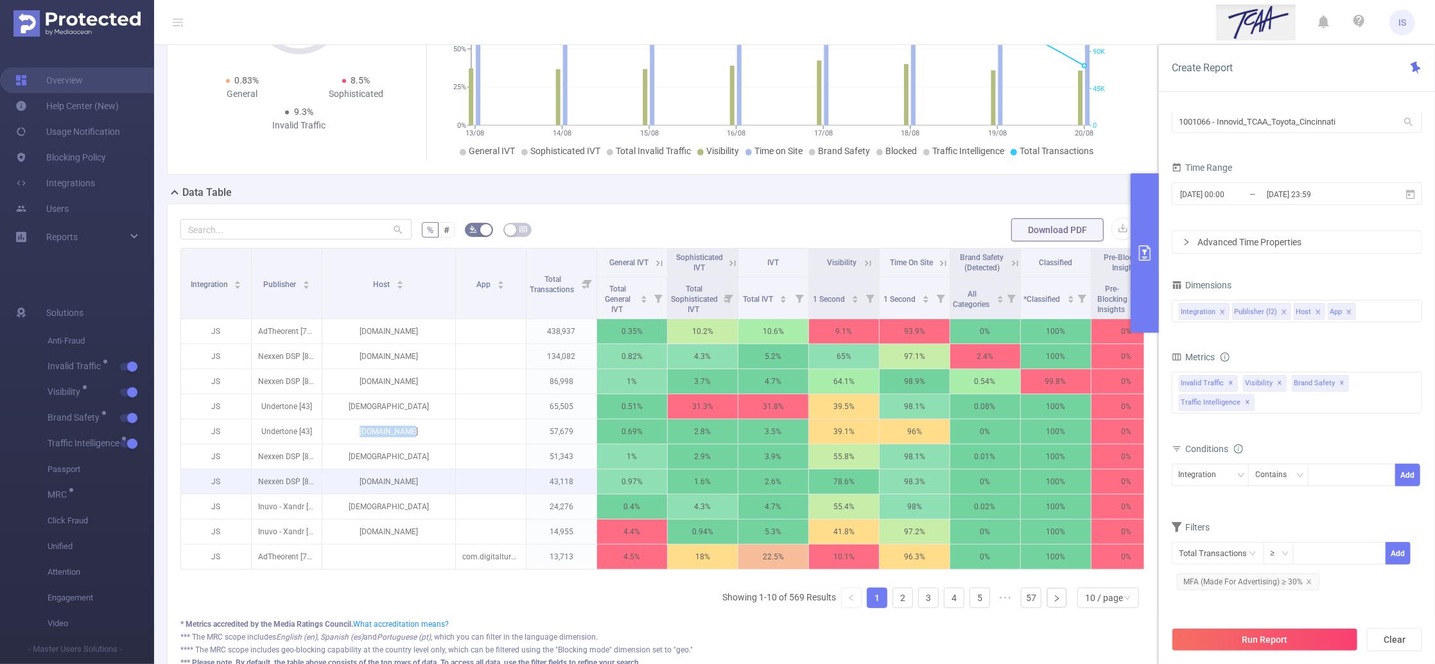
scroll to position [0, 0]
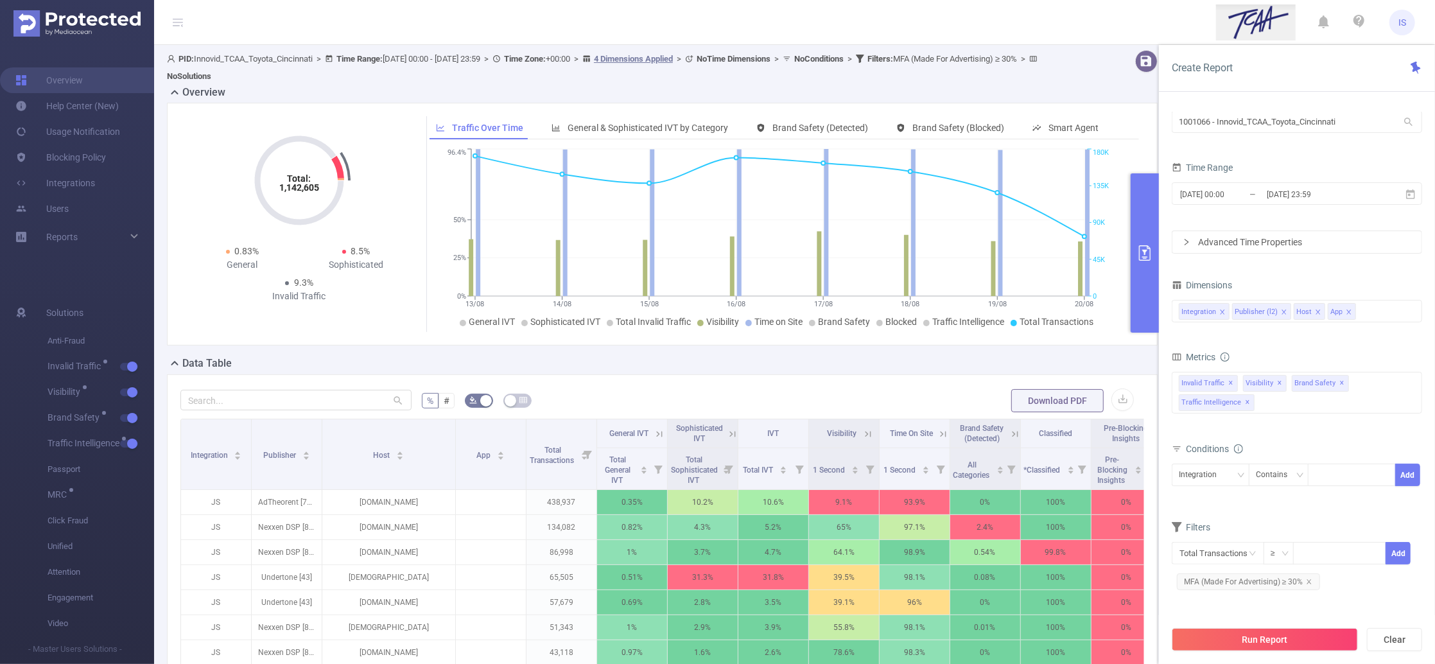
click at [824, 339] on div "Total: 1,142,605 Total: 1,142,605 0.83% General 8.5% Sophisticated 9.3% Invalid…" at bounding box center [662, 224] width 991 height 243
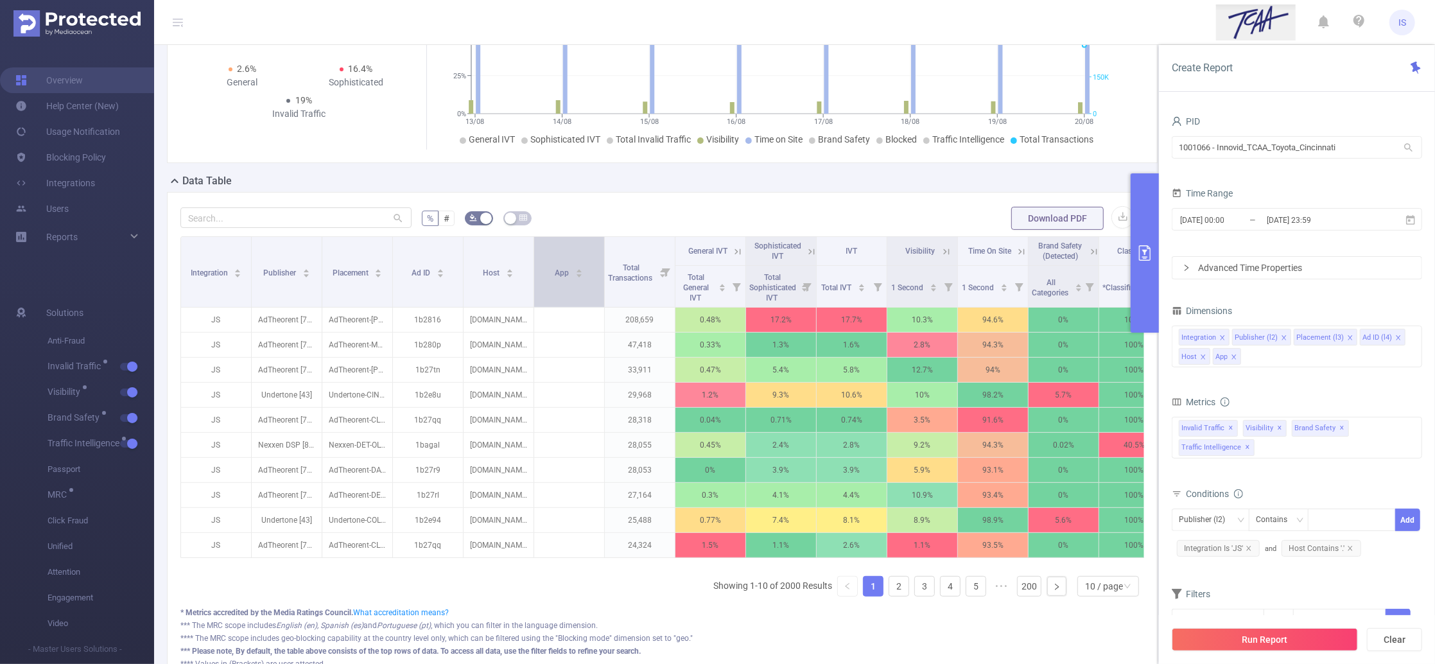
scroll to position [171, 0]
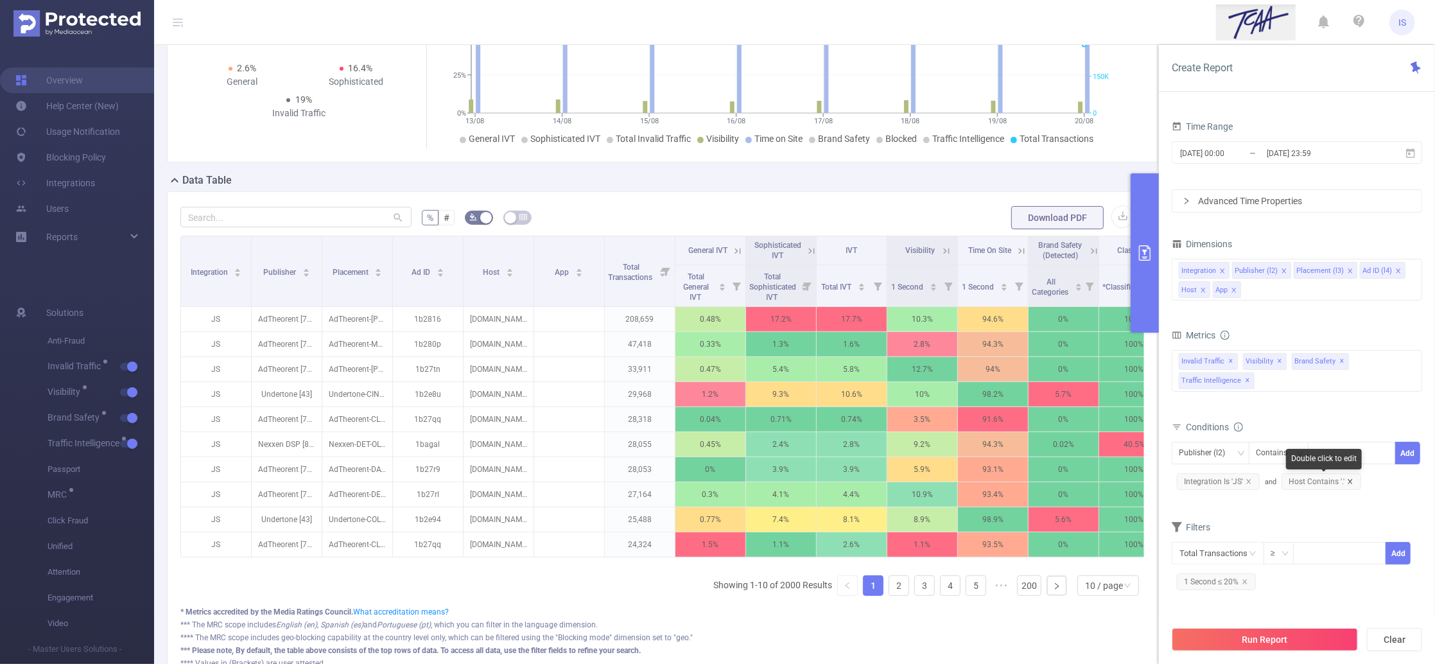
click at [1349, 483] on icon "icon: close" at bounding box center [1350, 481] width 6 height 6
click at [1221, 644] on button "Run Report" at bounding box center [1265, 639] width 186 height 23
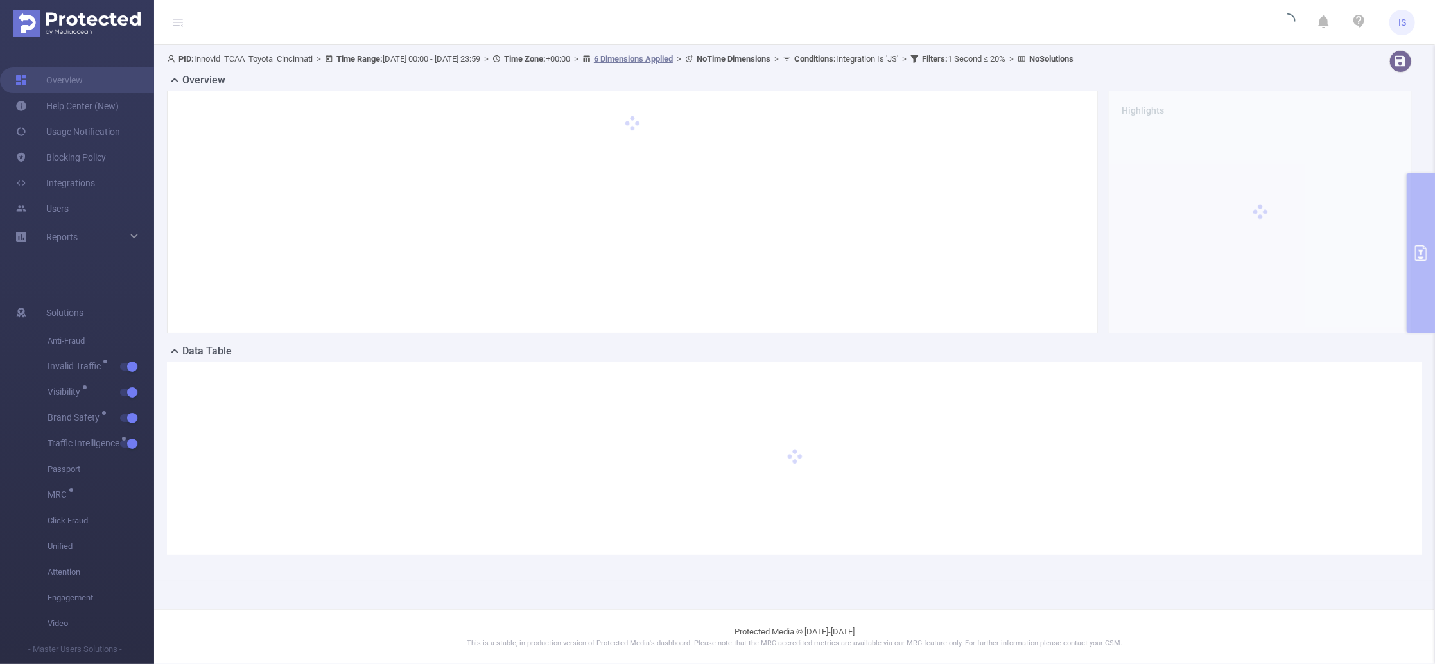
scroll to position [0, 0]
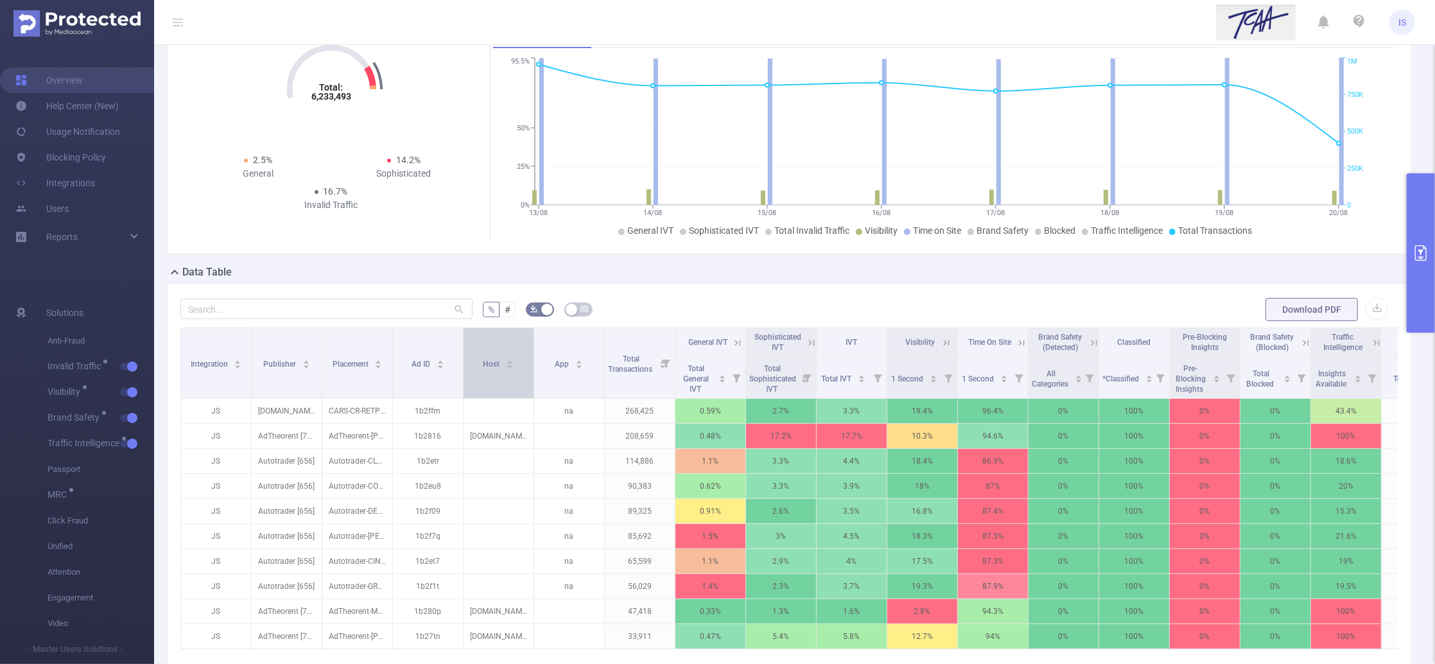
scroll to position [171, 0]
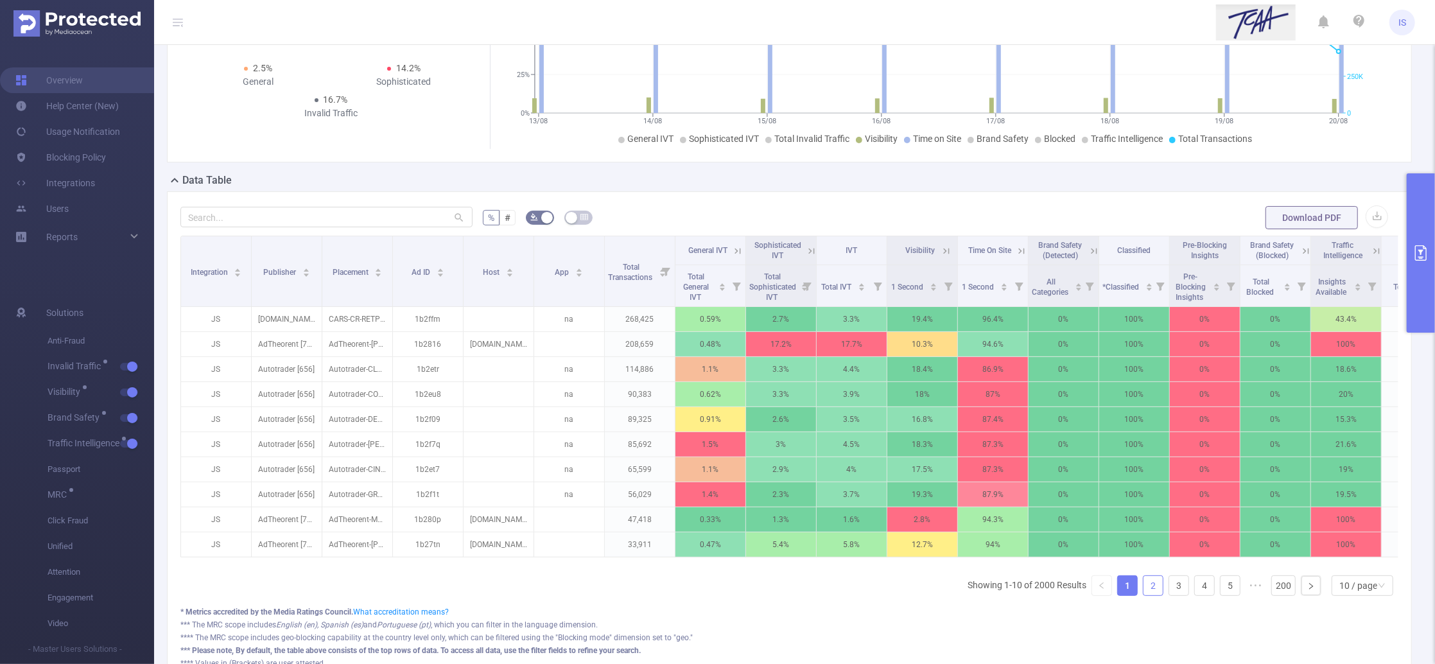
click at [1143, 595] on link "2" at bounding box center [1152, 585] width 19 height 19
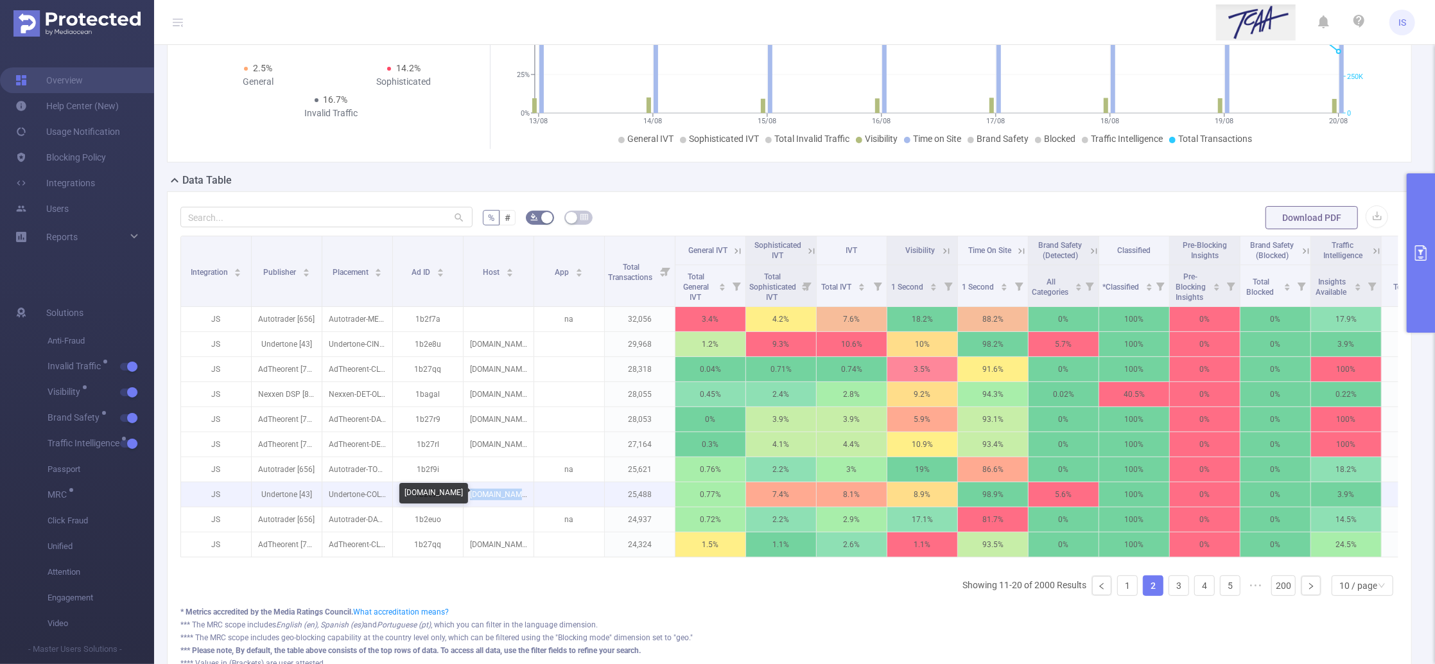
drag, startPoint x: 526, startPoint y: 498, endPoint x: 476, endPoint y: 492, distance: 49.8
click at [476, 492] on p "[DOMAIN_NAME]" at bounding box center [498, 494] width 70 height 24
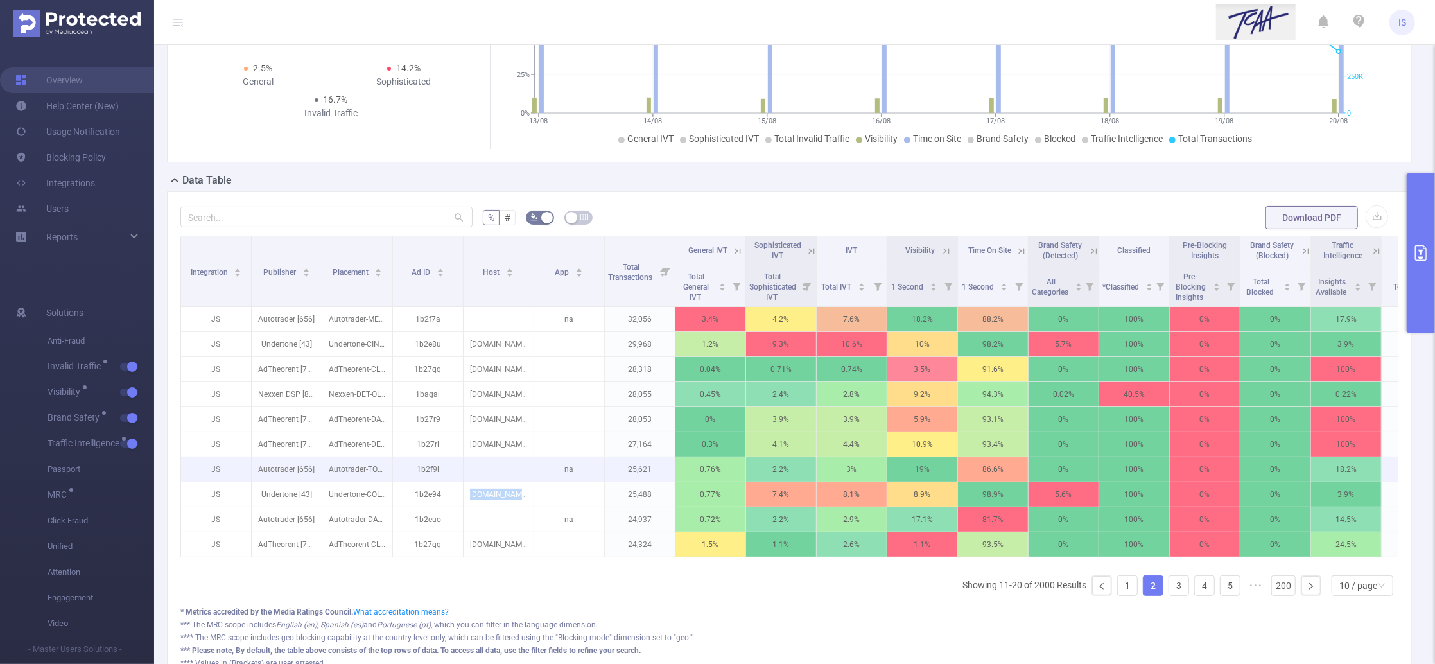
copy p "[DOMAIN_NAME]"
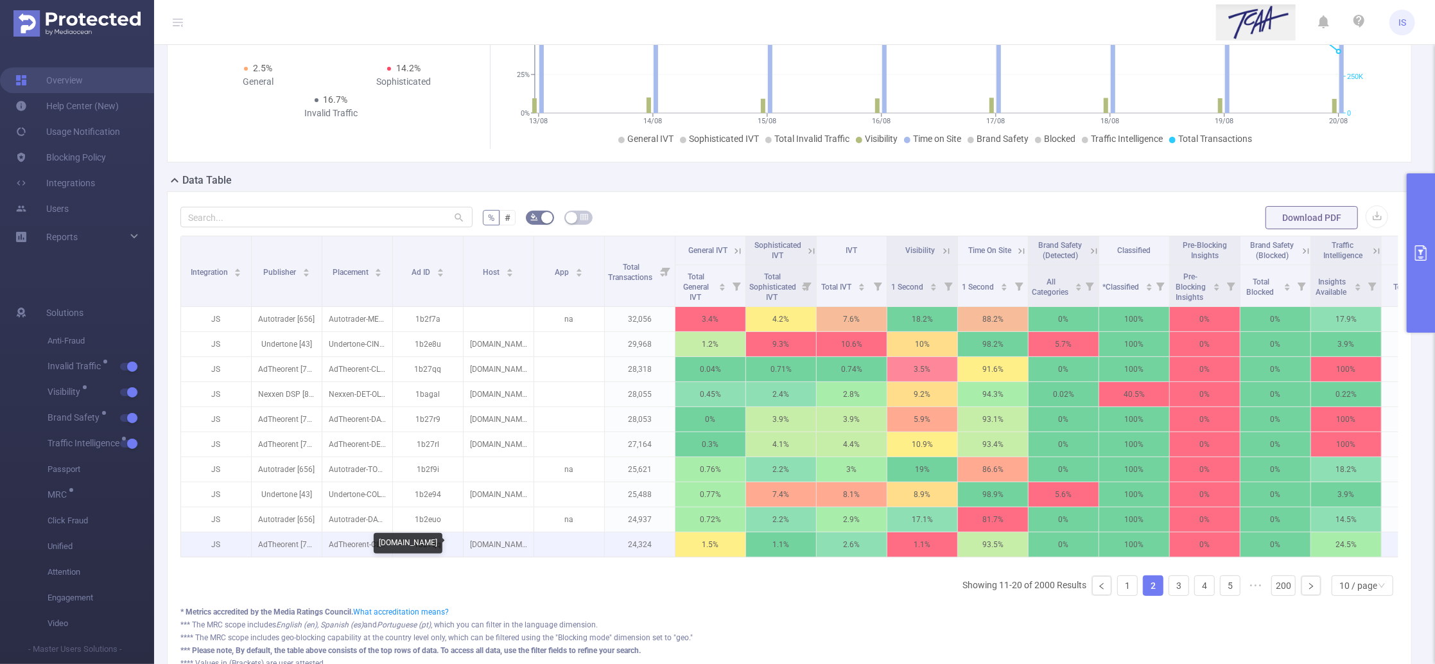
click at [482, 542] on p "[DOMAIN_NAME]" at bounding box center [498, 544] width 70 height 24
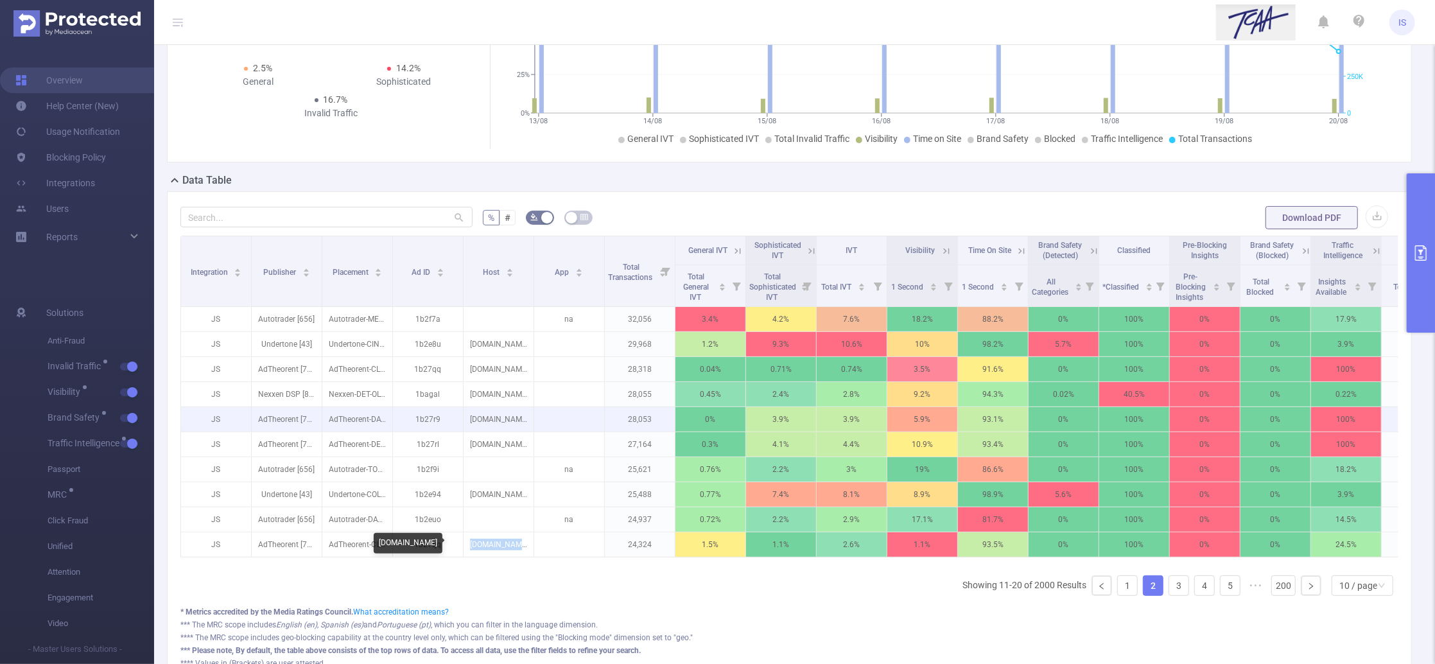
copy p "[DOMAIN_NAME]"
click at [1118, 595] on link "1" at bounding box center [1127, 585] width 19 height 19
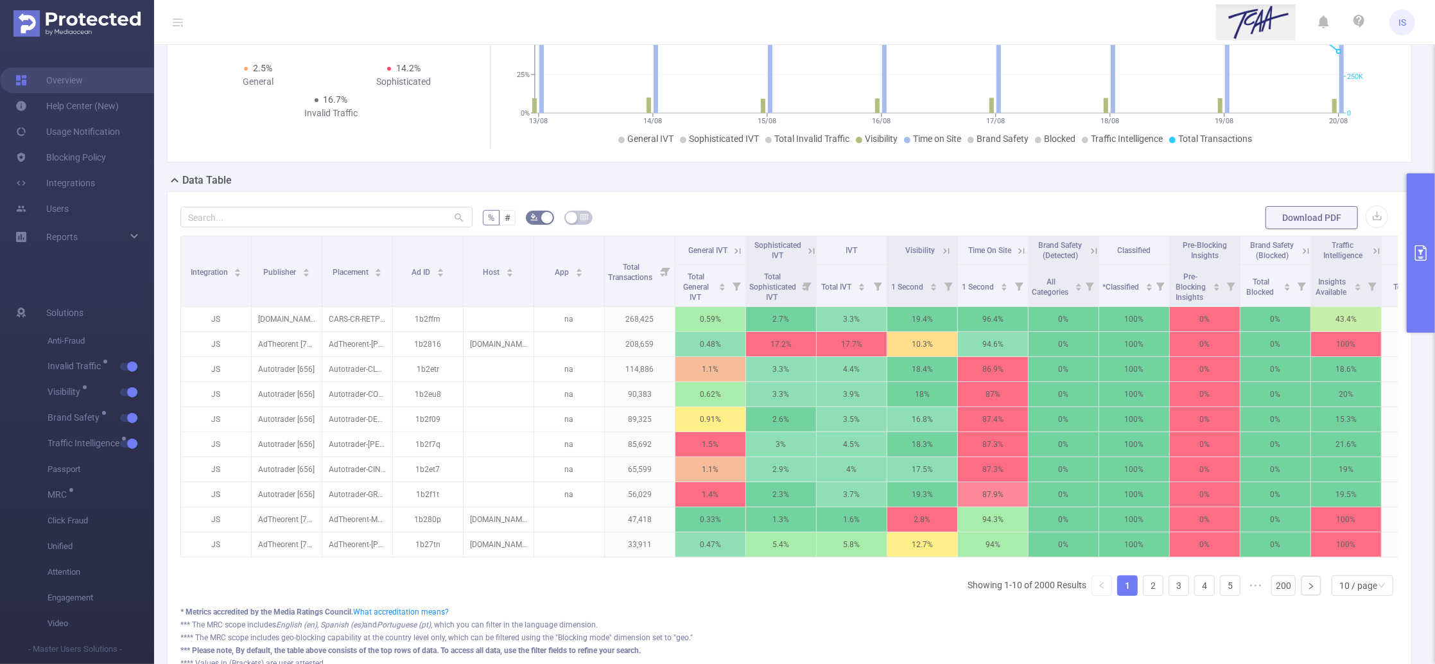
click at [1423, 200] on button "primary" at bounding box center [1421, 252] width 28 height 159
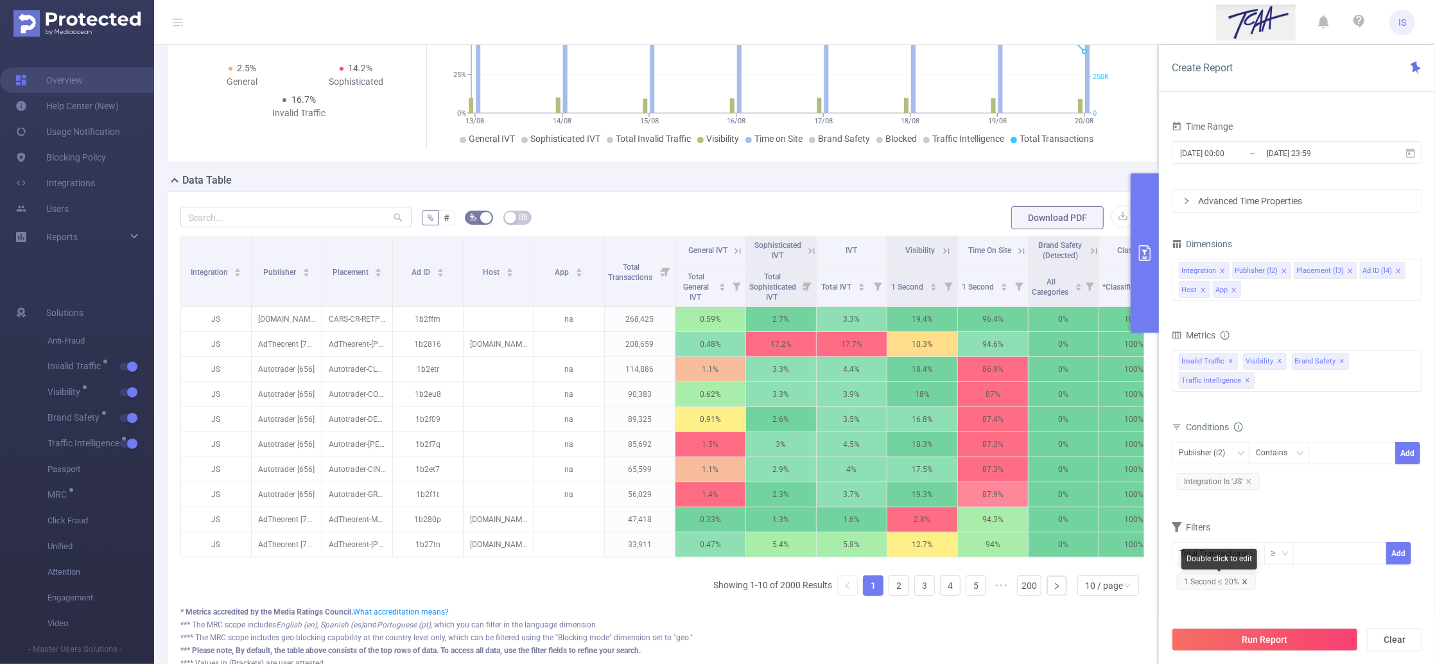
click at [1243, 580] on icon "icon: close" at bounding box center [1245, 581] width 6 height 6
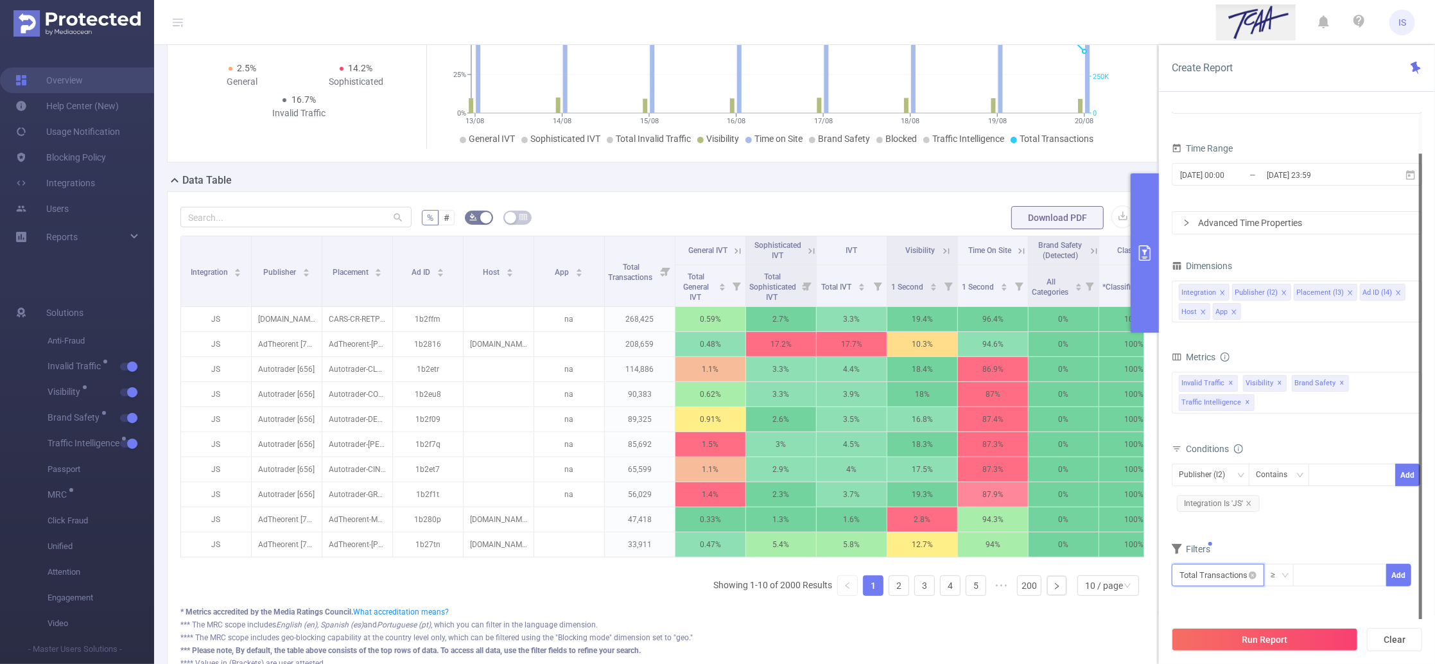
click at [1231, 570] on input "text" at bounding box center [1218, 575] width 92 height 22
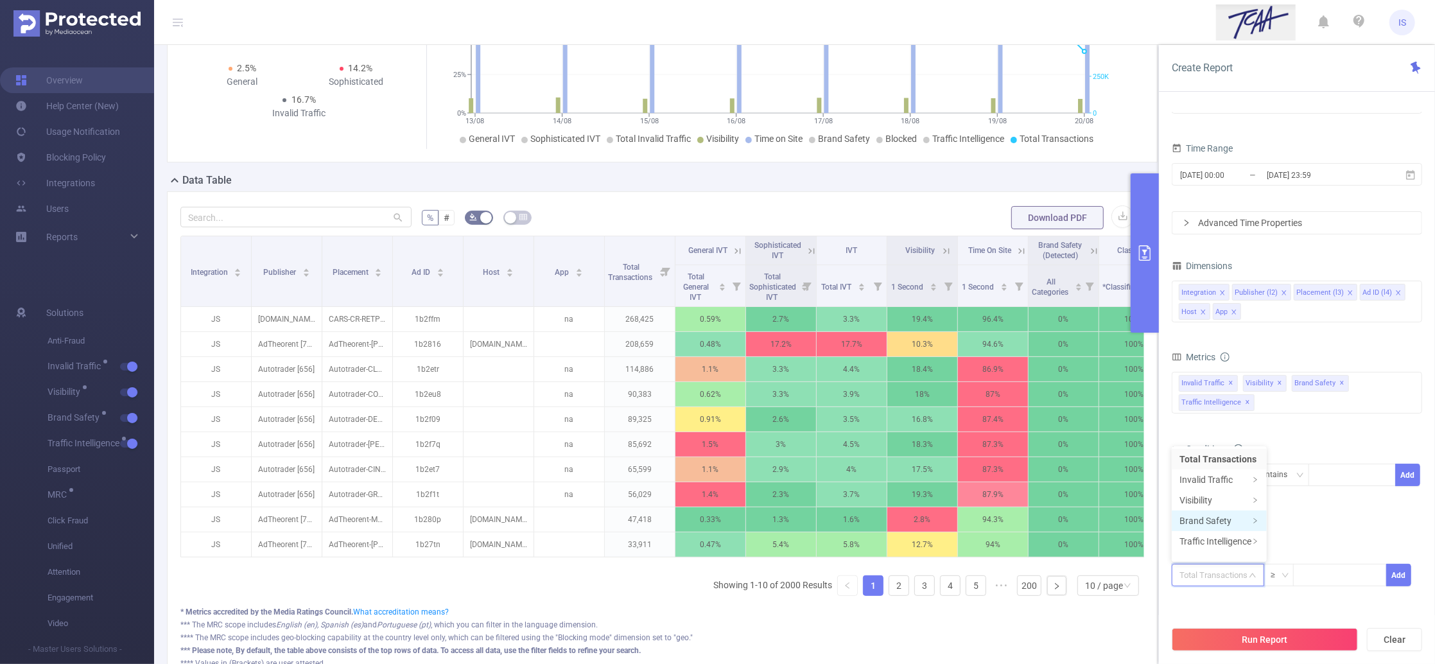
click at [1217, 516] on li "Brand Safety" at bounding box center [1219, 520] width 95 height 21
click at [1306, 458] on li "Brand Safety (Detected)" at bounding box center [1326, 459] width 119 height 21
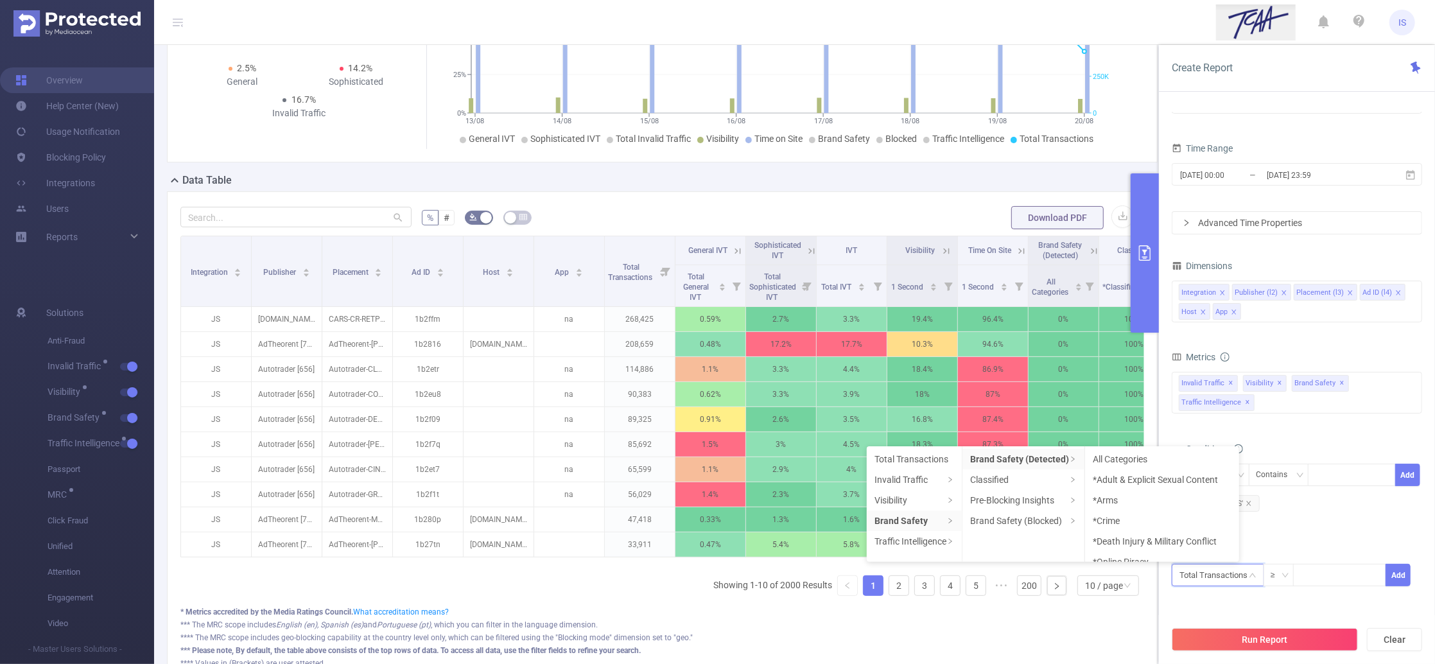
drag, startPoint x: 1148, startPoint y: 458, endPoint x: 1162, endPoint y: 460, distance: 13.6
click at [1152, 458] on li "All Categories" at bounding box center [1162, 459] width 154 height 21
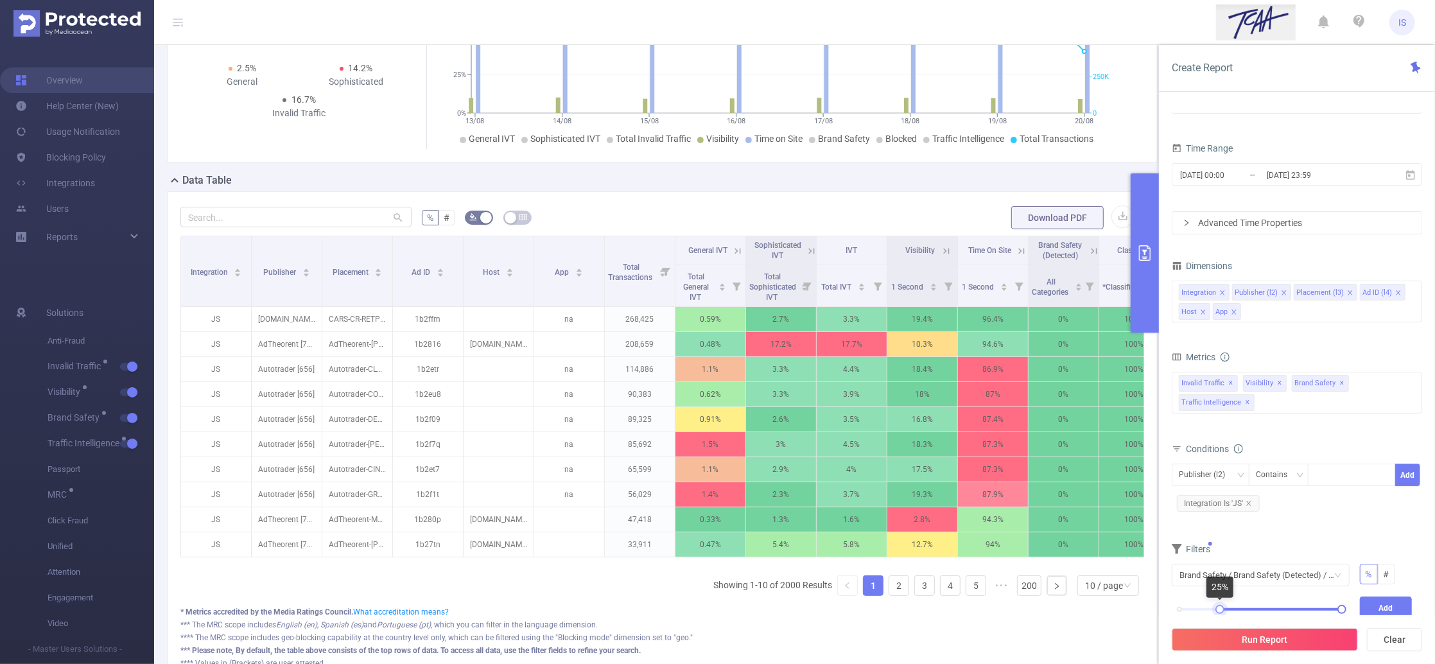
drag, startPoint x: 1179, startPoint y: 608, endPoint x: 1219, endPoint y: 609, distance: 40.4
click at [1219, 609] on div at bounding box center [1219, 609] width 9 height 9
click at [1389, 609] on button "Add" at bounding box center [1386, 607] width 53 height 22
click at [1286, 639] on button "Run Report" at bounding box center [1265, 639] width 186 height 23
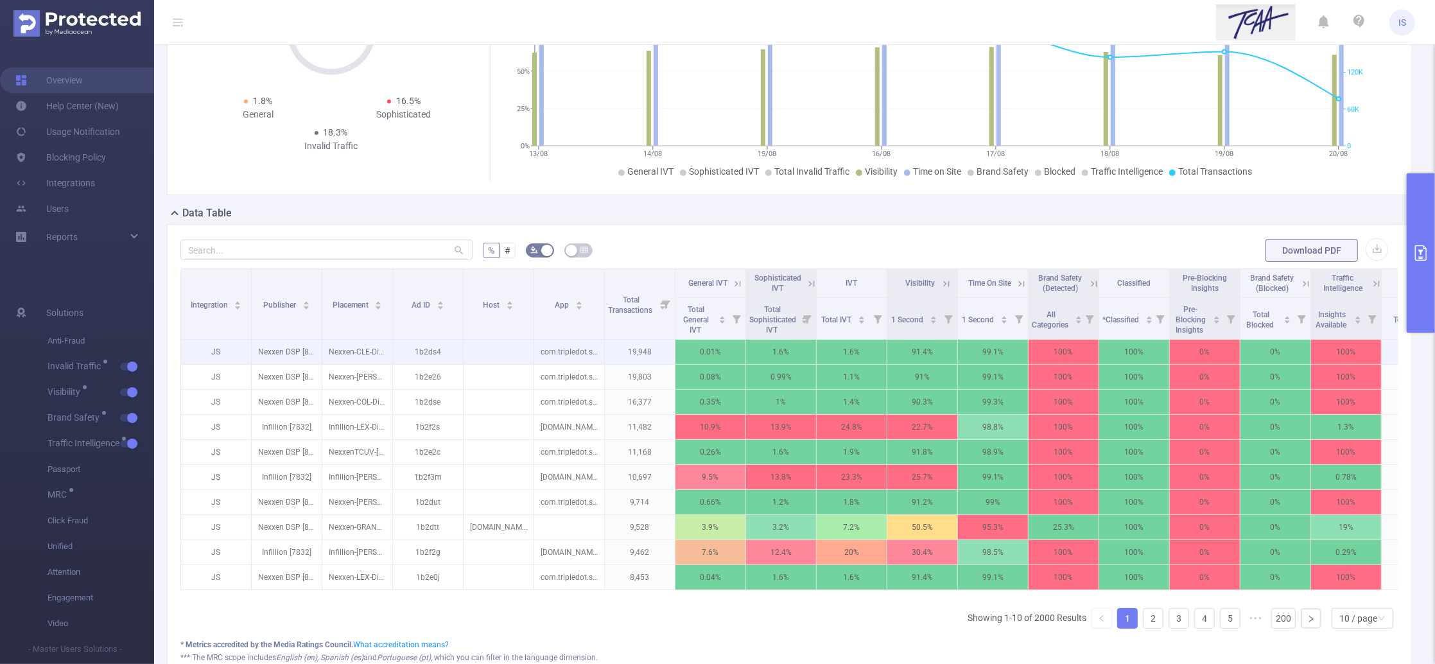
scroll to position [171, 0]
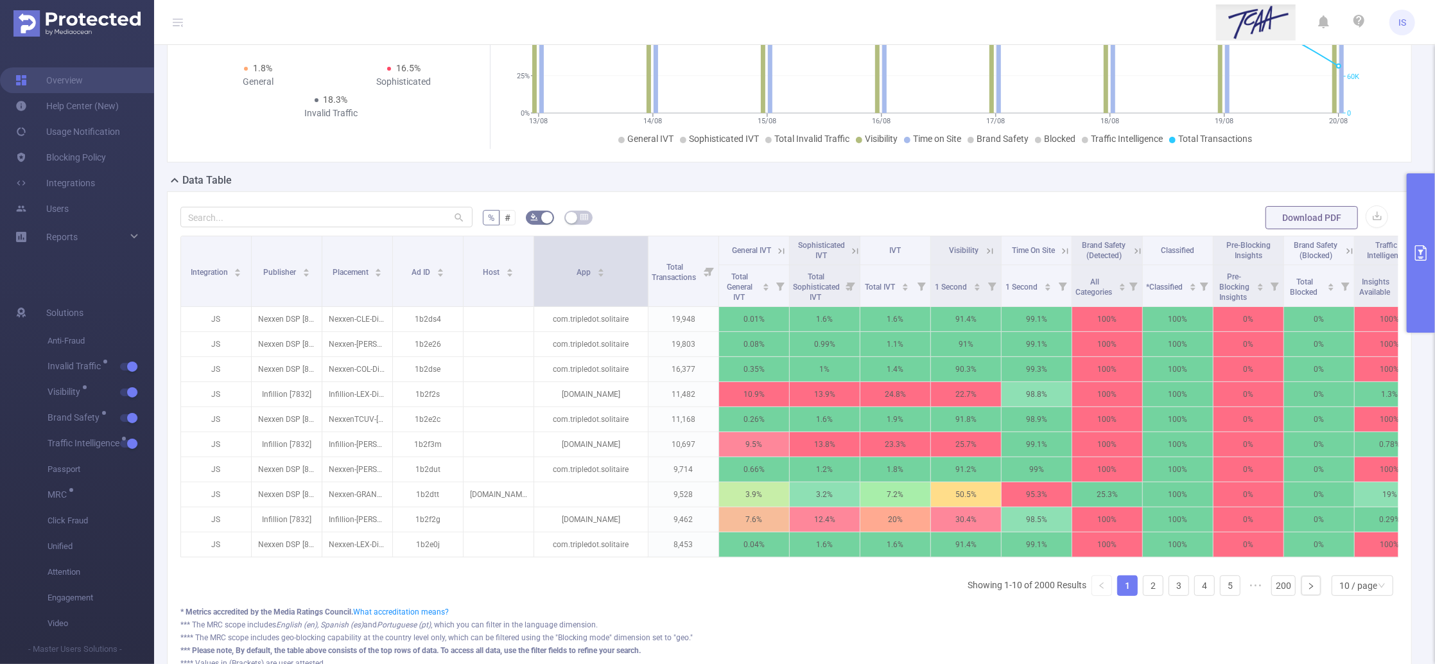
drag, startPoint x: 603, startPoint y: 285, endPoint x: 646, endPoint y: 284, distance: 43.7
click at [646, 284] on span at bounding box center [648, 271] width 6 height 70
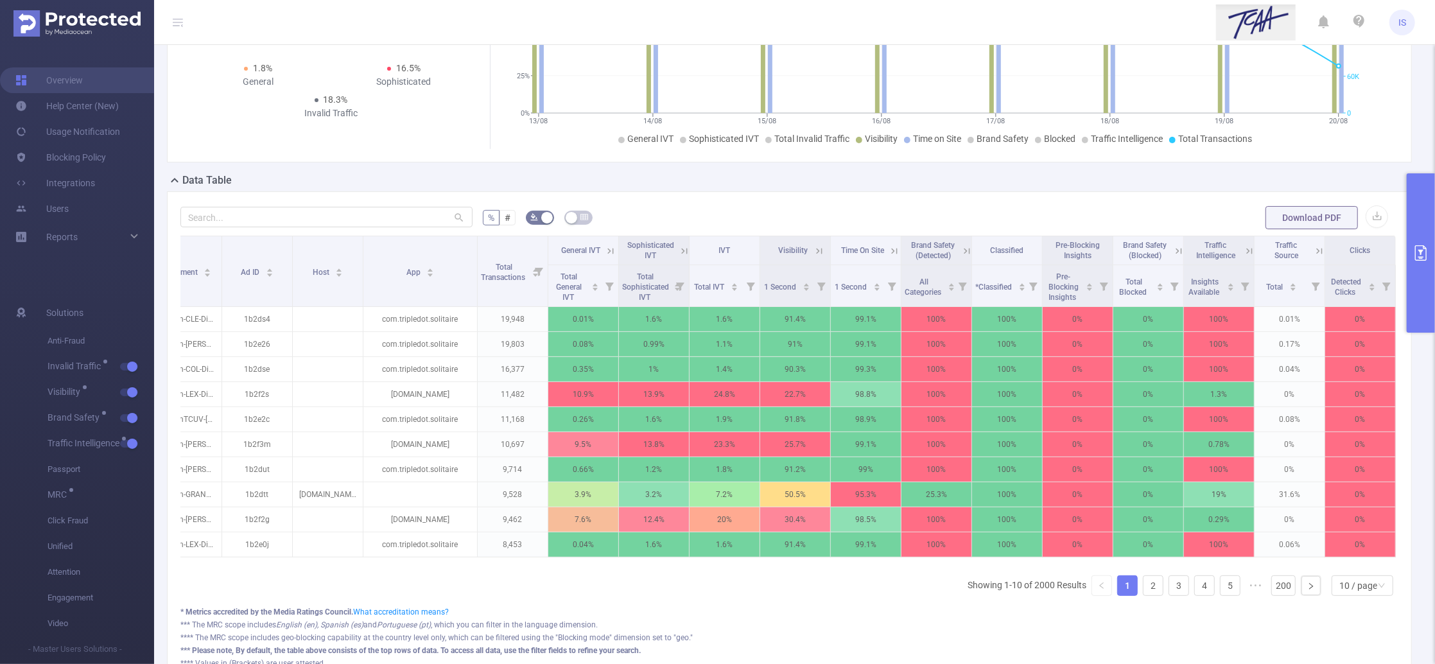
click at [961, 250] on icon at bounding box center [967, 251] width 12 height 12
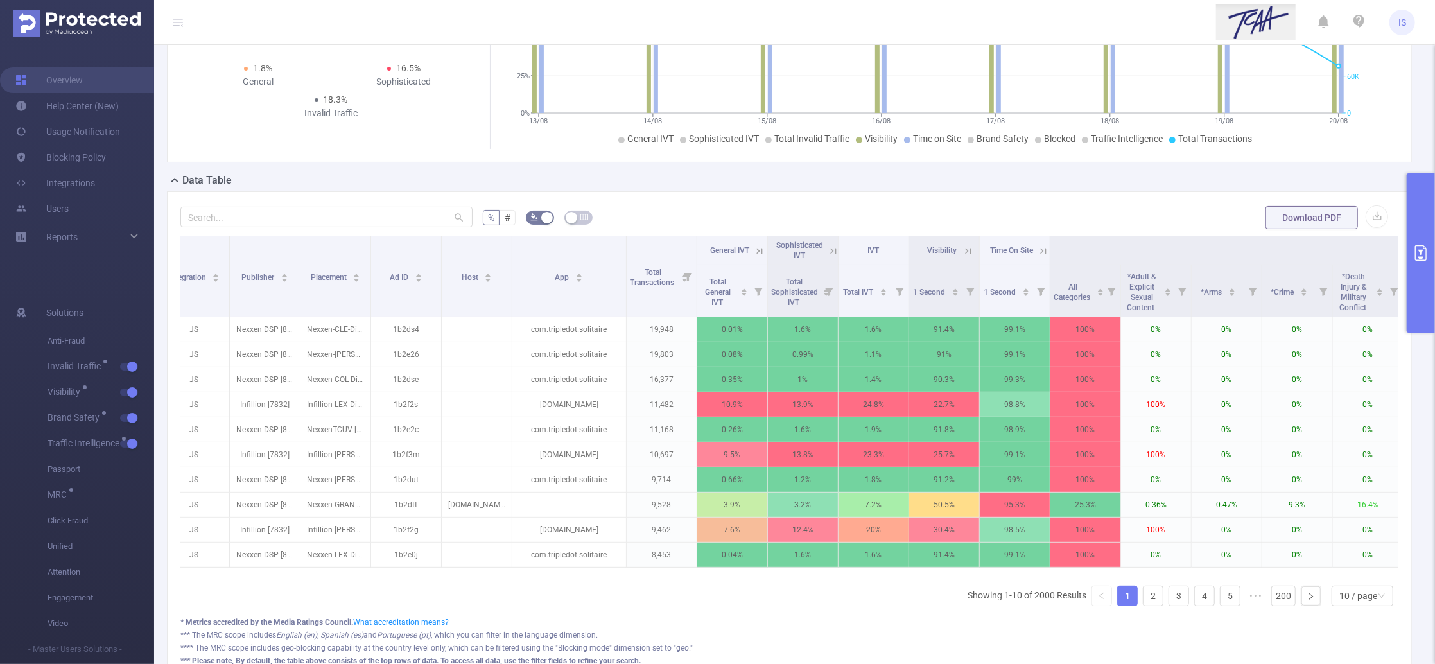
scroll to position [0, 0]
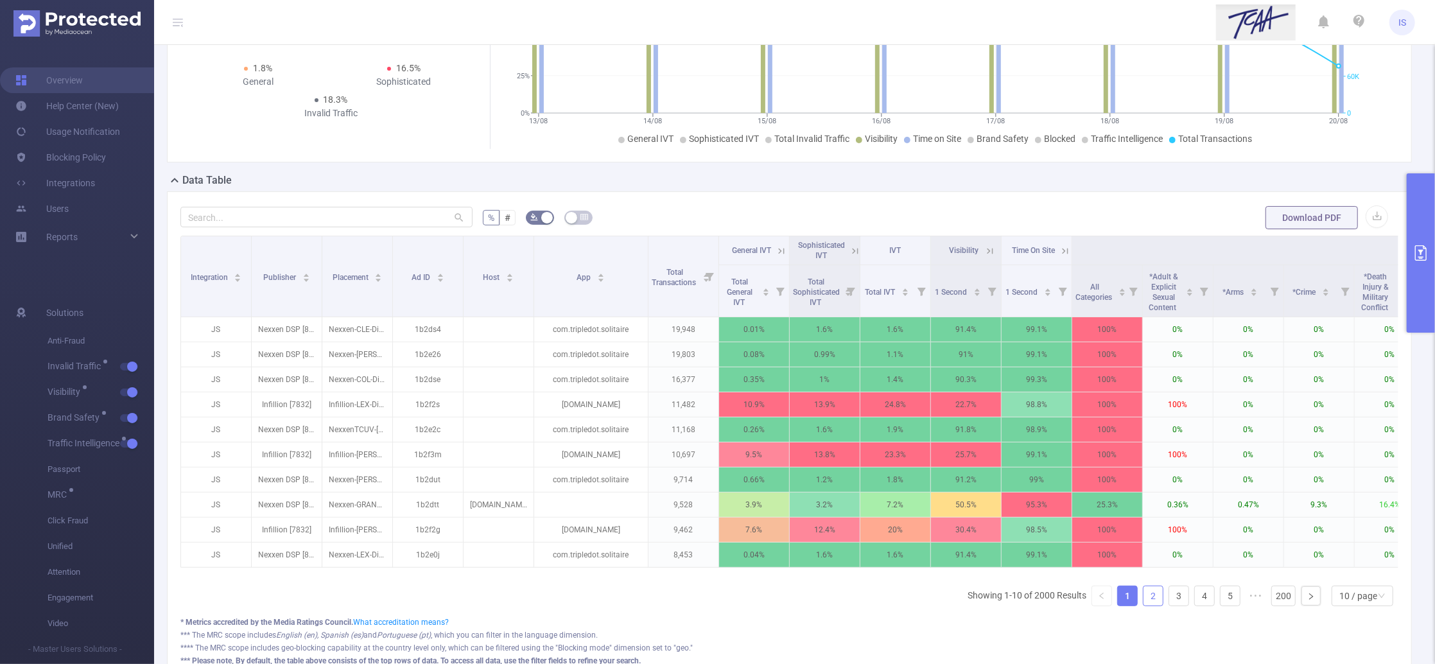
click at [1143, 605] on link "2" at bounding box center [1152, 595] width 19 height 19
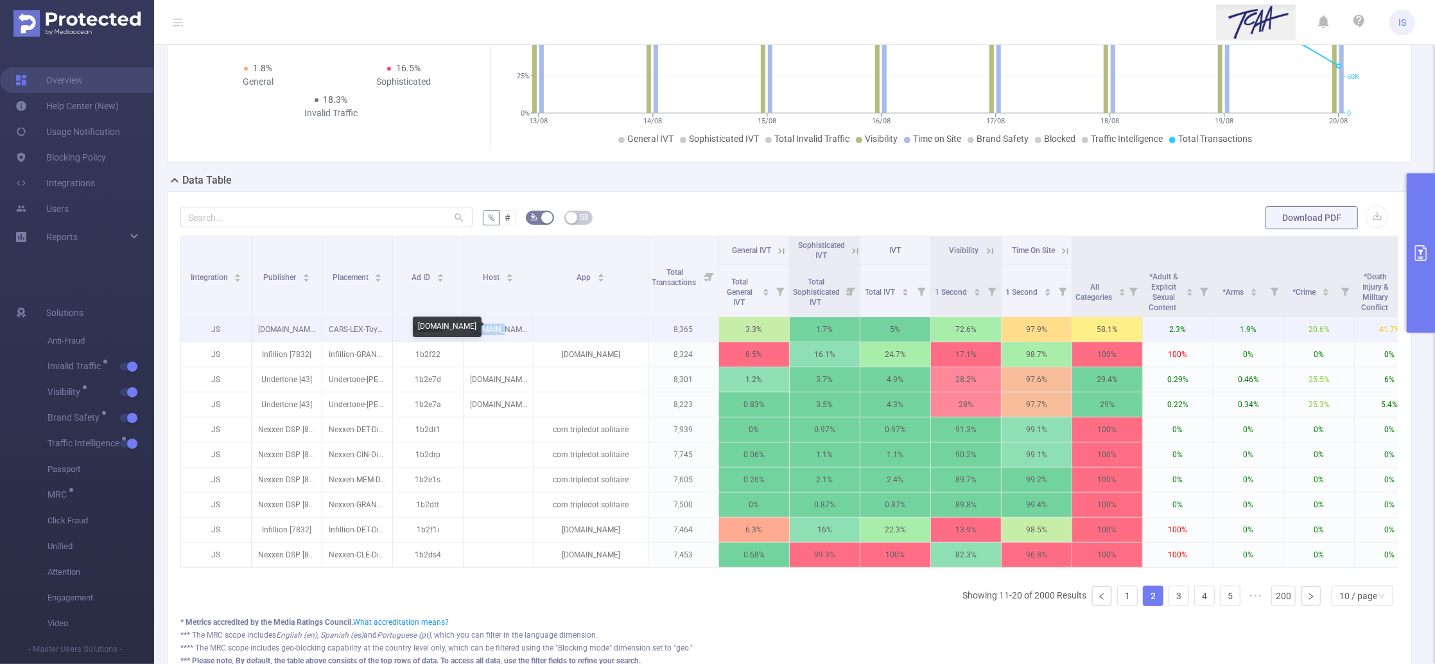
drag, startPoint x: 518, startPoint y: 331, endPoint x: 480, endPoint y: 332, distance: 37.9
click at [480, 332] on p "[DOMAIN_NAME]" at bounding box center [498, 329] width 70 height 24
click at [515, 329] on p "[DOMAIN_NAME]" at bounding box center [498, 329] width 70 height 24
drag, startPoint x: 526, startPoint y: 331, endPoint x: 481, endPoint y: 324, distance: 45.4
click at [481, 324] on p "[DOMAIN_NAME]" at bounding box center [498, 329] width 70 height 24
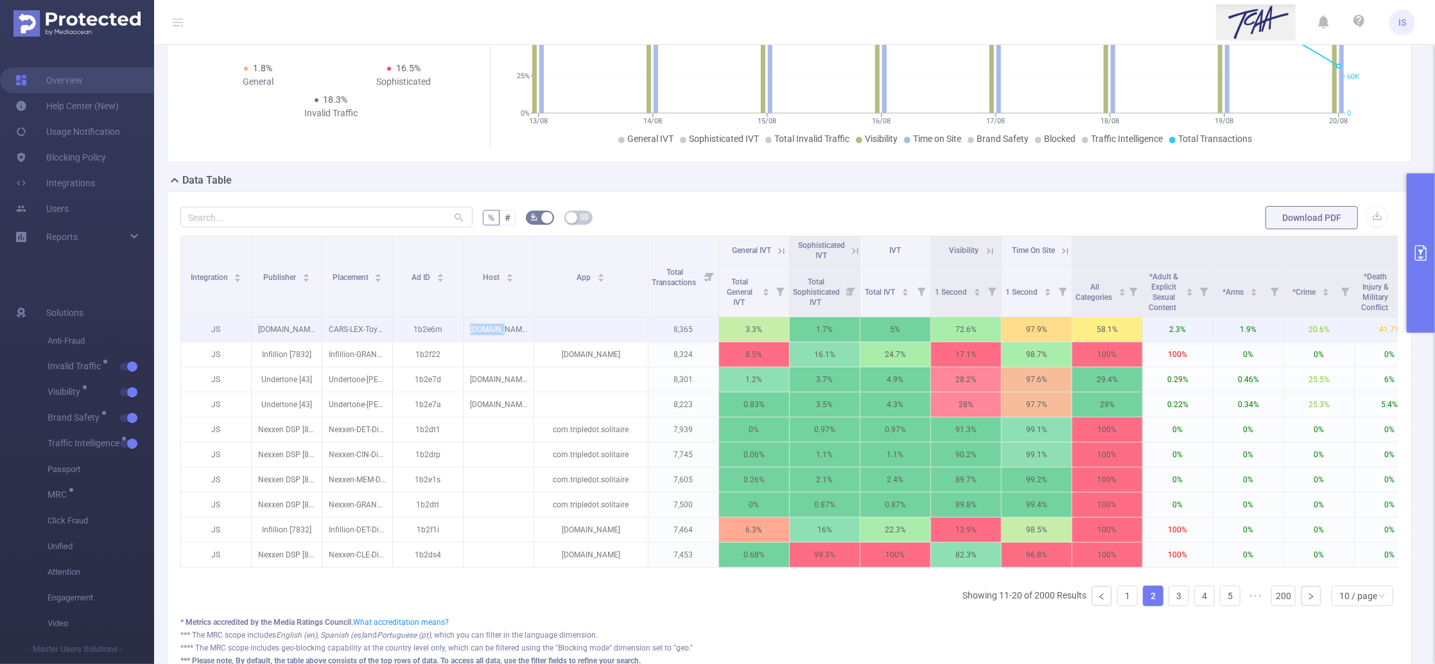
click at [498, 331] on p "[DOMAIN_NAME]" at bounding box center [498, 329] width 70 height 24
drag, startPoint x: 516, startPoint y: 331, endPoint x: 472, endPoint y: 327, distance: 43.8
click at [472, 327] on p "[DOMAIN_NAME]" at bounding box center [498, 329] width 70 height 24
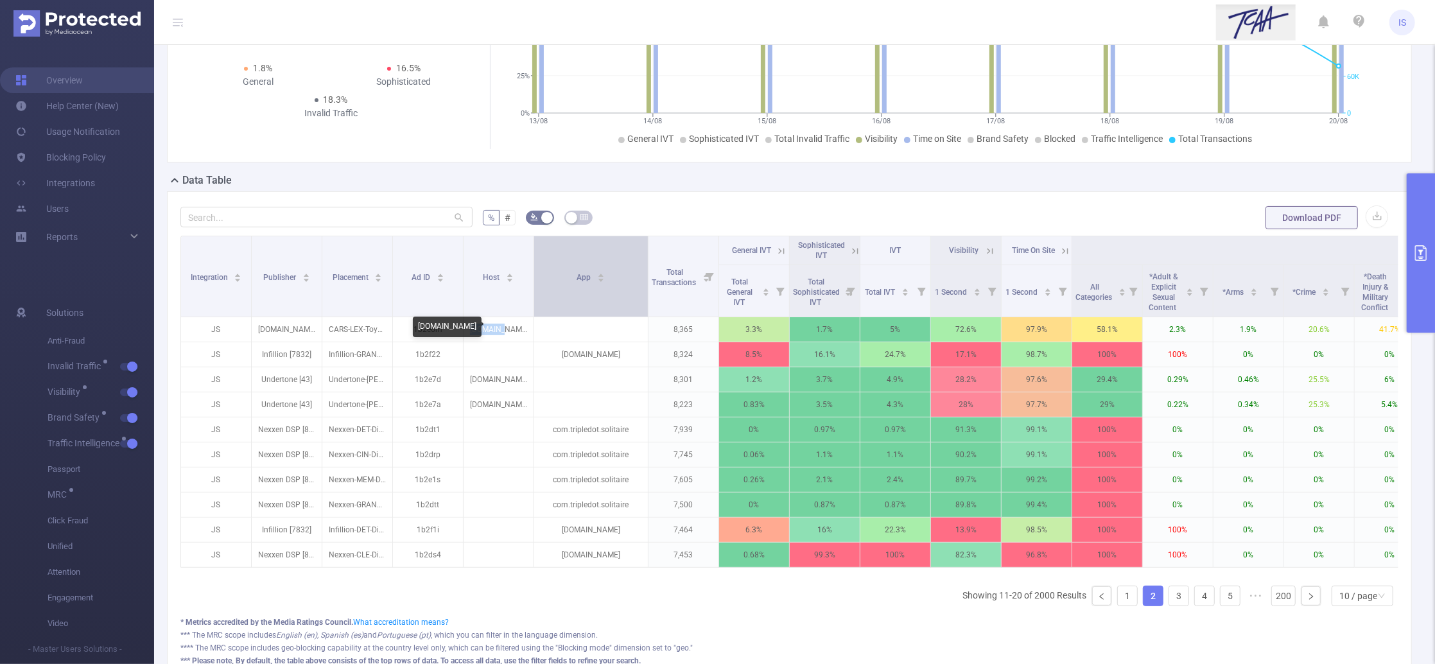
copy p "[DOMAIN_NAME]"
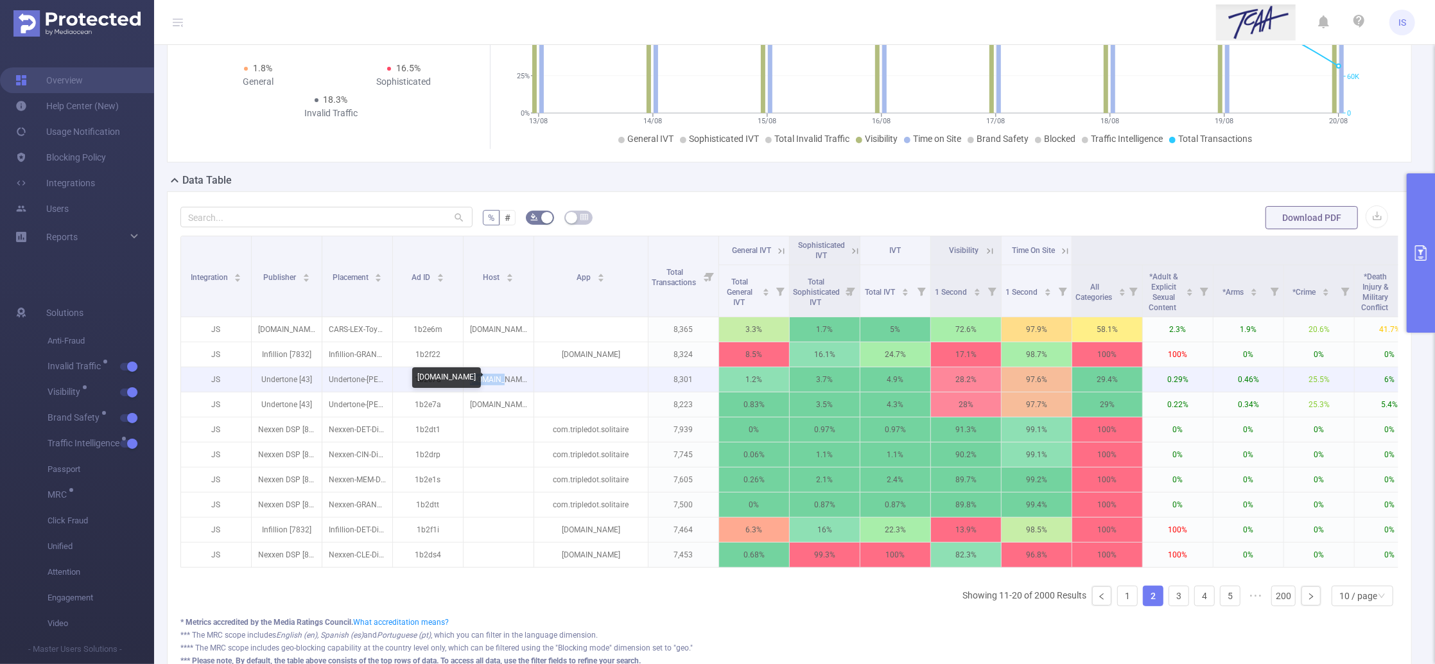
drag, startPoint x: 516, startPoint y: 377, endPoint x: 476, endPoint y: 380, distance: 40.5
click at [476, 380] on p "[DOMAIN_NAME]" at bounding box center [498, 379] width 70 height 24
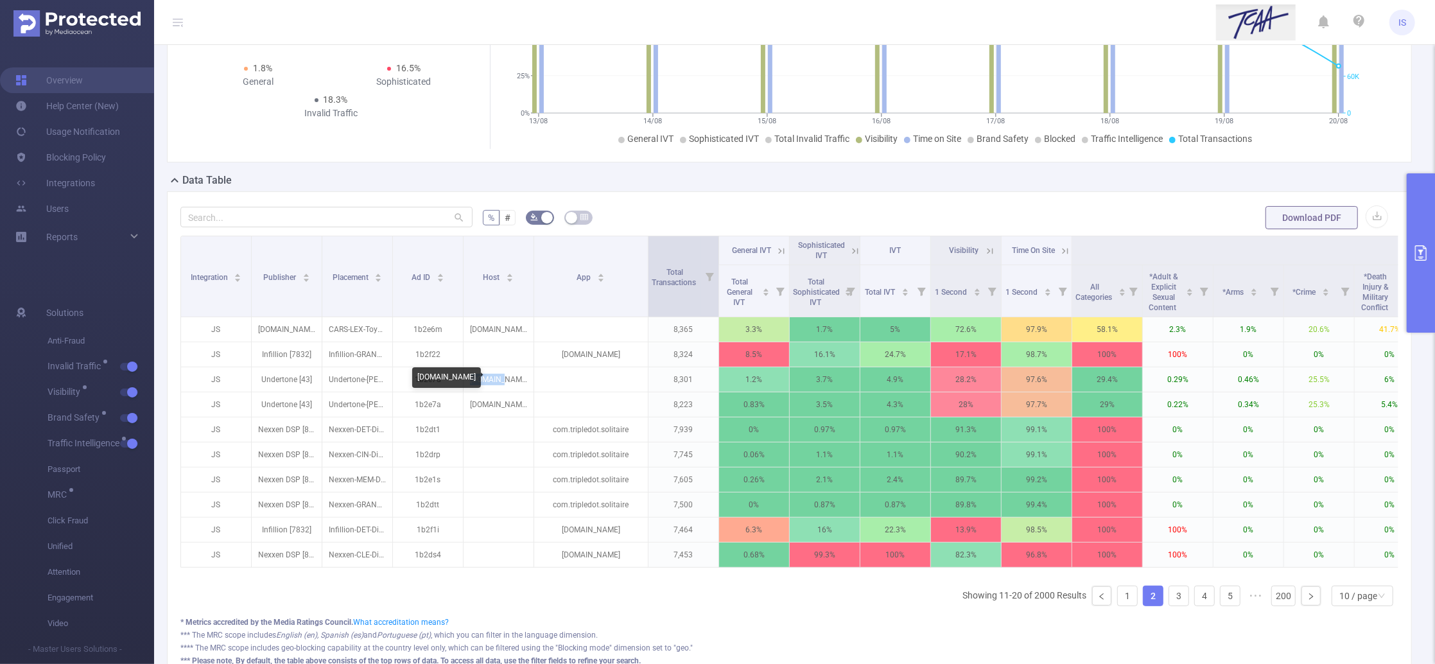
copy p "[DOMAIN_NAME]"
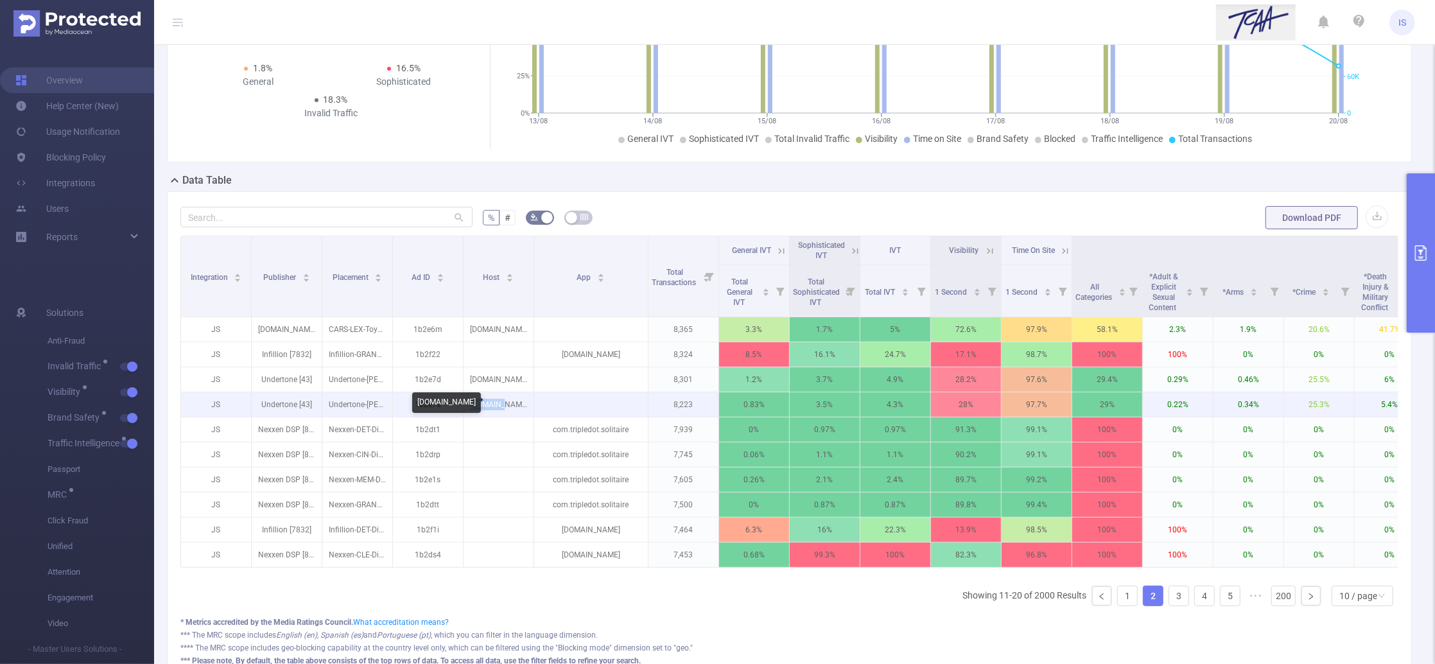
drag, startPoint x: 519, startPoint y: 408, endPoint x: 469, endPoint y: 398, distance: 50.5
click at [469, 398] on p "[DOMAIN_NAME]" at bounding box center [498, 404] width 70 height 24
copy p "[DOMAIN_NAME]"
